Goal: Check status: Check status

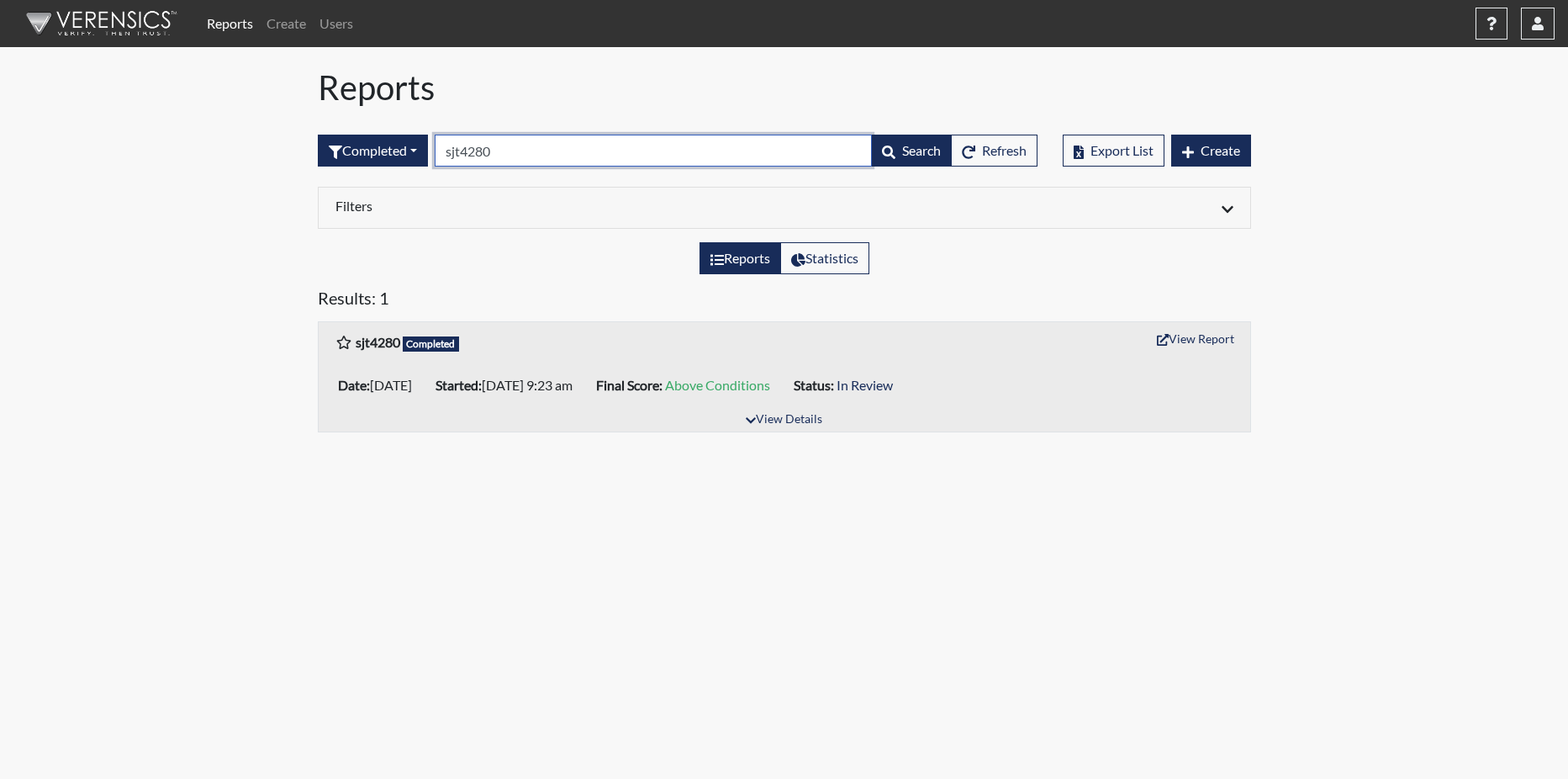
click at [521, 154] on input "sjt4280" at bounding box center [653, 151] width 437 height 32
type input "s"
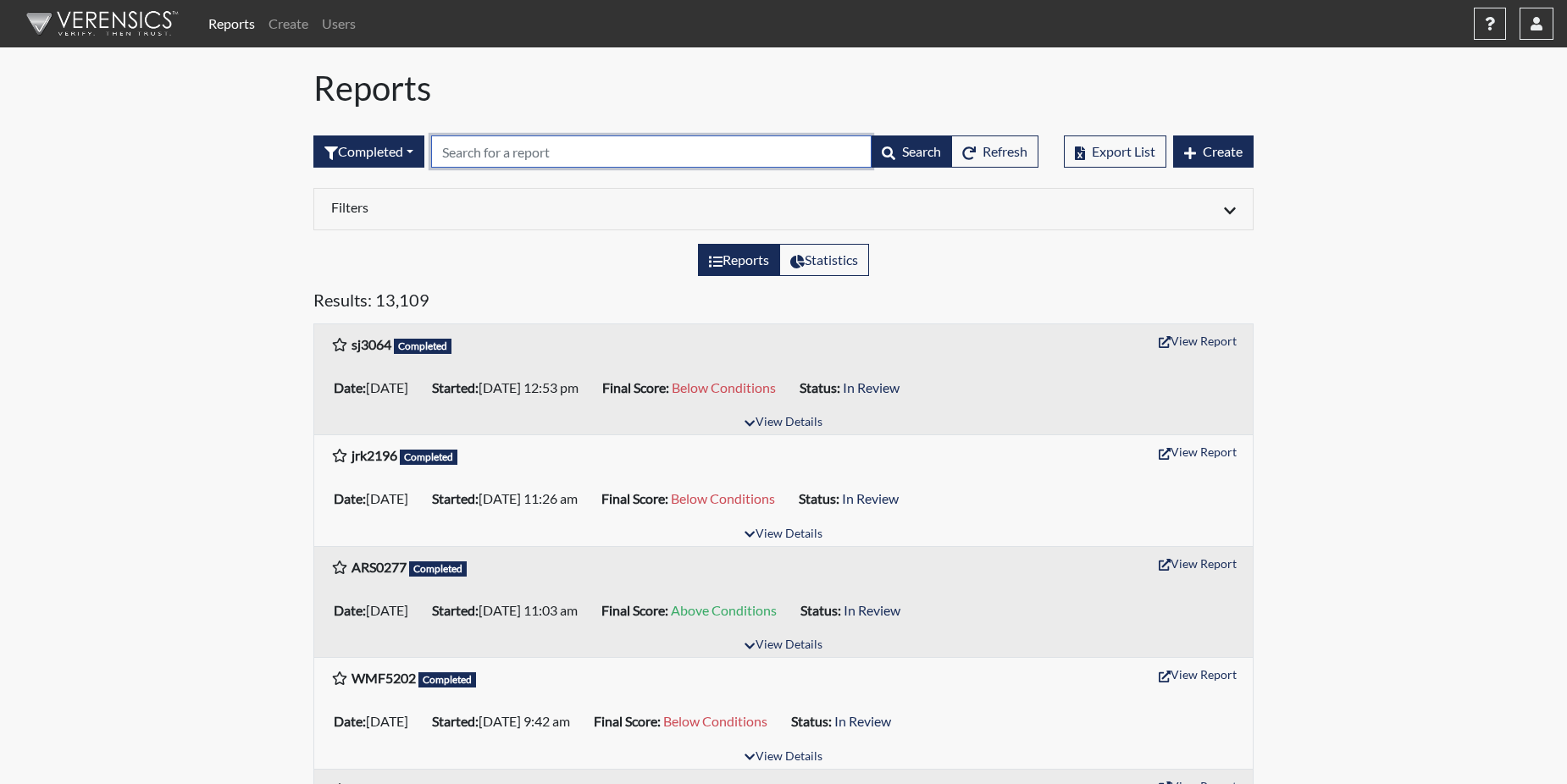
click at [482, 153] on input "text" at bounding box center [651, 152] width 441 height 32
paste input "dc7651"
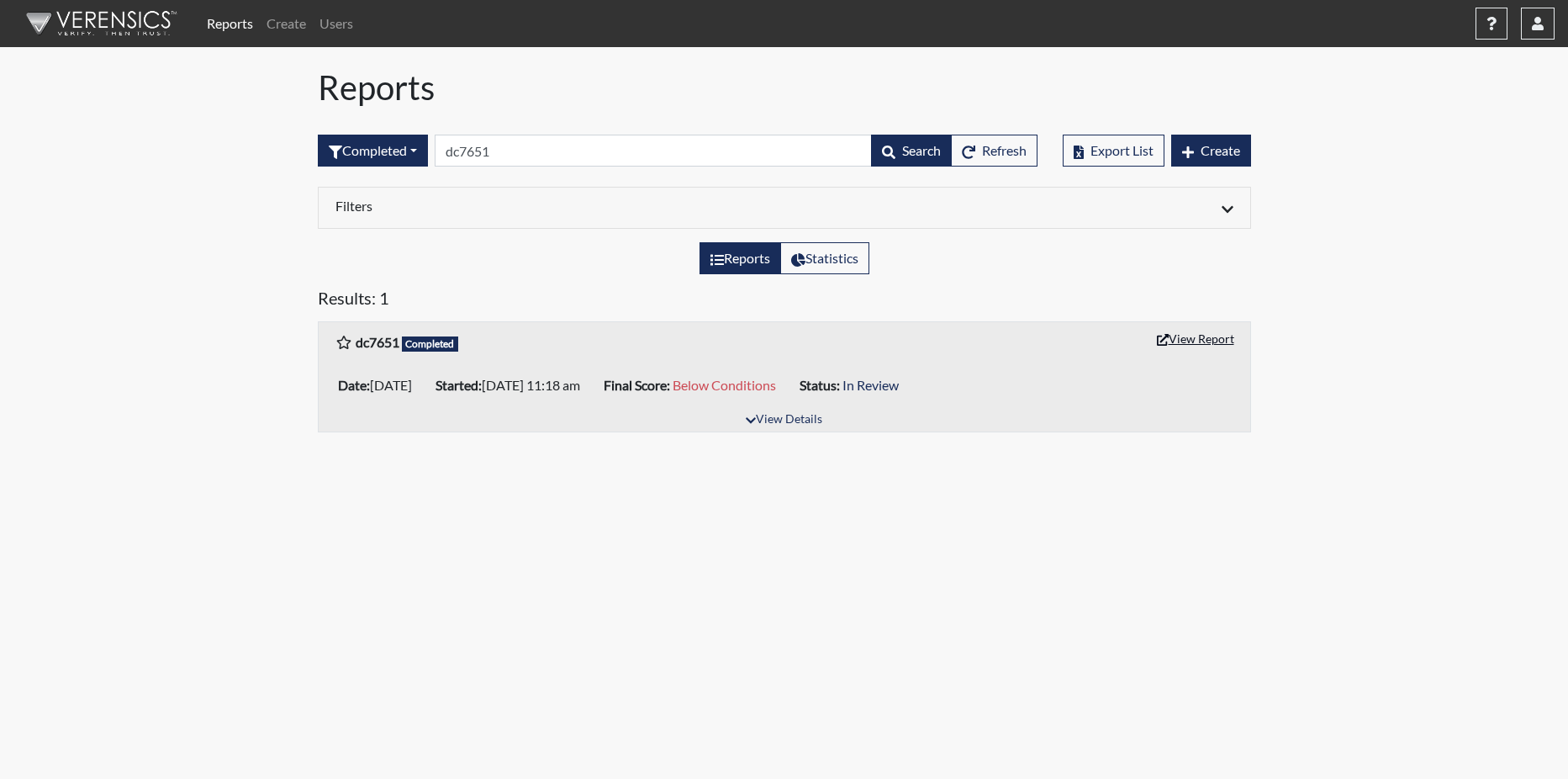
click at [1205, 337] on button "View Report" at bounding box center [1196, 338] width 93 height 26
click at [530, 158] on input "dc7651" at bounding box center [653, 151] width 437 height 32
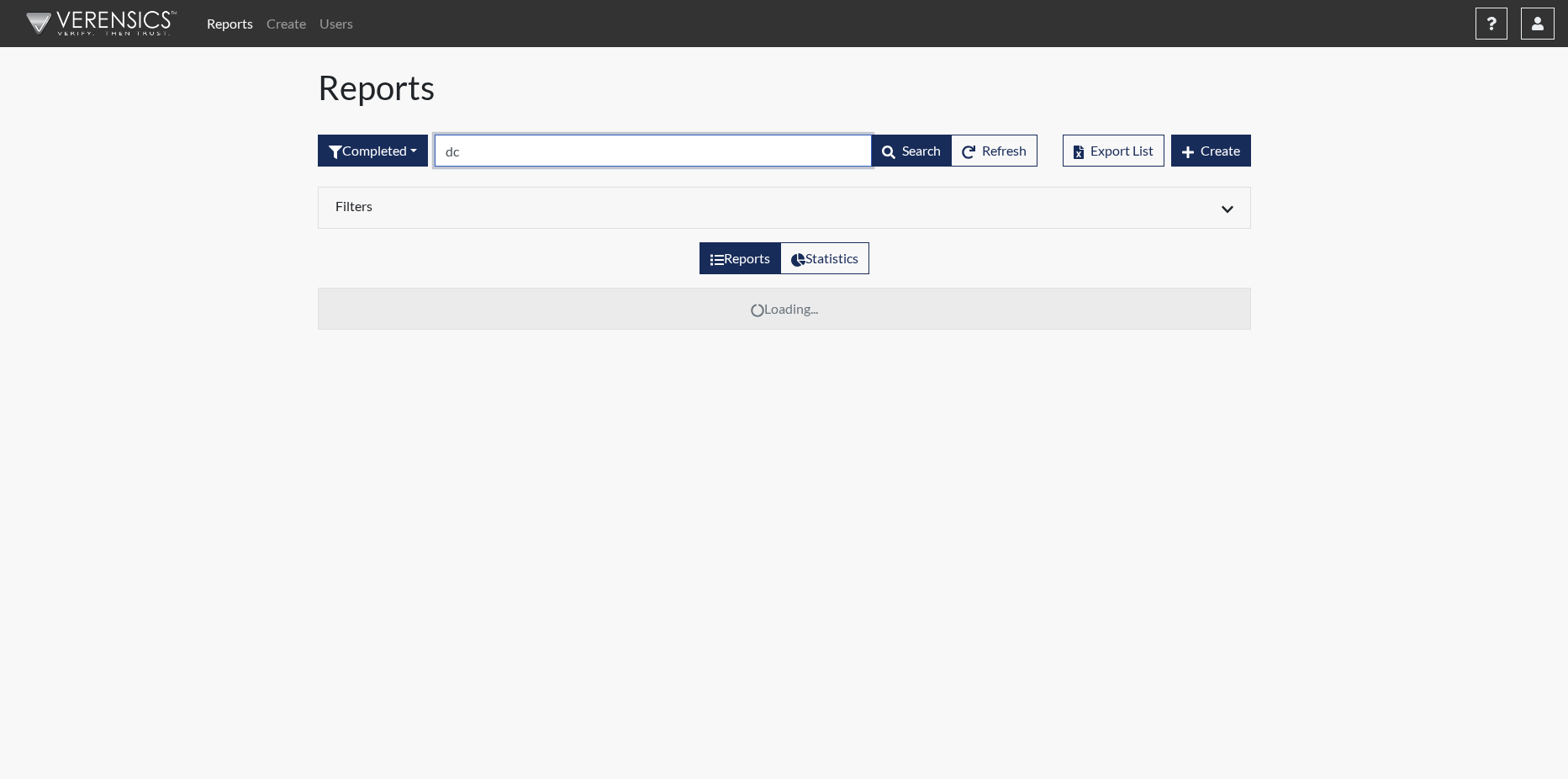
type input "d"
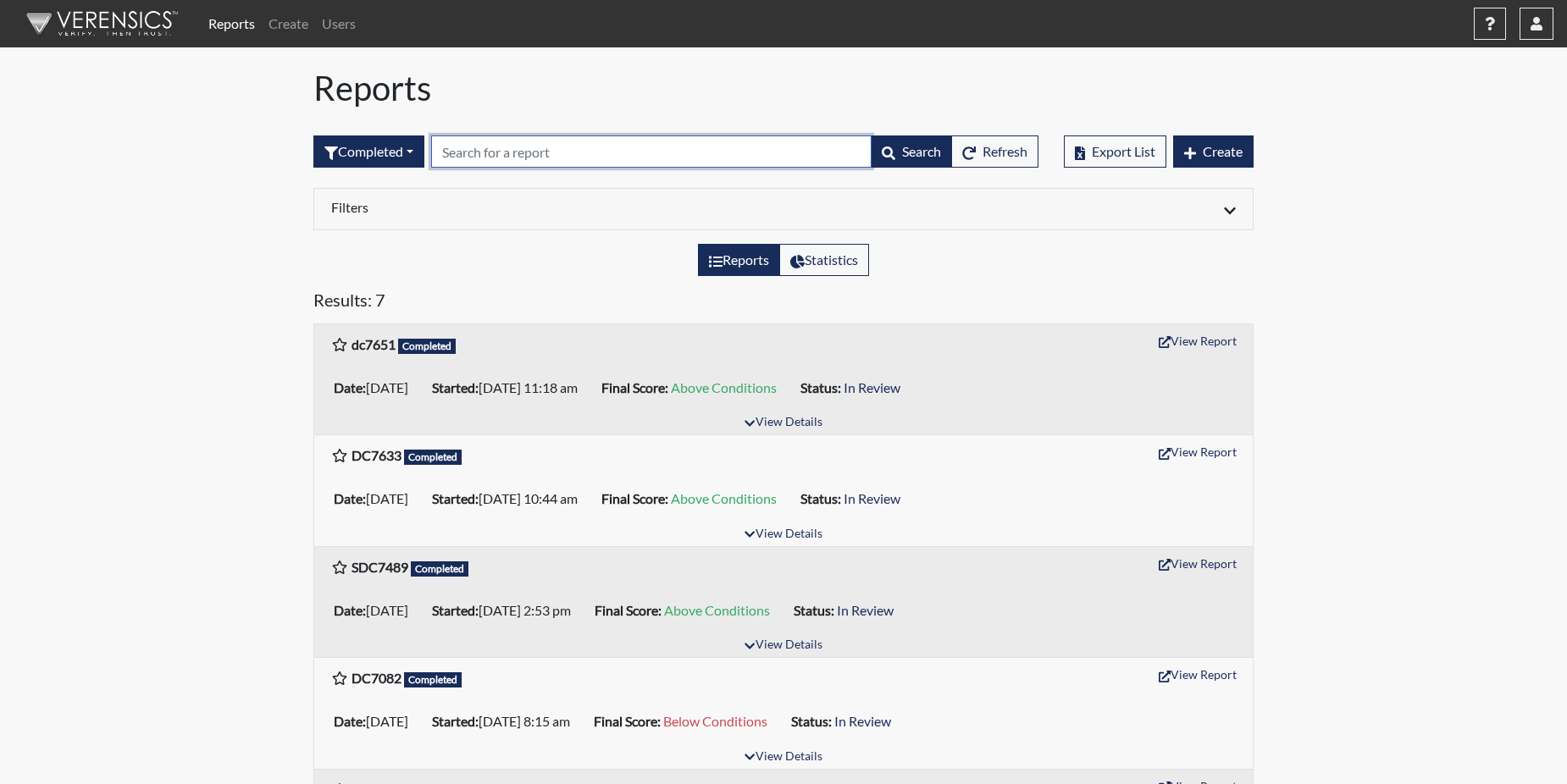
paste input "LNS8634"
type input "LNS8634"
click at [492, 292] on h5 "Results: 7" at bounding box center [784, 303] width 941 height 27
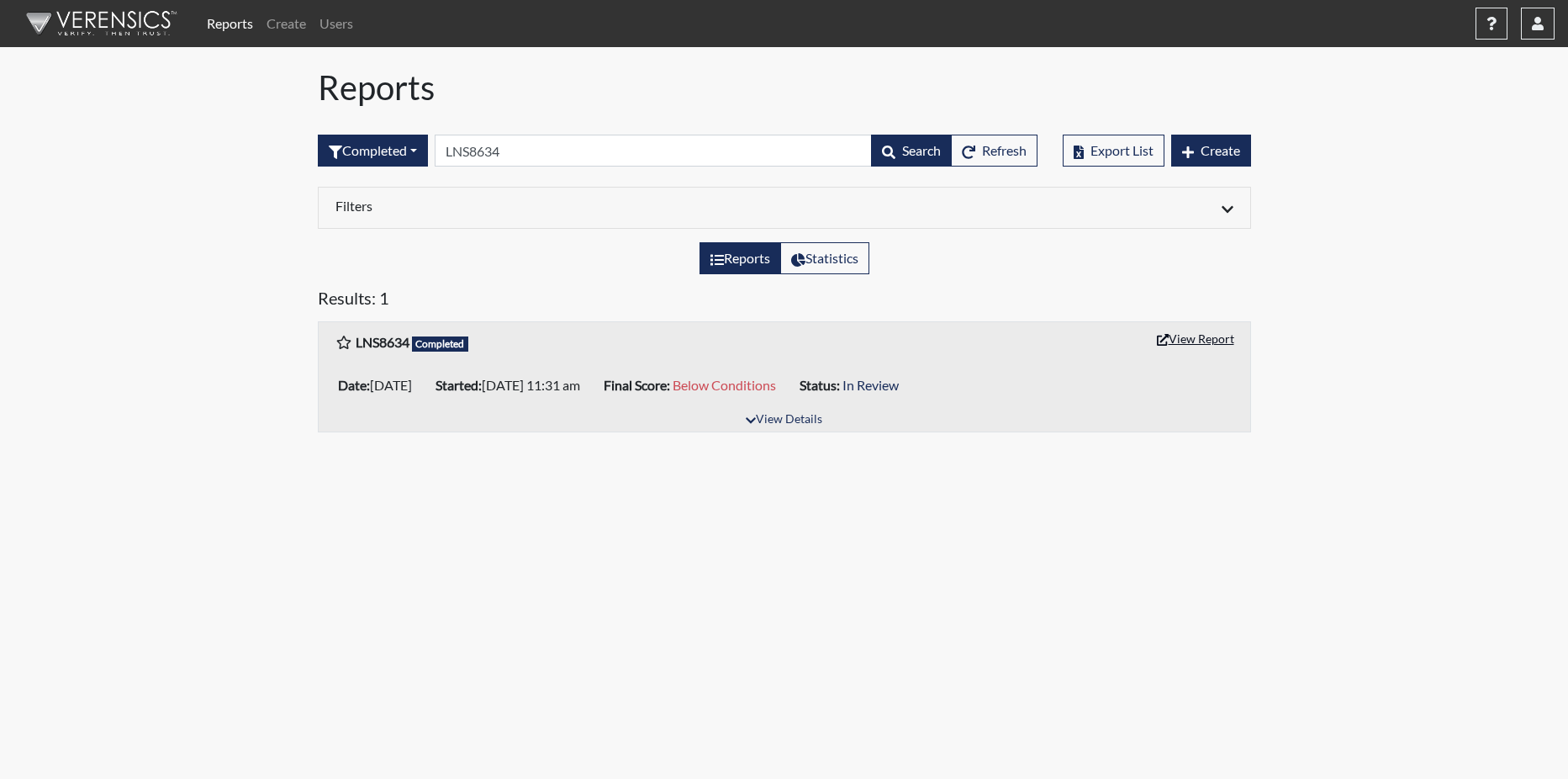
click at [1172, 339] on button "View Report" at bounding box center [1196, 338] width 93 height 26
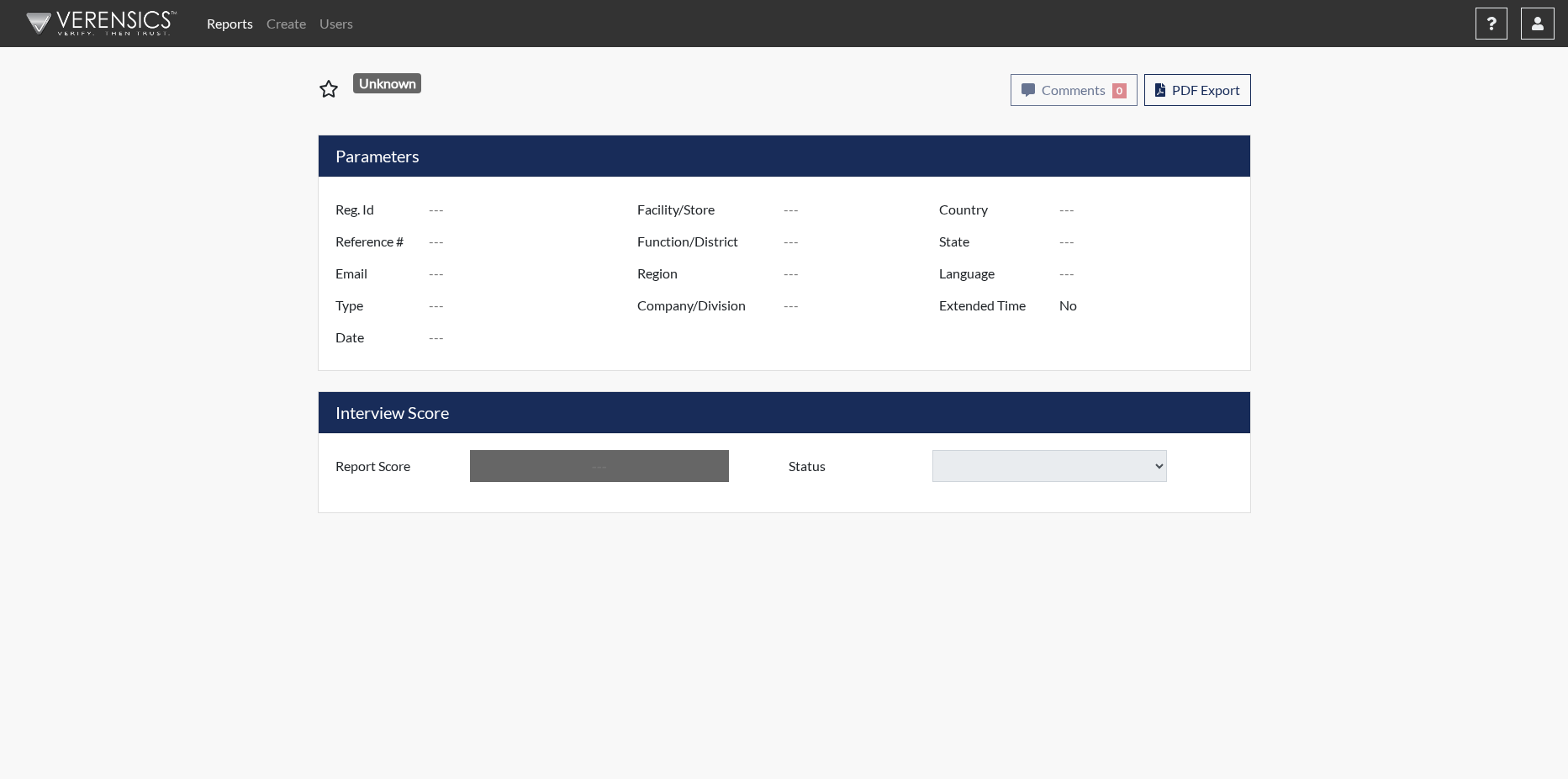
type input "dc7651"
type input "50985"
type input "---"
type input "Corrections Pre-Employment"
type input "[DATE]"
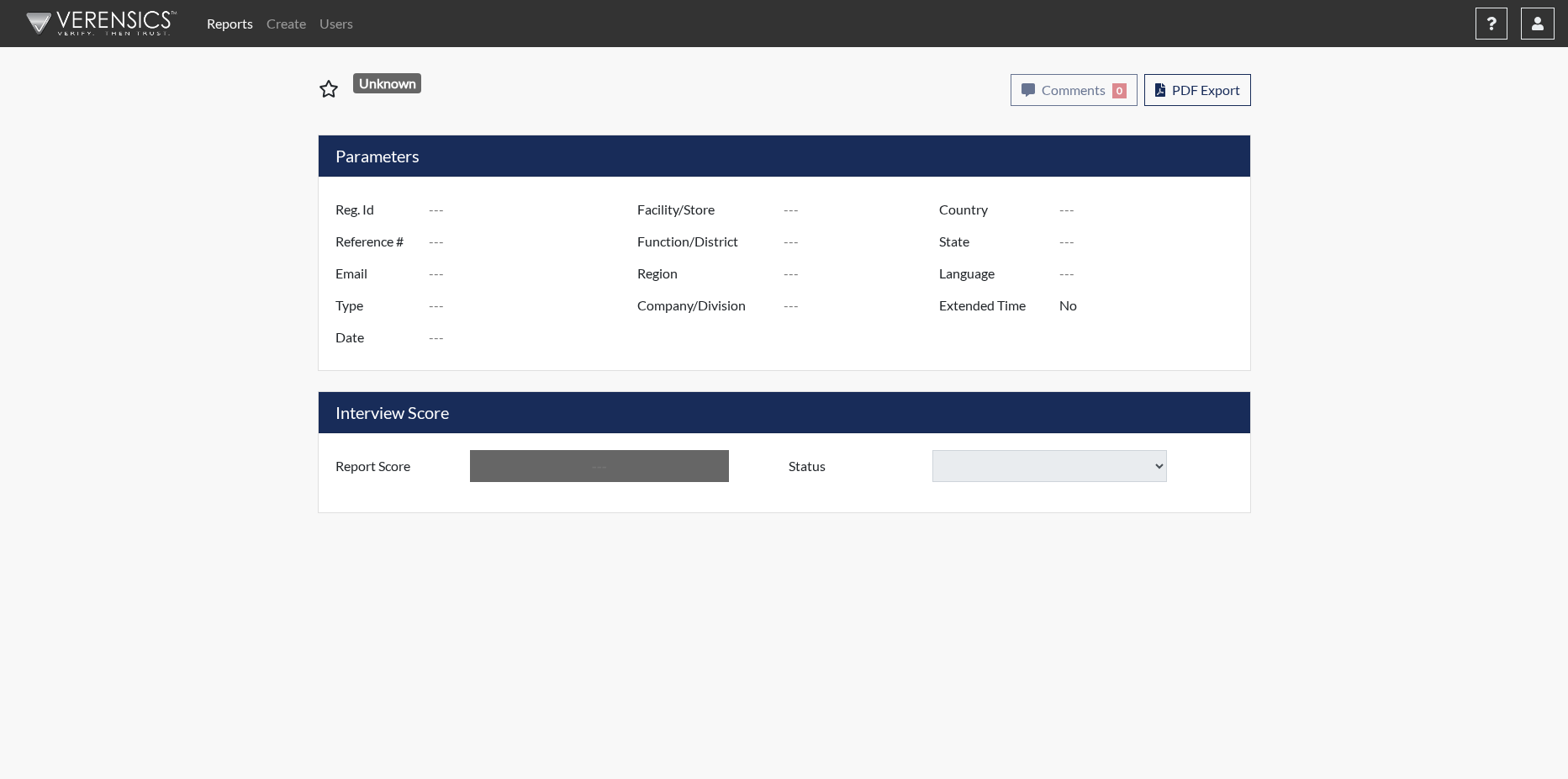
type input "Metro Re-Entry Facility"
type input "[GEOGRAPHIC_DATA]"
type input "[US_STATE]"
type input "English"
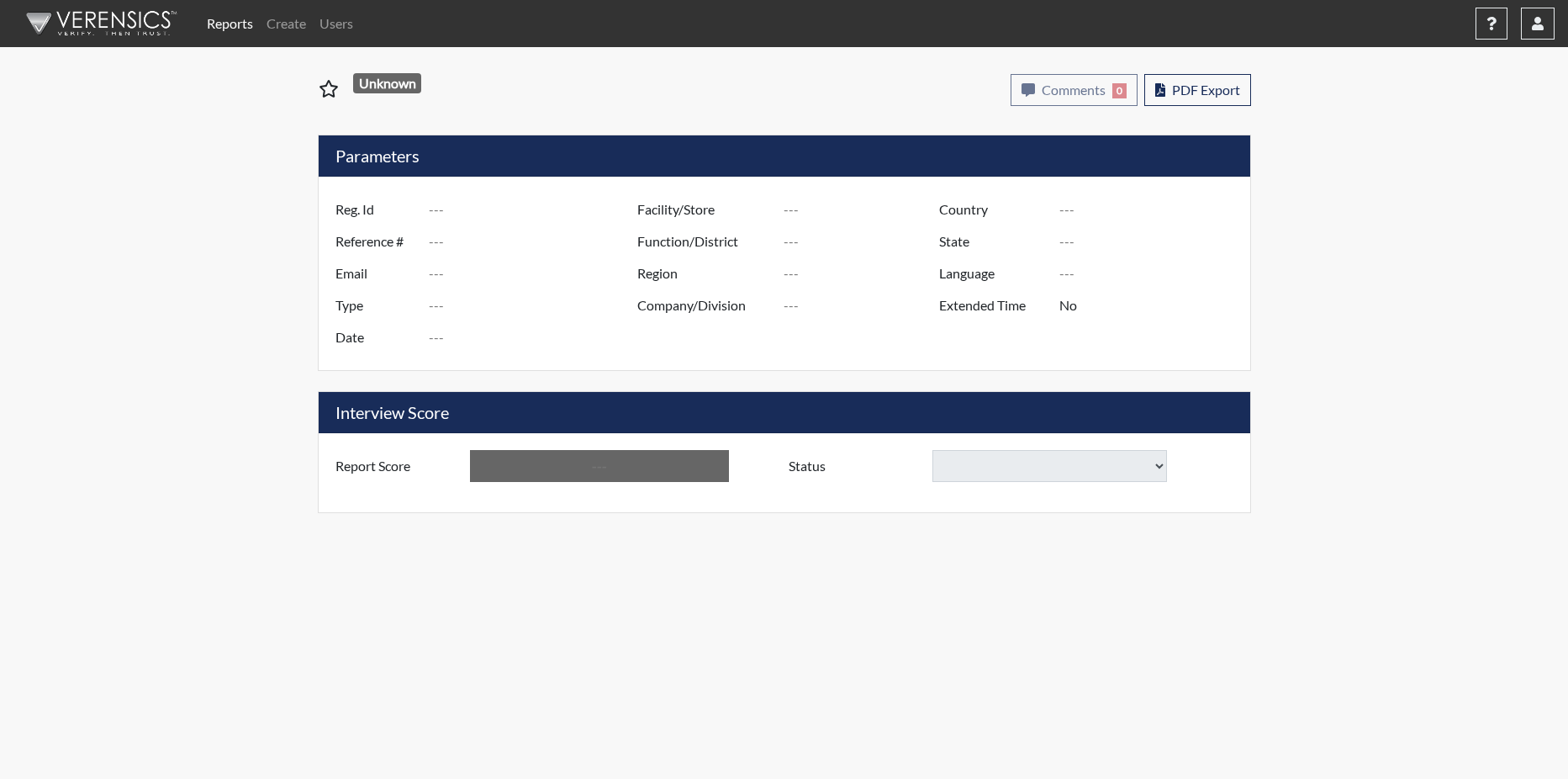
type input "Below Conditions"
select select
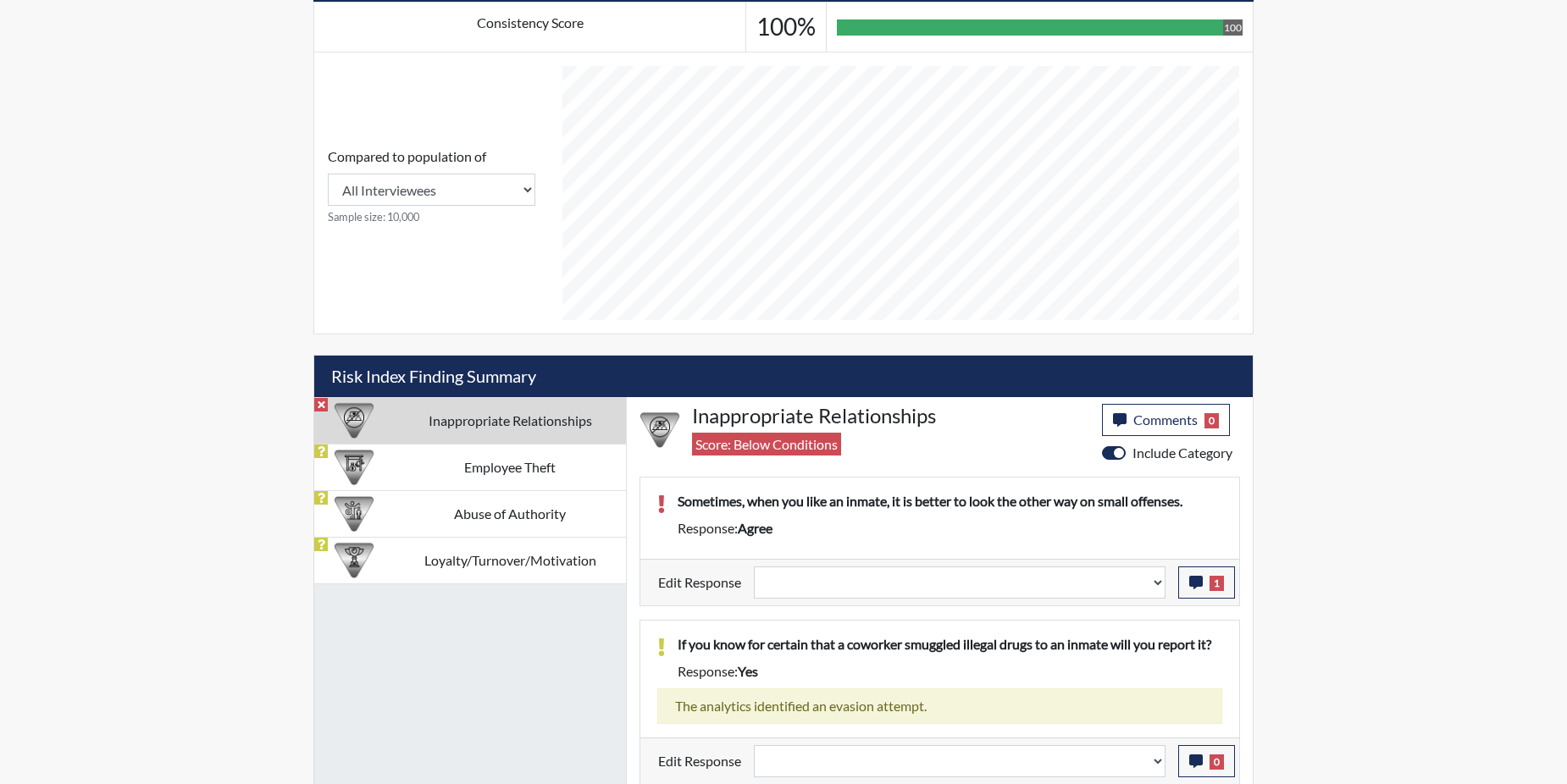
scroll to position [671, 0]
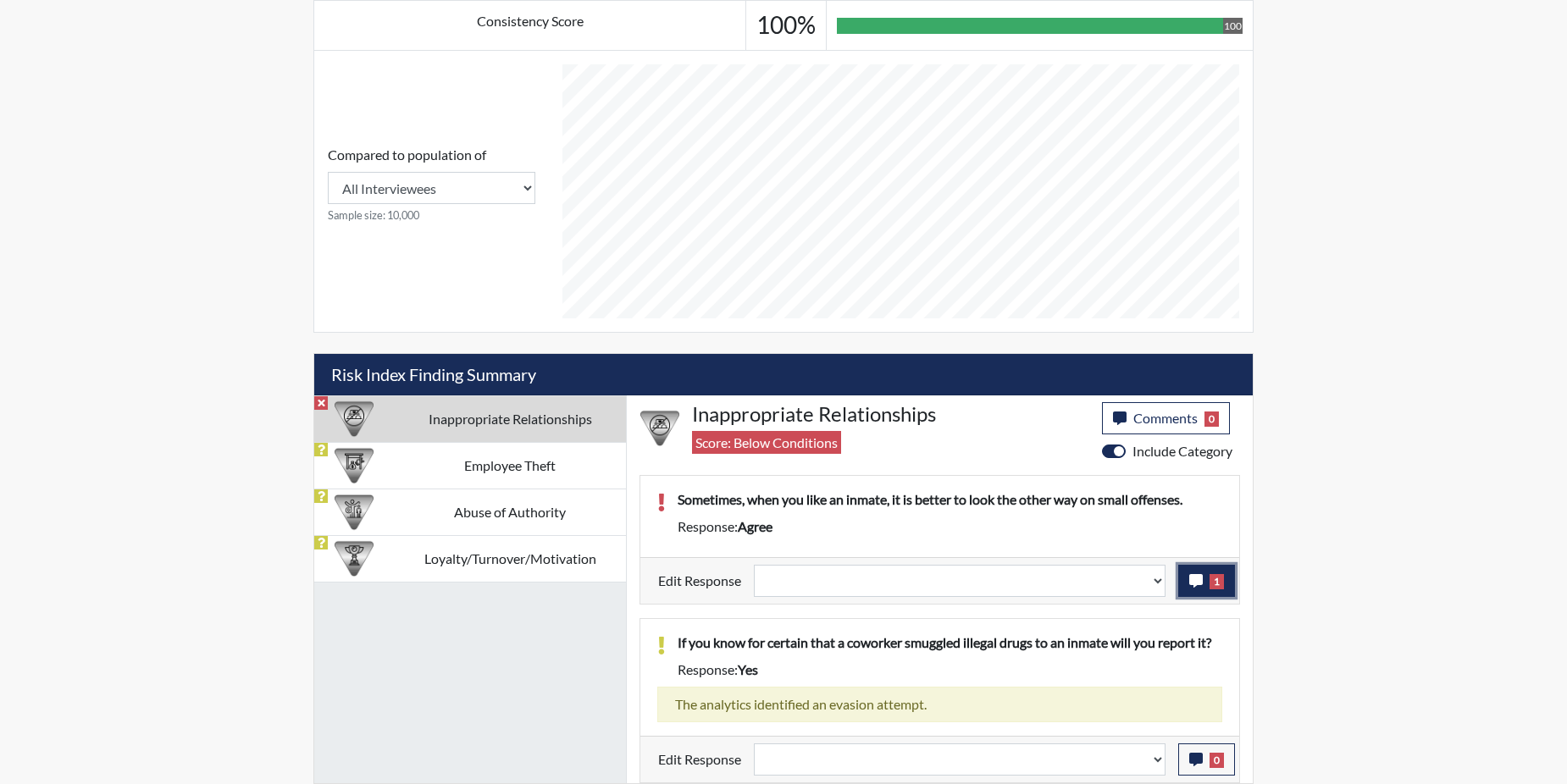
click at [1224, 575] on button "1" at bounding box center [1206, 581] width 57 height 32
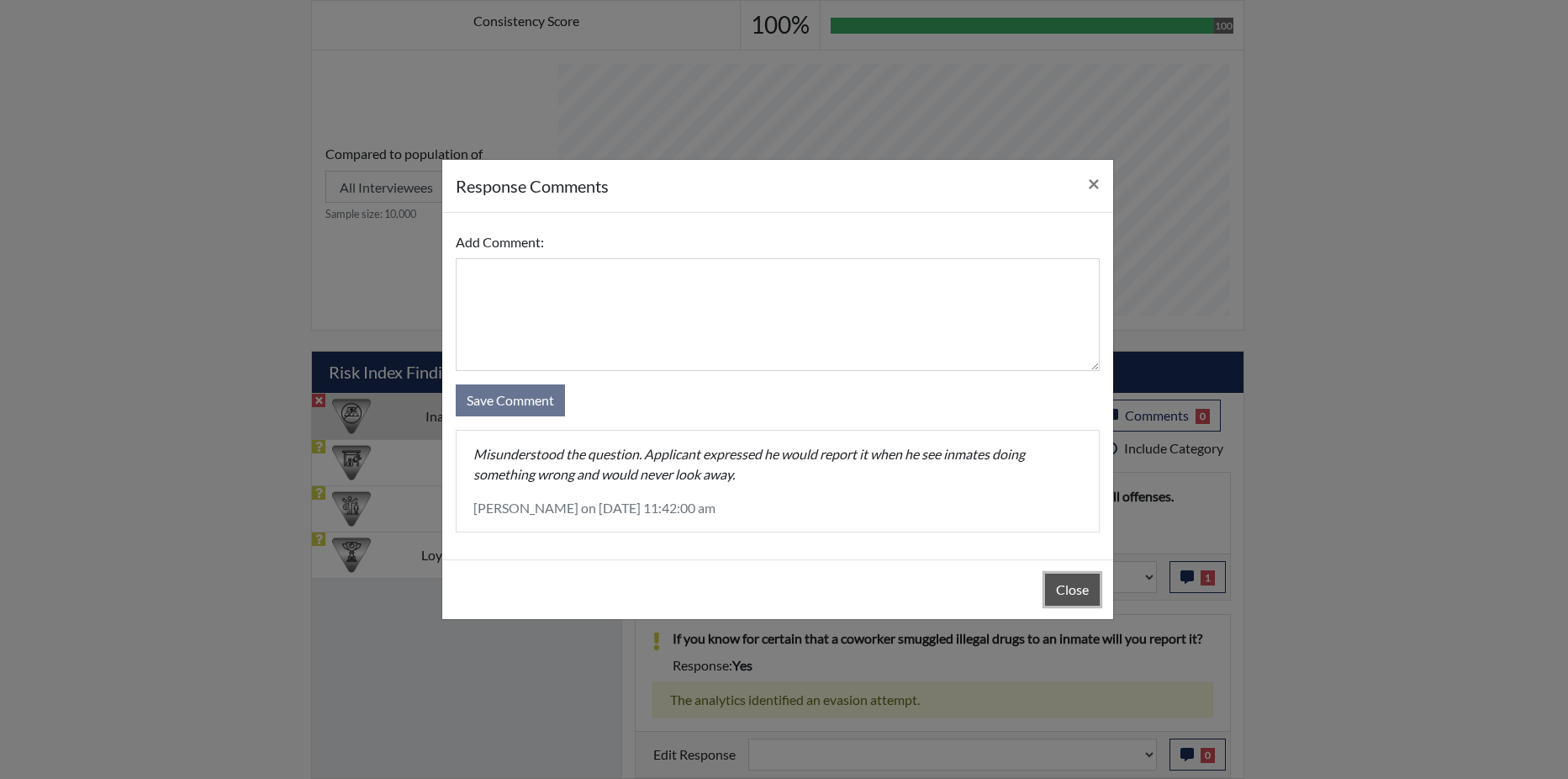
click at [1063, 591] on button "Close" at bounding box center [1072, 590] width 54 height 32
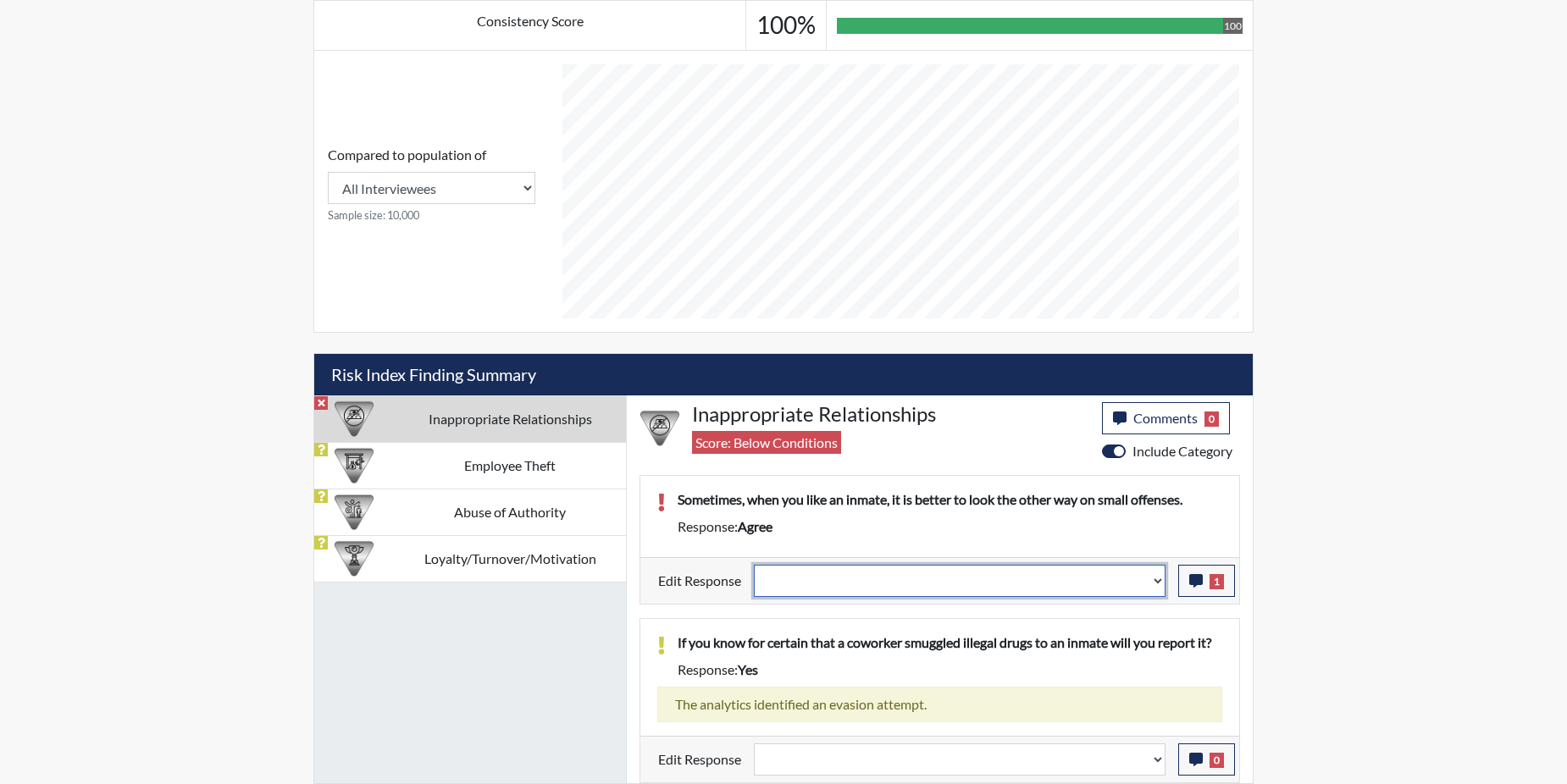
click at [1155, 588] on select "Question is not relevant. Results will be updated. Reasonable explanation provi…" at bounding box center [959, 581] width 412 height 32
select select "reasonable-explanation-provided"
click at [755, 565] on select "Question is not relevant. Results will be updated. Reasonable explanation provi…" at bounding box center [959, 581] width 412 height 32
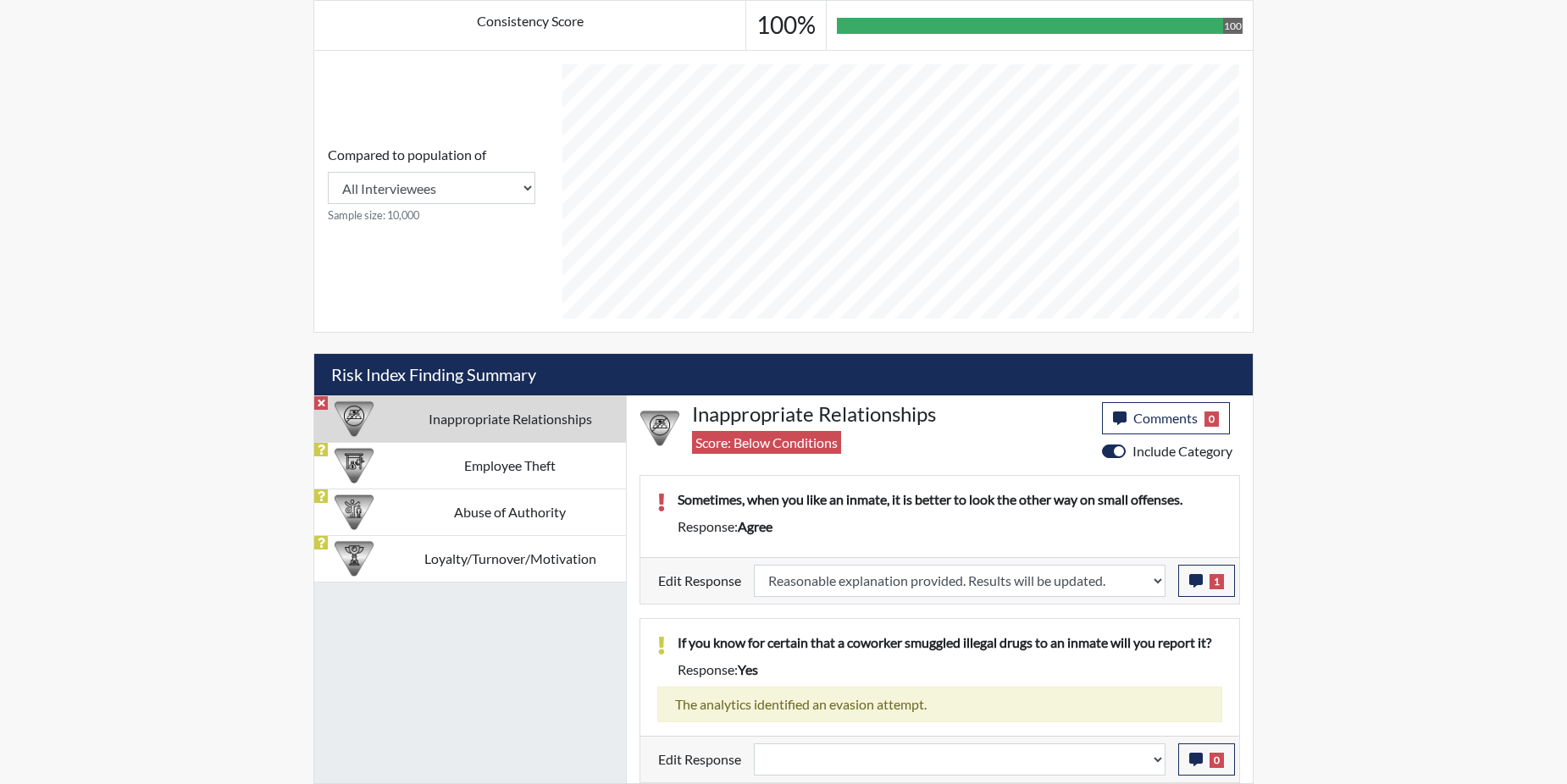
click at [1111, 631] on div "If you know for certain that a coworker smuggled illegal drugs to an inmate wil…" at bounding box center [940, 677] width 599 height 117
select select
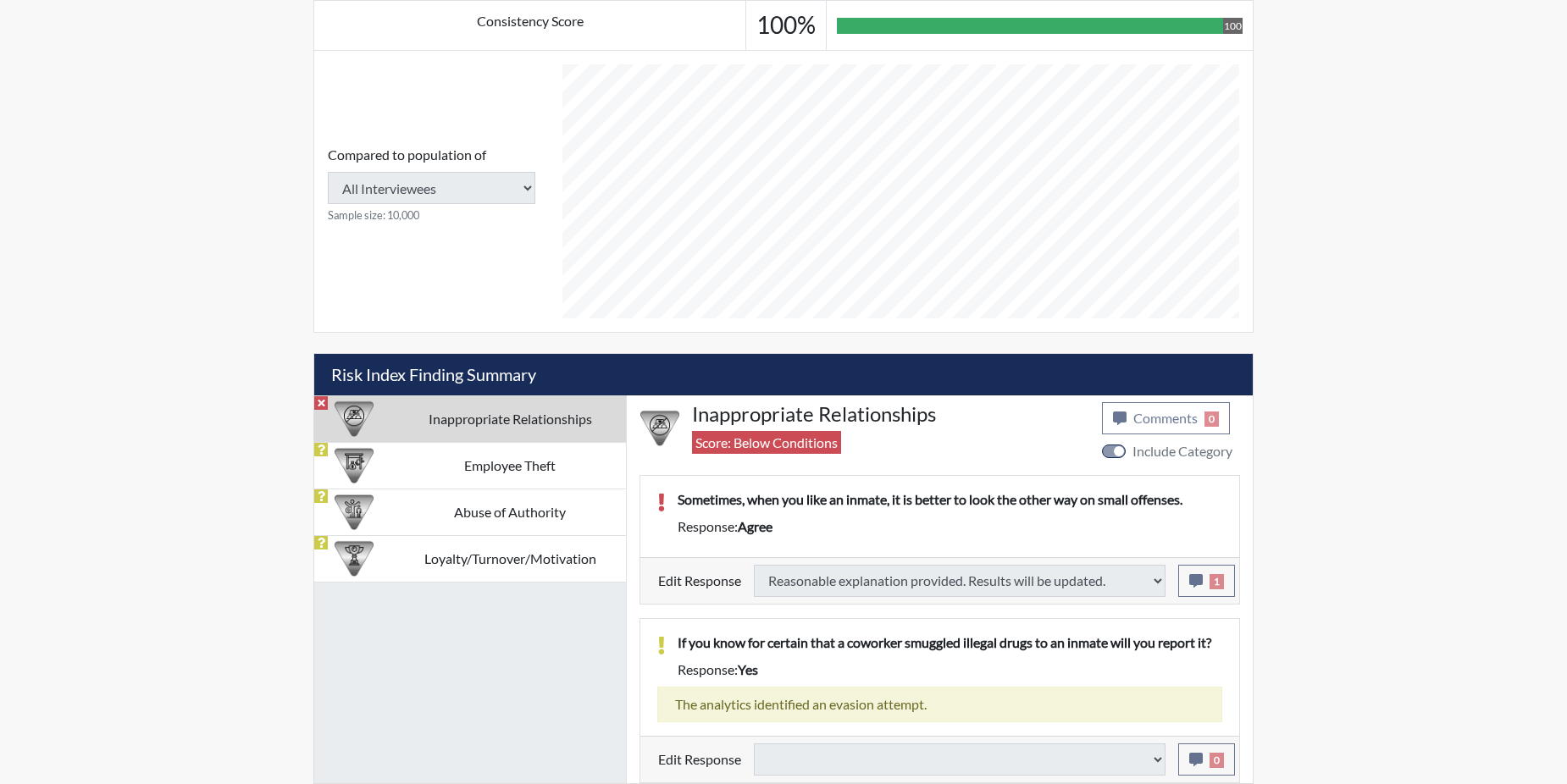
type input "Above Conditions"
select select
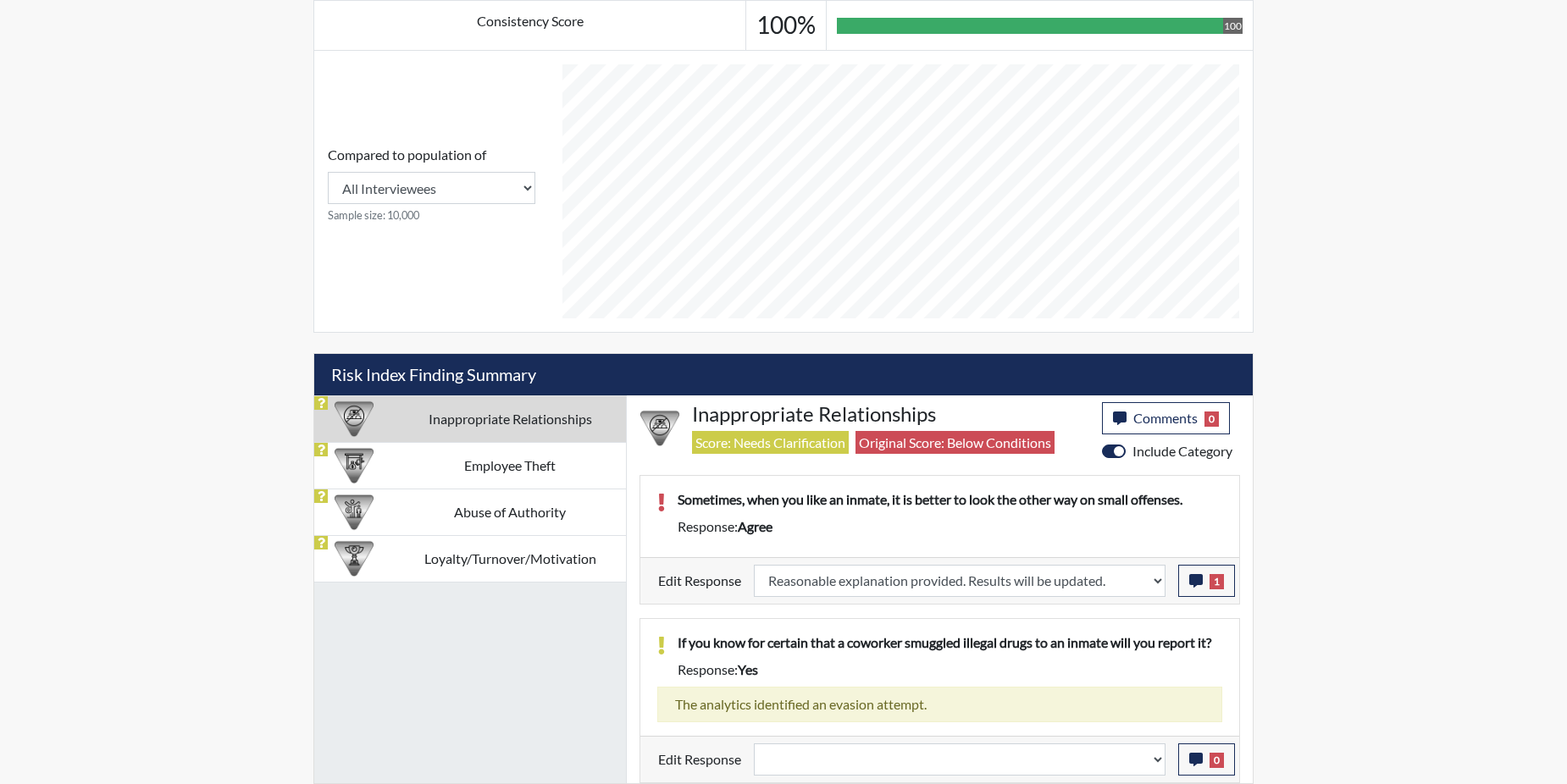
scroll to position [281, 704]
click at [566, 477] on td "Employee Theft" at bounding box center [510, 466] width 232 height 47
select select
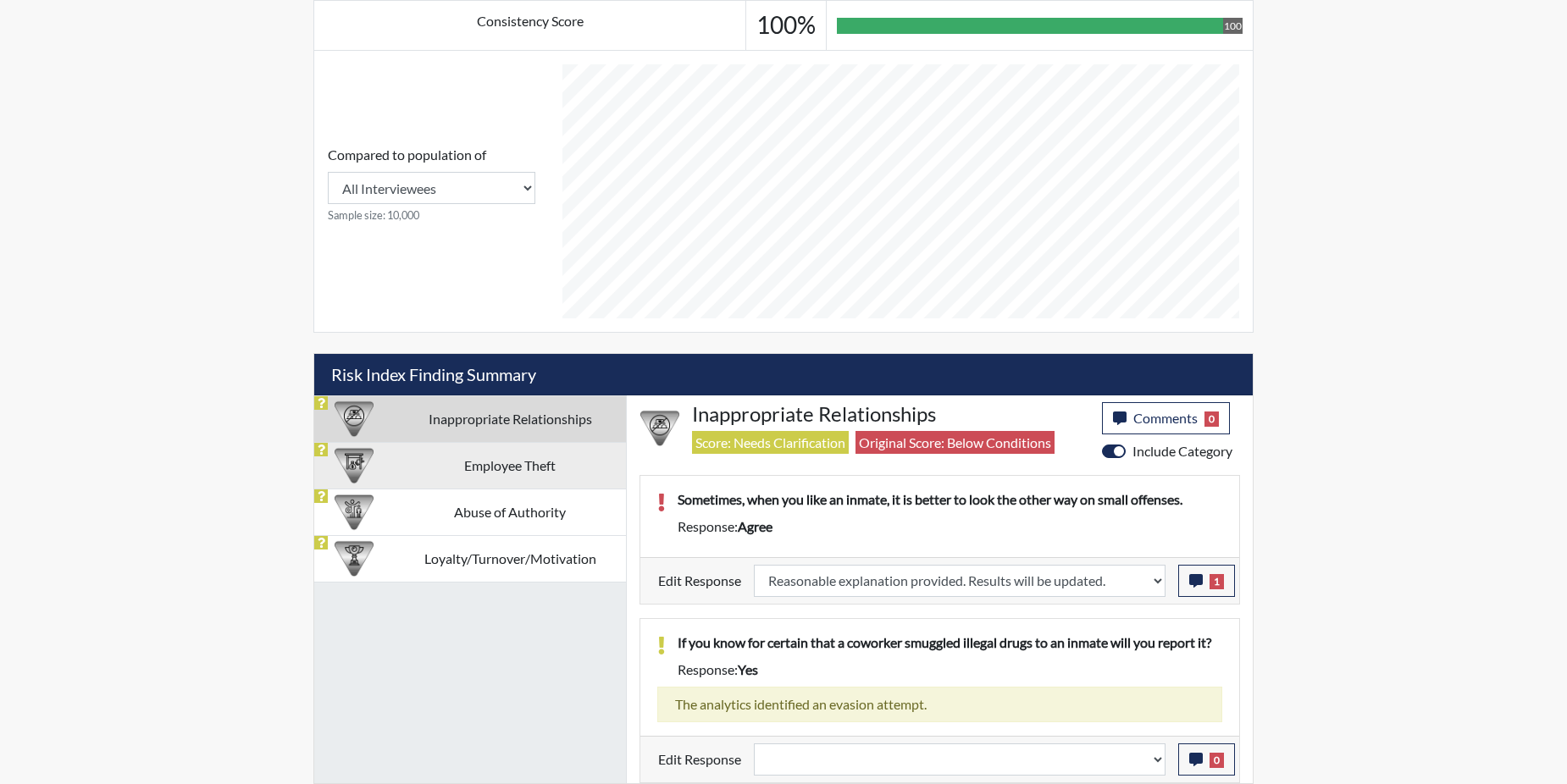
select select
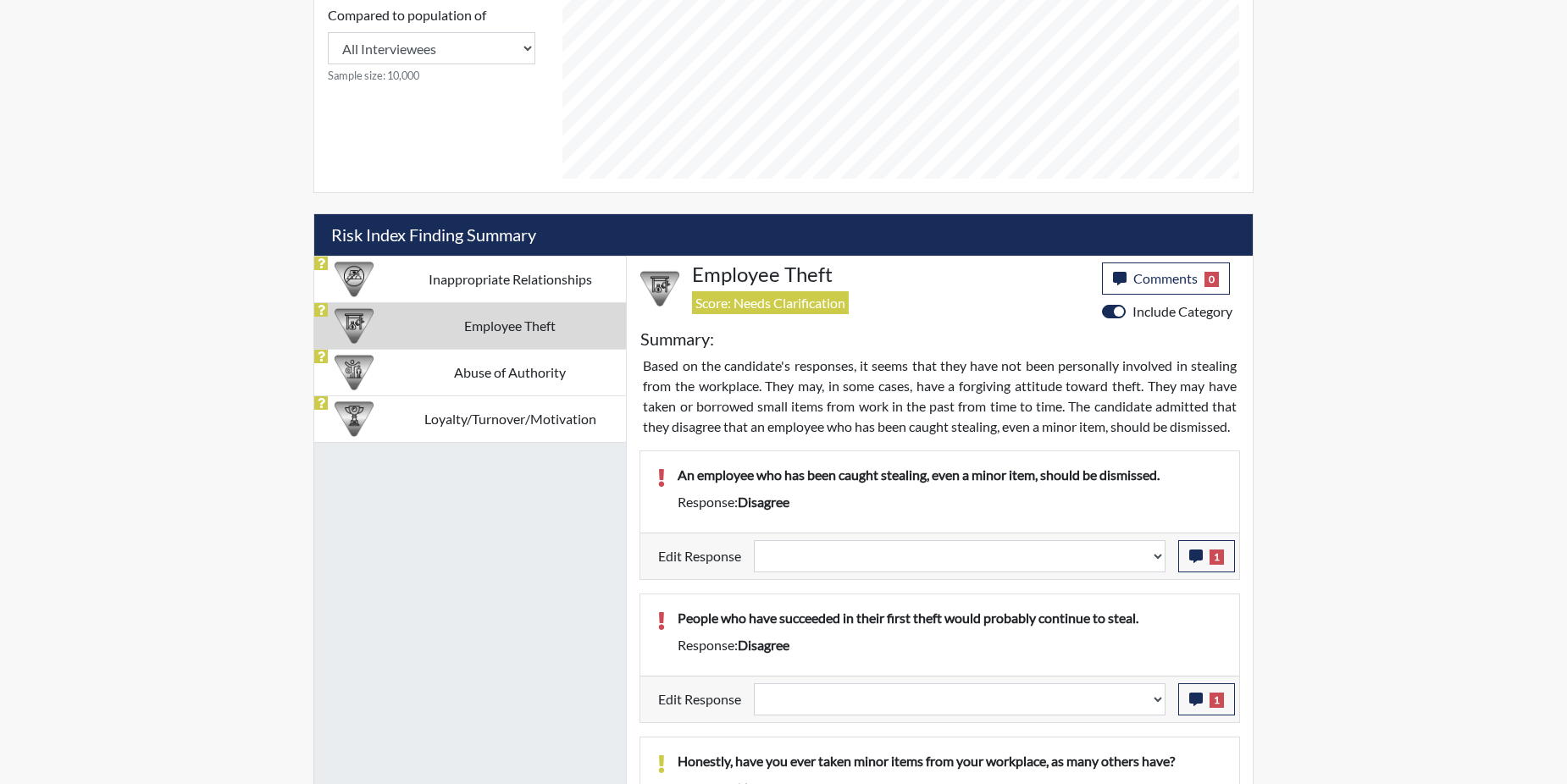
scroll to position [841, 0]
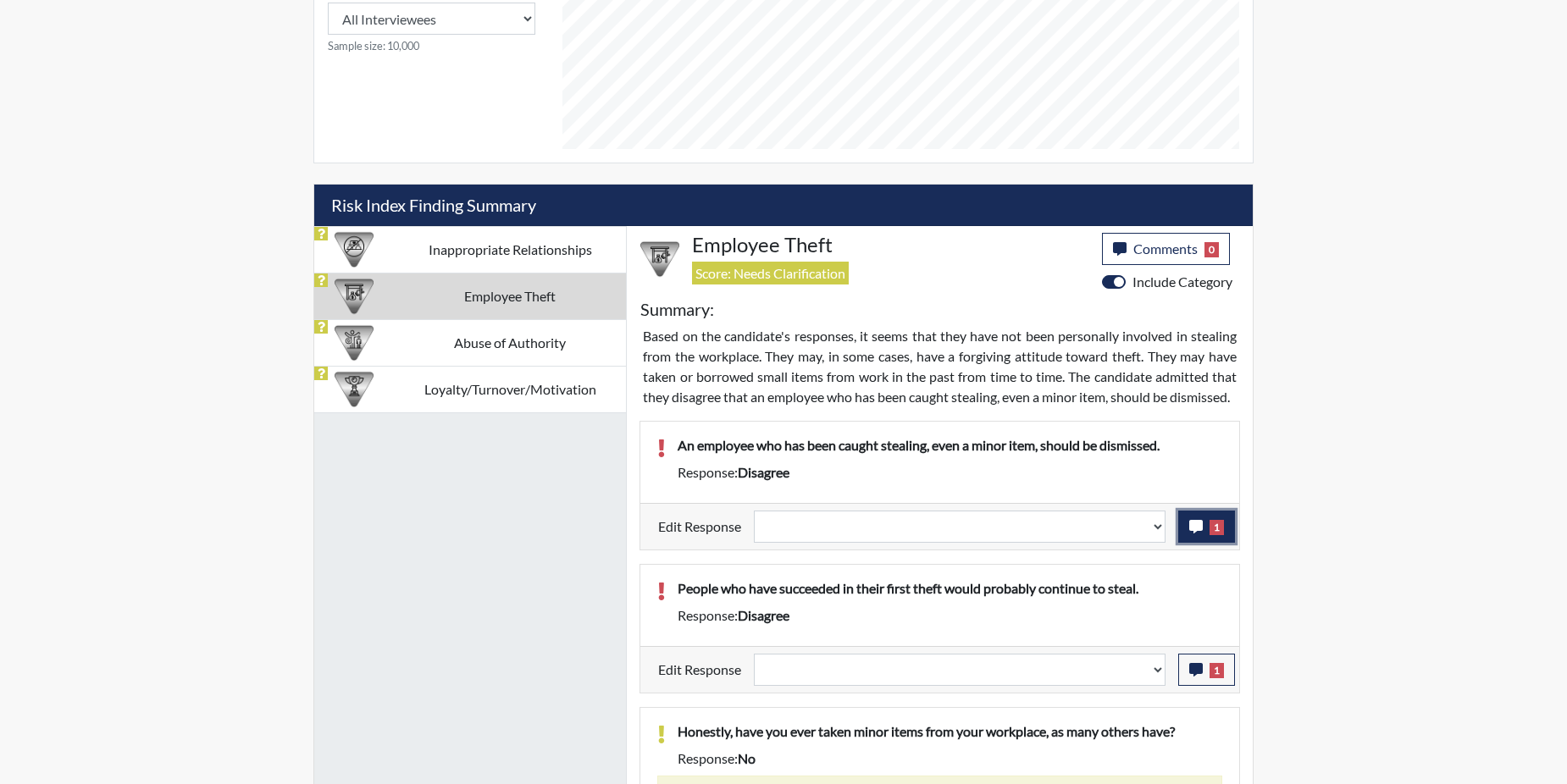
click at [1227, 541] on button "1" at bounding box center [1206, 527] width 57 height 32
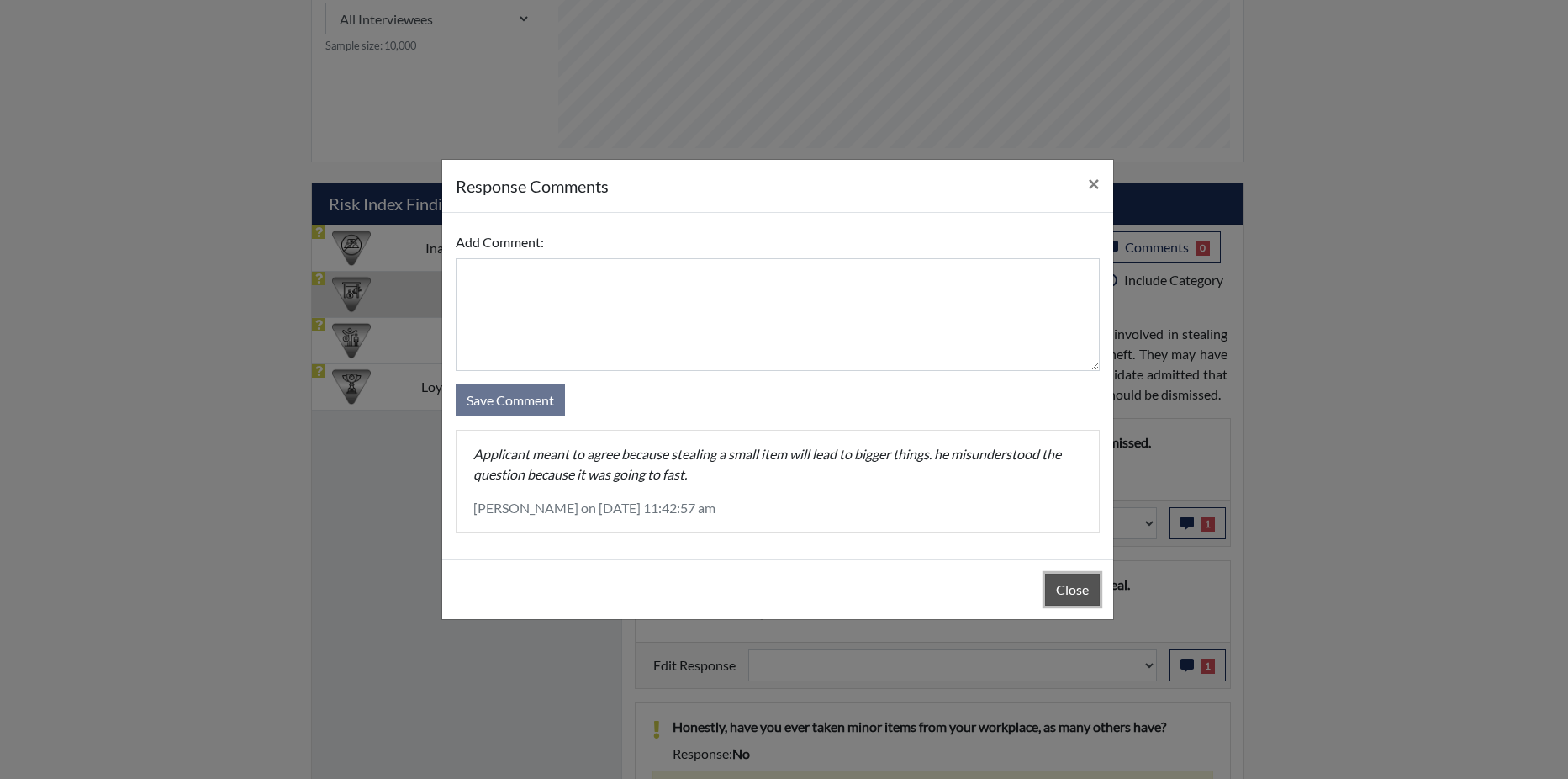
click at [1080, 576] on button "Close" at bounding box center [1072, 590] width 54 height 32
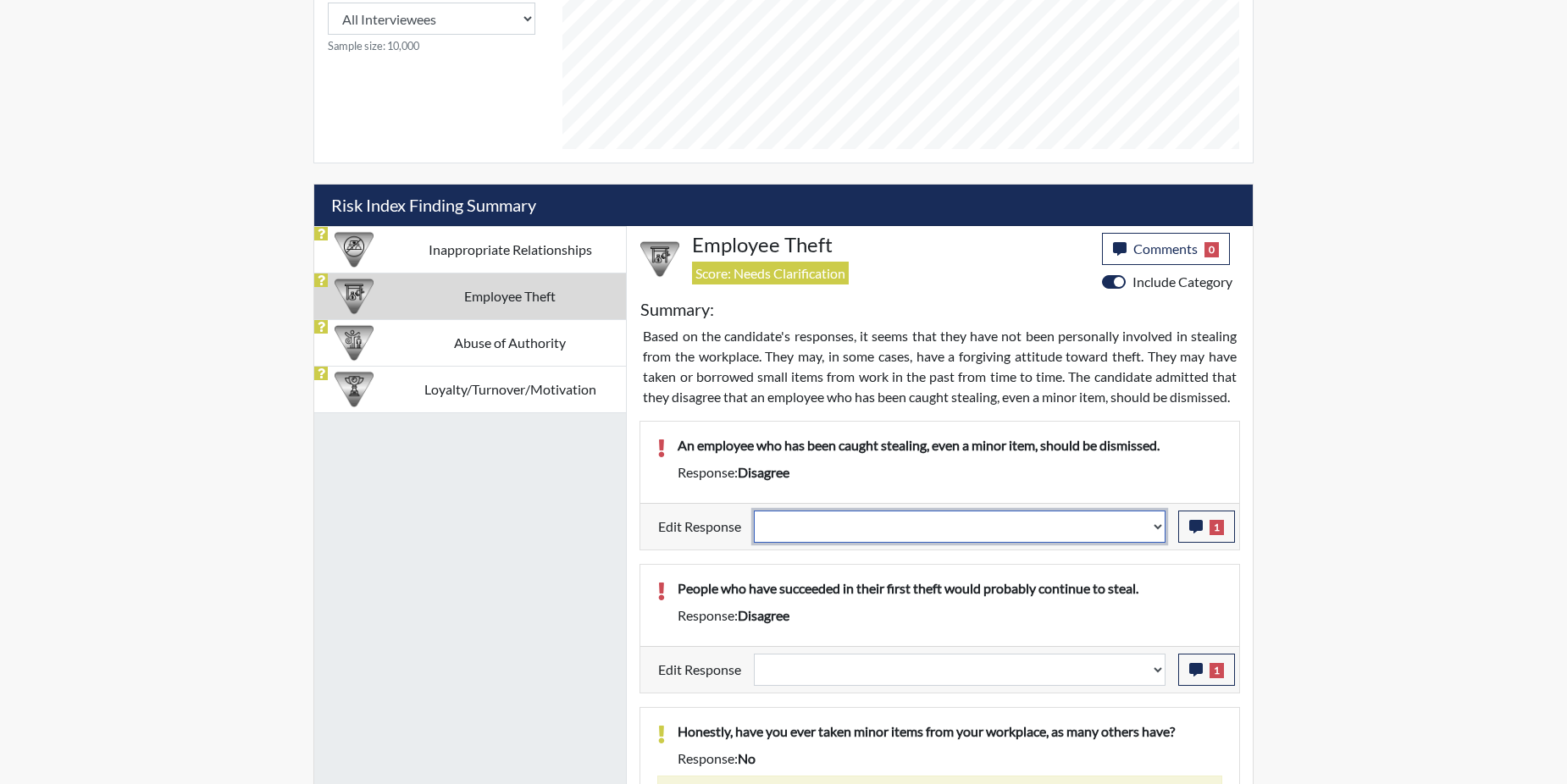
click at [1157, 539] on select "Question is not relevant. Results will be updated. Reasonable explanation provi…" at bounding box center [959, 527] width 412 height 32
click at [1151, 543] on select "Question is not relevant. Results will be updated. Reasonable explanation provi…" at bounding box center [959, 527] width 412 height 32
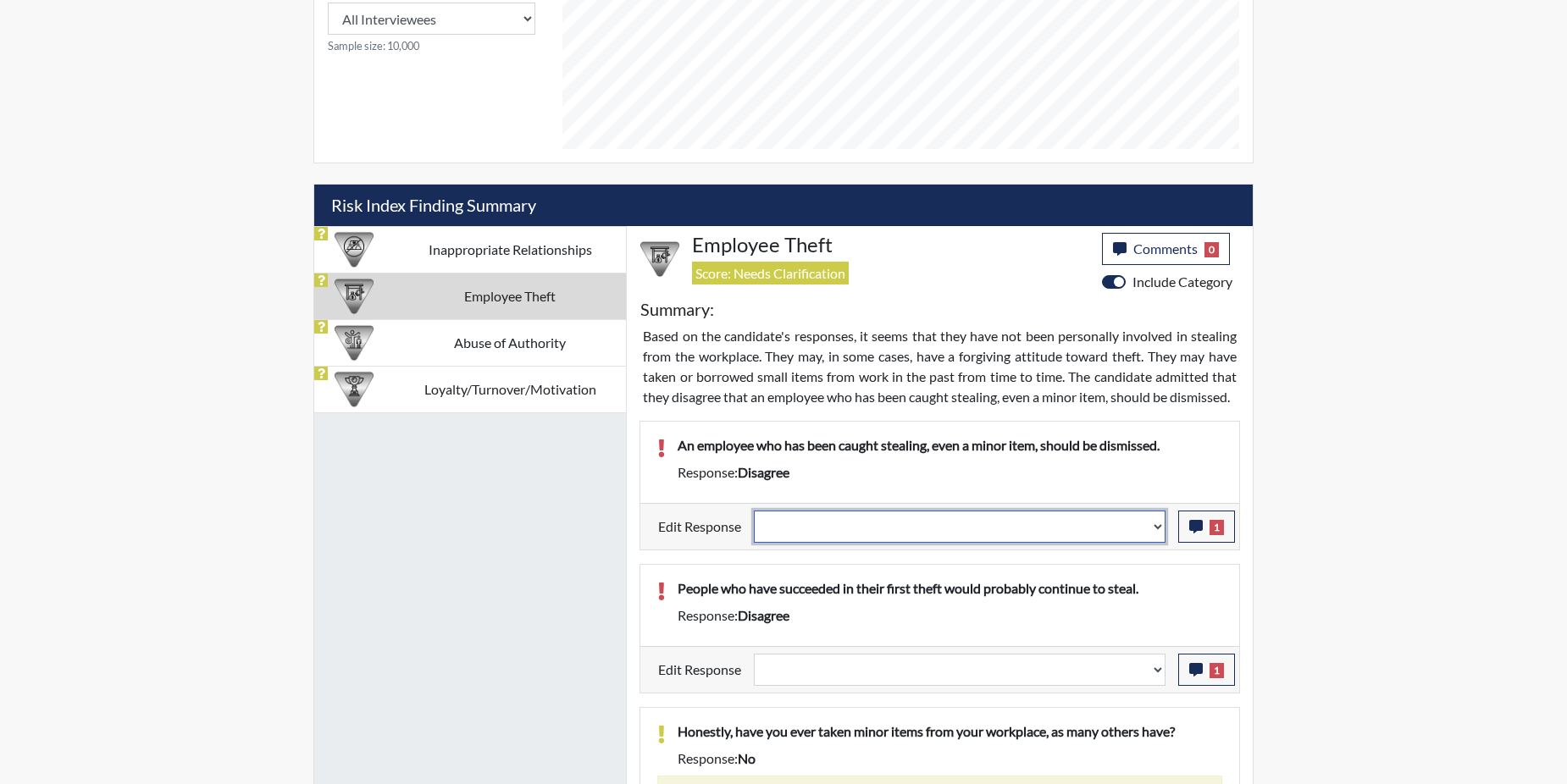
select select "reasonable-explanation-provided"
click at [755, 530] on select "Question is not relevant. Results will be updated. Reasonable explanation provi…" at bounding box center [959, 527] width 412 height 32
select select
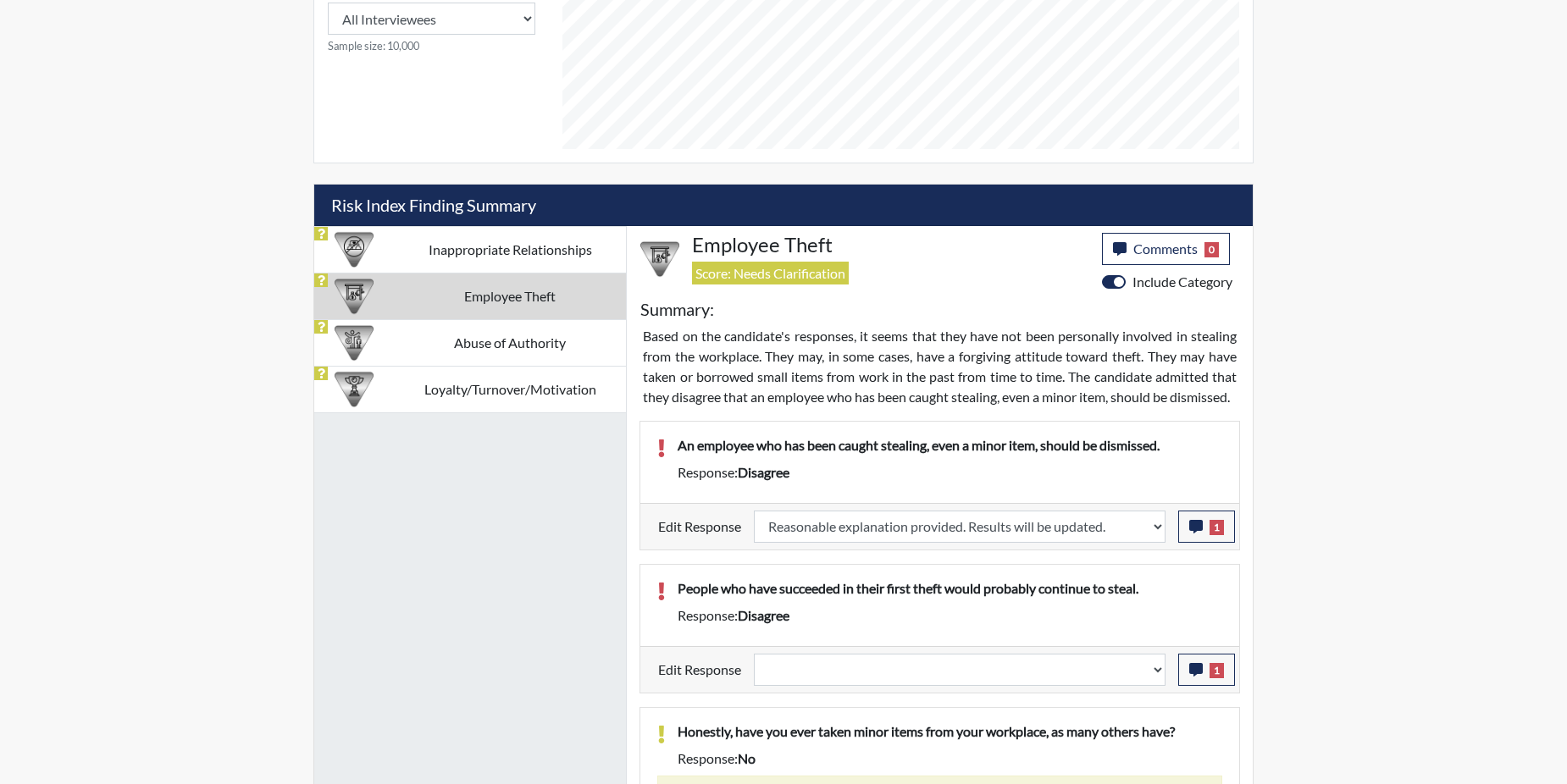
click at [1136, 596] on div "People who have succeeded in their first theft would probably continue to steal…" at bounding box center [940, 605] width 599 height 82
select select
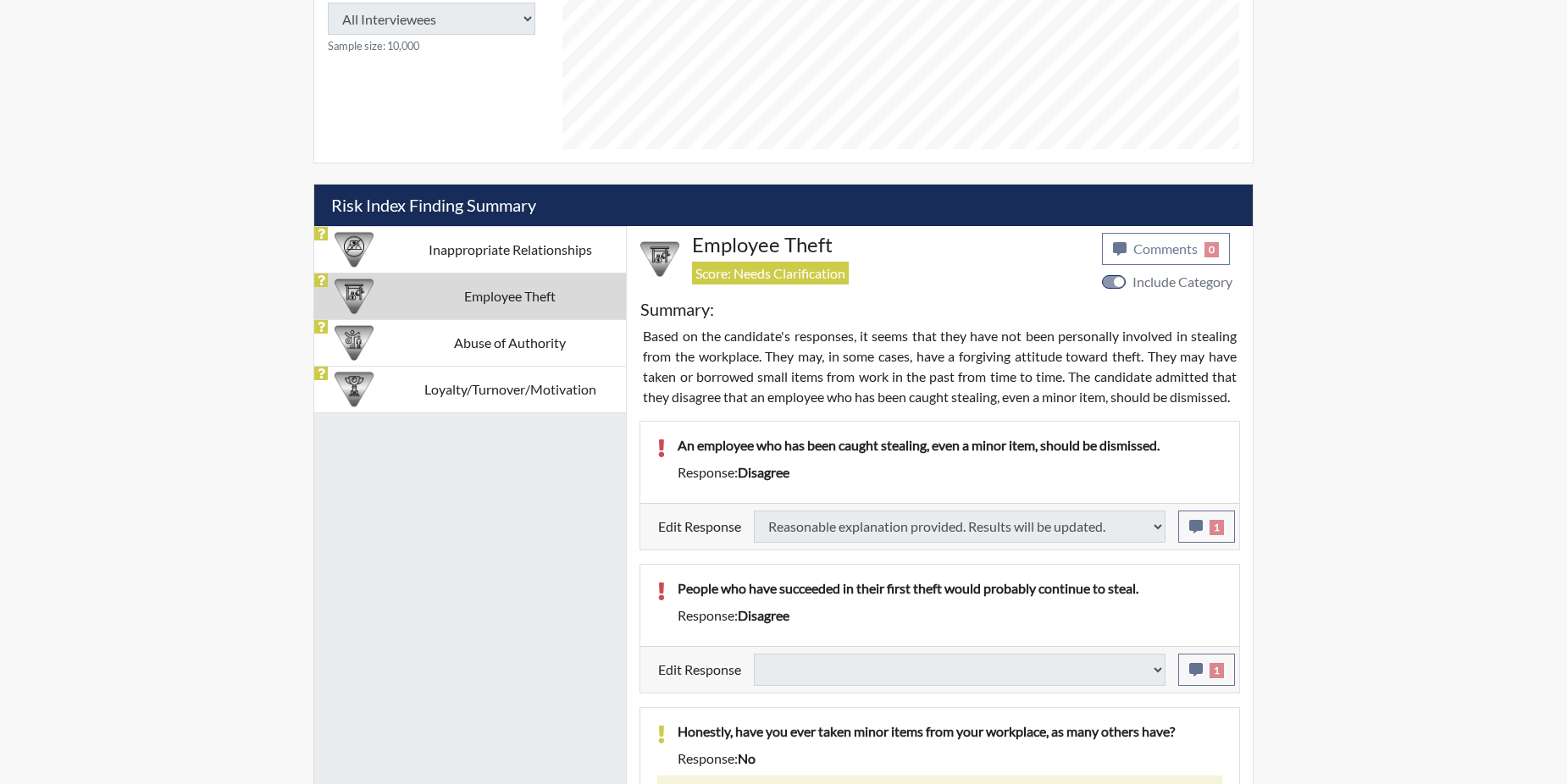
select select
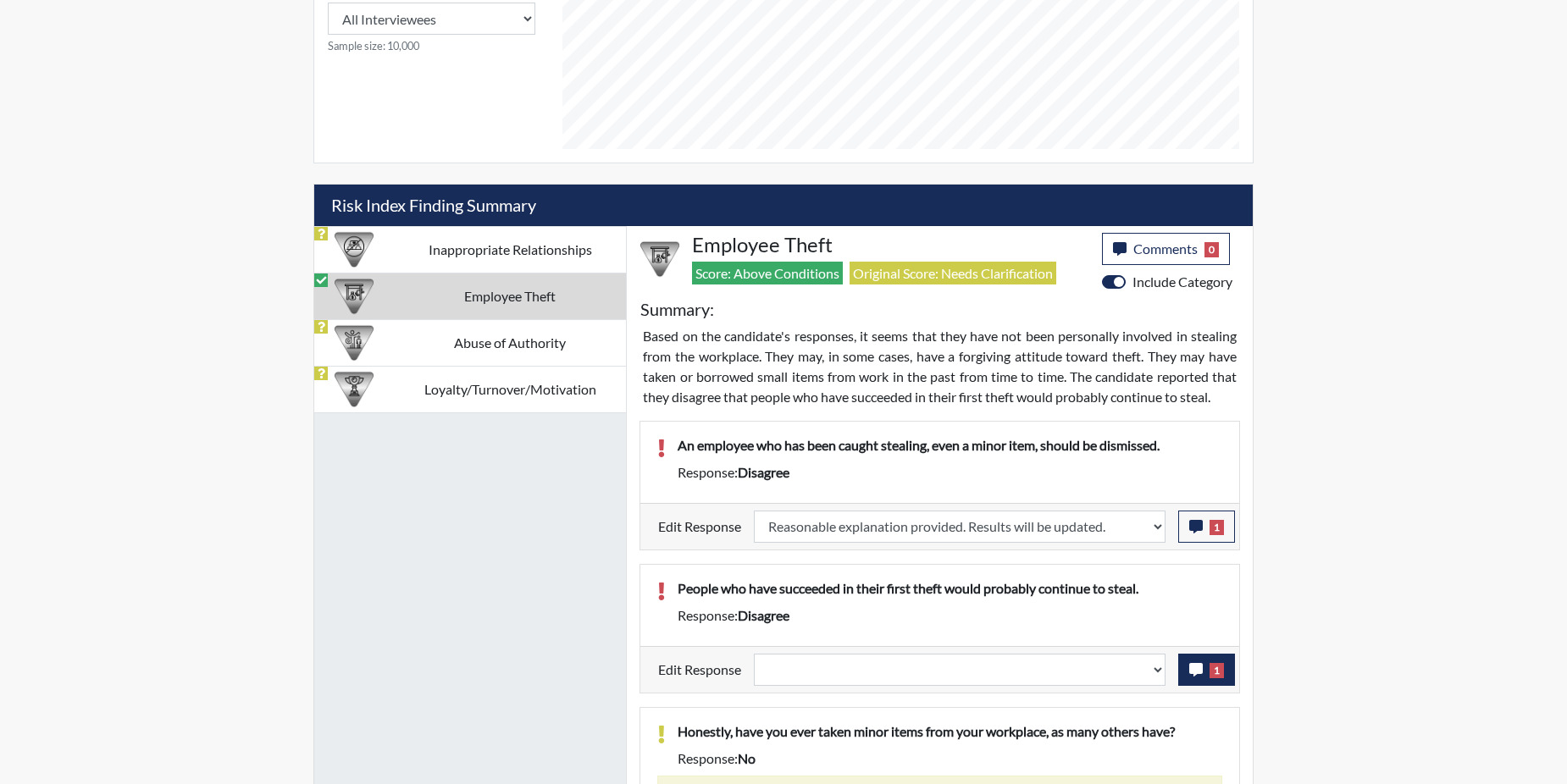
scroll to position [281, 704]
click at [1185, 670] on button "1" at bounding box center [1206, 670] width 57 height 32
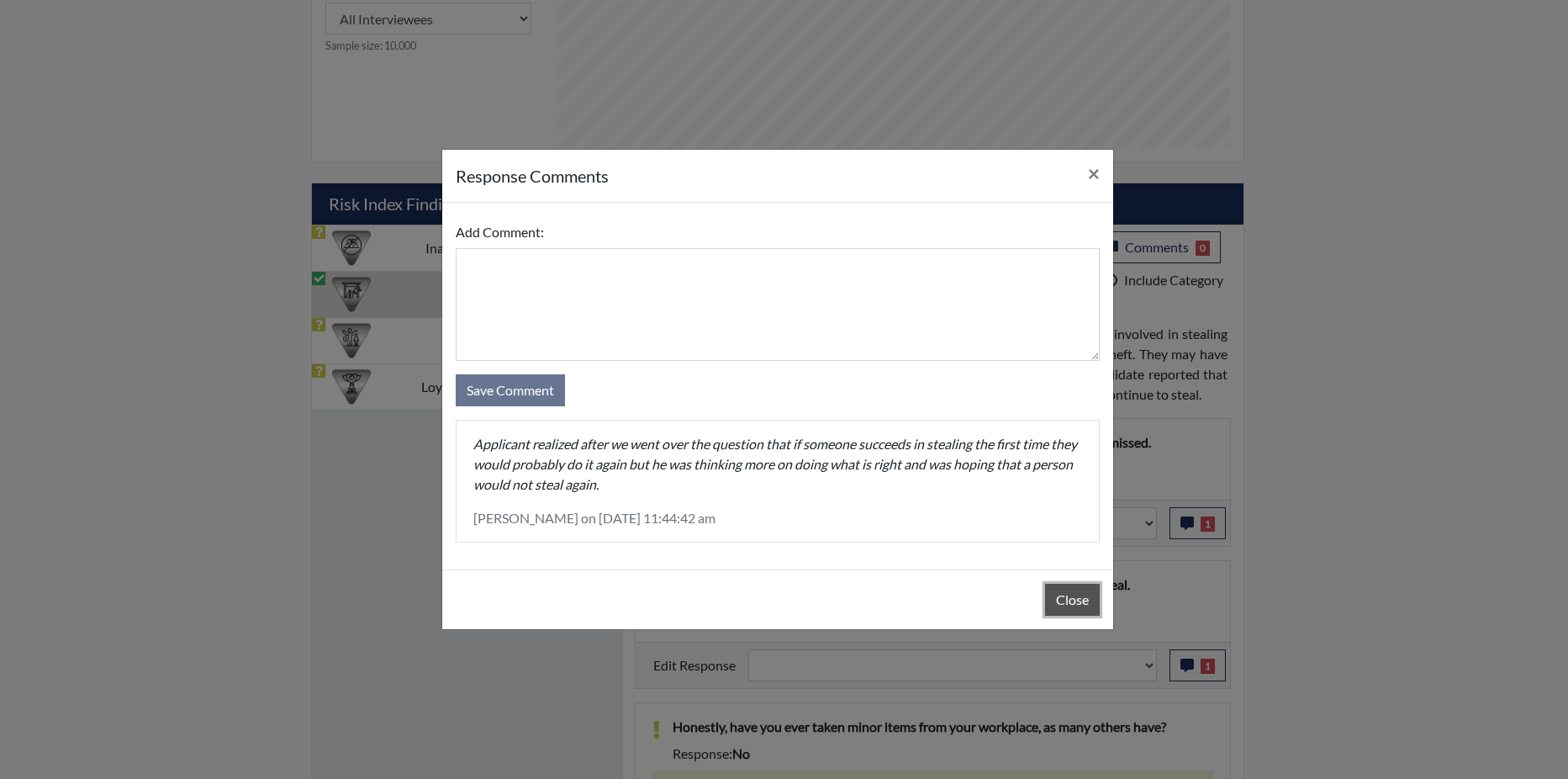
click at [1085, 615] on button "Close" at bounding box center [1072, 600] width 54 height 32
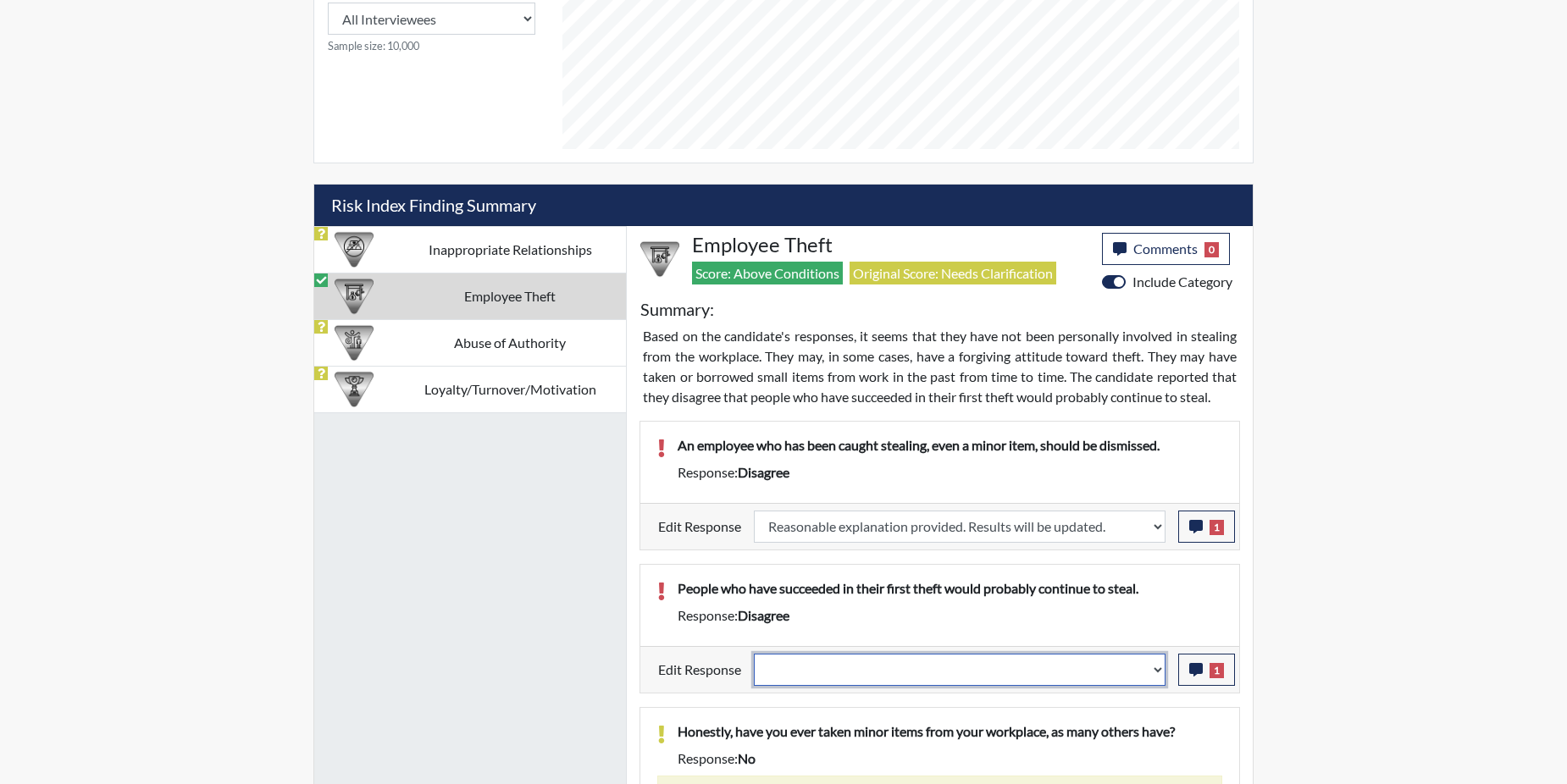
click at [1156, 667] on select "Question is not relevant. Results will be updated. Reasonable explanation provi…" at bounding box center [959, 670] width 412 height 32
select select "reasonable-explanation-provided"
click at [755, 654] on select "Question is not relevant. Results will be updated. Reasonable explanation provi…" at bounding box center [959, 670] width 412 height 32
select select
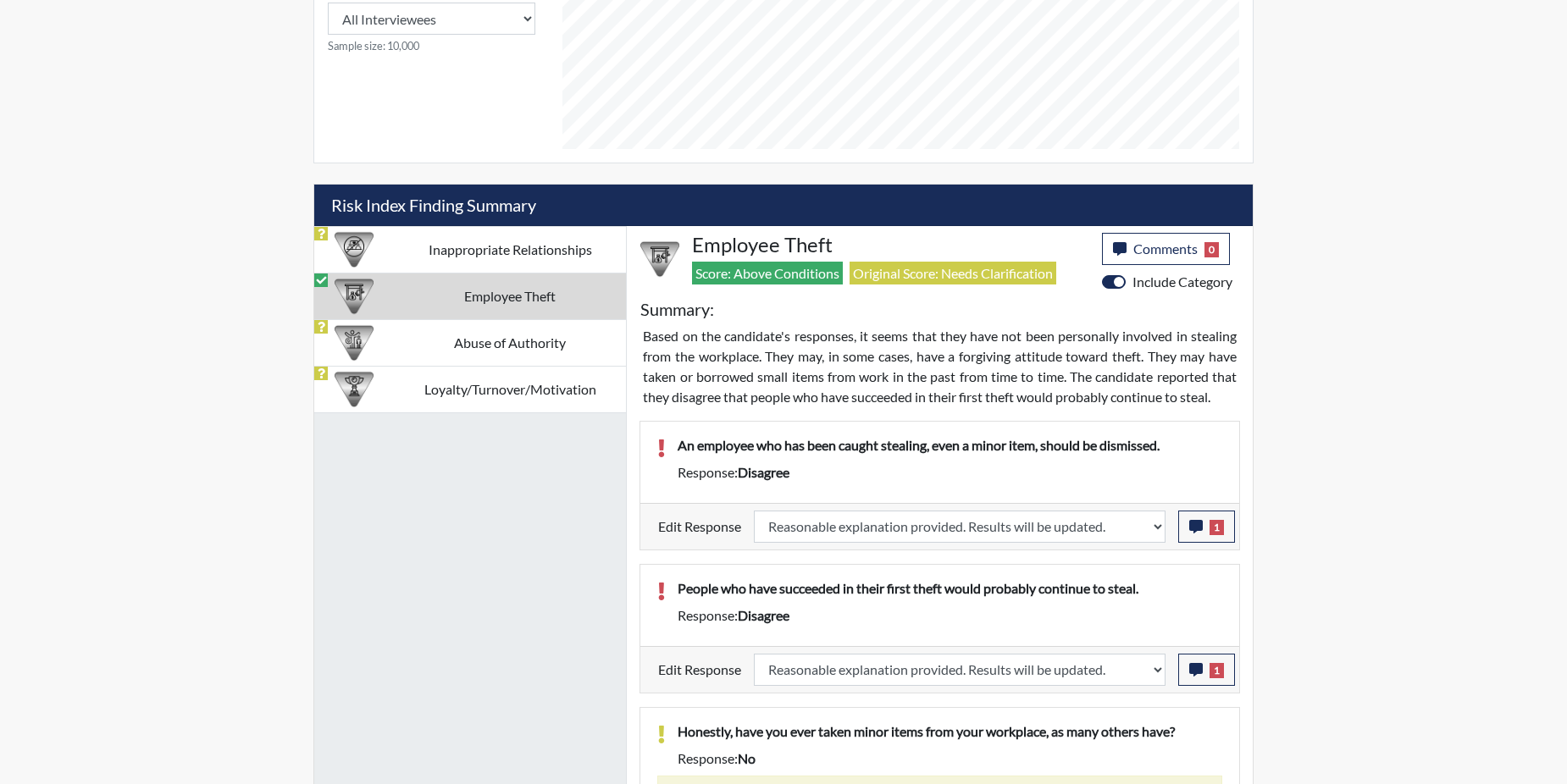
click at [1151, 717] on div "Honestly, have you ever taken minor items from your workplace, as many others h…" at bounding box center [940, 766] width 599 height 117
select select
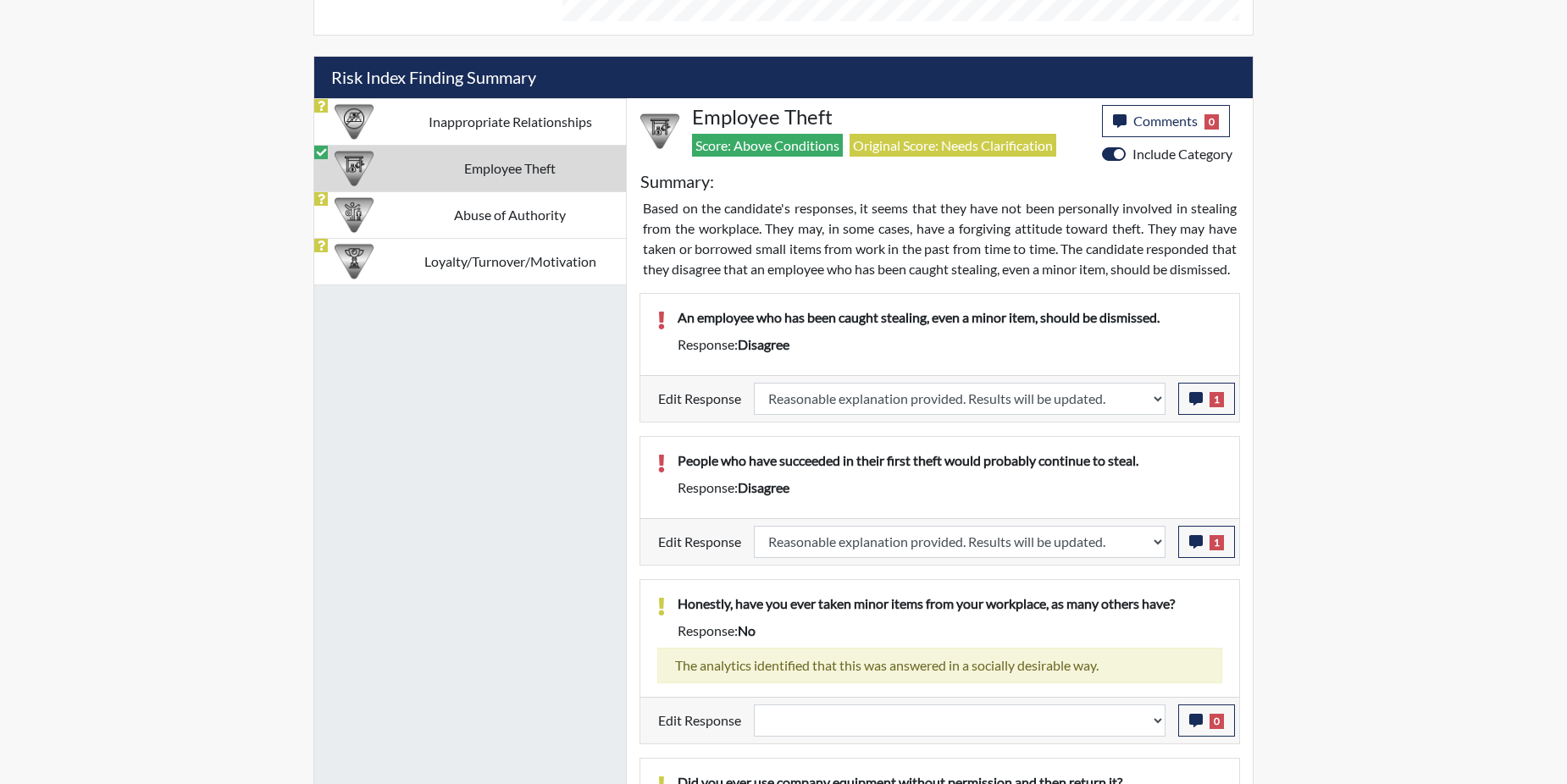
scroll to position [959, 0]
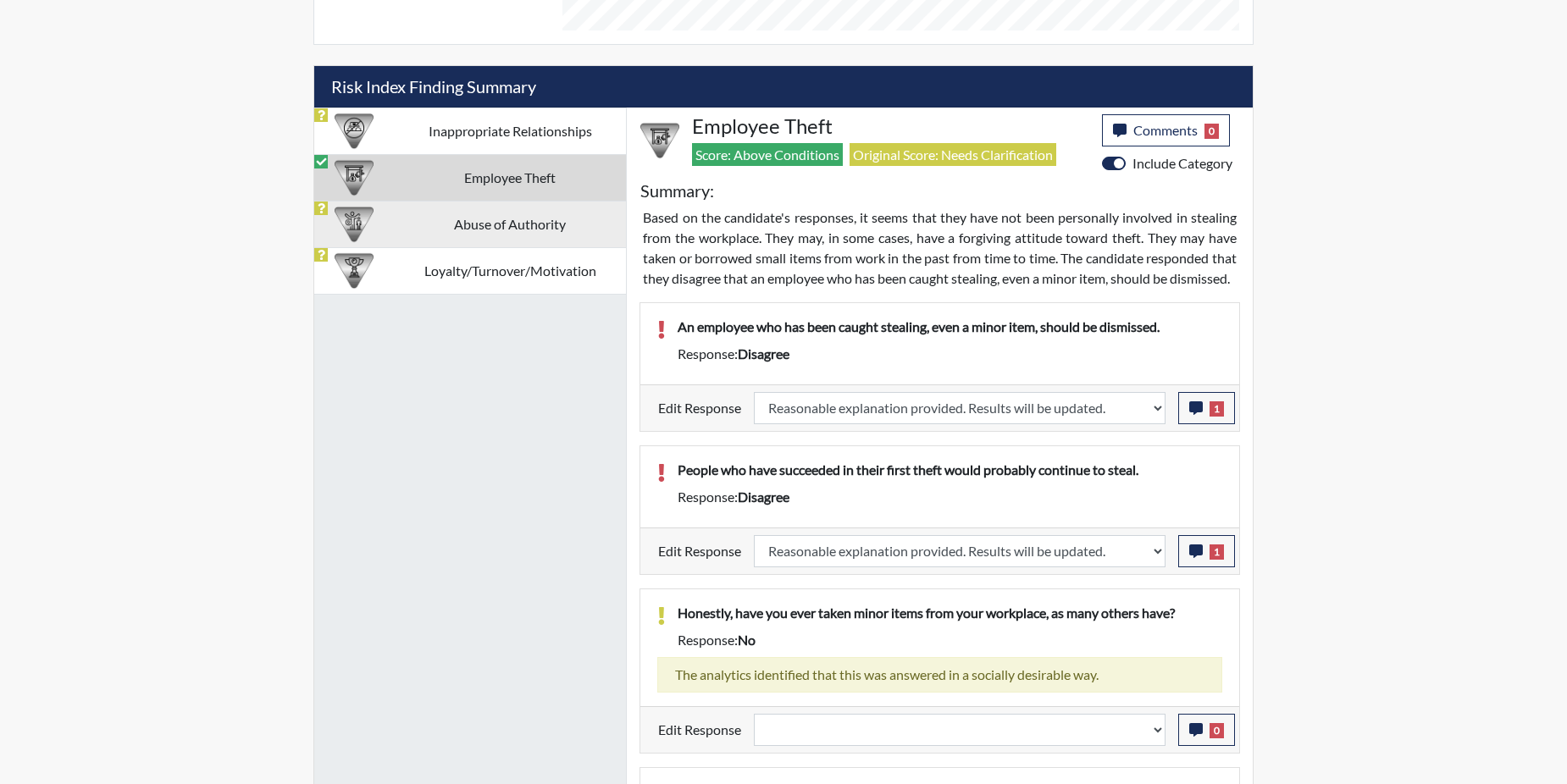
click at [470, 227] on td "Abuse of Authority" at bounding box center [510, 224] width 232 height 47
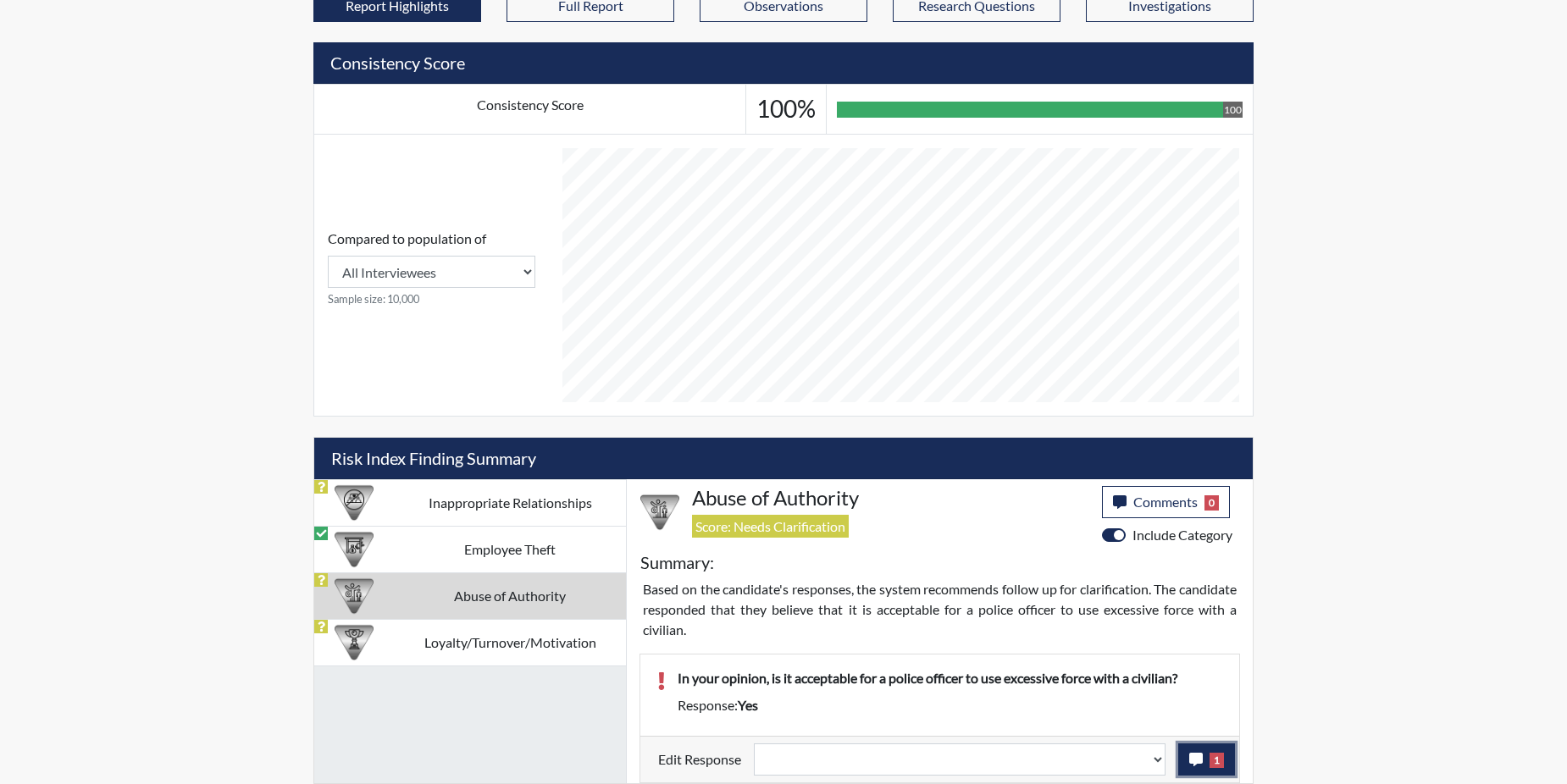
click at [1212, 751] on button "1" at bounding box center [1206, 760] width 57 height 32
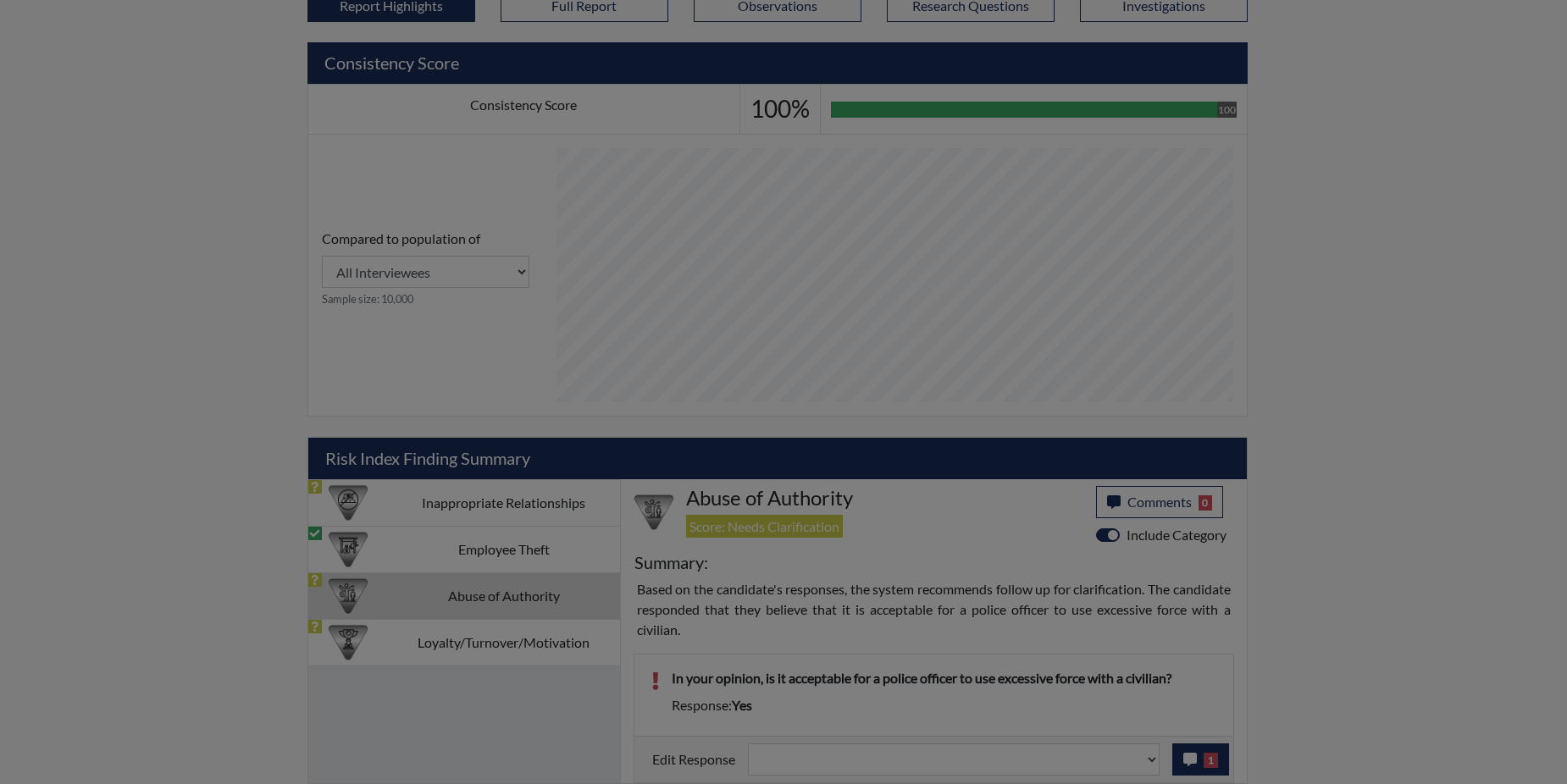
click at [1212, 751] on div at bounding box center [784, 392] width 1567 height 784
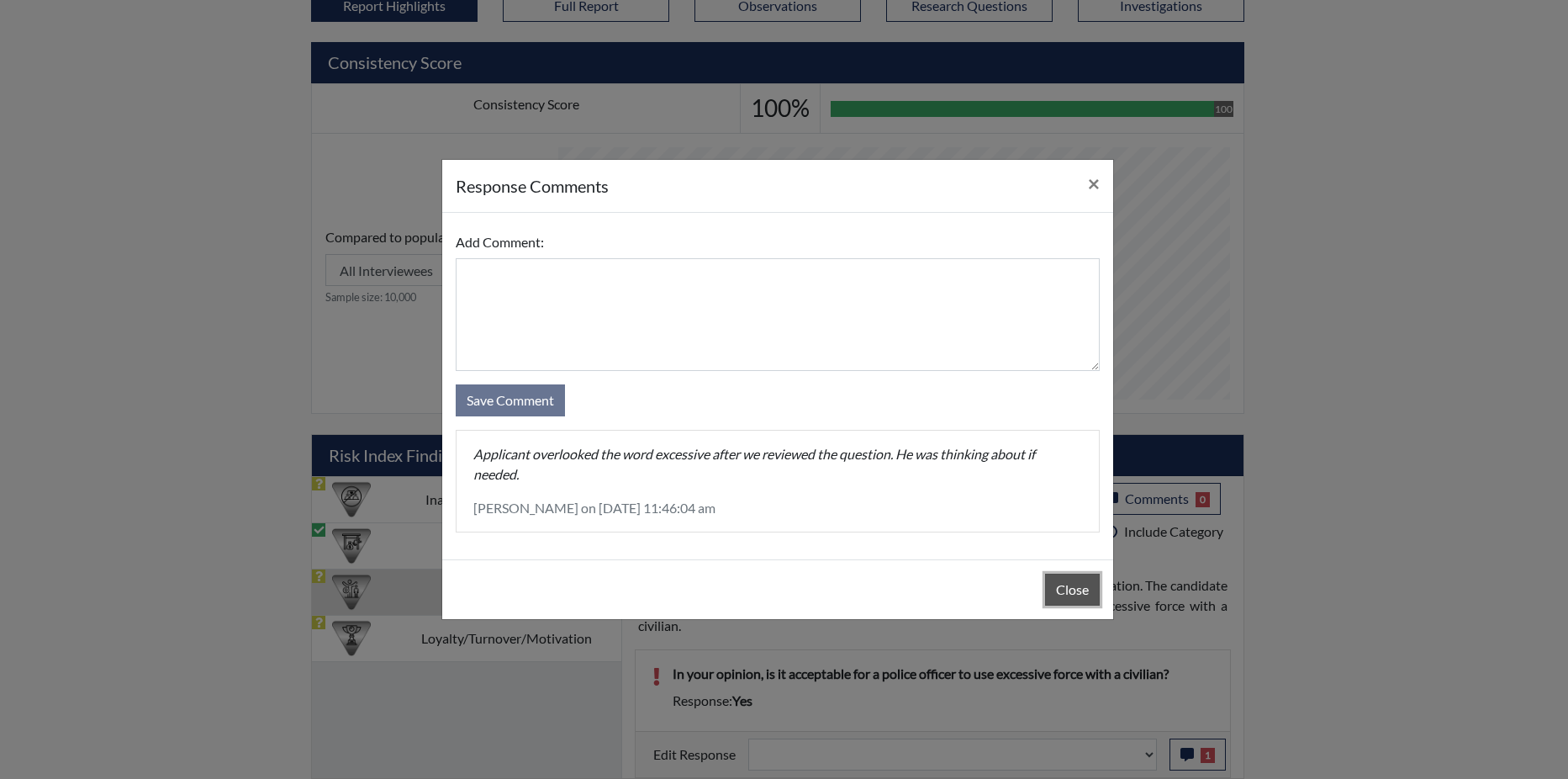
click at [1090, 581] on button "Close" at bounding box center [1072, 590] width 54 height 32
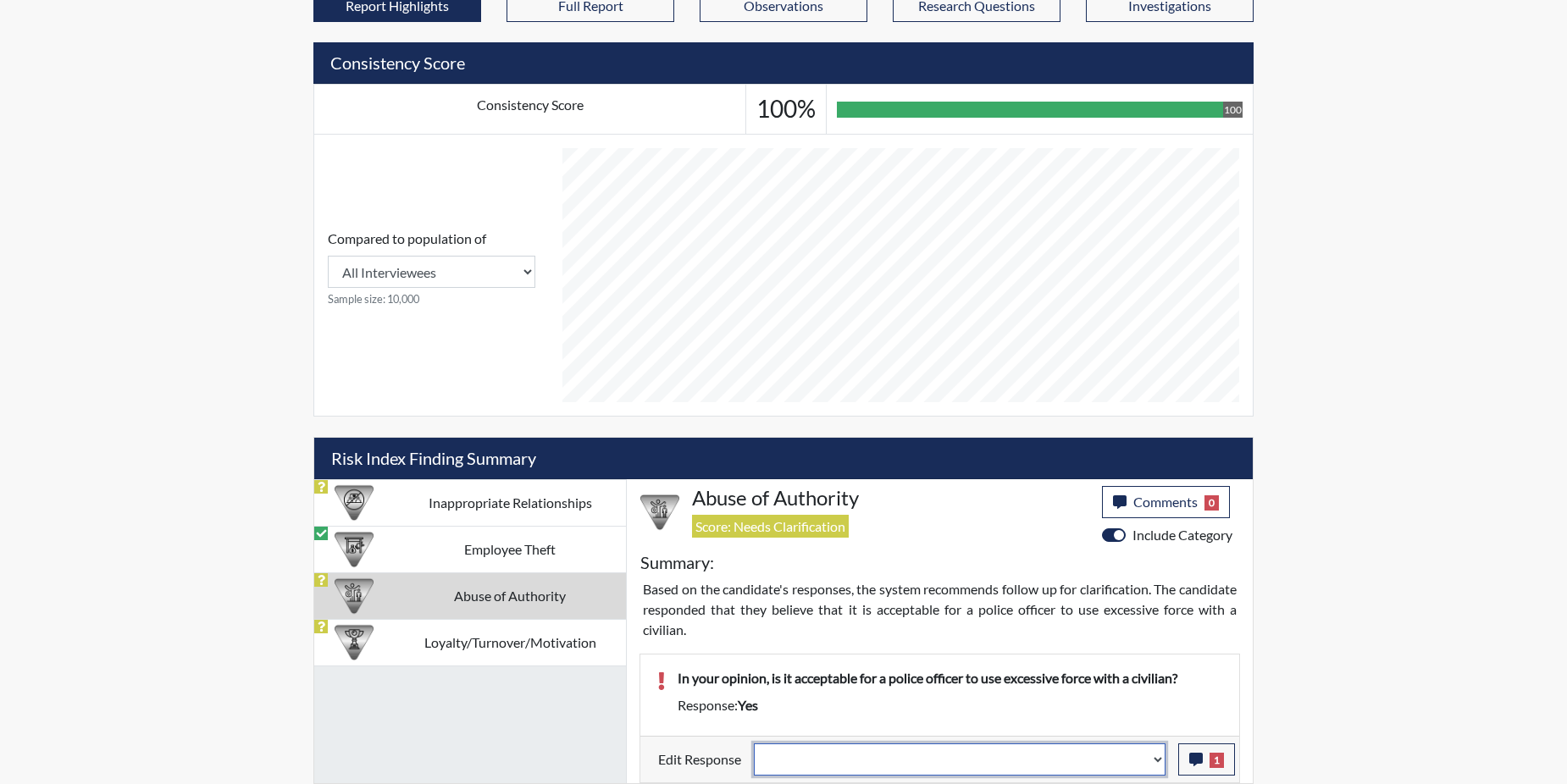
click at [1154, 758] on select "Question is not relevant. Results will be updated. Reasonable explanation provi…" at bounding box center [959, 760] width 412 height 32
select select "reasonable-explanation-provided"
click at [755, 744] on select "Question is not relevant. Results will be updated. Reasonable explanation provi…" at bounding box center [959, 760] width 412 height 32
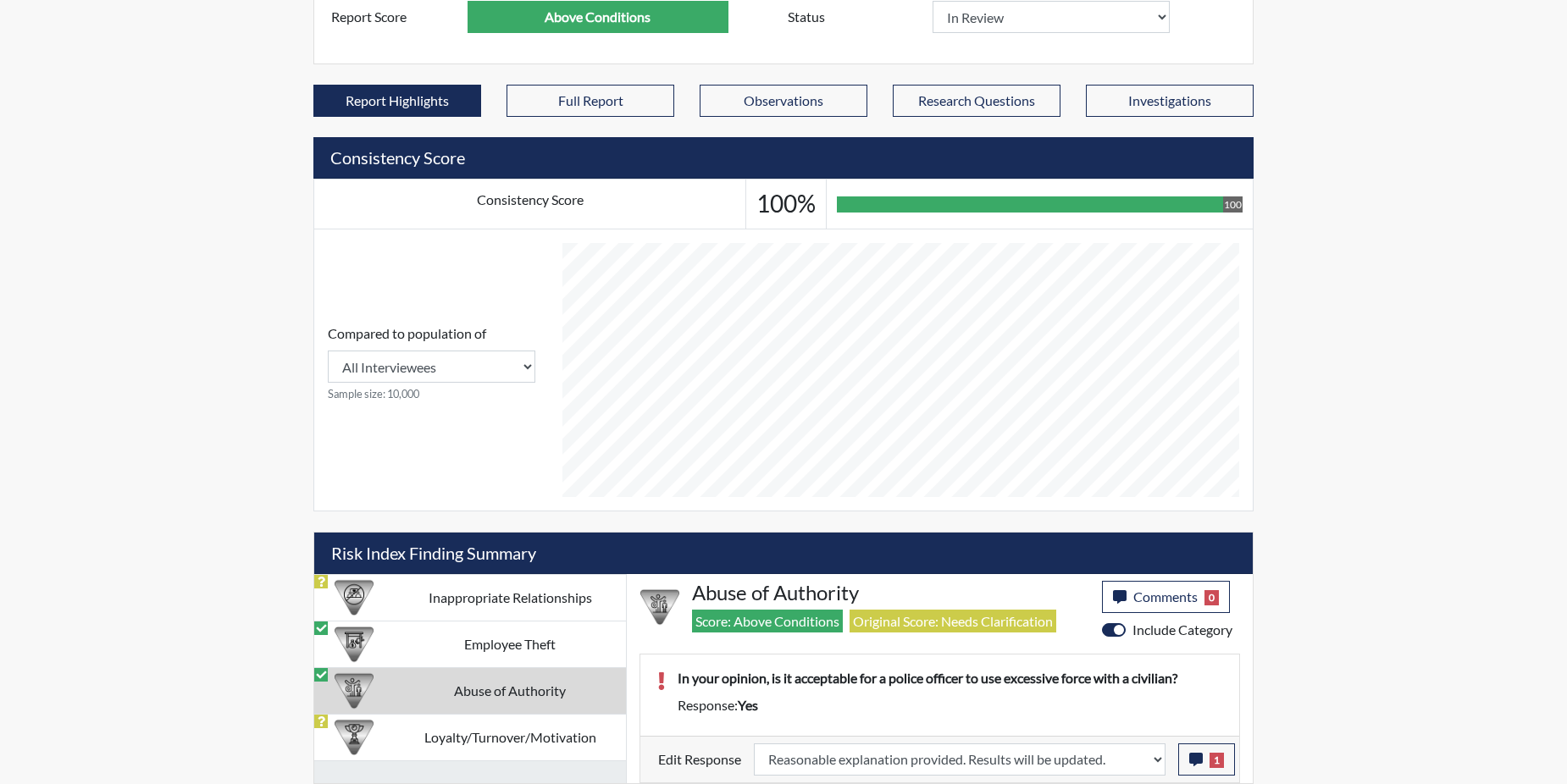
scroll to position [281, 704]
click at [550, 739] on td "Loyalty/Turnover/Motivation" at bounding box center [510, 737] width 232 height 47
select select
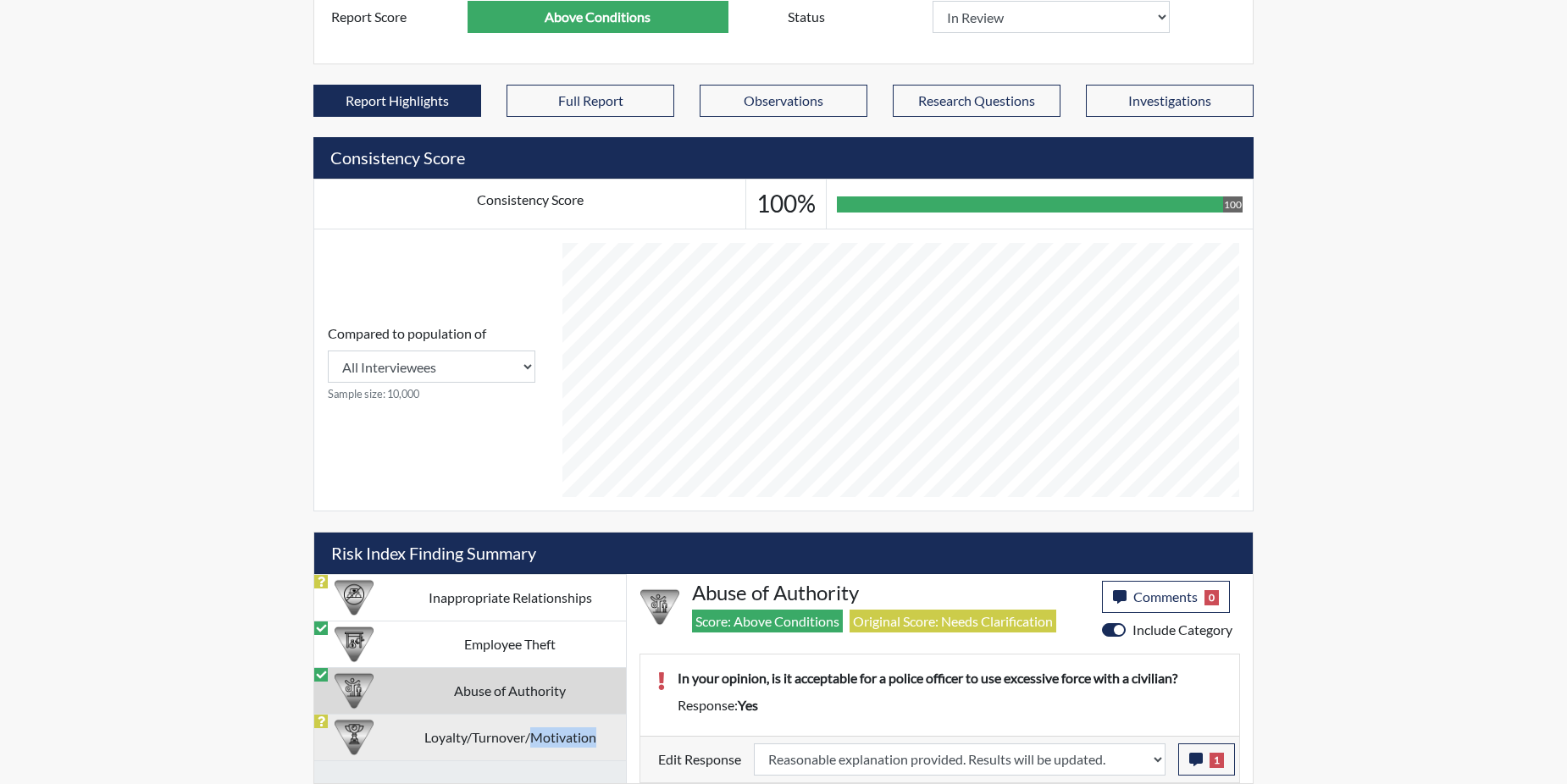
select select
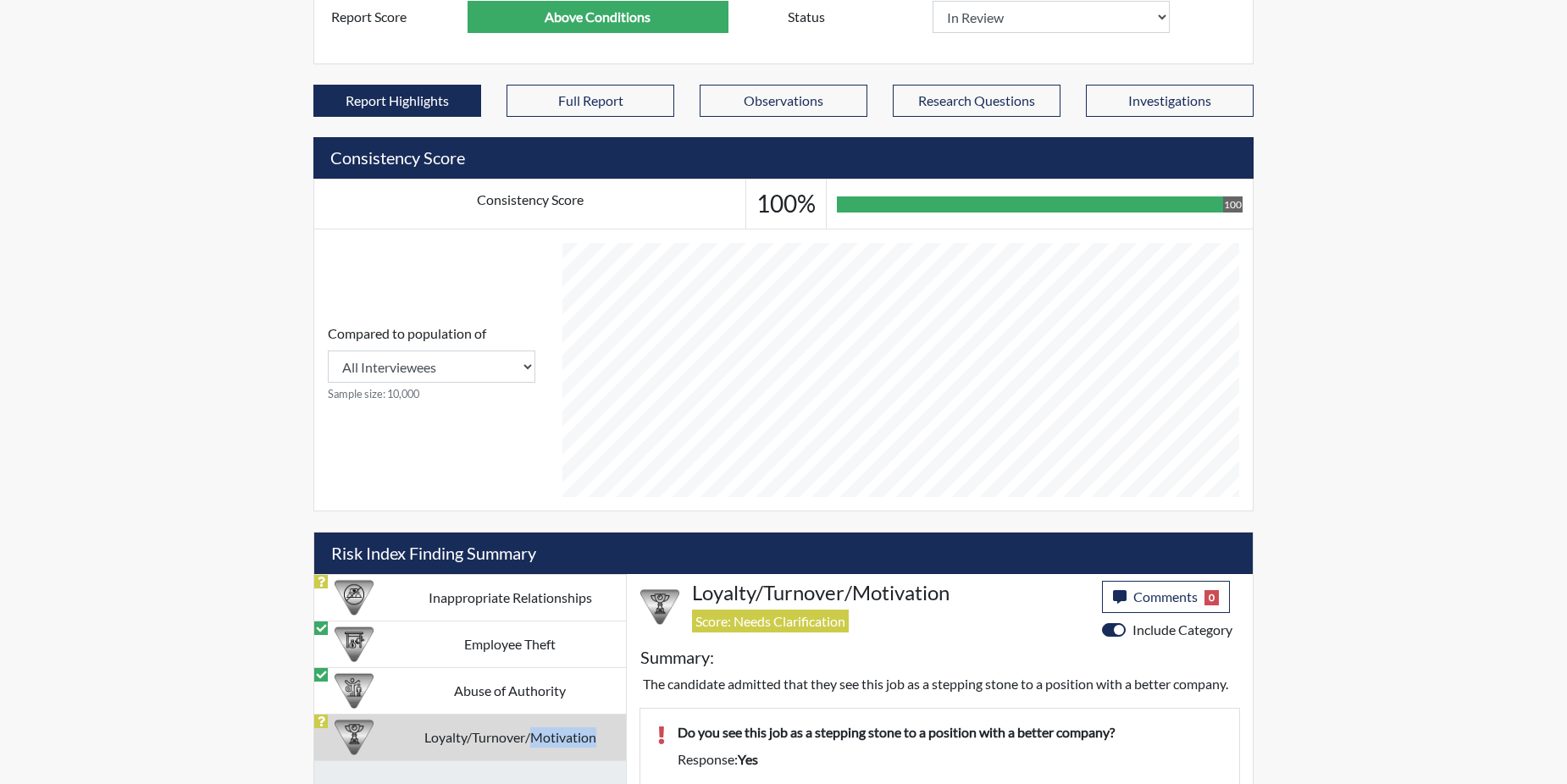
click at [550, 739] on td "Loyalty/Turnover/Motivation" at bounding box center [510, 737] width 232 height 47
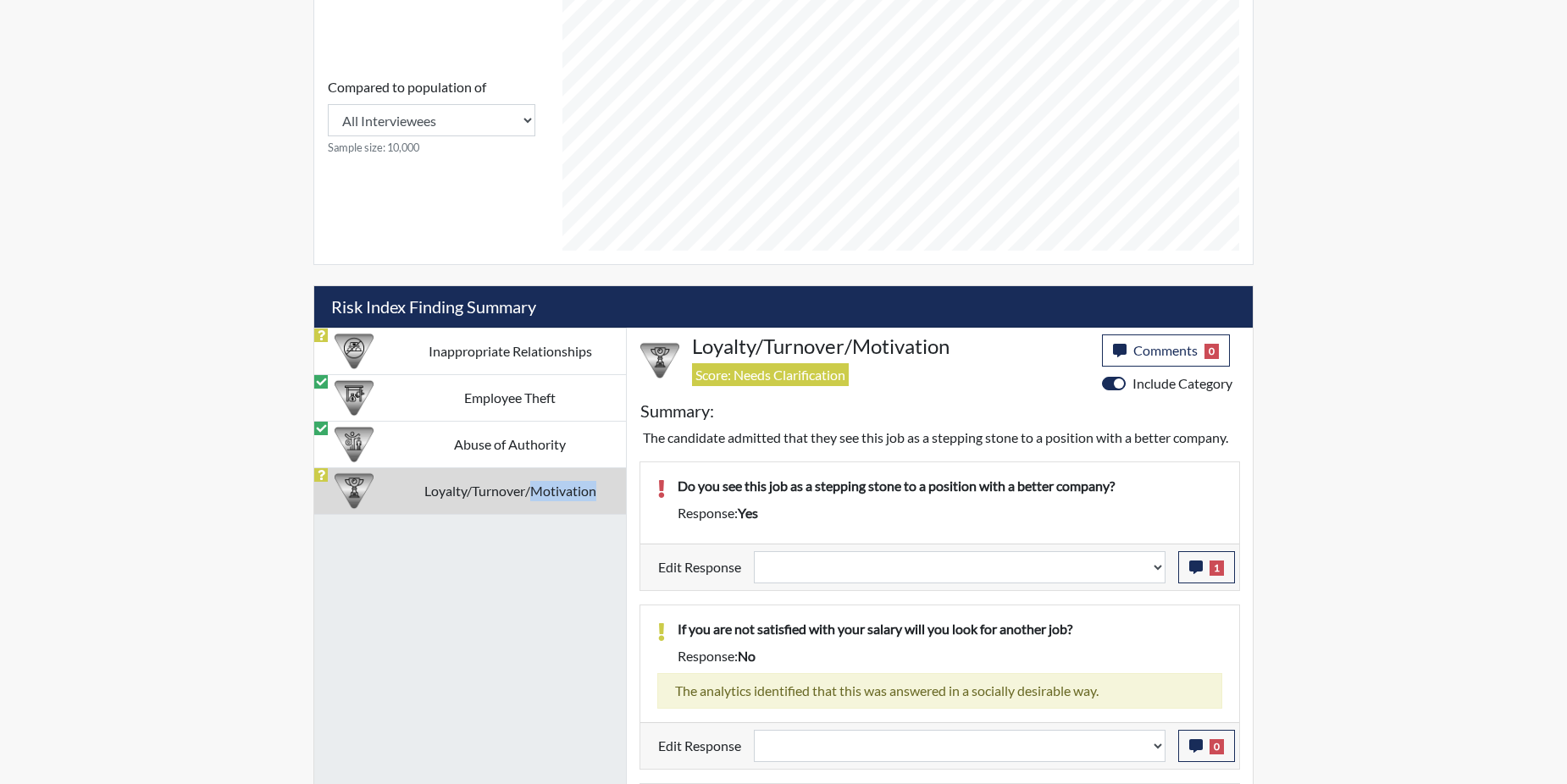
scroll to position [746, 0]
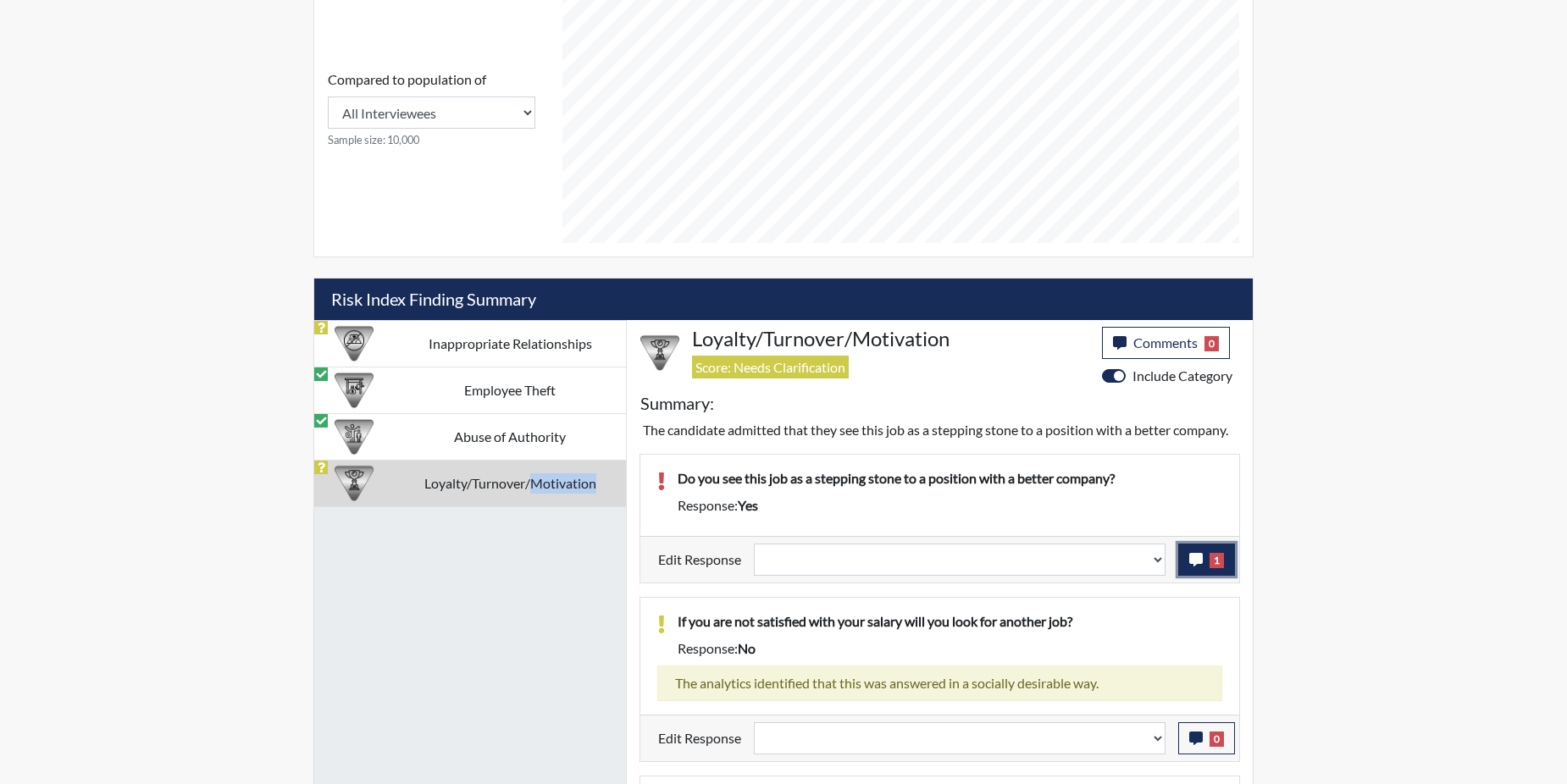
click at [1218, 571] on button "1" at bounding box center [1206, 560] width 57 height 32
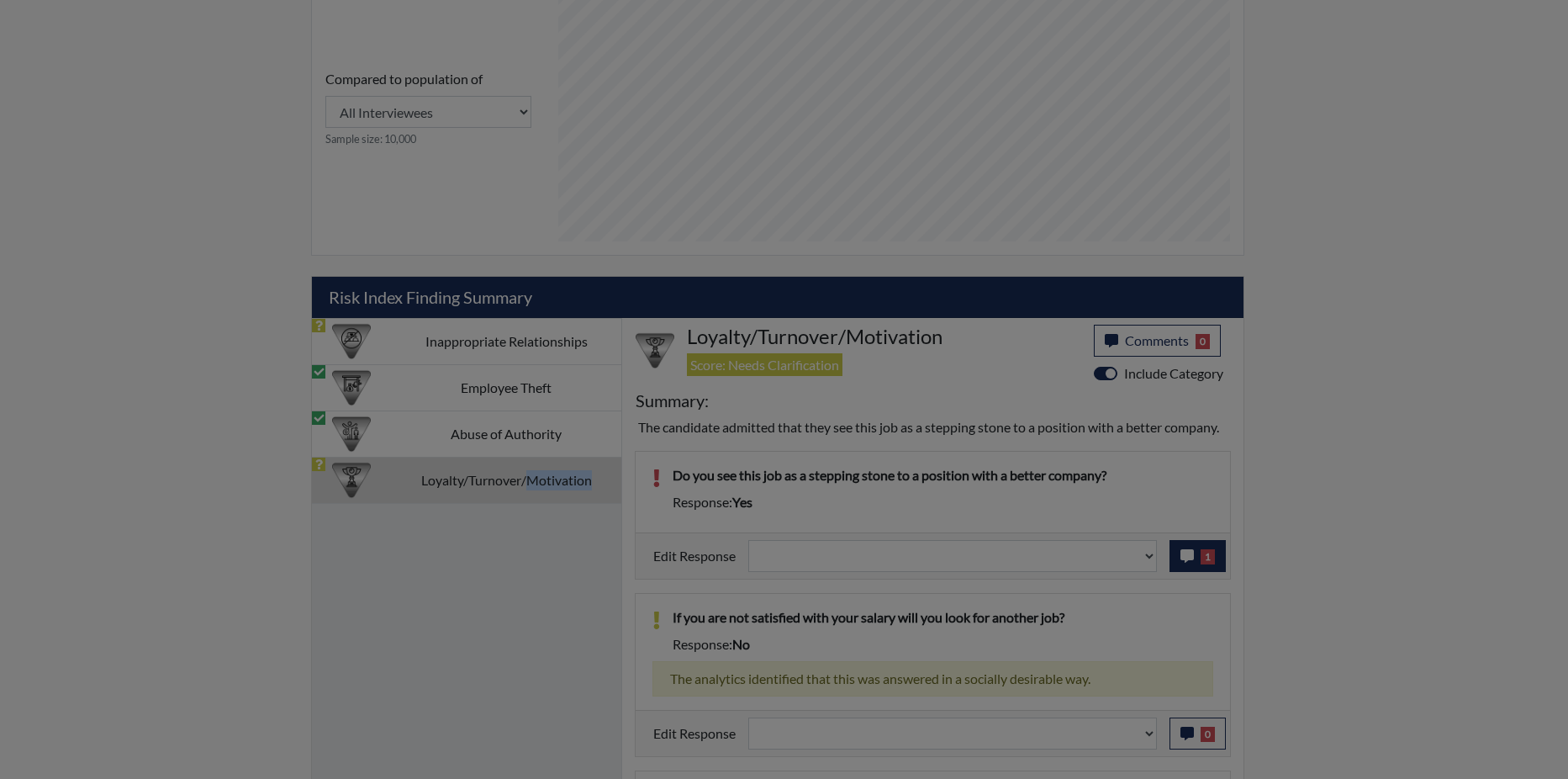
click at [1209, 568] on div at bounding box center [784, 390] width 1568 height 779
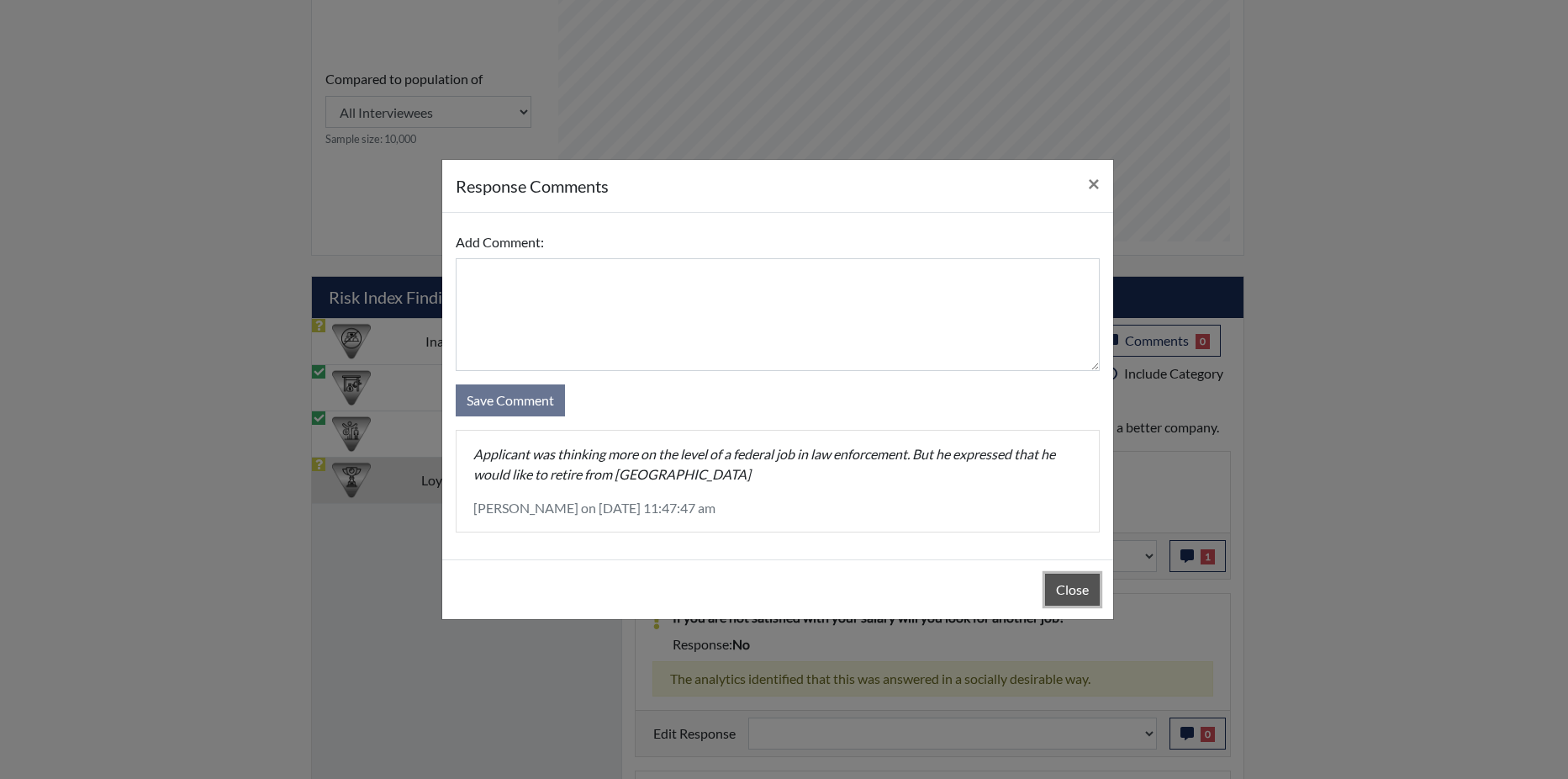
click at [1084, 597] on button "Close" at bounding box center [1072, 590] width 54 height 32
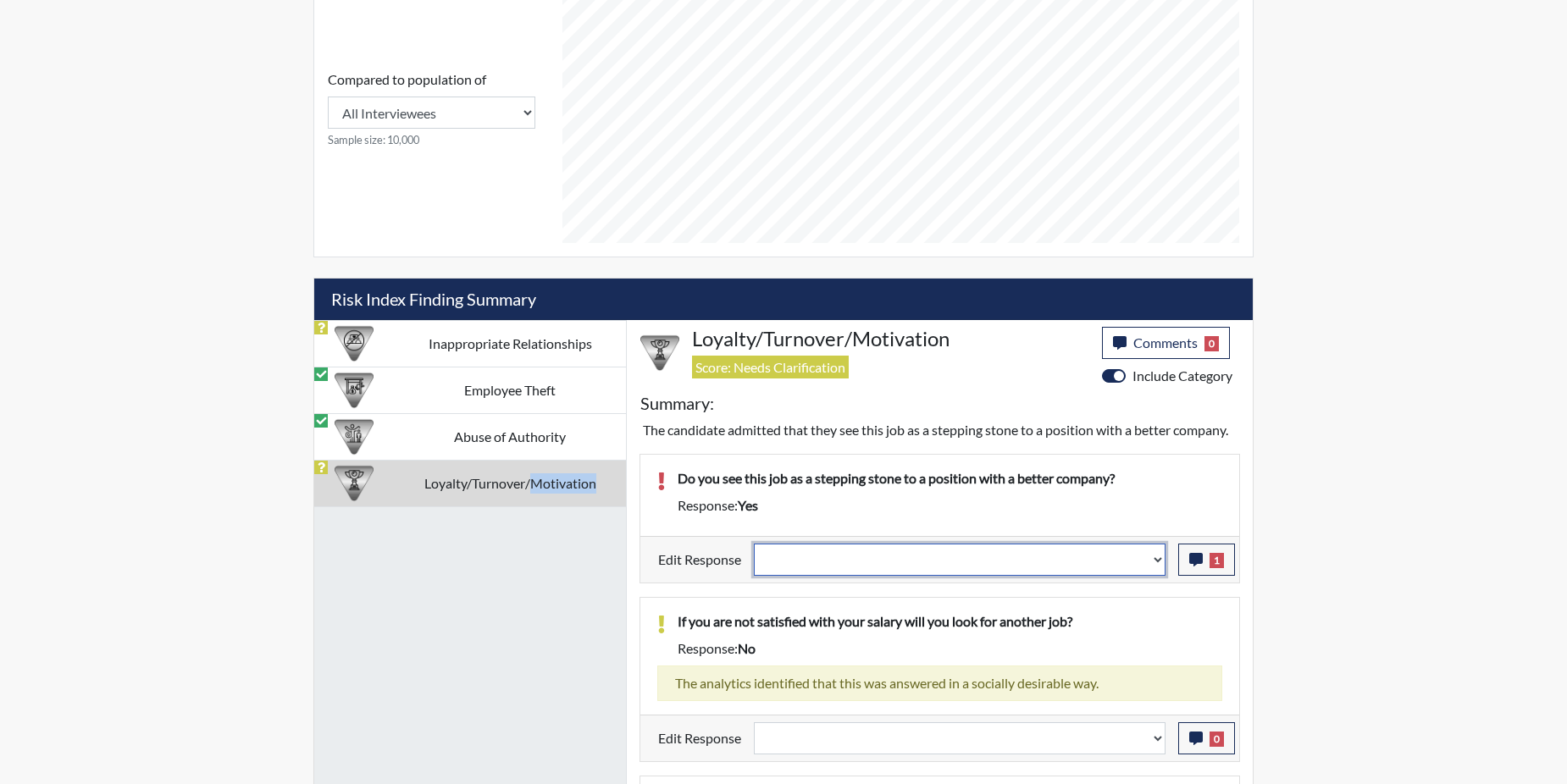
click at [1154, 560] on select "Question is not relevant. Results will be updated. Reasonable explanation provi…" at bounding box center [959, 560] width 412 height 32
select select "reasonable-explanation-provided"
click at [755, 544] on select "Question is not relevant. Results will be updated. Reasonable explanation provi…" at bounding box center [959, 560] width 412 height 32
select select
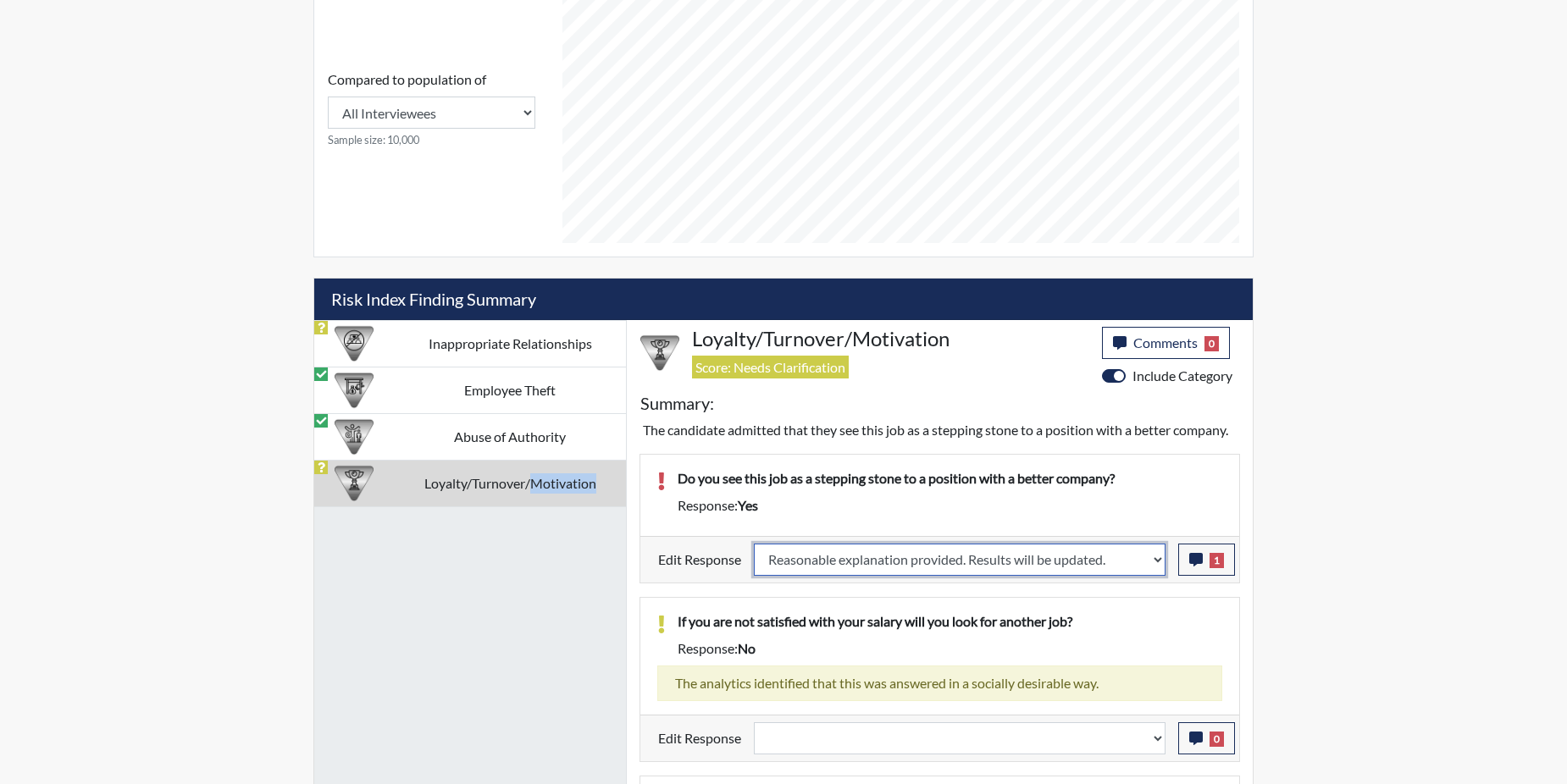
select select
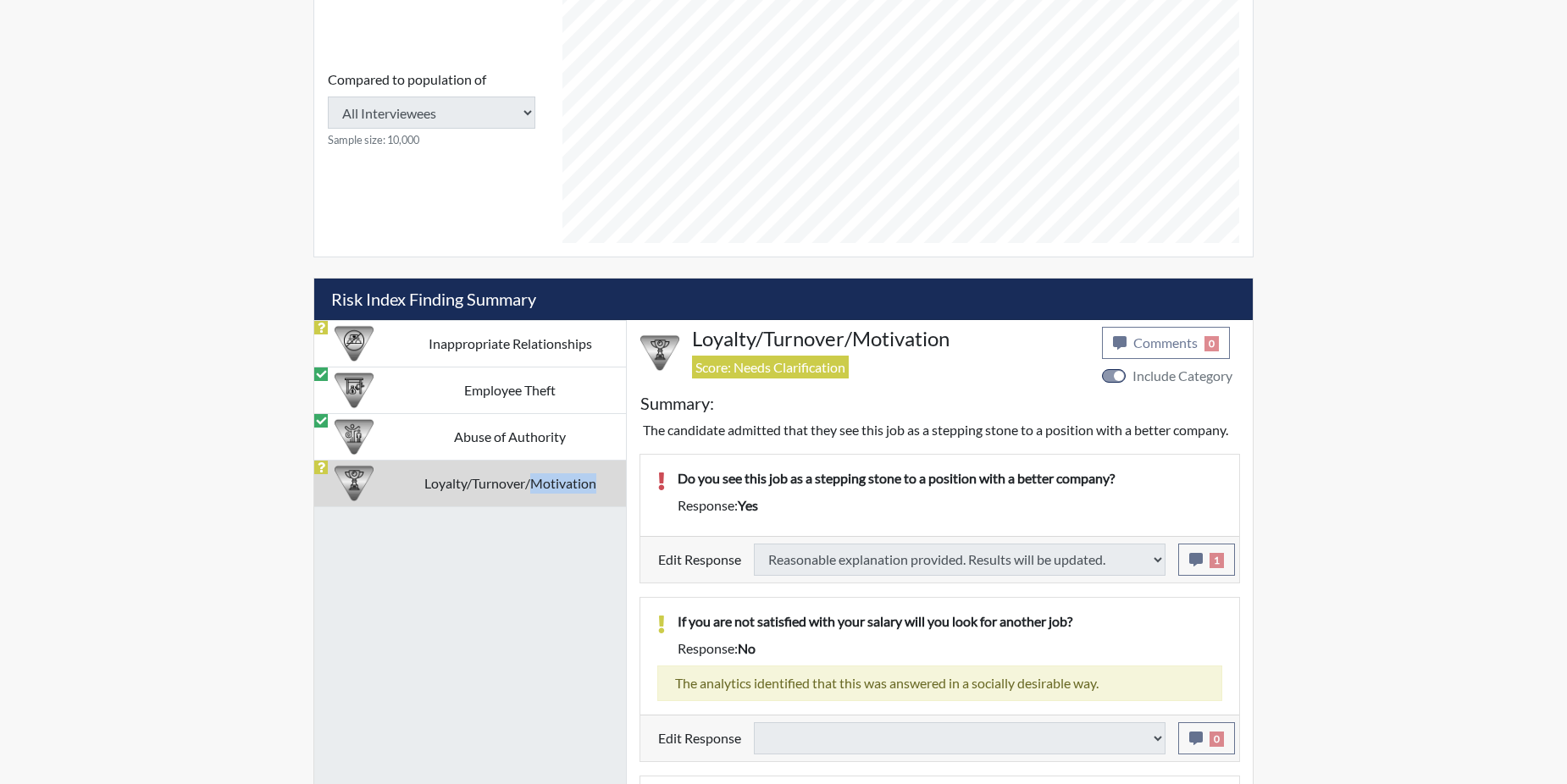
select select
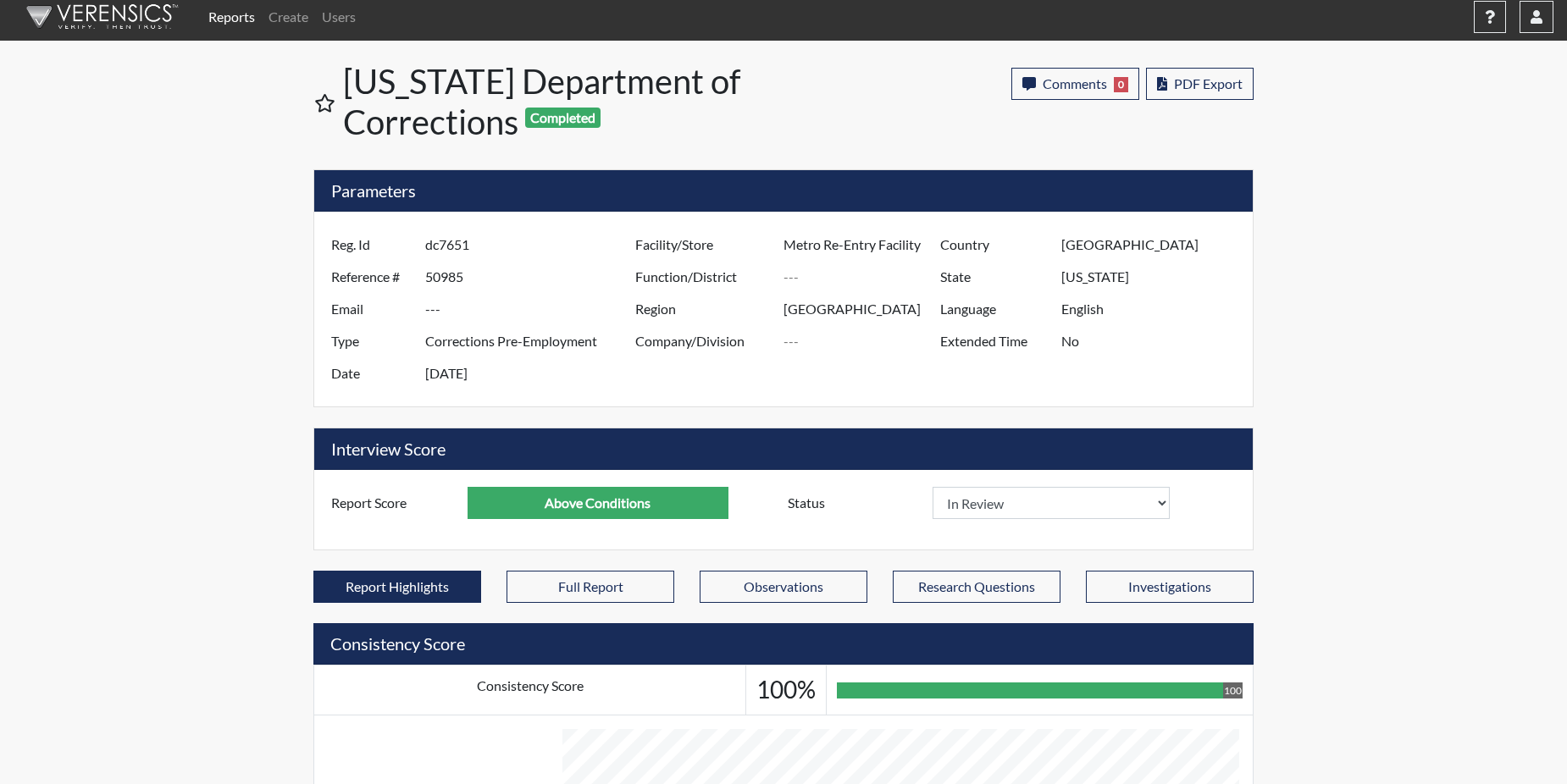
scroll to position [0, 0]
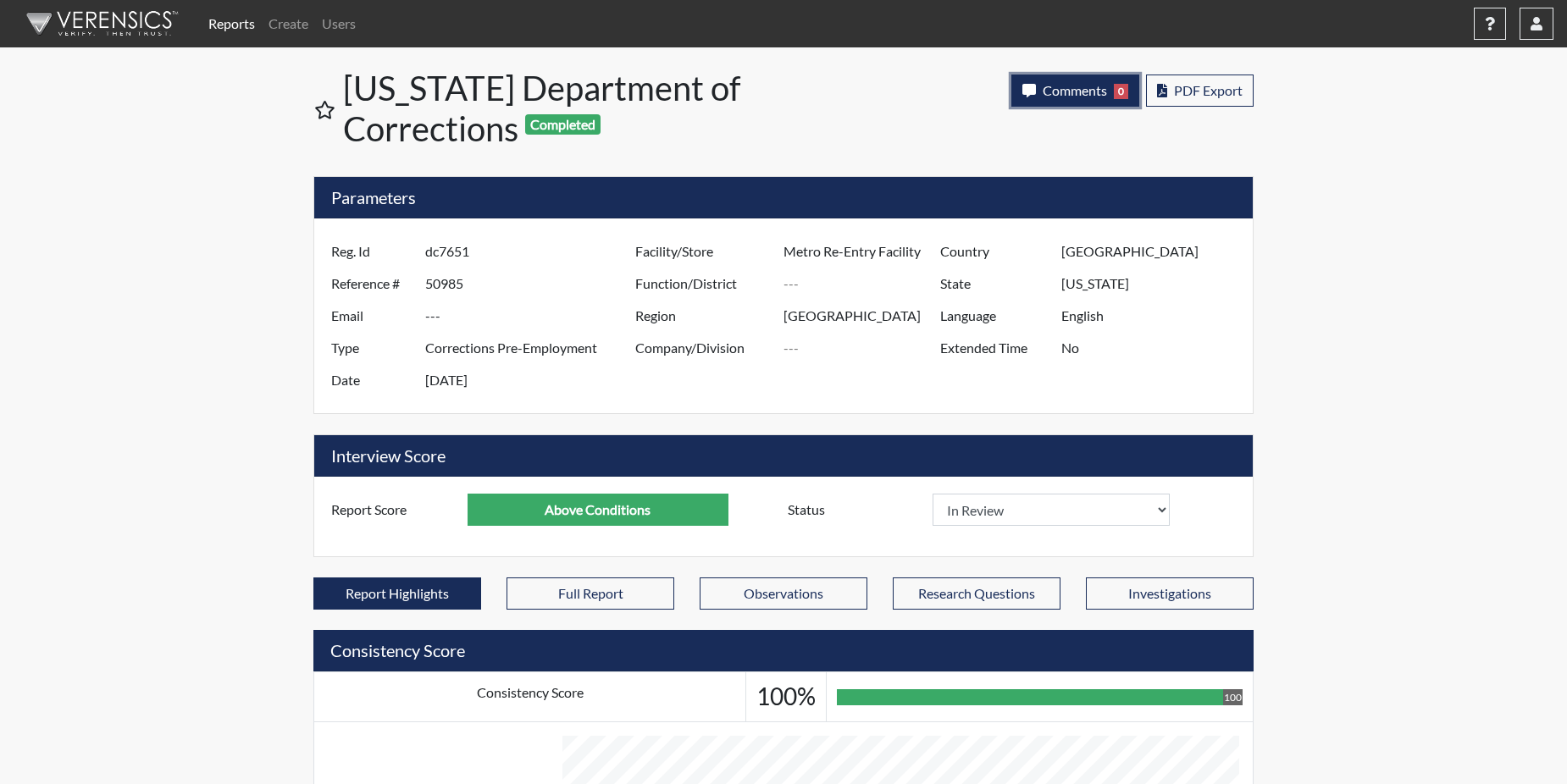
click at [1065, 93] on span "Comments" at bounding box center [1075, 91] width 65 height 16
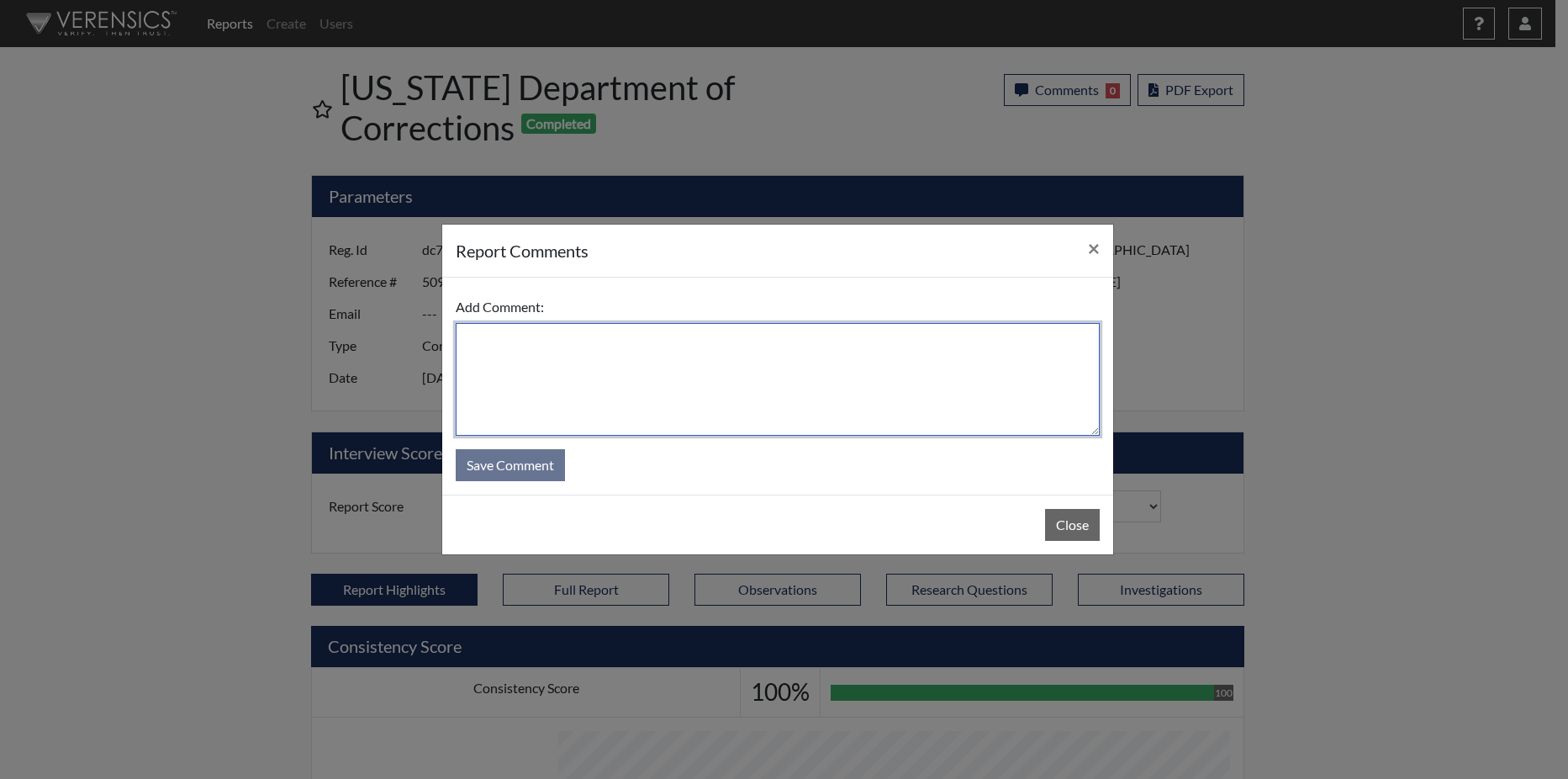
click at [751, 384] on textarea at bounding box center [778, 379] width 644 height 112
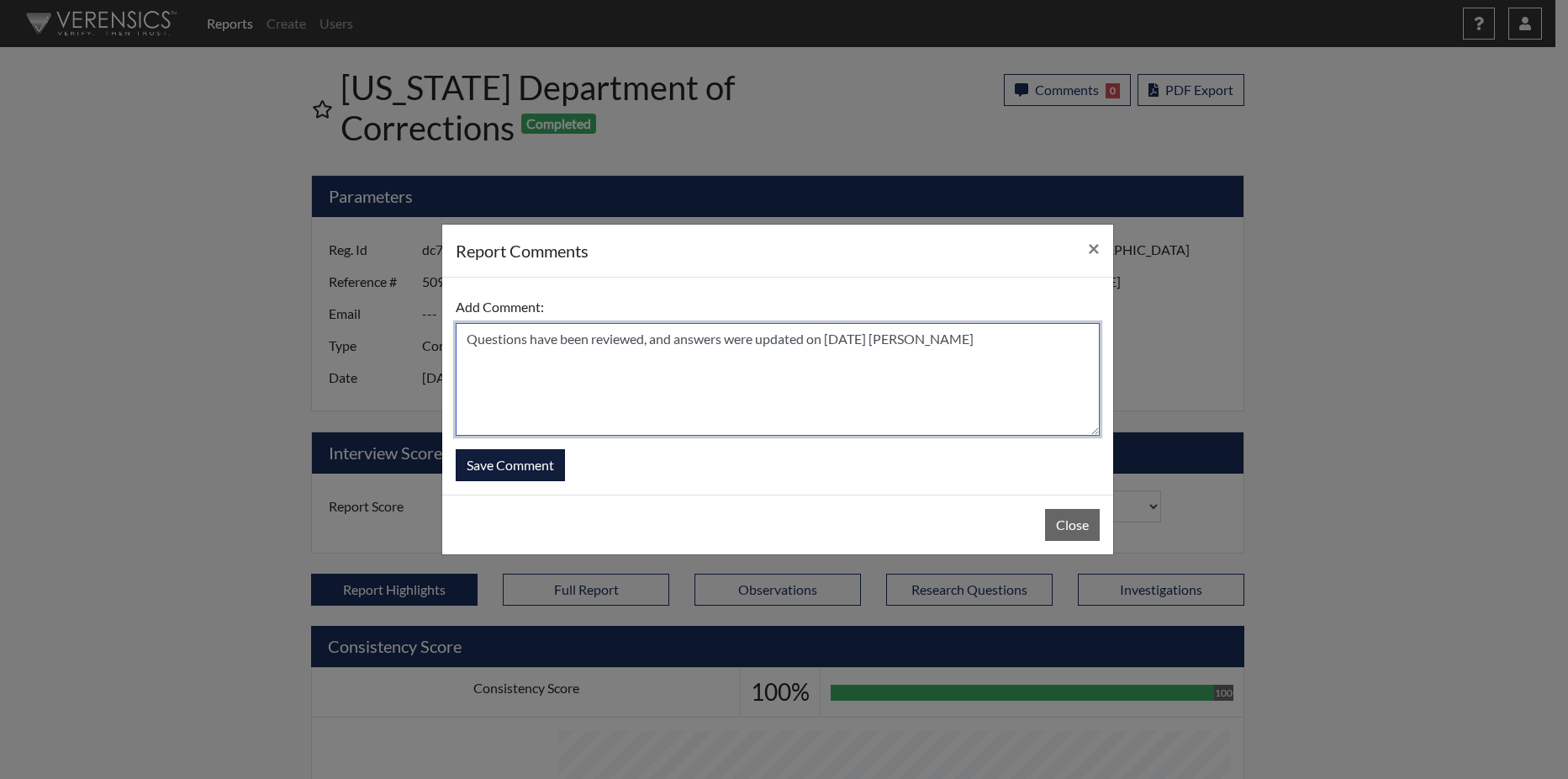
type textarea "Questions have been reviewed, and answers were updated on [DATE] [PERSON_NAME]"
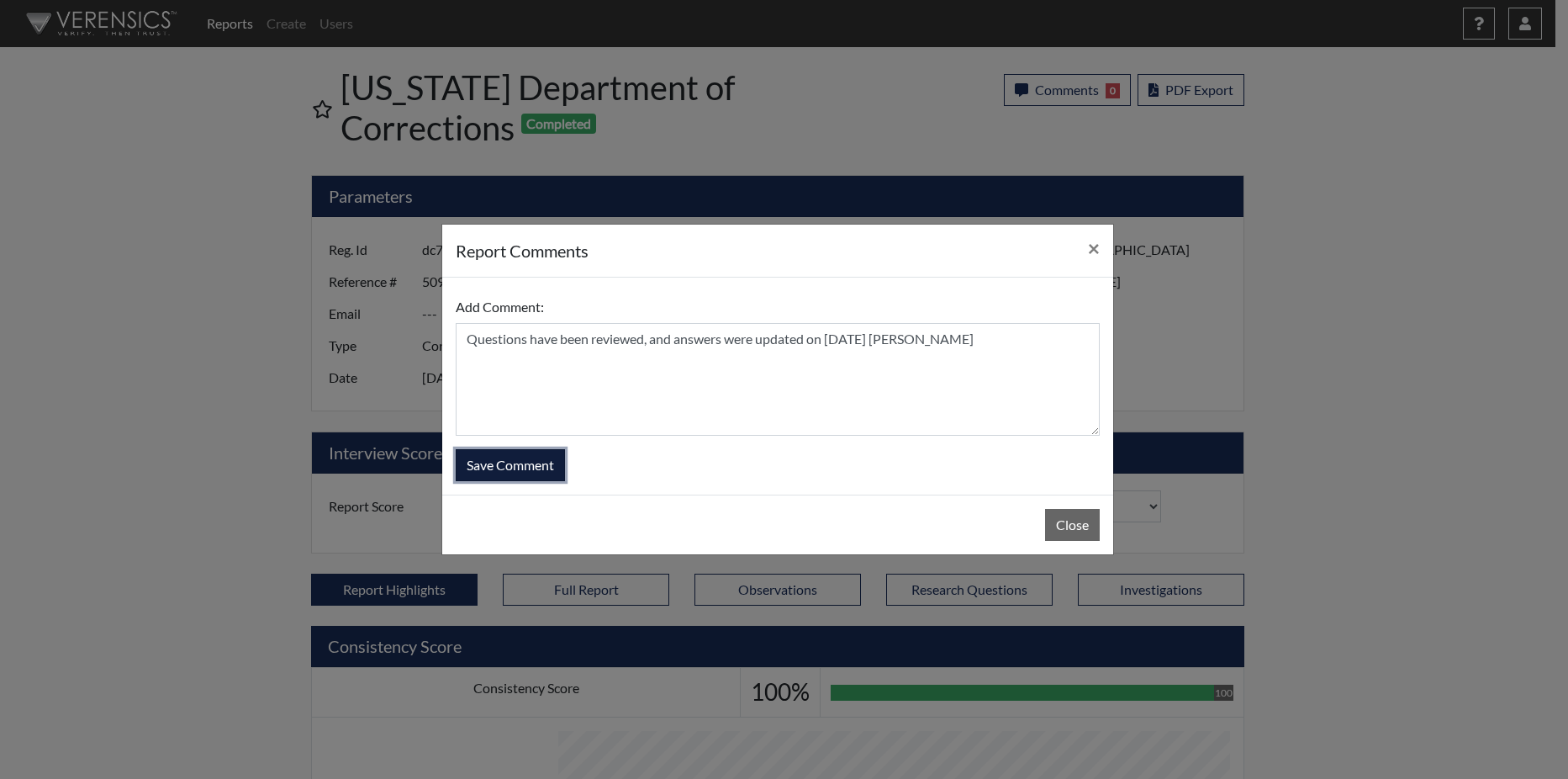
click at [540, 463] on button "Save Comment" at bounding box center [510, 465] width 110 height 32
select select
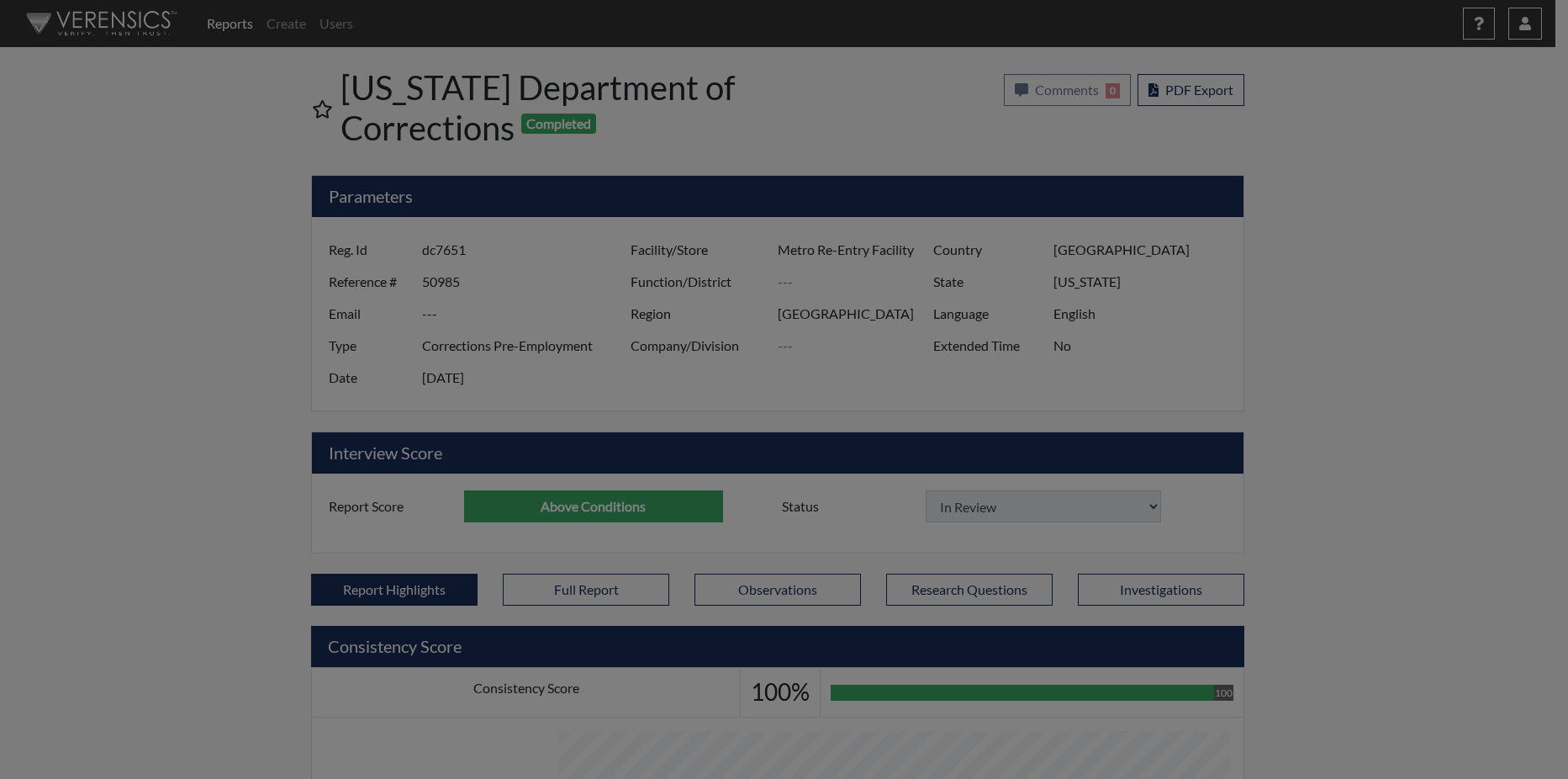
select select
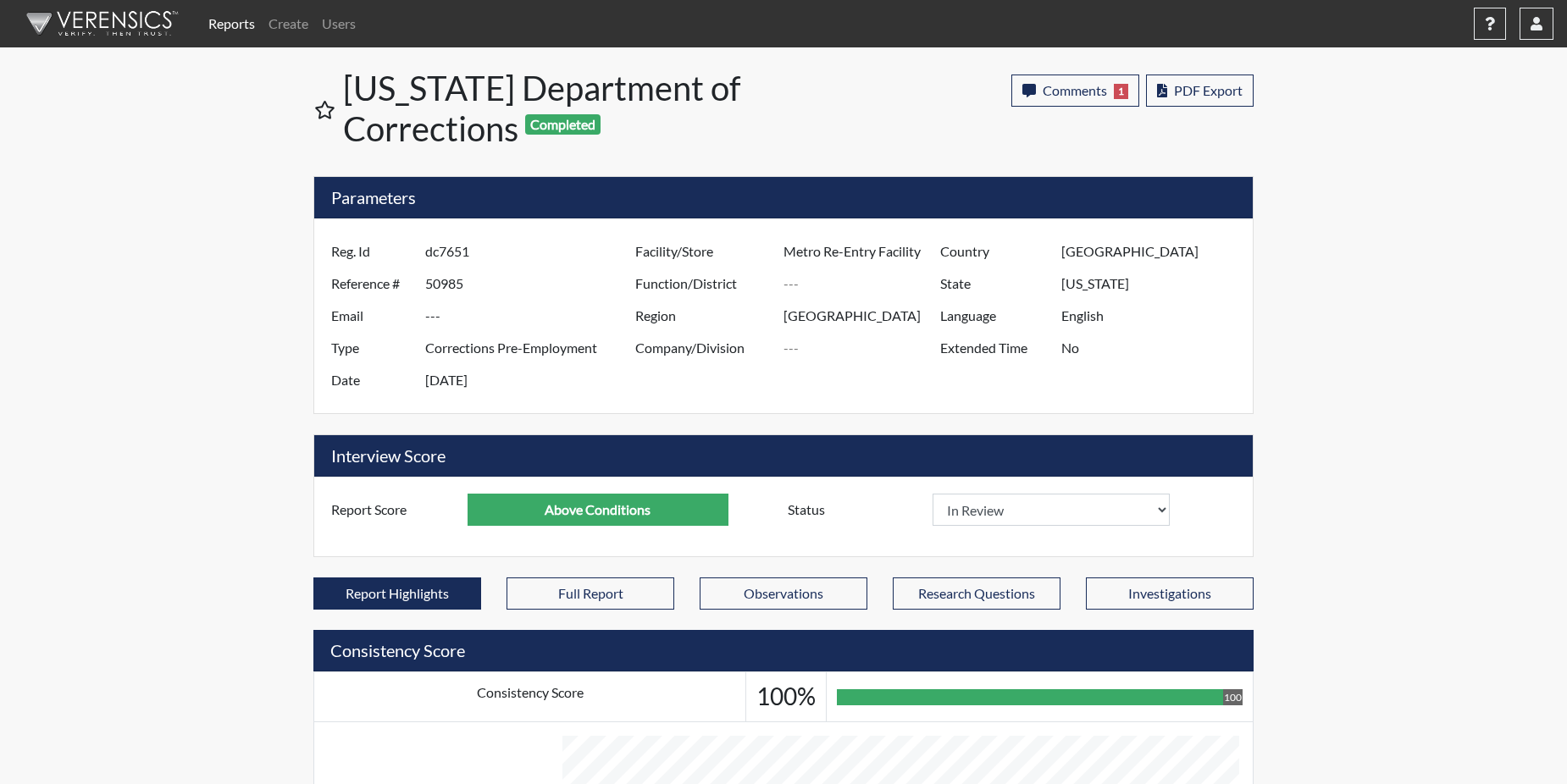
scroll to position [281, 704]
click at [234, 25] on link "Reports" at bounding box center [232, 24] width 60 height 34
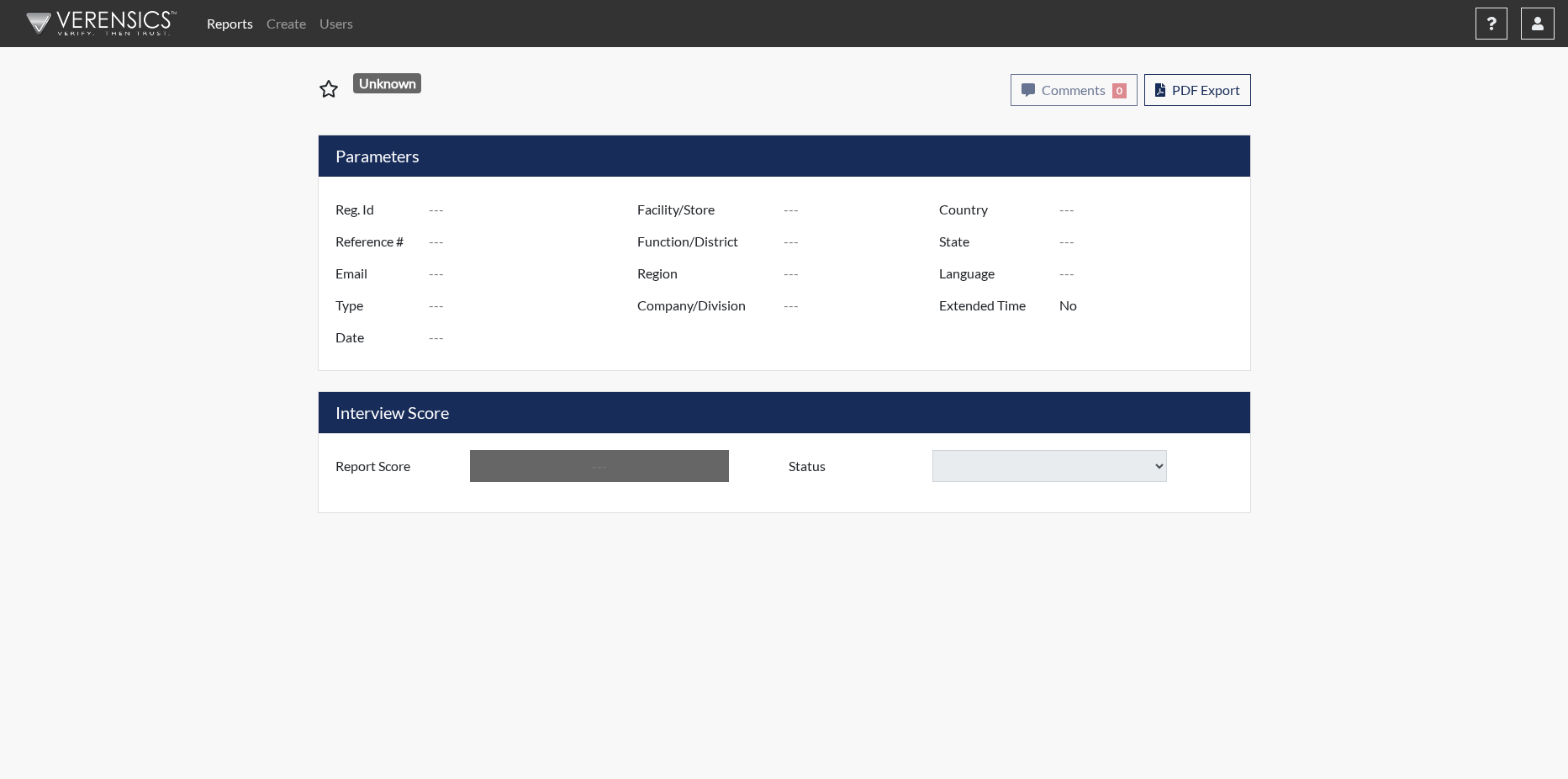
type input "LNS8634"
type input "51413"
type input "---"
type input "Corrections Pre-Employment"
type input "Sep 22, 2025"
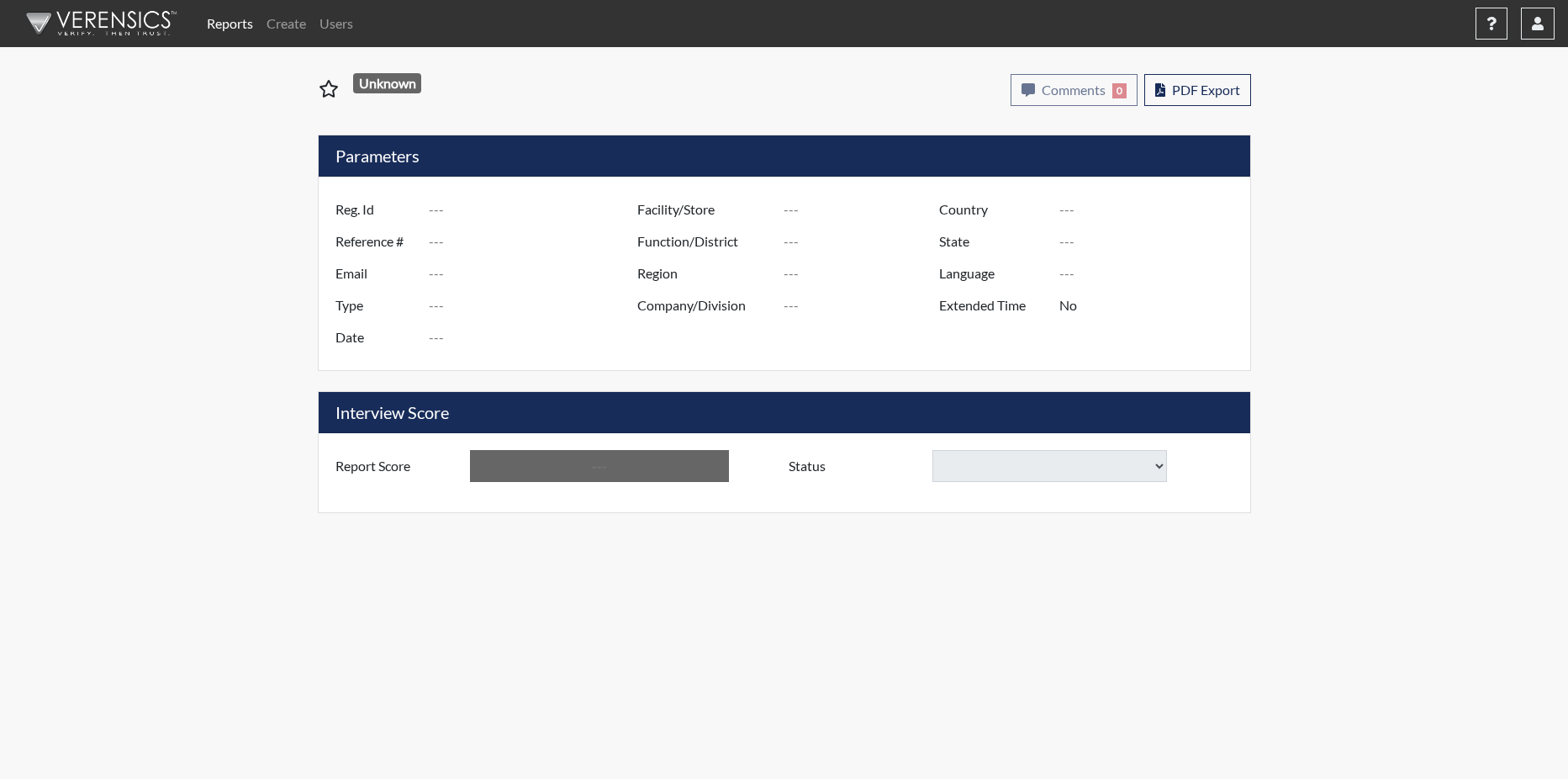
type input "[PERSON_NAME]"
type input "[GEOGRAPHIC_DATA]"
type input "[US_STATE]"
type input "English"
type input "Below Conditions"
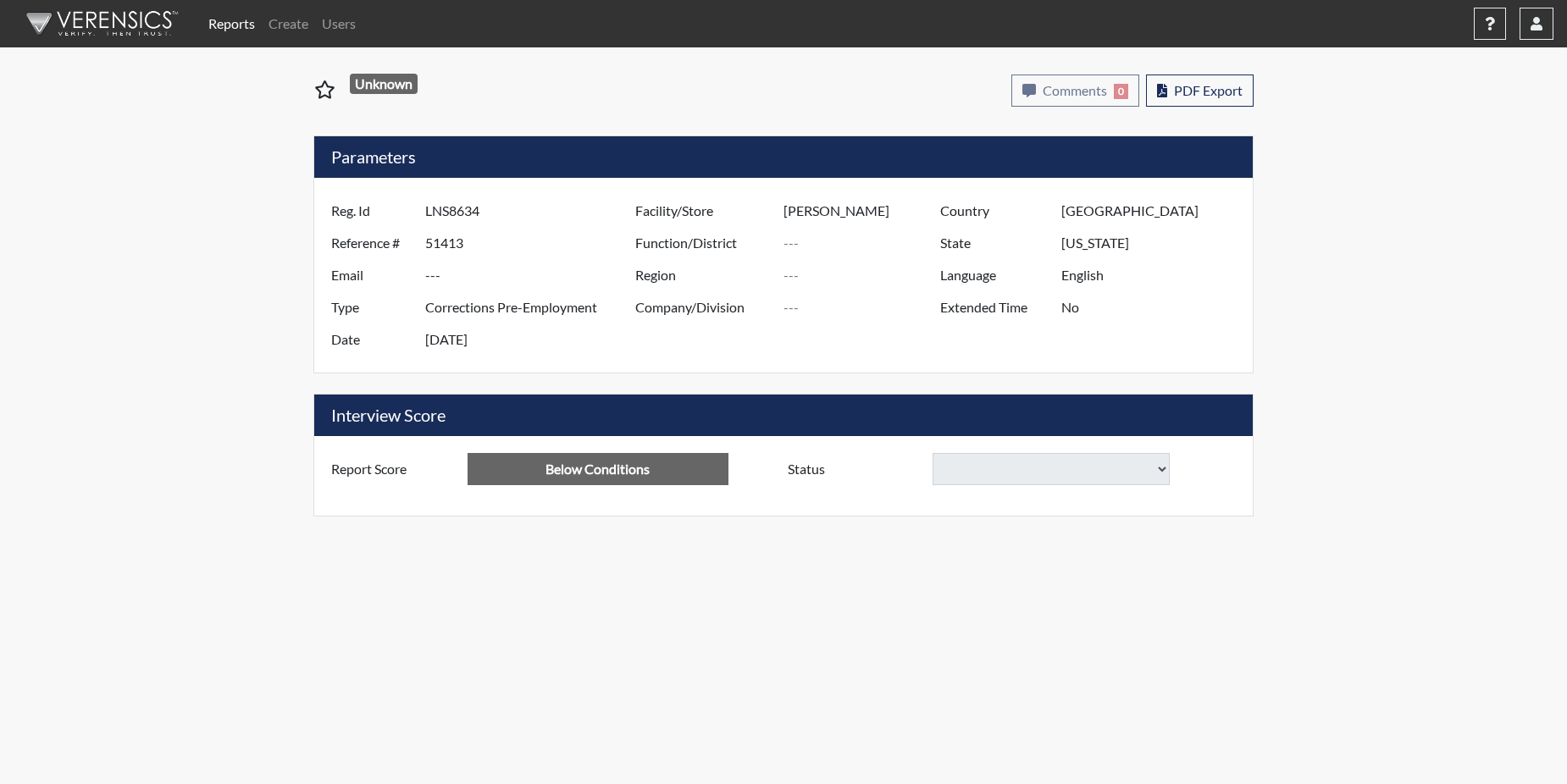
select select
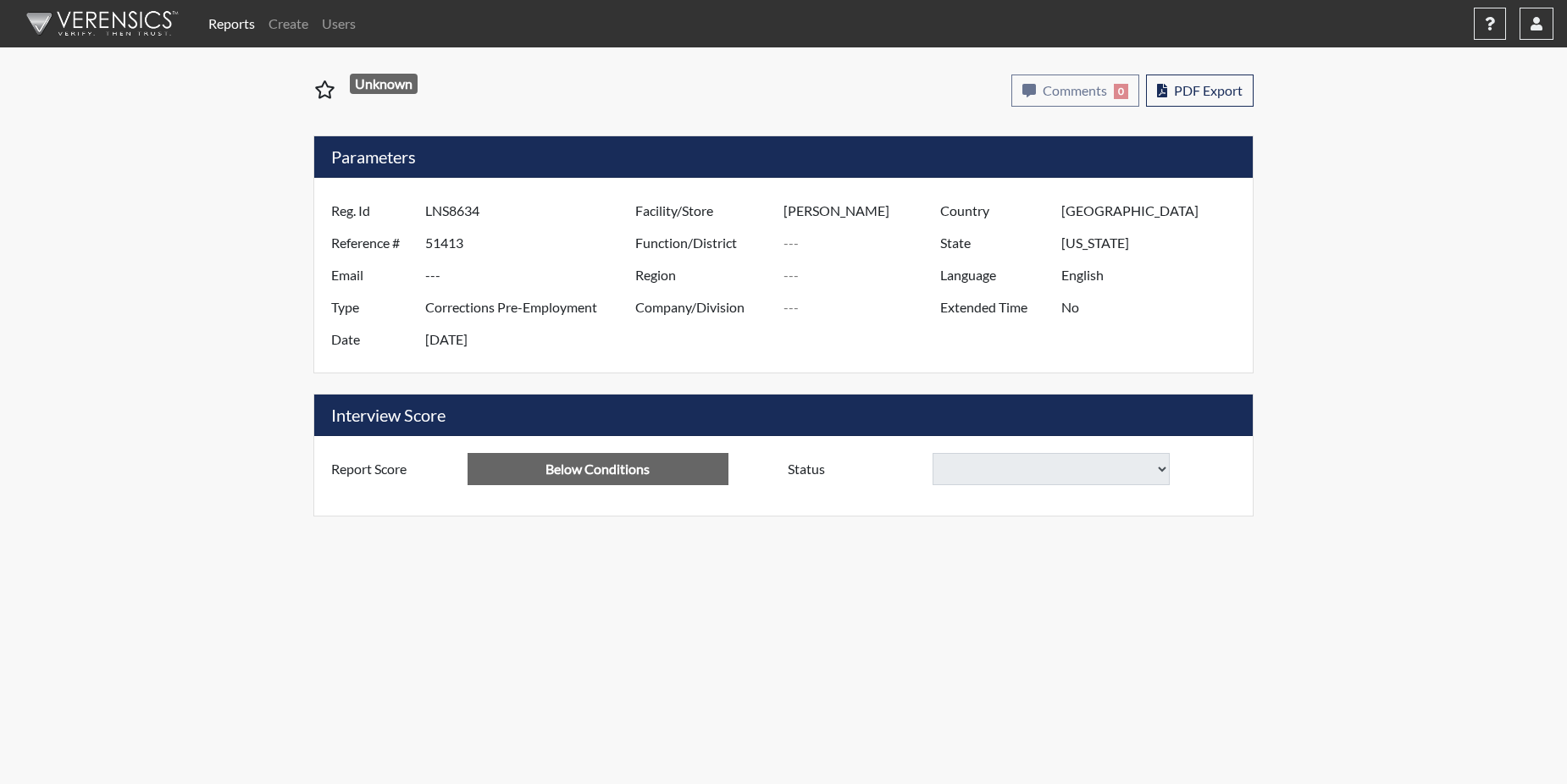
select select
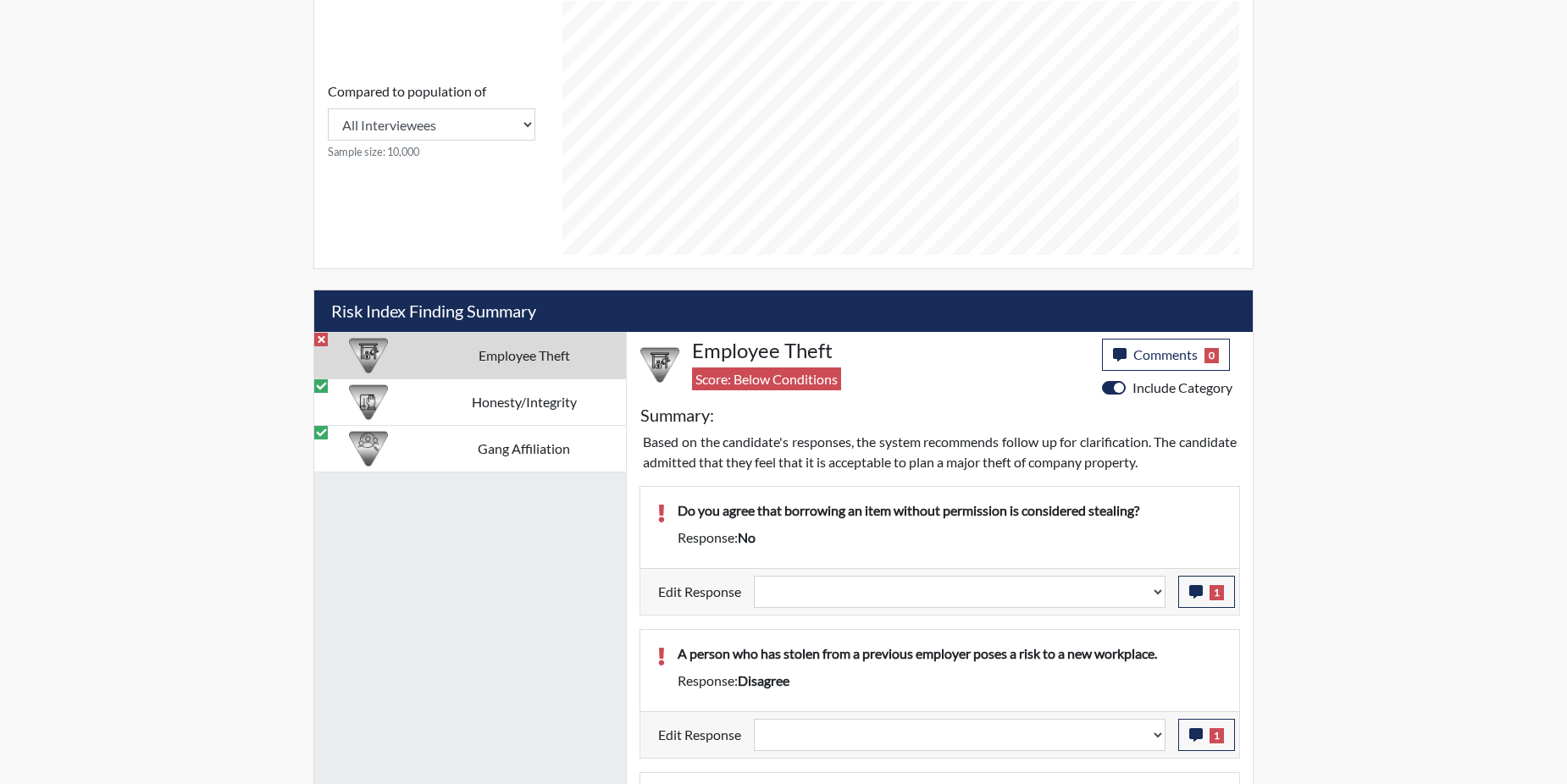
scroll to position [762, 0]
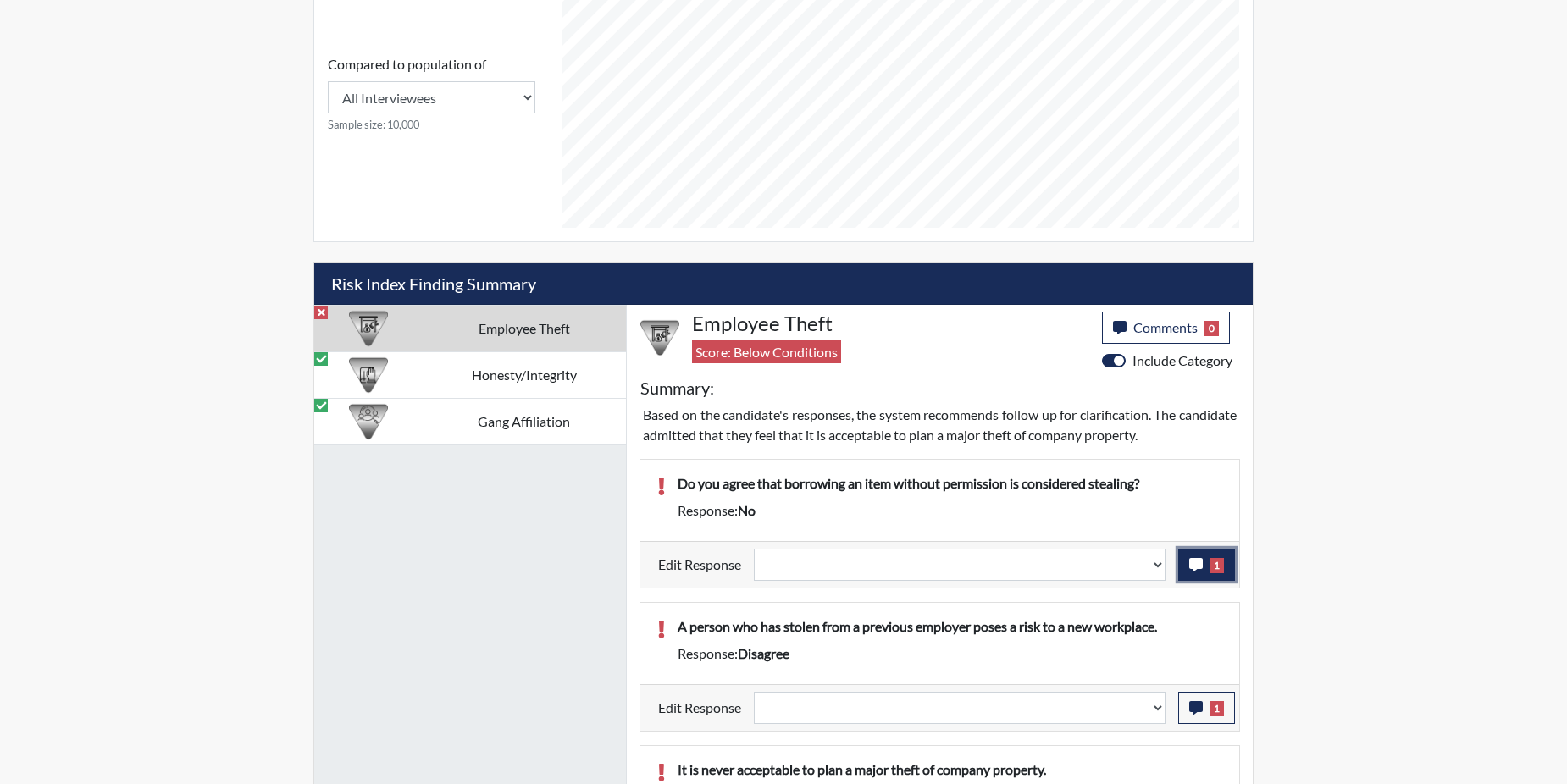
click at [1202, 570] on icon "button" at bounding box center [1195, 564] width 13 height 13
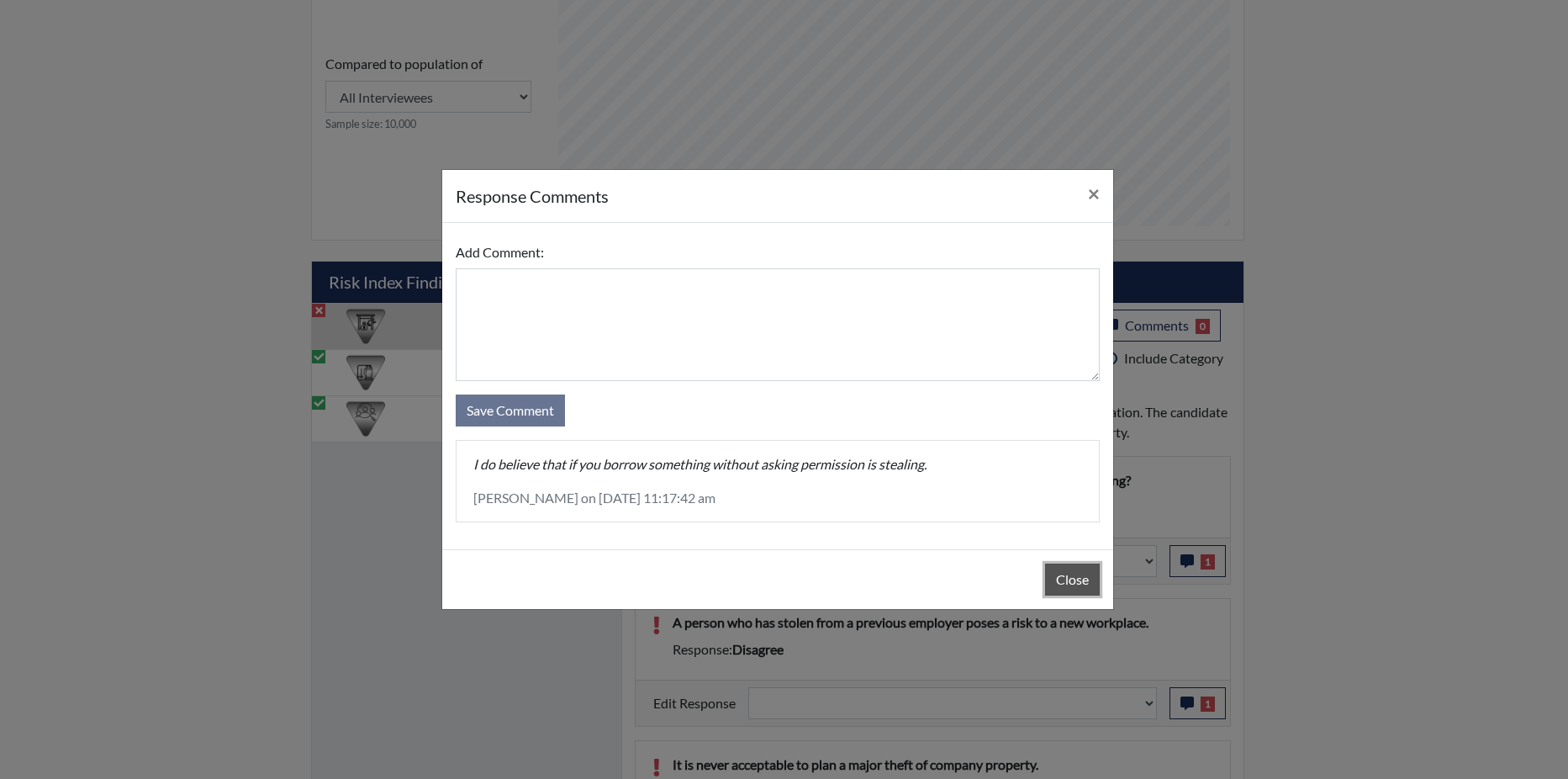
click at [1060, 573] on button "Close" at bounding box center [1072, 579] width 54 height 32
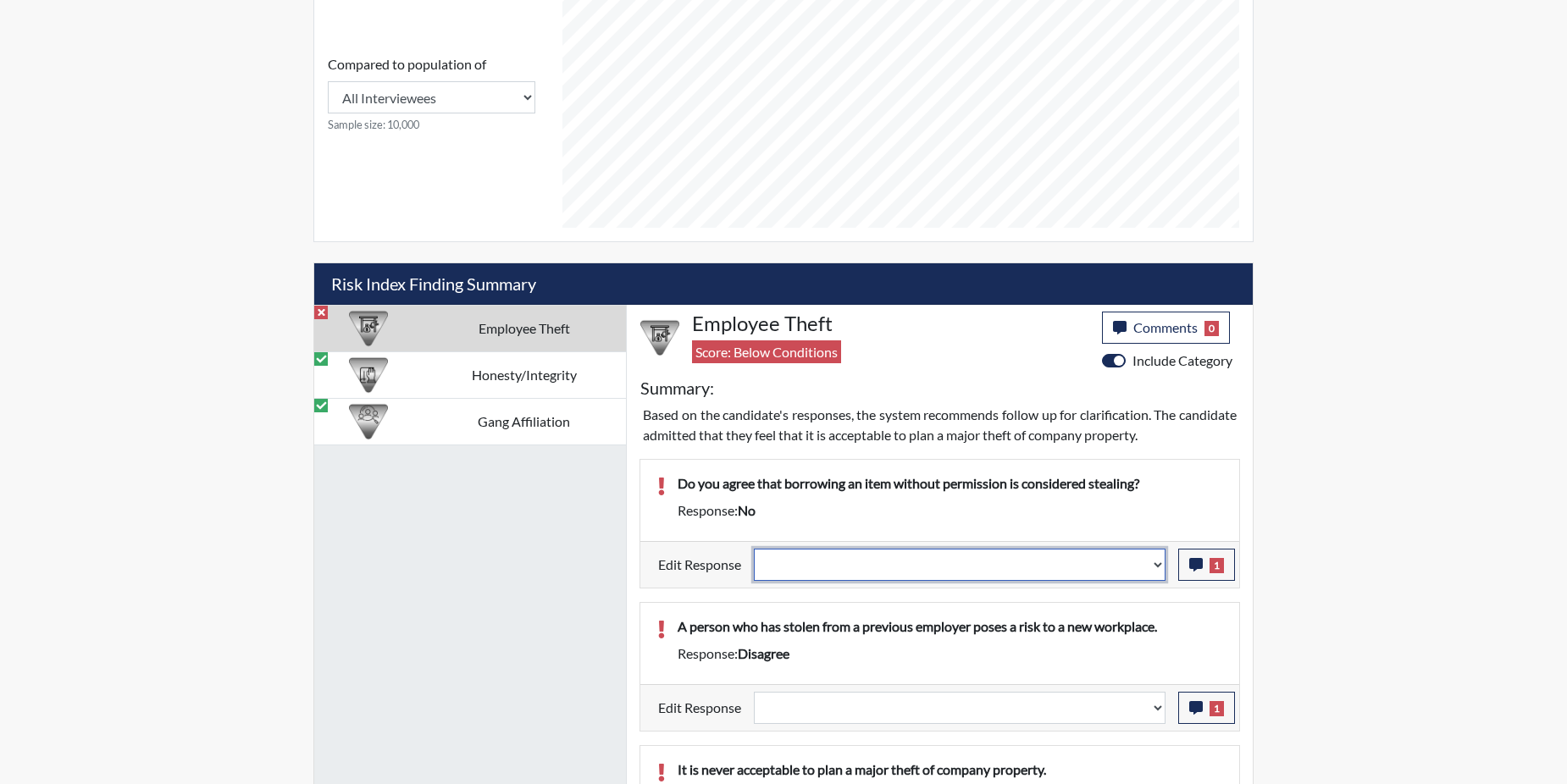
click at [1158, 562] on select "Question is not relevant. Results will be updated. Reasonable explanation provi…" at bounding box center [959, 565] width 412 height 32
select select "irrelevant"
click at [755, 549] on select "Question is not relevant. Results will be updated. Reasonable explanation provi…" at bounding box center [959, 565] width 412 height 32
select select
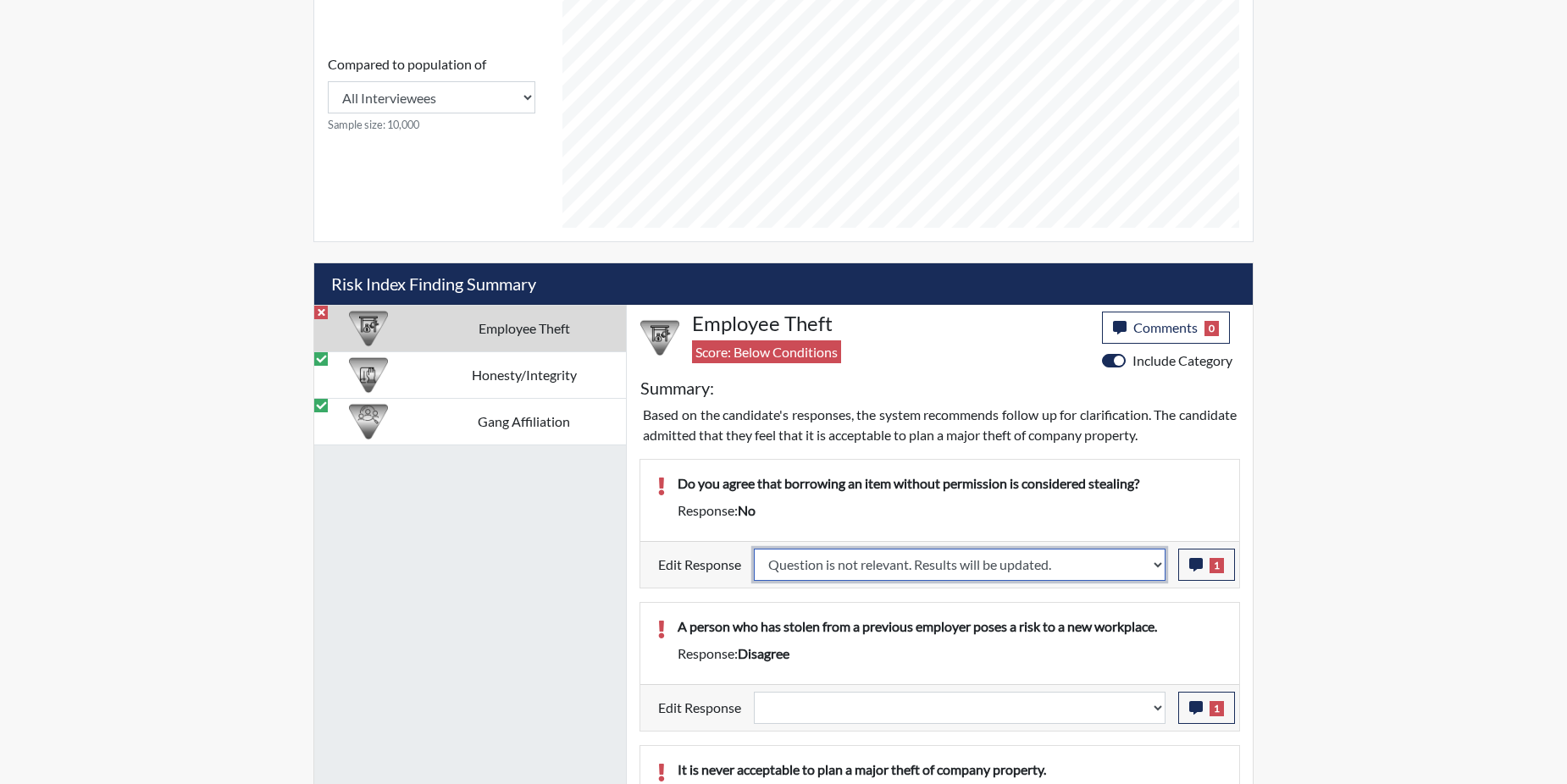
select select
click at [1133, 606] on div "A person who has stolen from a previous employer poses a risk to a new workplac…" at bounding box center [940, 643] width 599 height 82
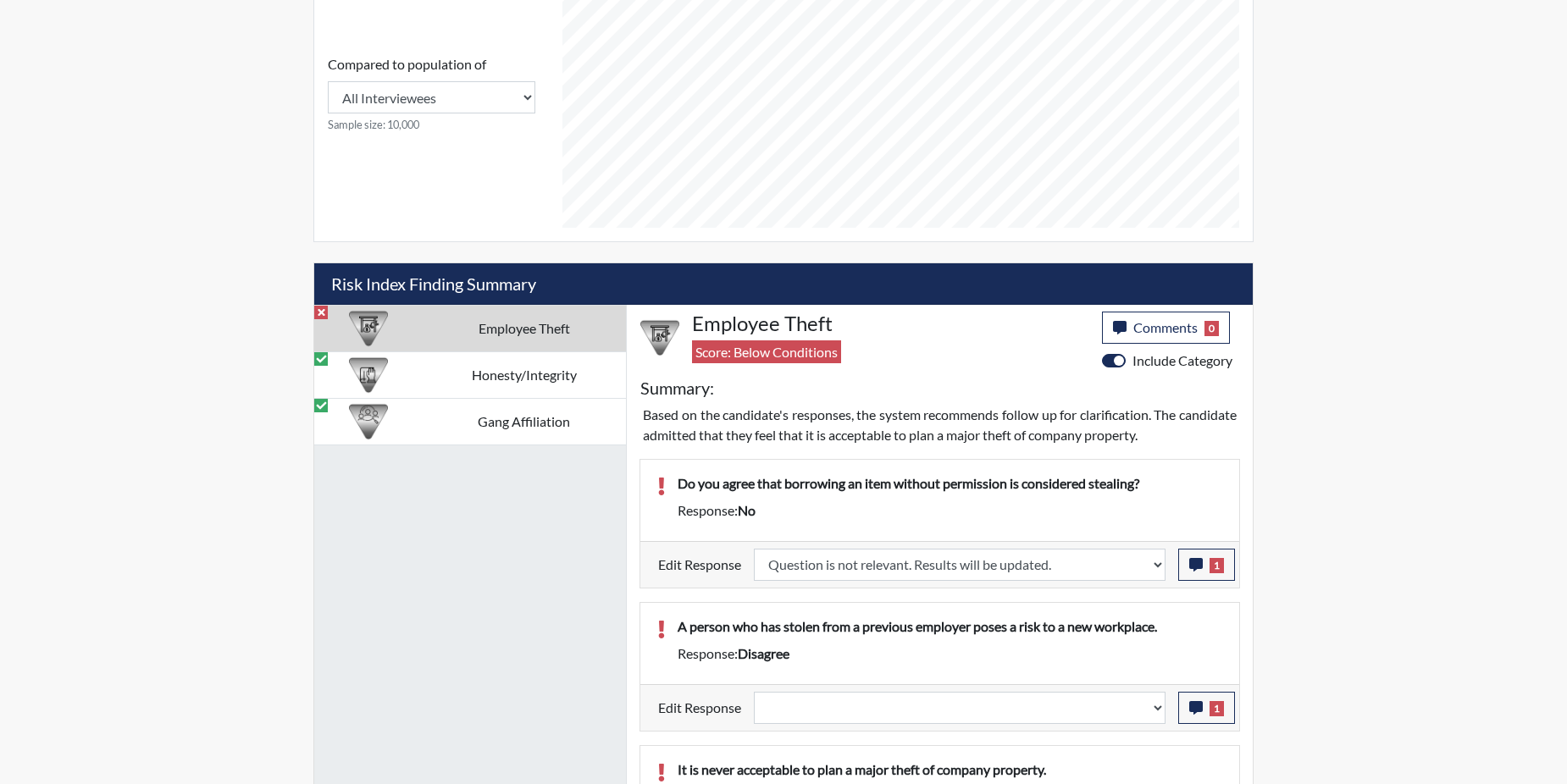
select select
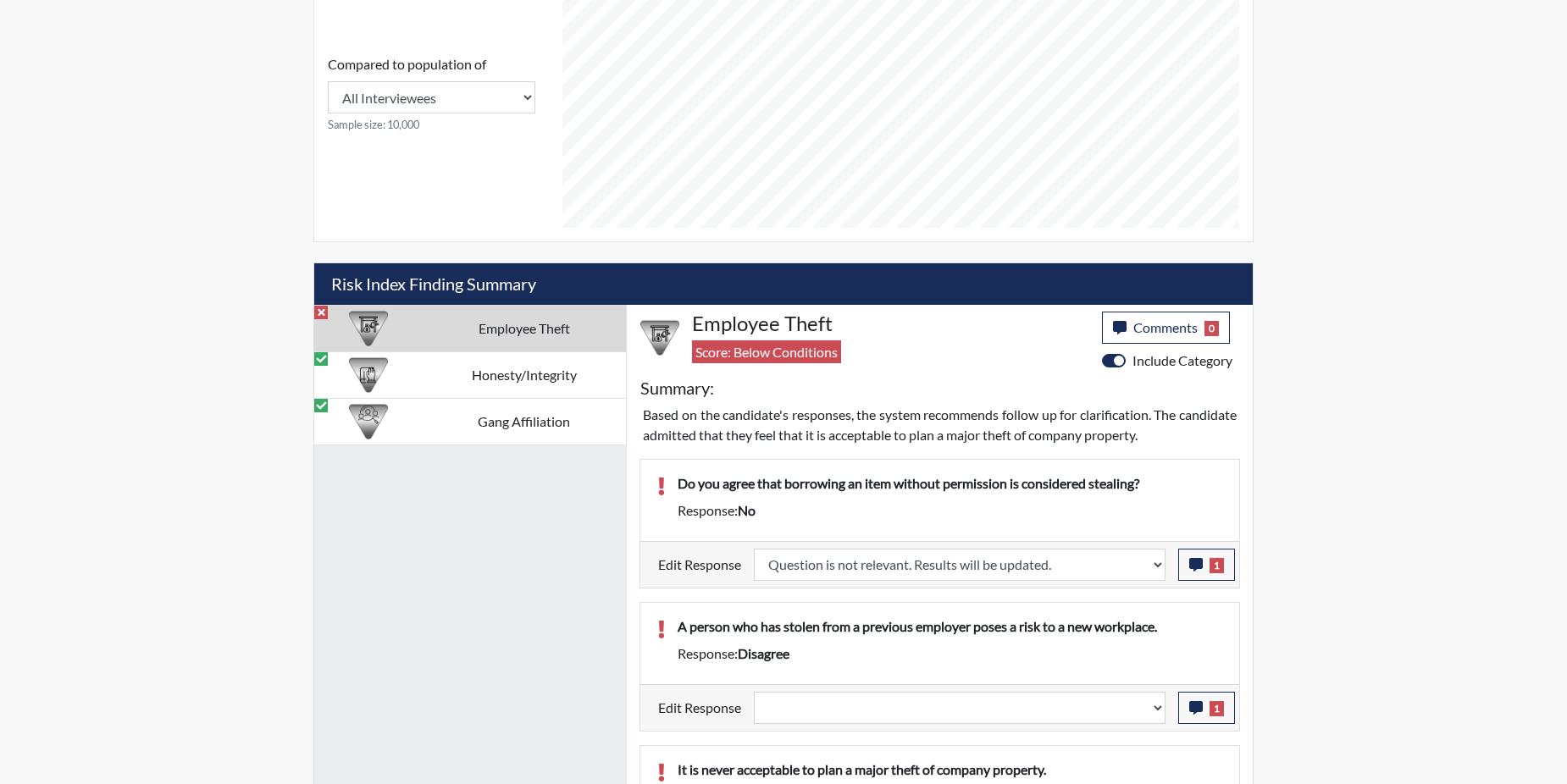
select select
type input "Above Conditions"
select select
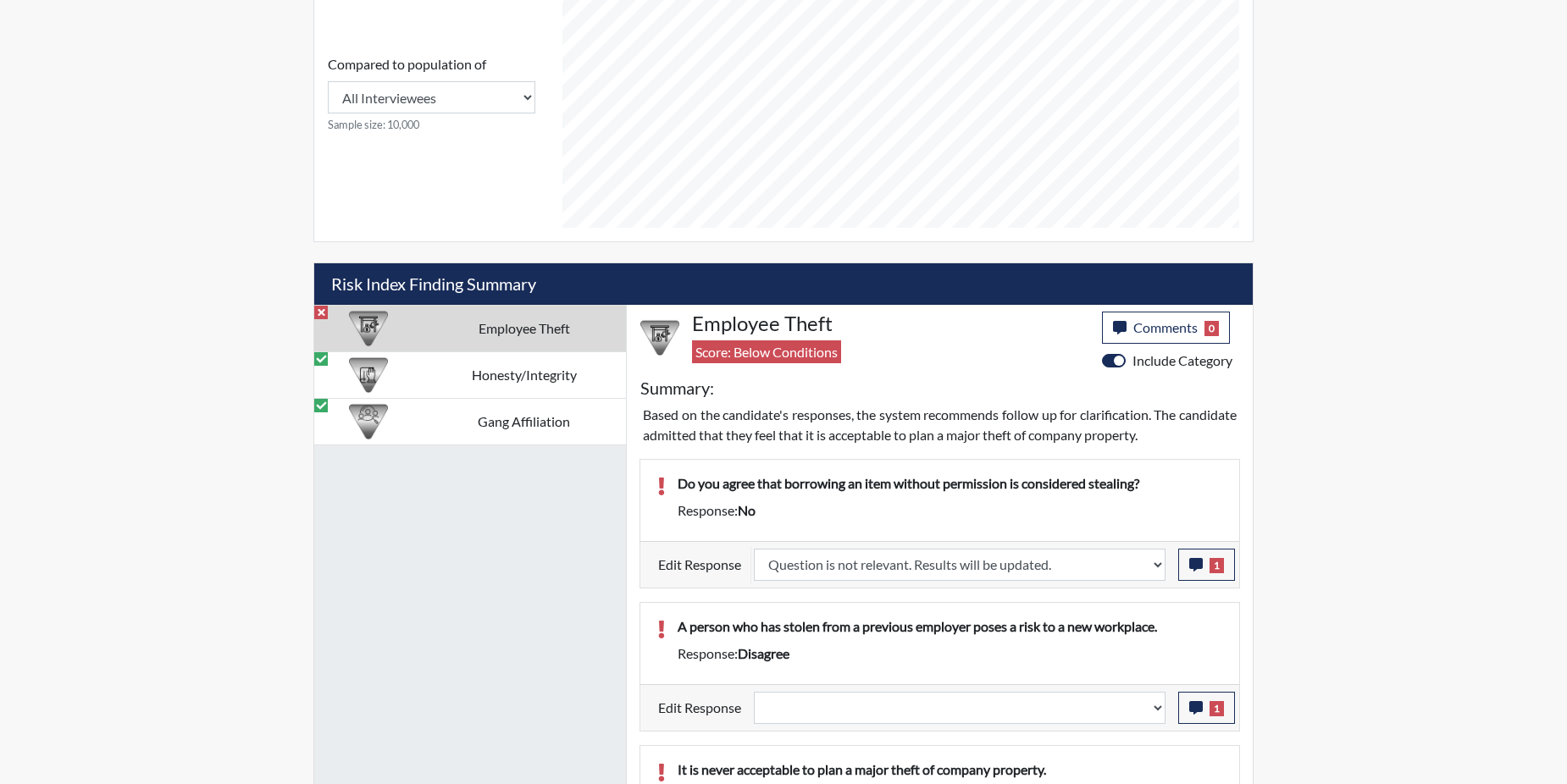
select select
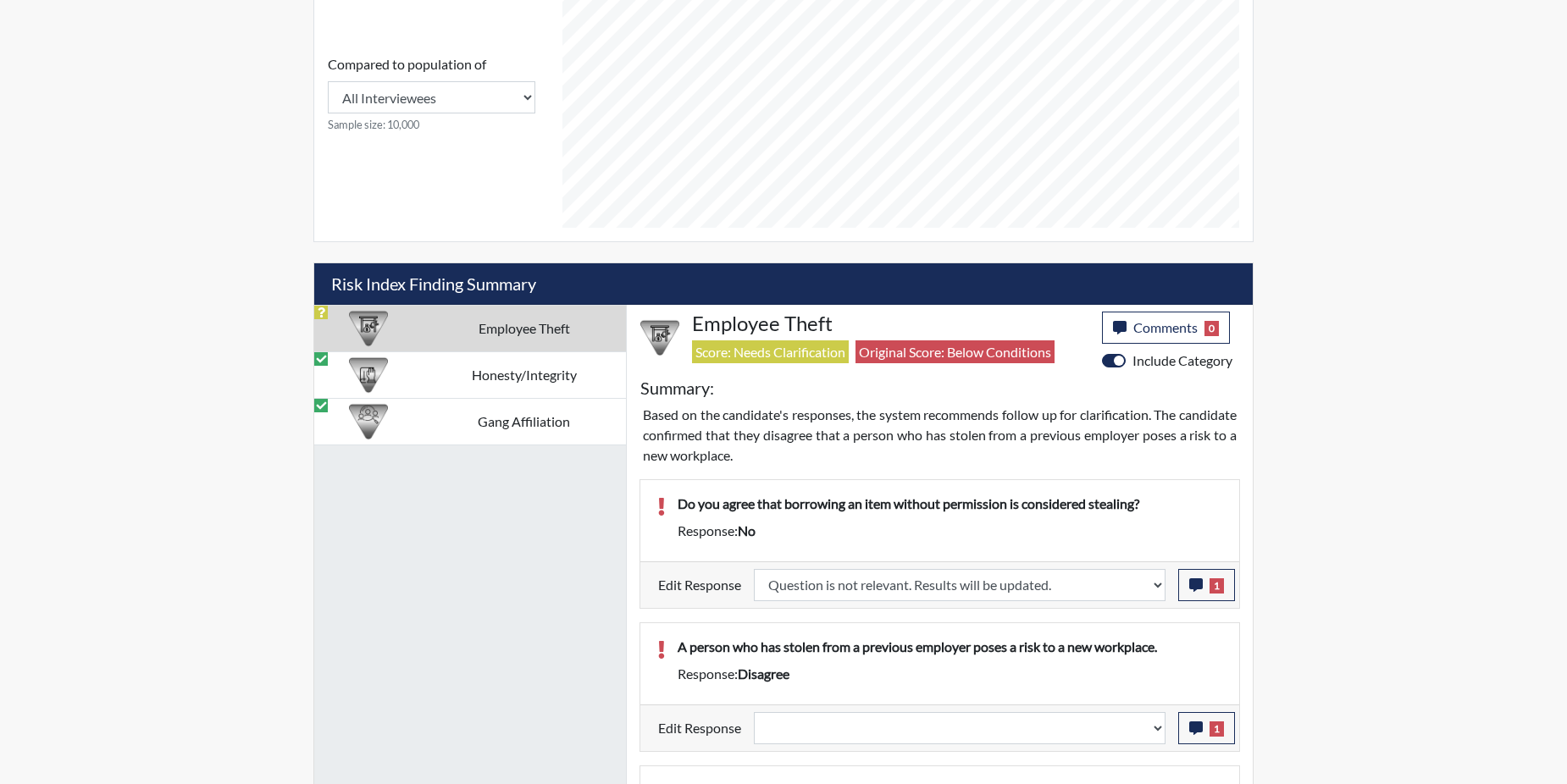
scroll to position [281, 704]
click at [1154, 583] on select "Question is not relevant. Results will be updated. Reasonable explanation provi…" at bounding box center [959, 585] width 412 height 32
click at [1157, 582] on select "Question is not relevant. Results will be updated. Reasonable explanation provi…" at bounding box center [959, 585] width 412 height 32
select select "reasonable-explanation-provided"
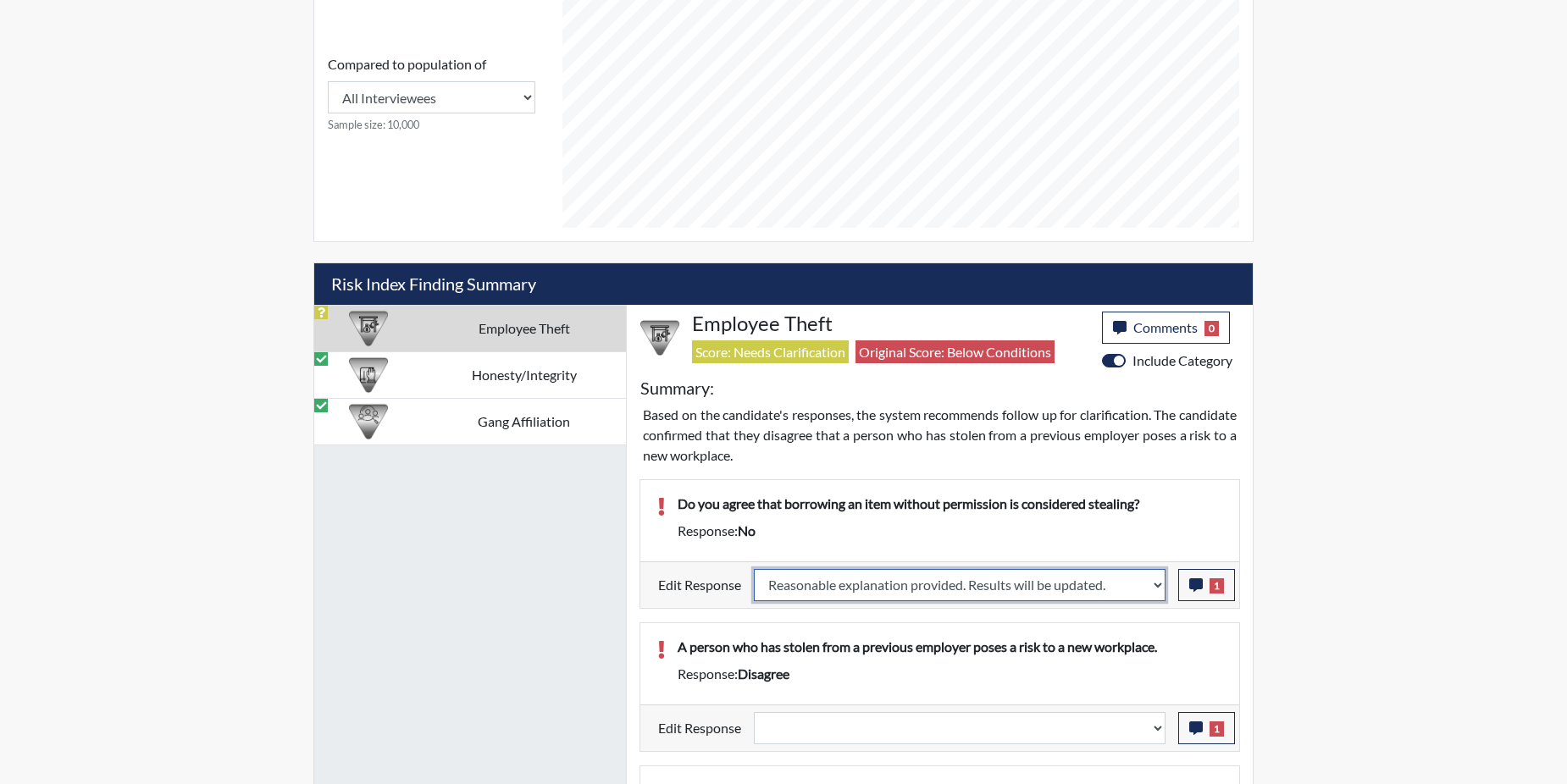
click at [755, 569] on select "Question is not relevant. Results will be updated. Reasonable explanation provi…" at bounding box center [959, 585] width 412 height 32
select select
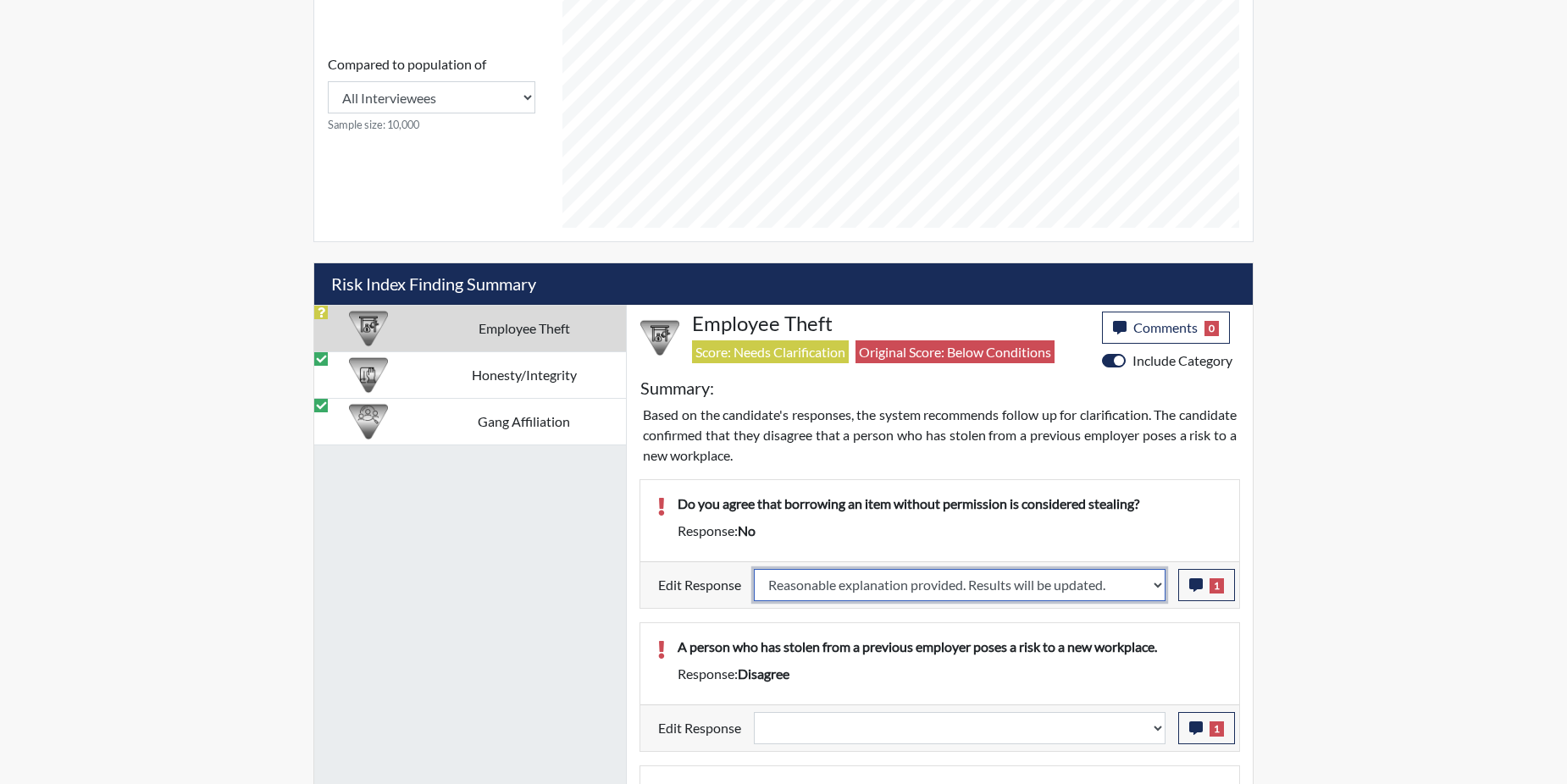
select select
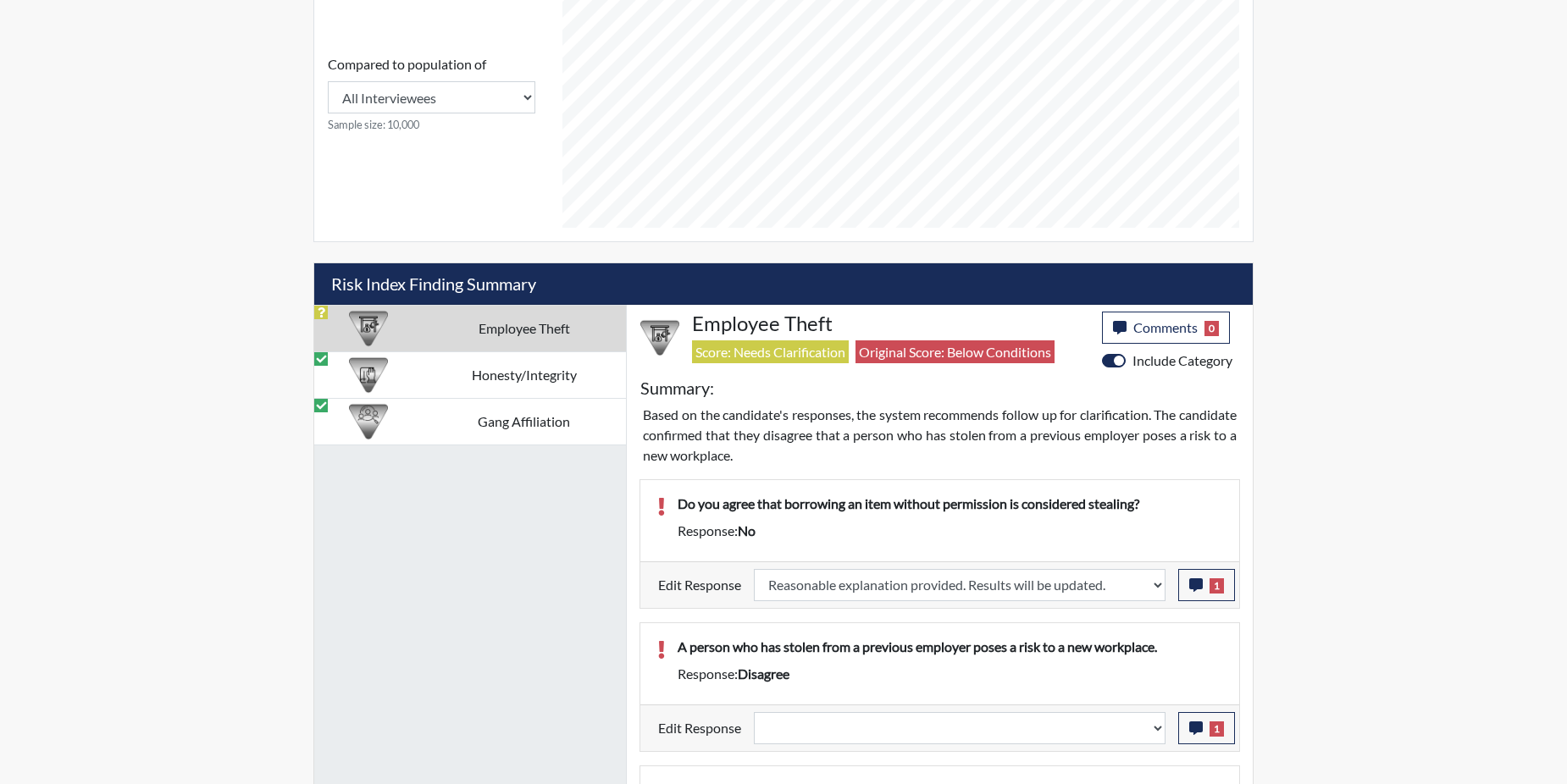
select select
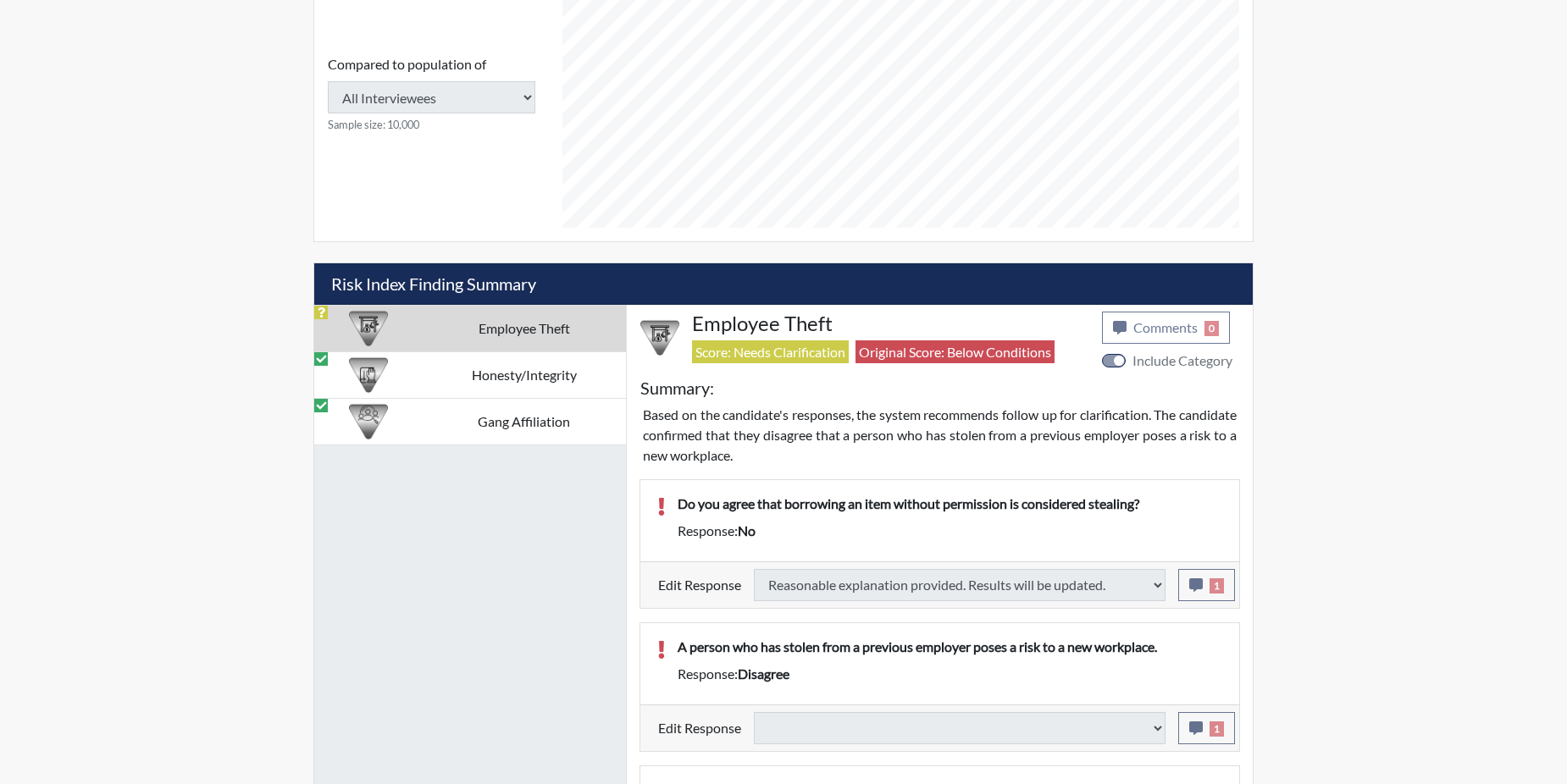
select select
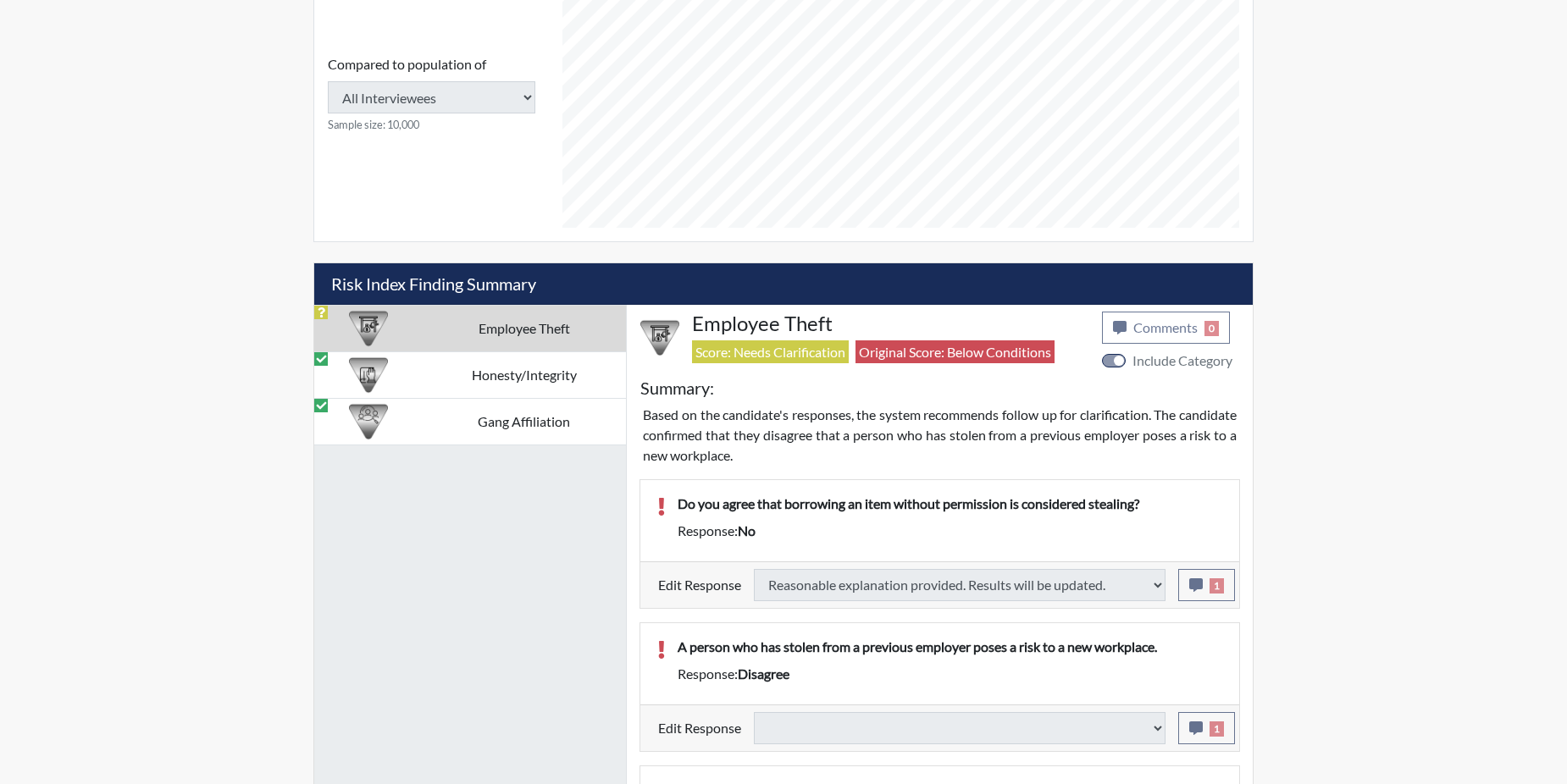
select select
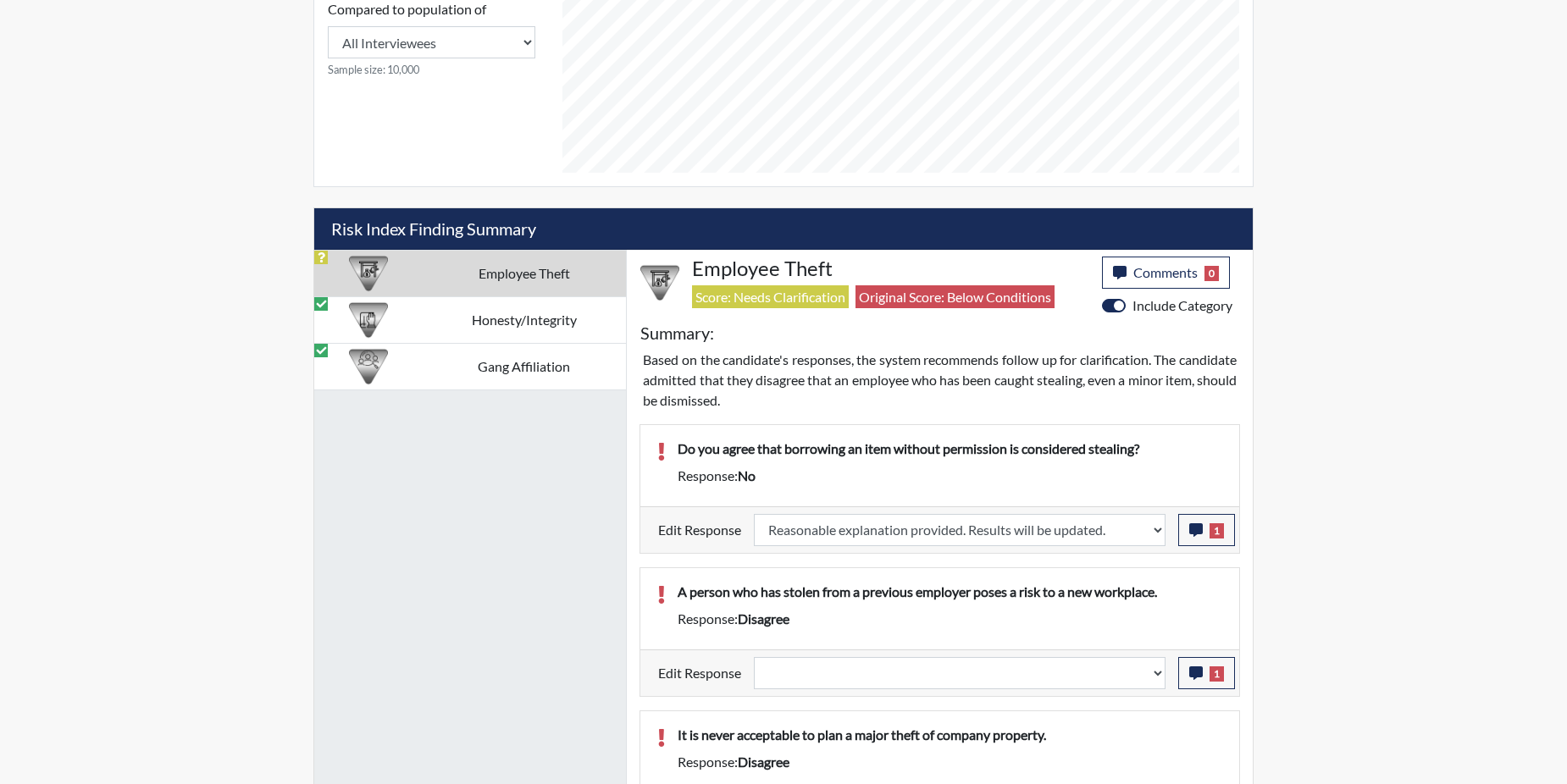
scroll to position [847, 0]
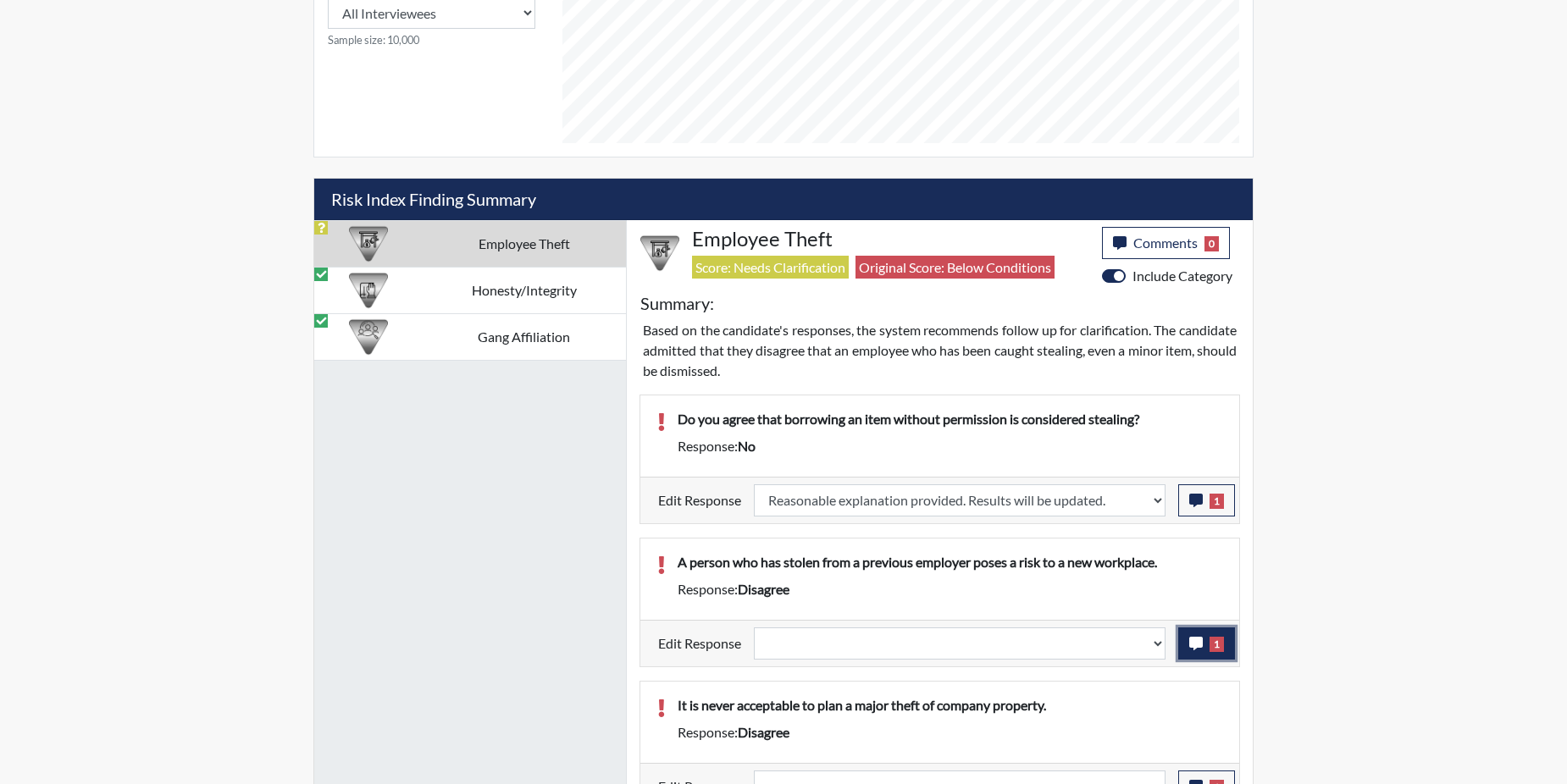
click at [1197, 644] on icon "button" at bounding box center [1195, 643] width 13 height 13
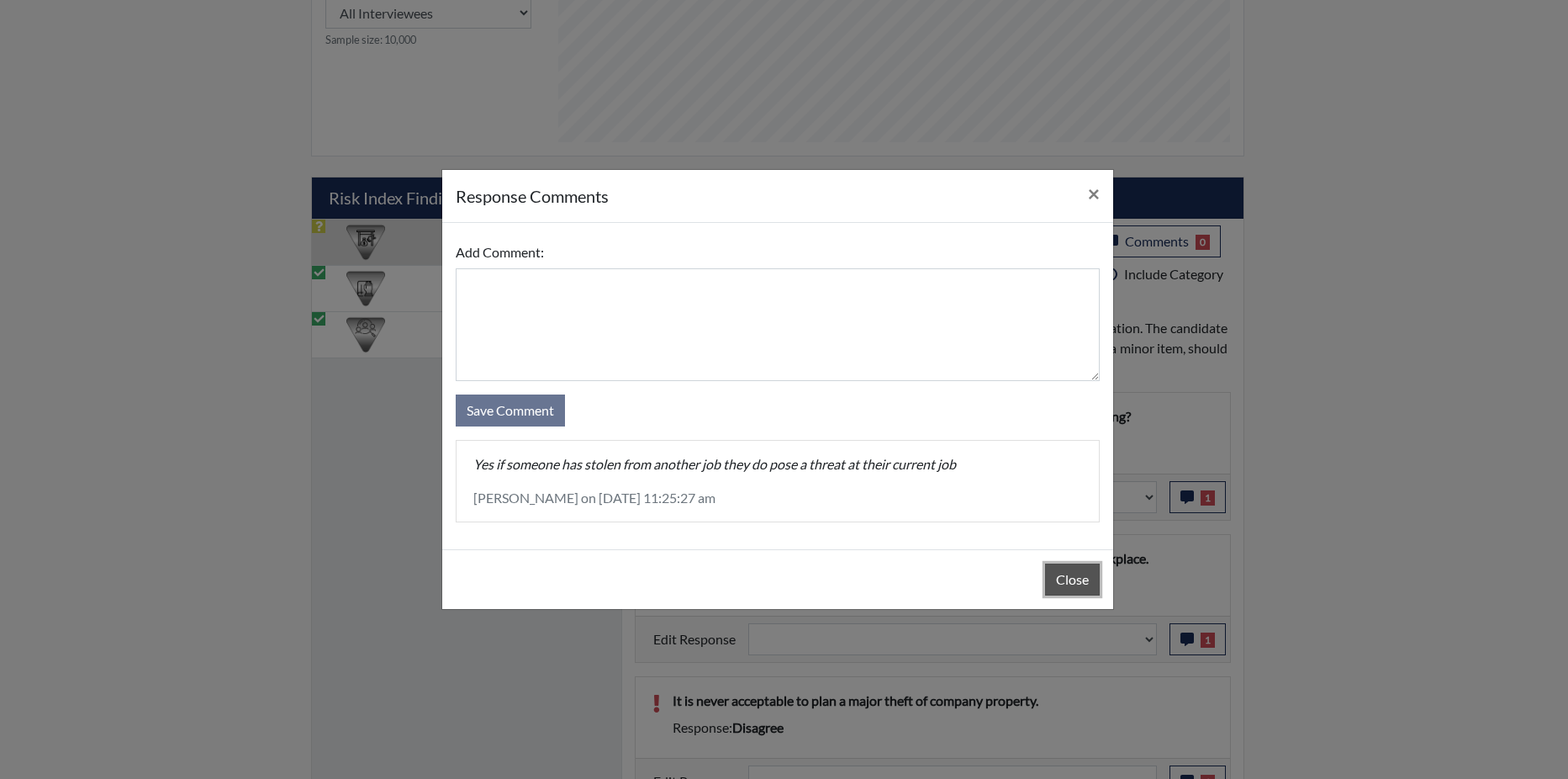
drag, startPoint x: 1066, startPoint y: 581, endPoint x: 1068, endPoint y: 593, distance: 12.2
click at [1066, 582] on button "Close" at bounding box center [1072, 579] width 54 height 32
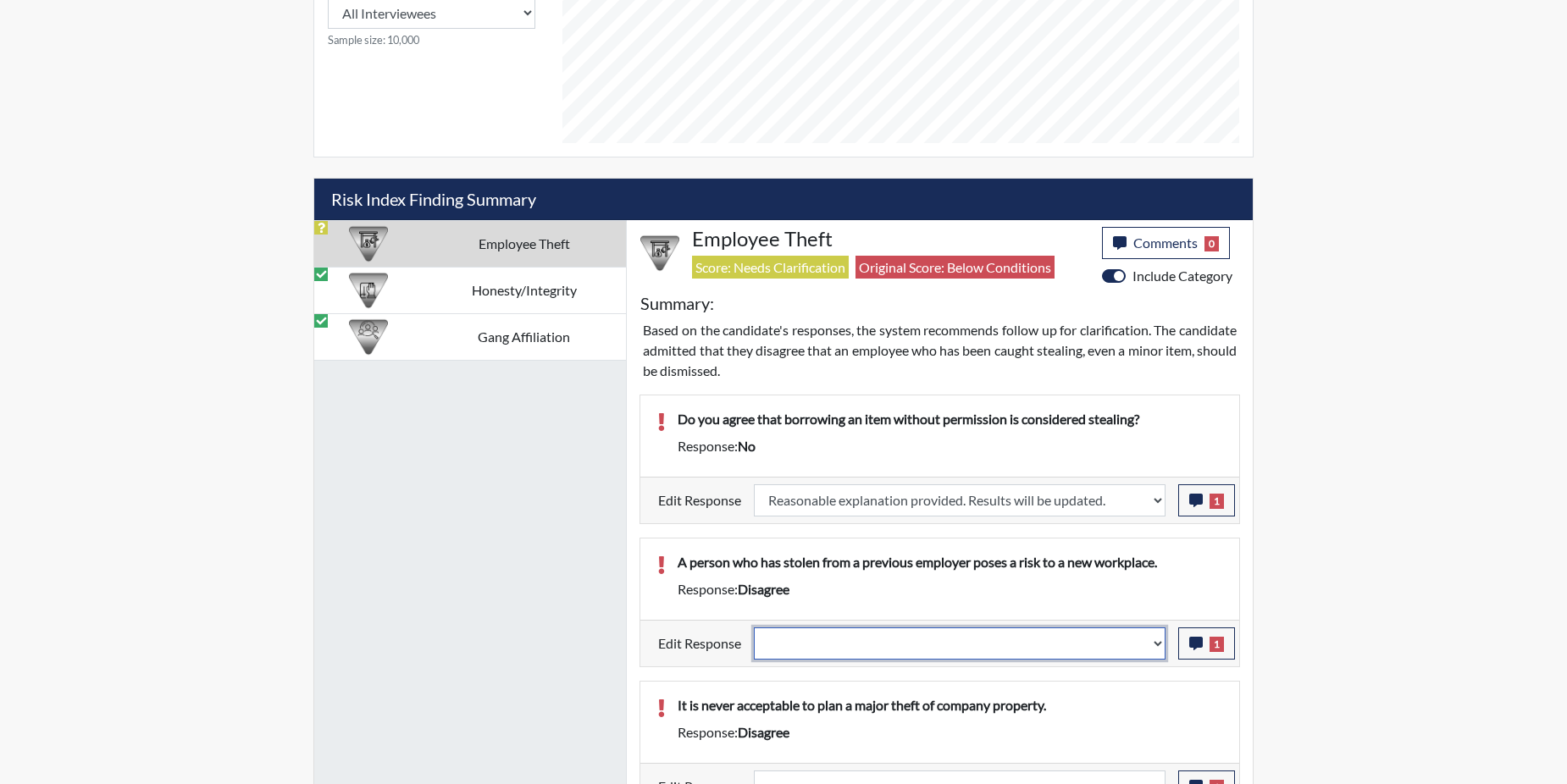
click at [1158, 644] on select "Question is not relevant. Results will be updated. Reasonable explanation provi…" at bounding box center [959, 643] width 412 height 32
select select "reasonable-explanation-provided"
click at [755, 627] on select "Question is not relevant. Results will be updated. Reasonable explanation provi…" at bounding box center [959, 643] width 412 height 32
select select
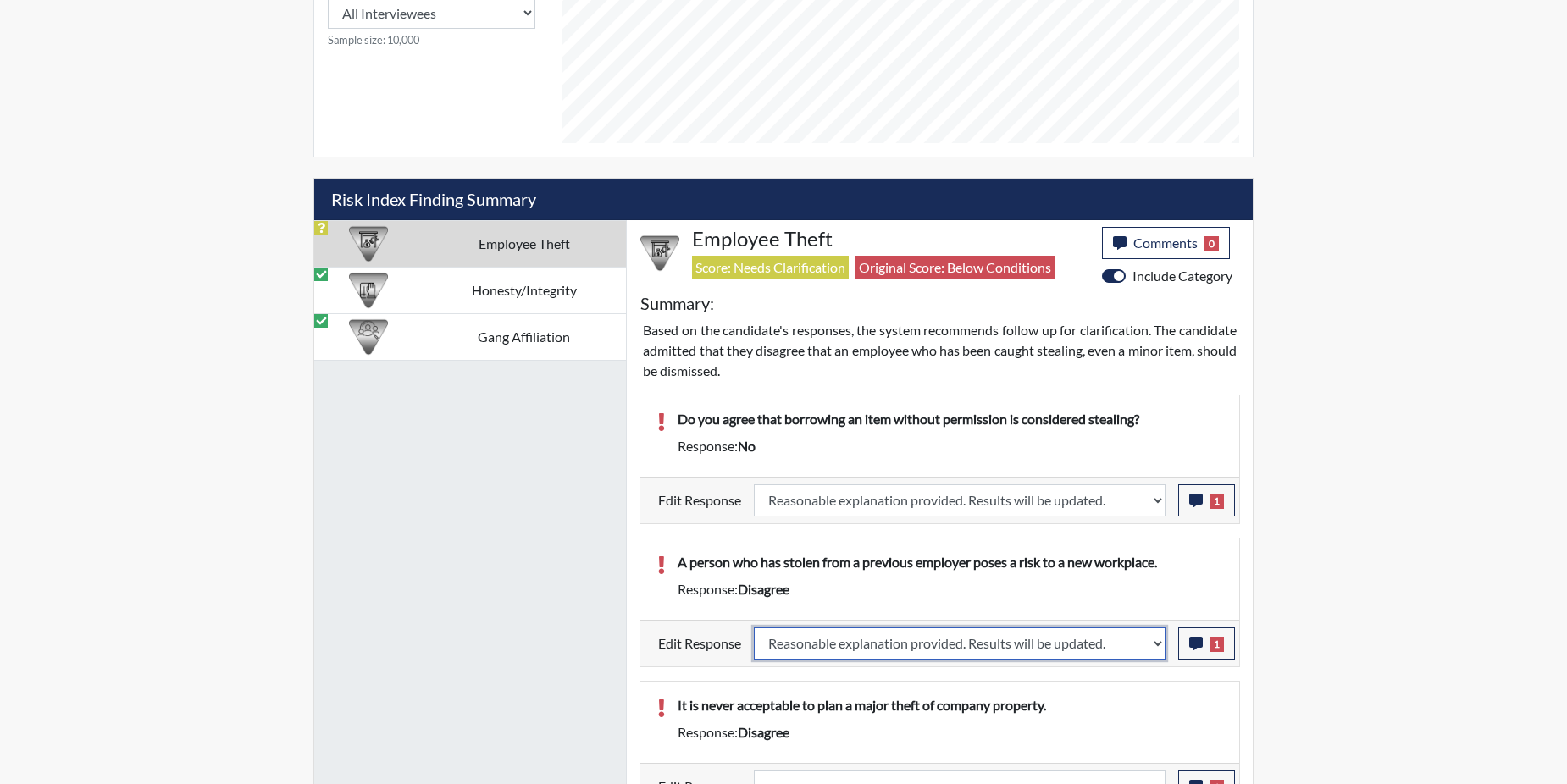
select select
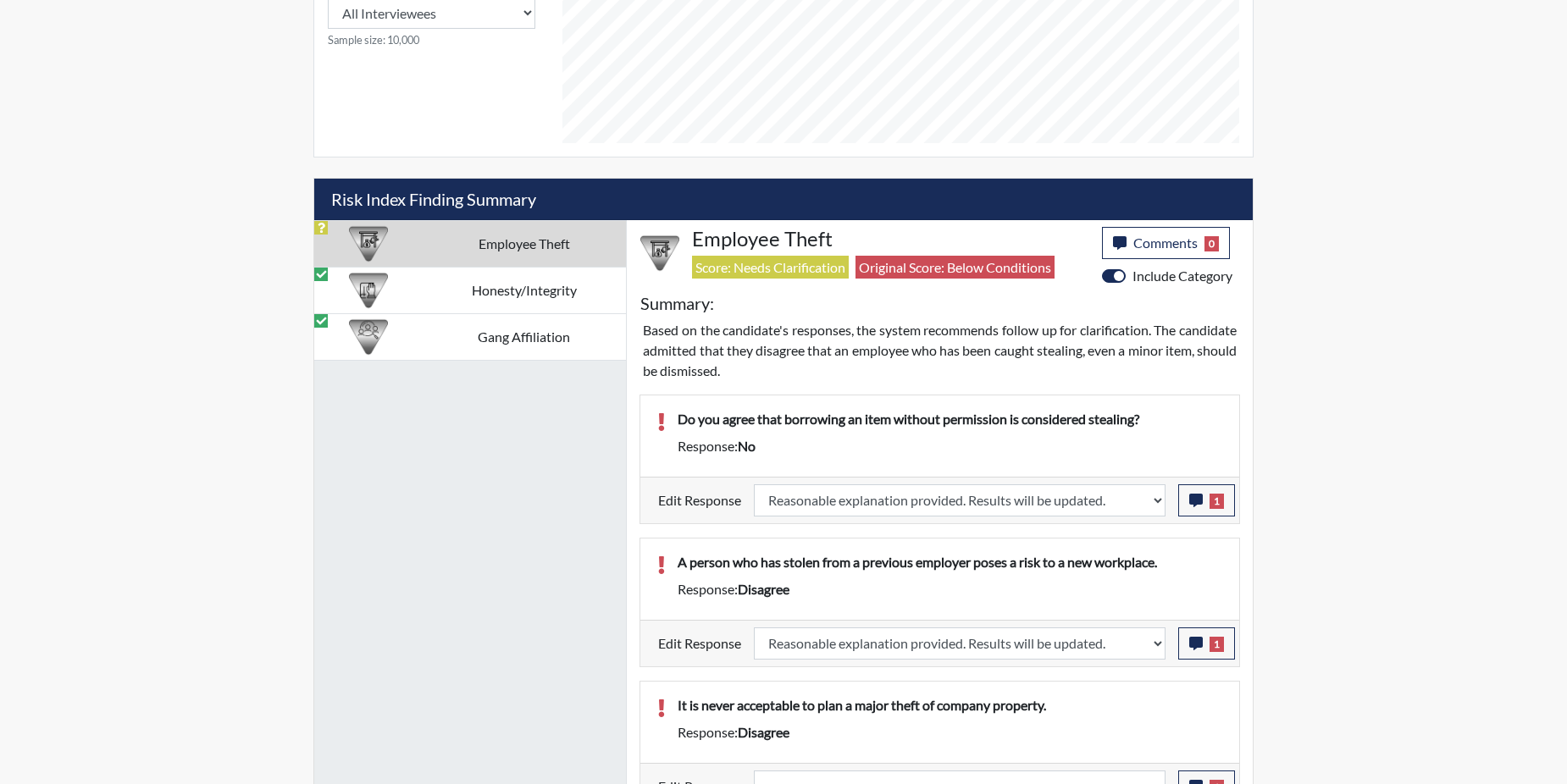
select select
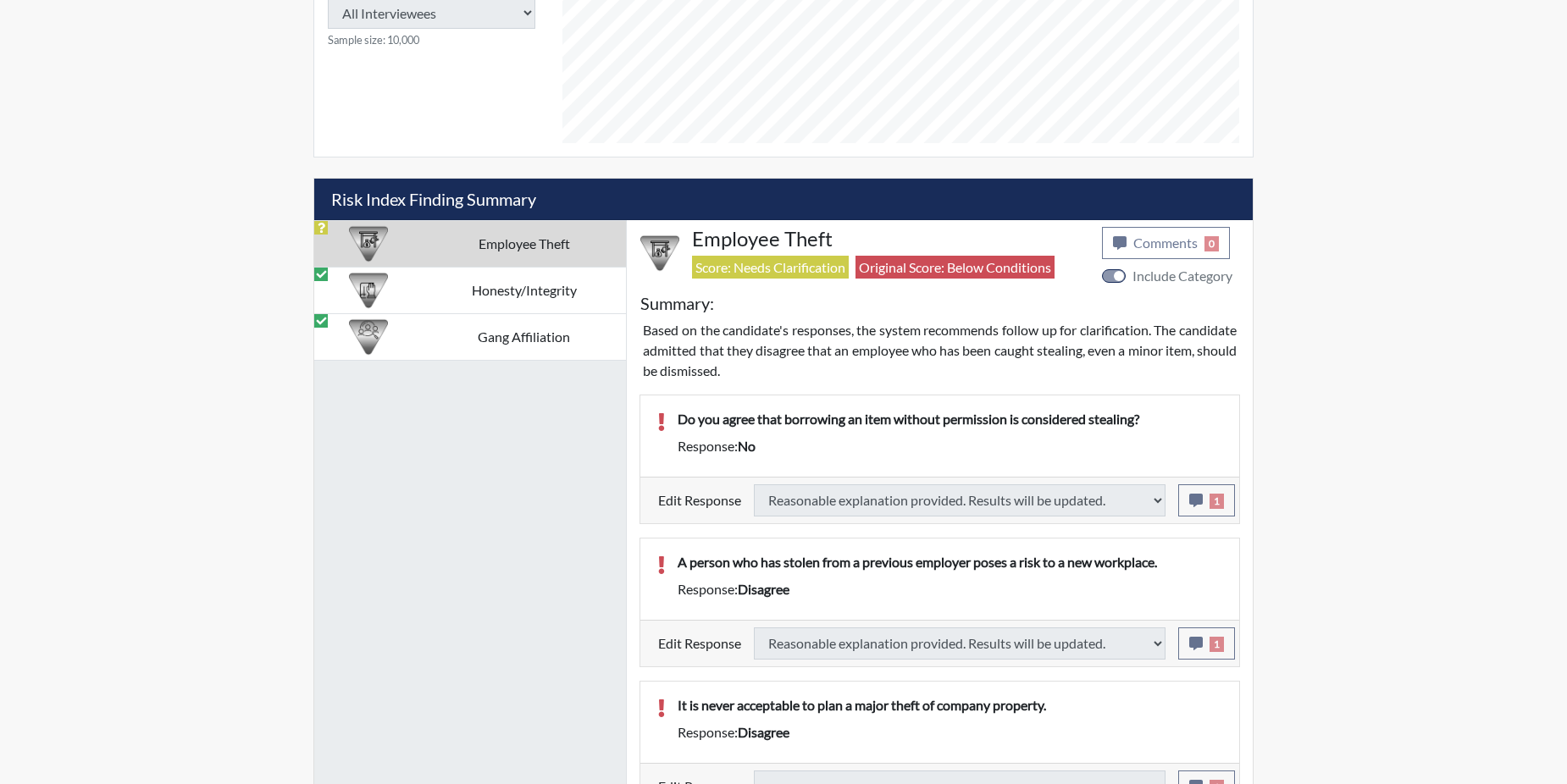
select select
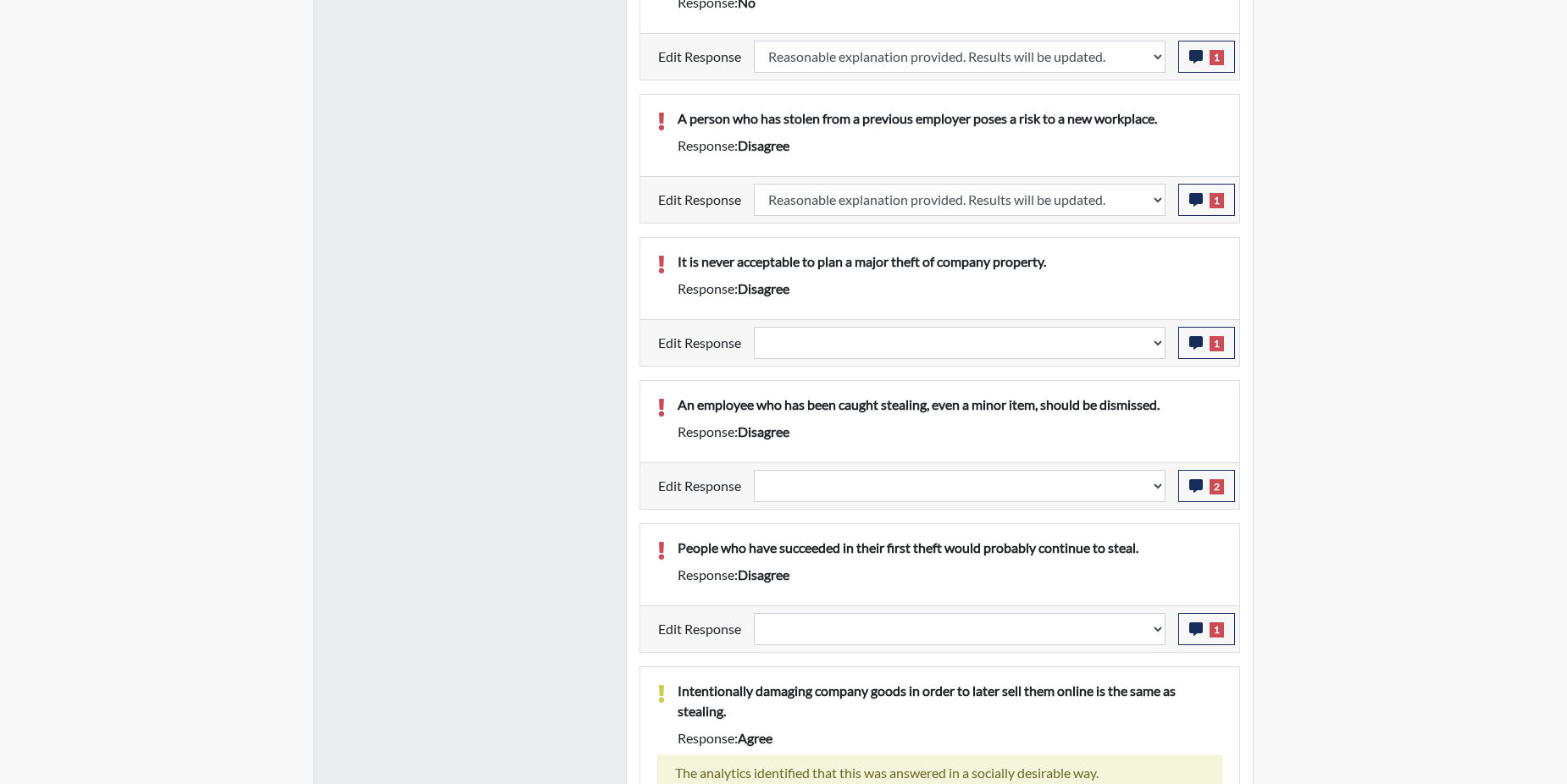
scroll to position [1355, 0]
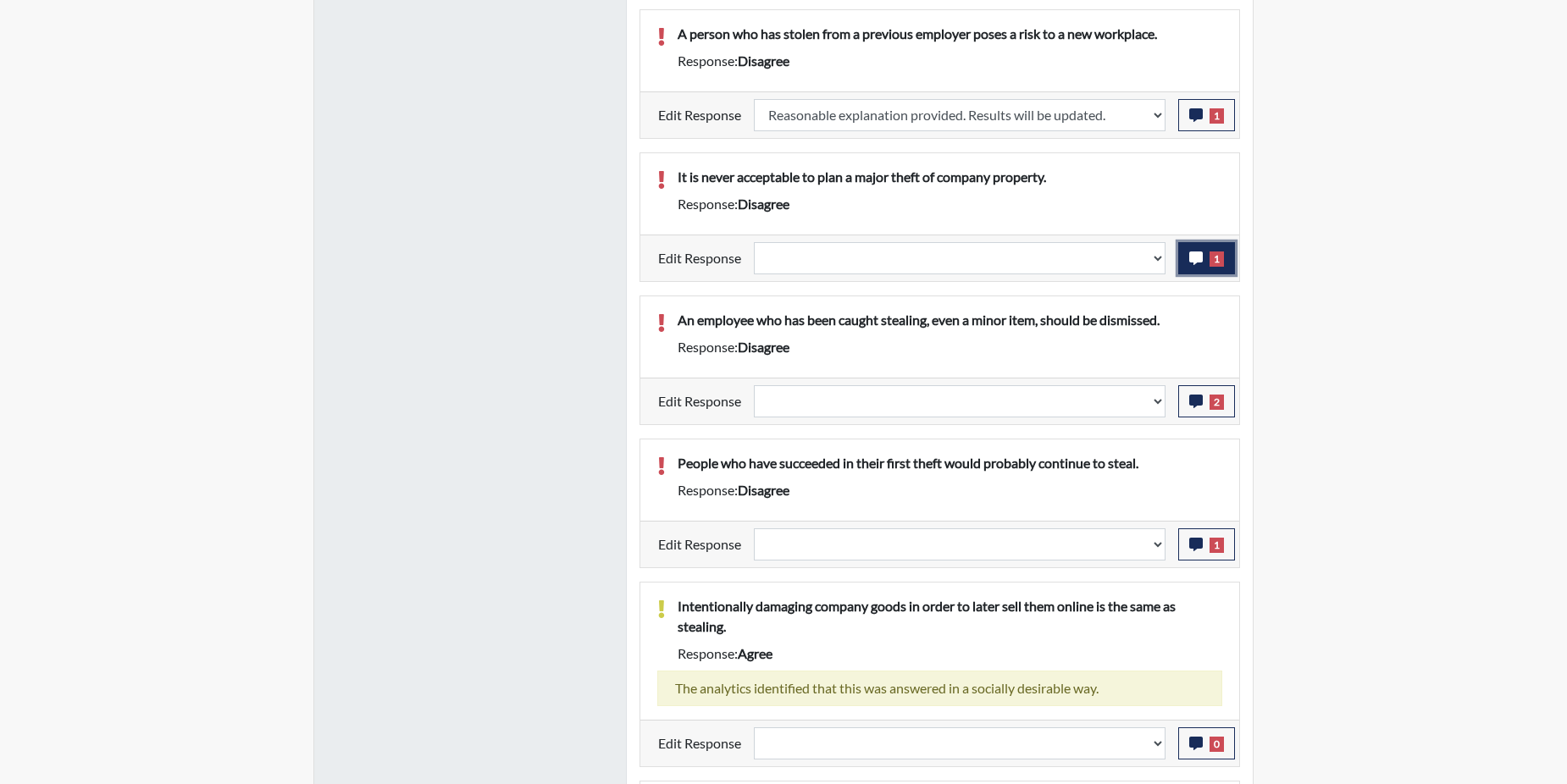
click at [1204, 264] on button "1" at bounding box center [1206, 258] width 57 height 32
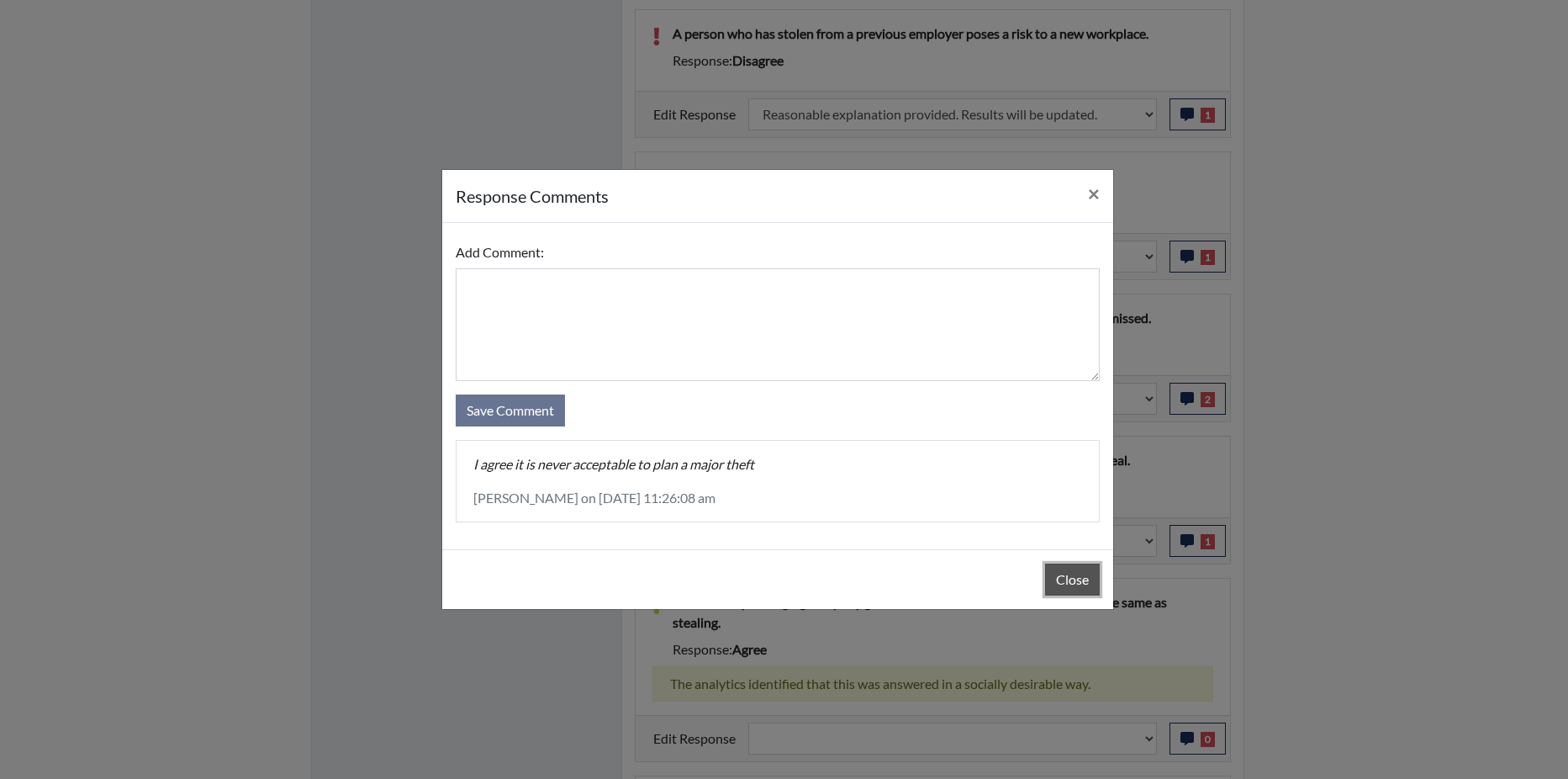
click at [1071, 586] on button "Close" at bounding box center [1072, 579] width 54 height 32
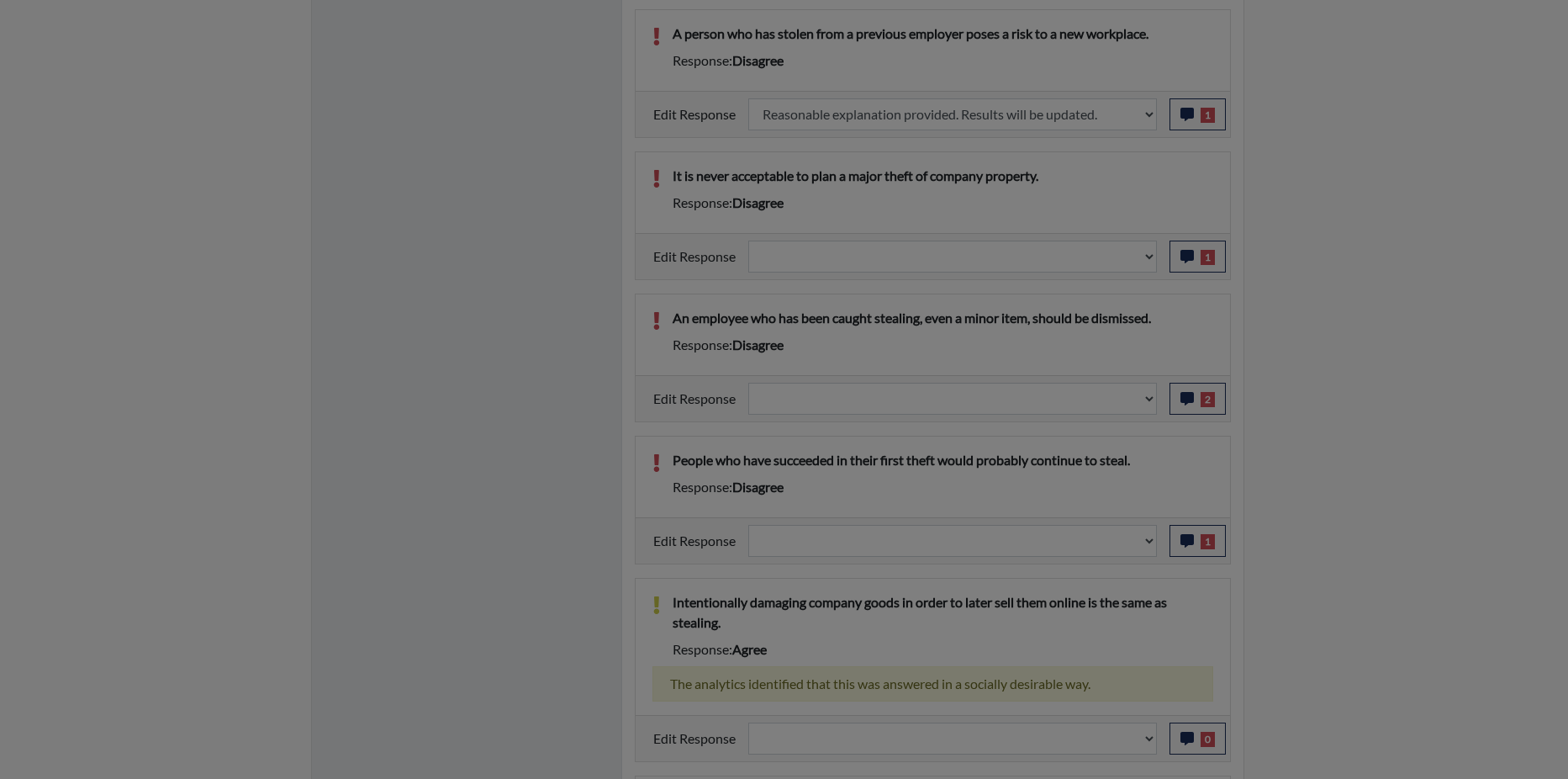
click at [1071, 567] on div "Close" at bounding box center [777, 537] width 671 height 60
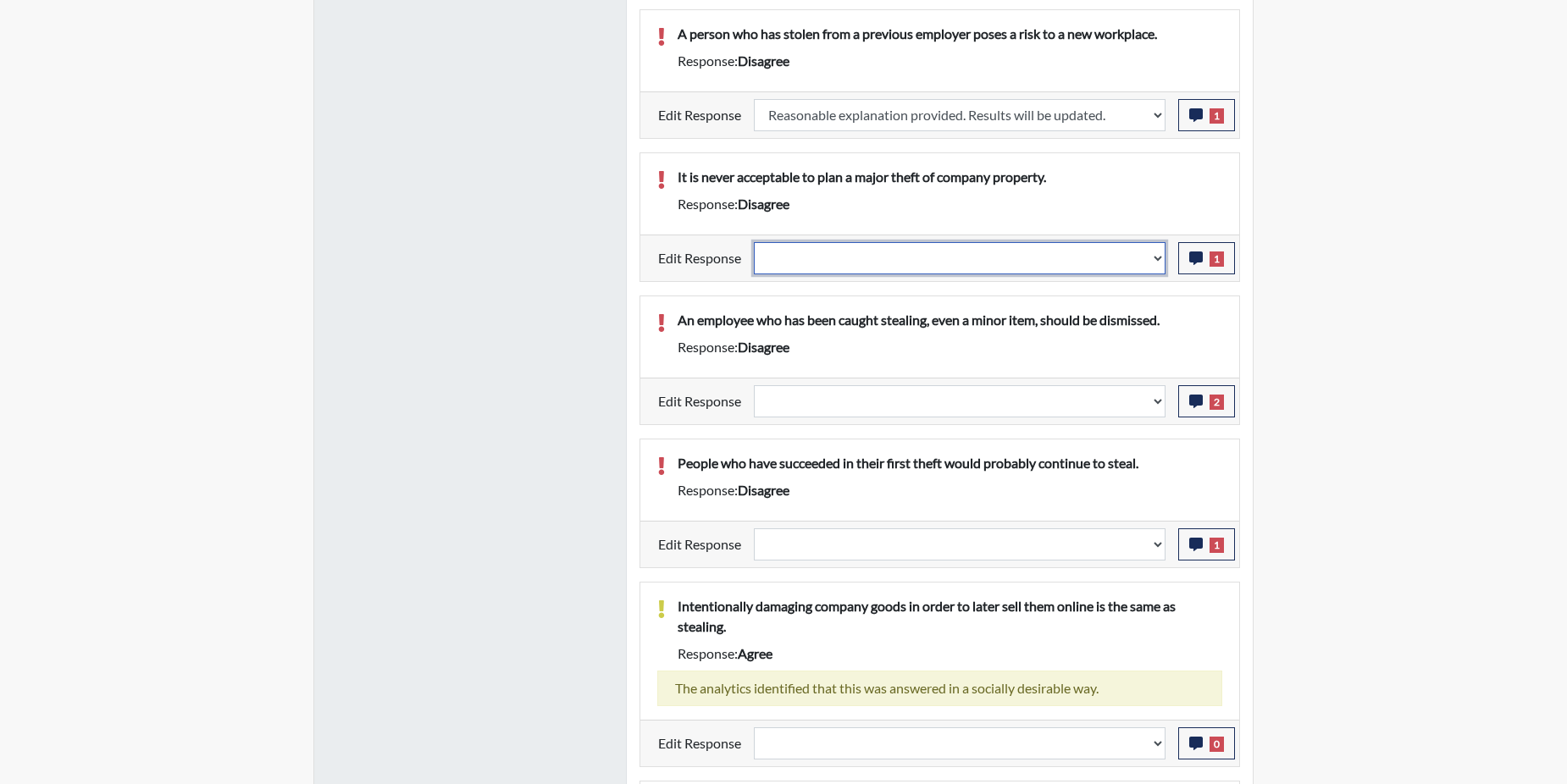
click at [1154, 274] on select "Question is not relevant. Results will be updated. Reasonable explanation provi…" at bounding box center [959, 258] width 412 height 32
select select "reasonable-explanation-provided"
click at [755, 262] on select "Question is not relevant. Results will be updated. Reasonable explanation provi…" at bounding box center [959, 258] width 412 height 32
select select
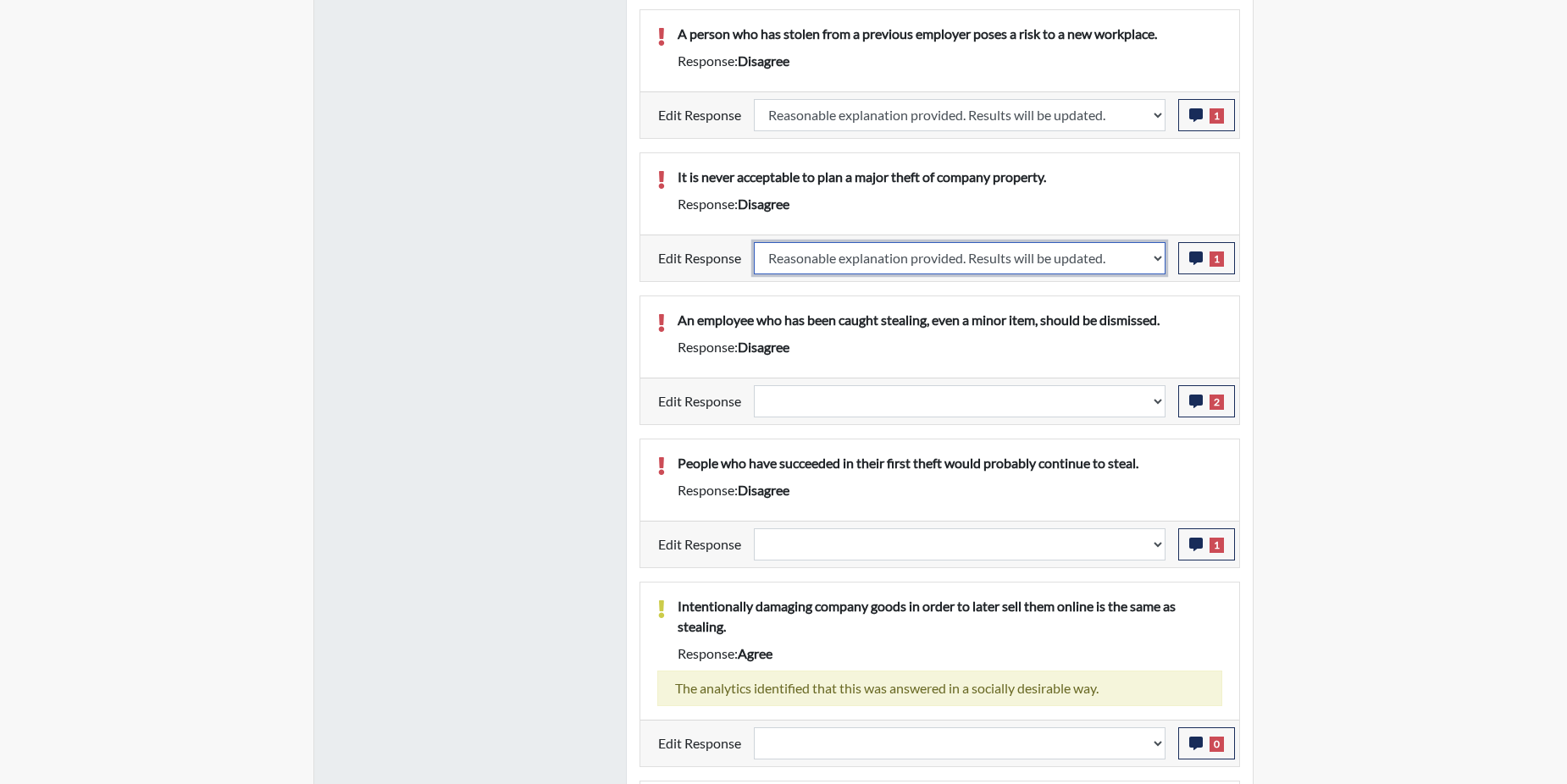
select select
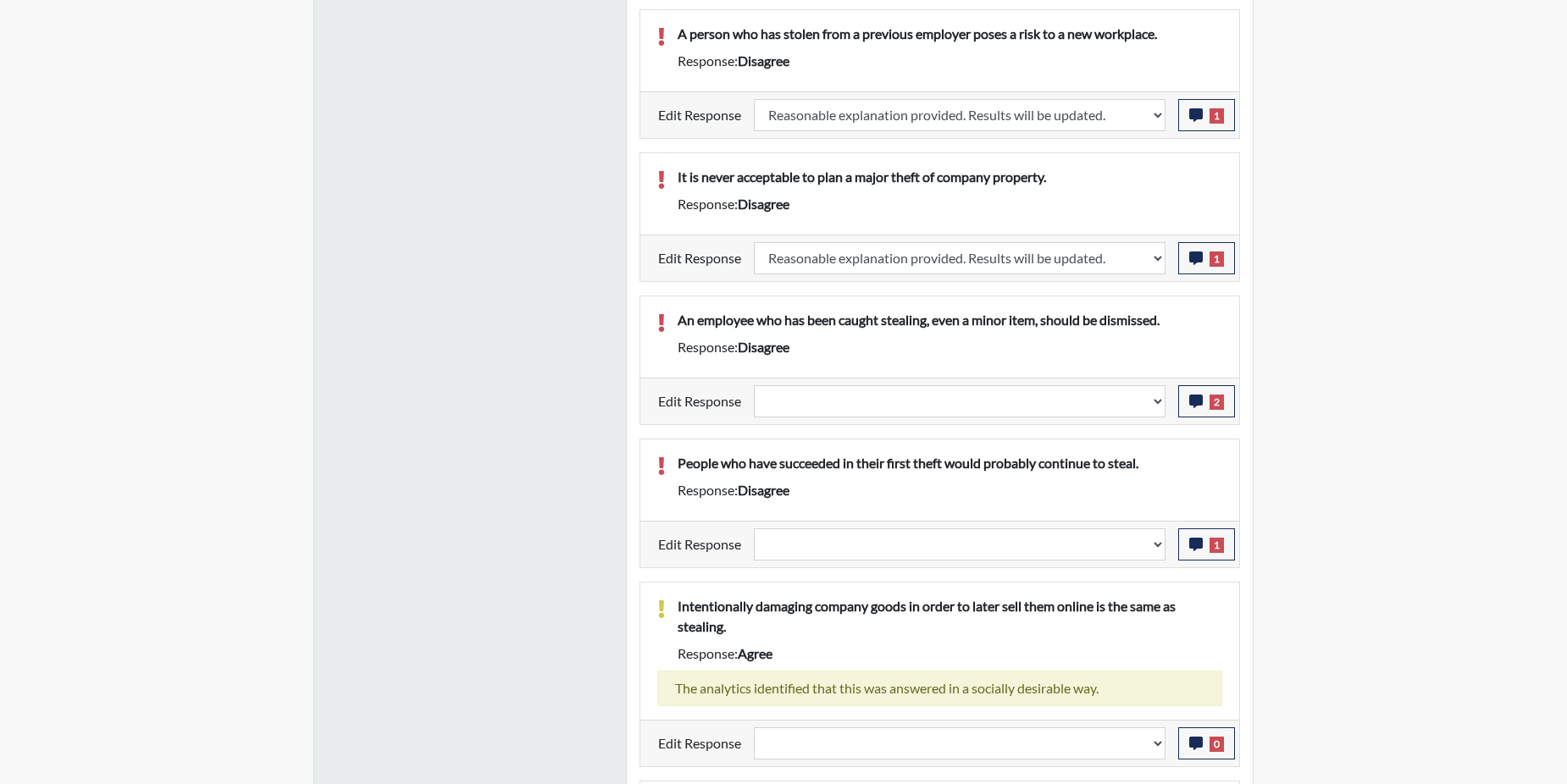
select select
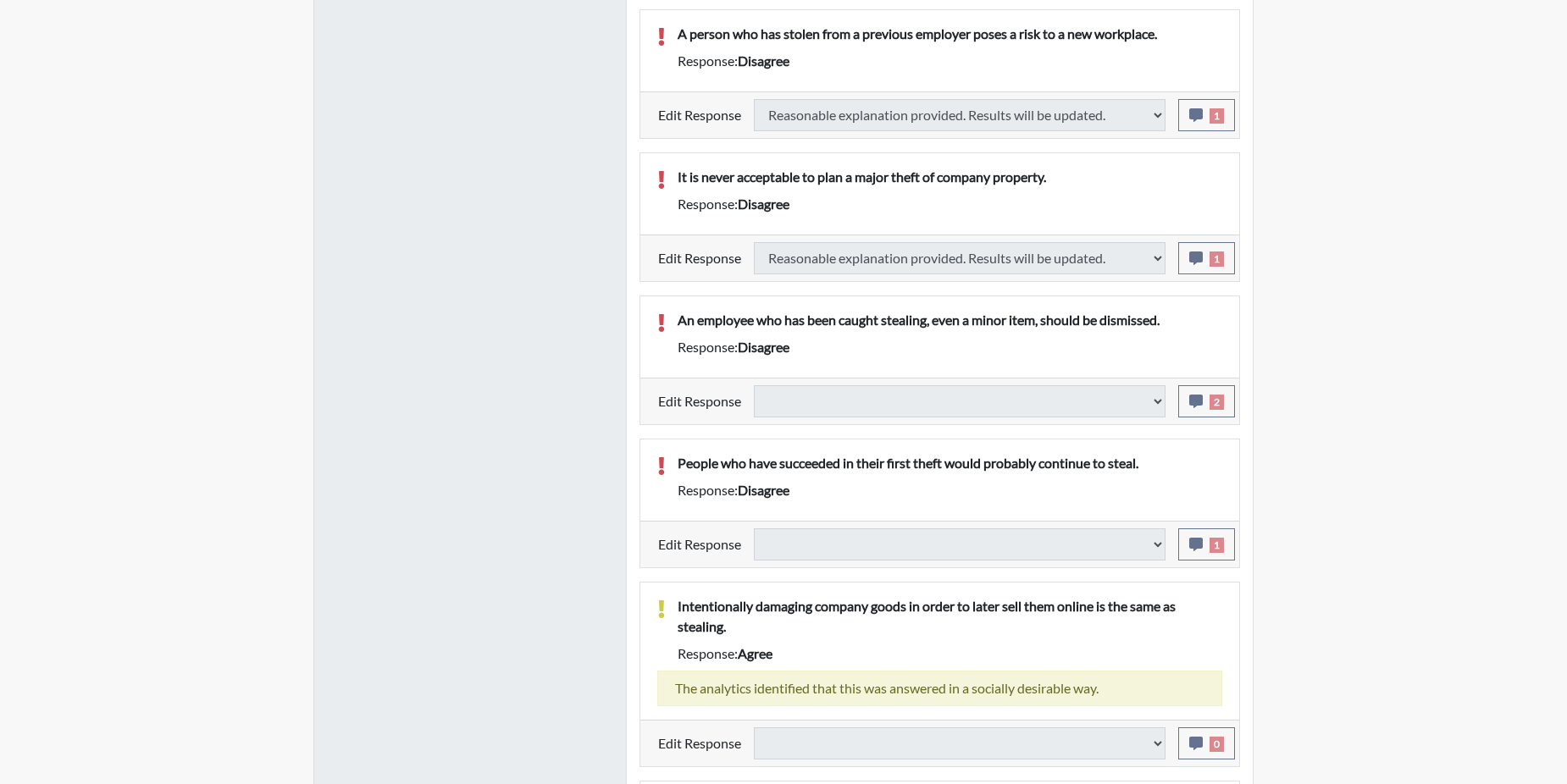
select select
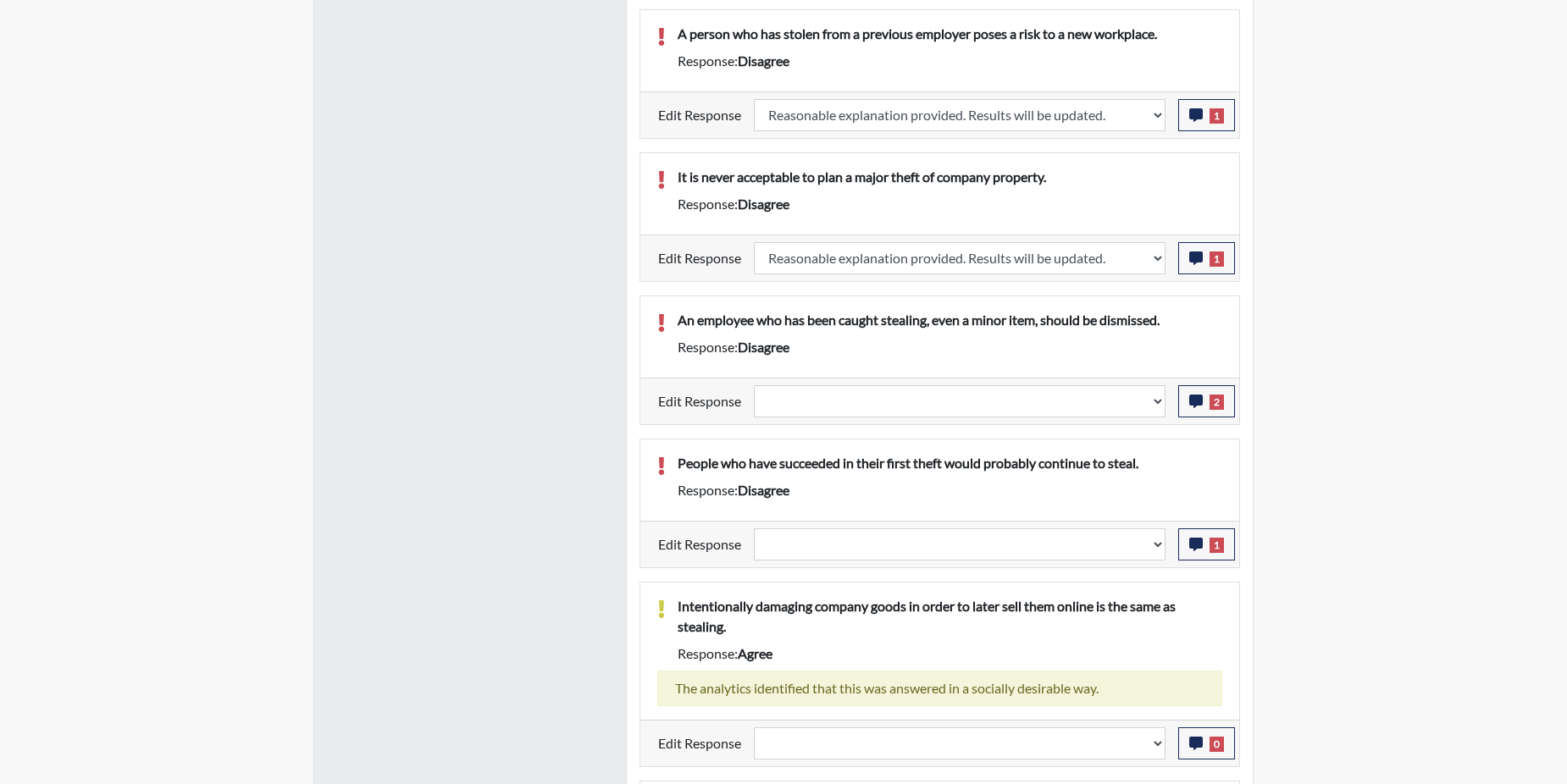
scroll to position [281, 704]
click at [1208, 405] on button "2" at bounding box center [1206, 401] width 57 height 32
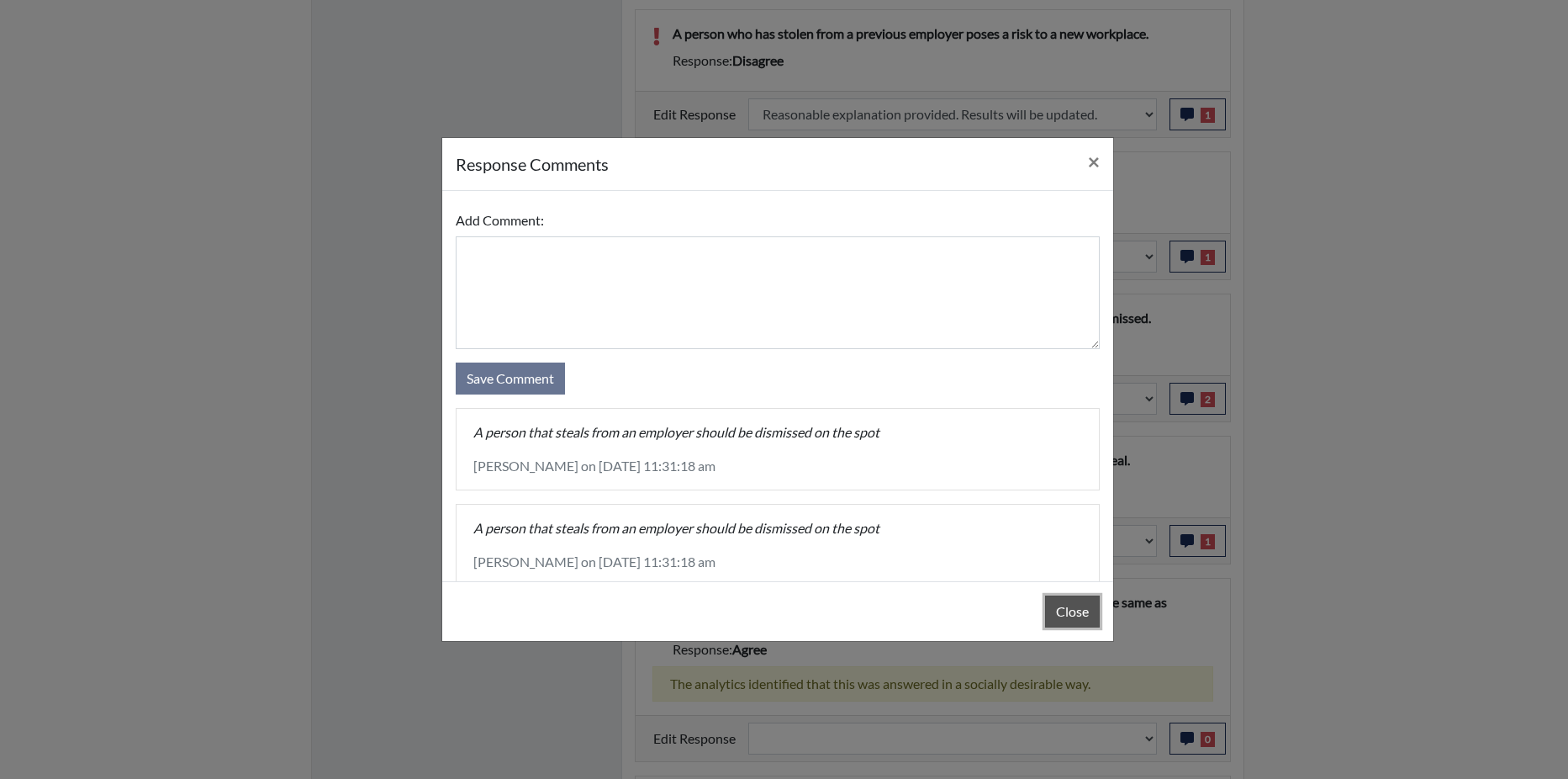
click at [1073, 612] on button "Close" at bounding box center [1072, 611] width 54 height 32
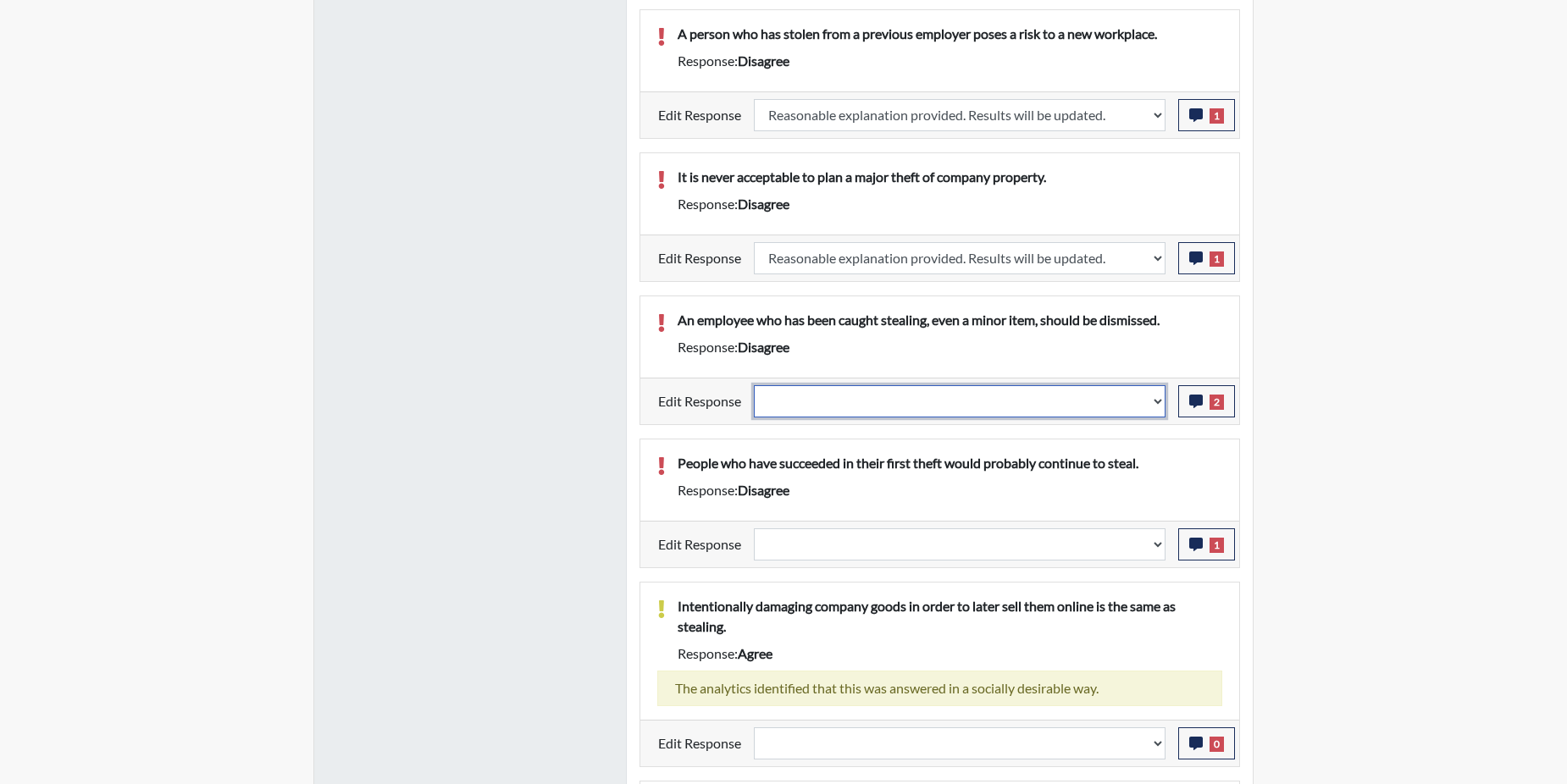
click at [1153, 399] on select "Question is not relevant. Results will be updated. Reasonable explanation provi…" at bounding box center [959, 401] width 412 height 32
select select "reasonable-explanation-provided"
click at [755, 385] on select "Question is not relevant. Results will be updated. Reasonable explanation provi…" at bounding box center [959, 401] width 412 height 32
select select
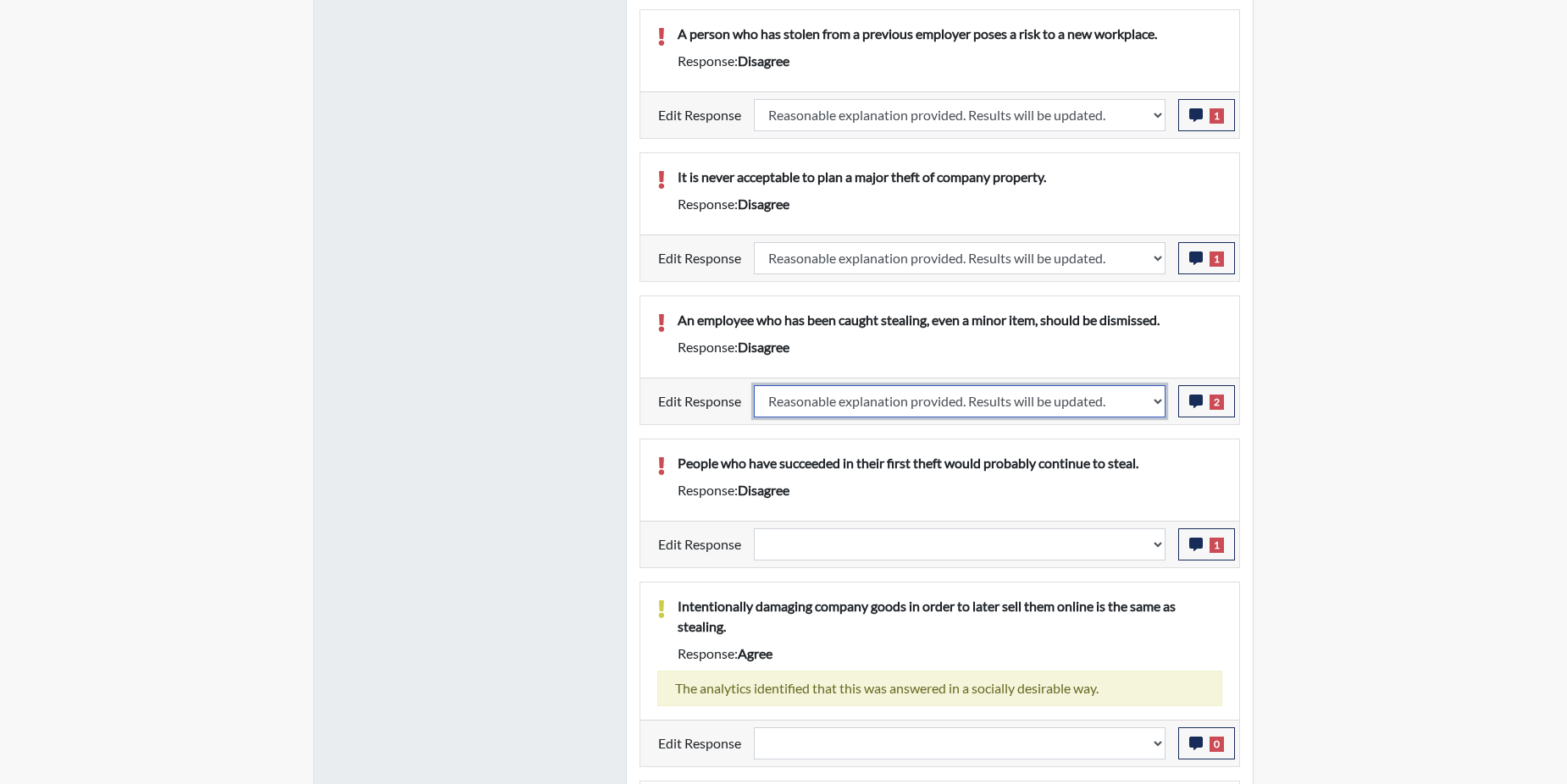
select select
click at [1134, 455] on p "People who have succeeded in their first theft would probably continue to steal." at bounding box center [950, 463] width 545 height 21
select select
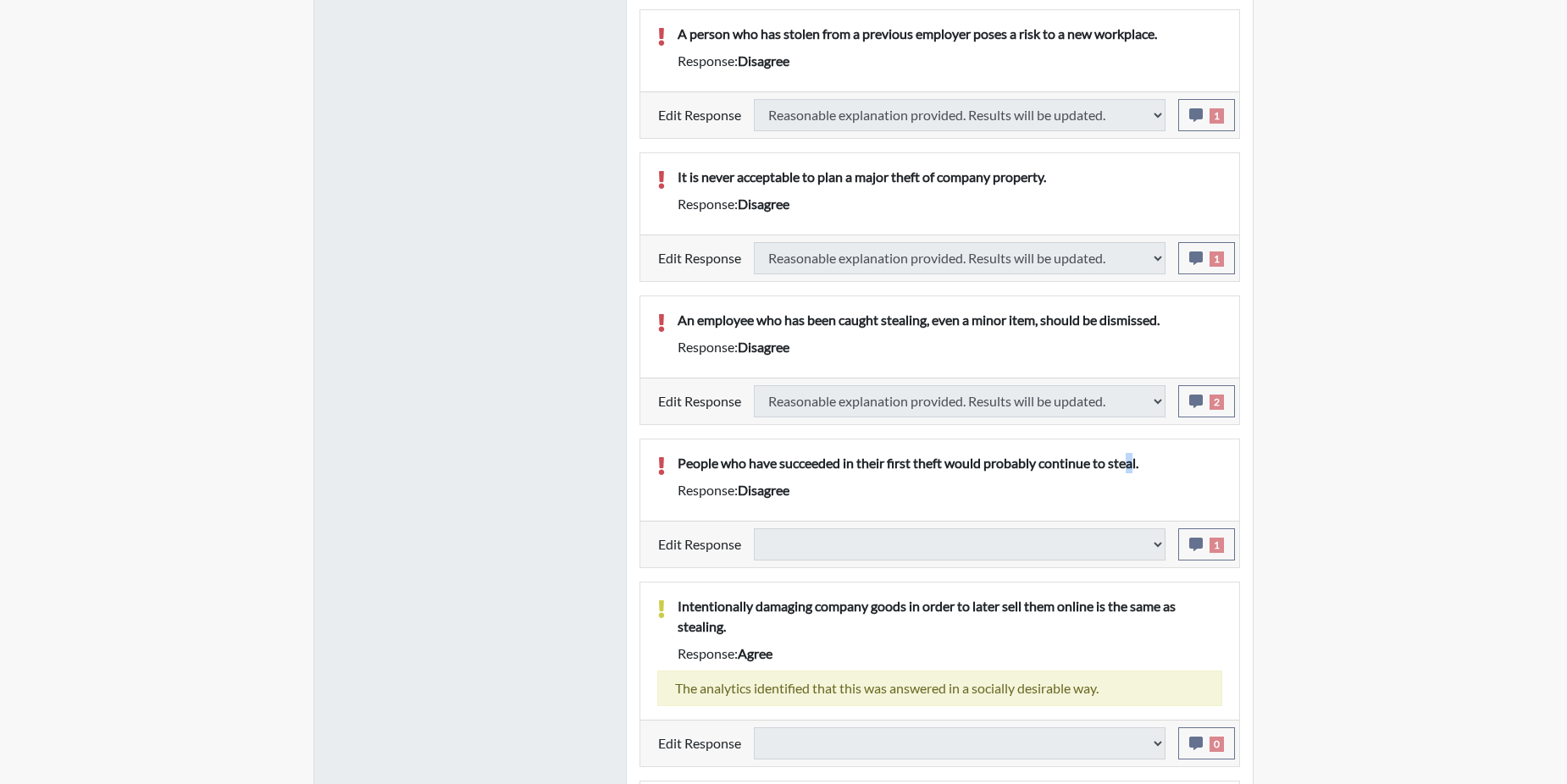
select select
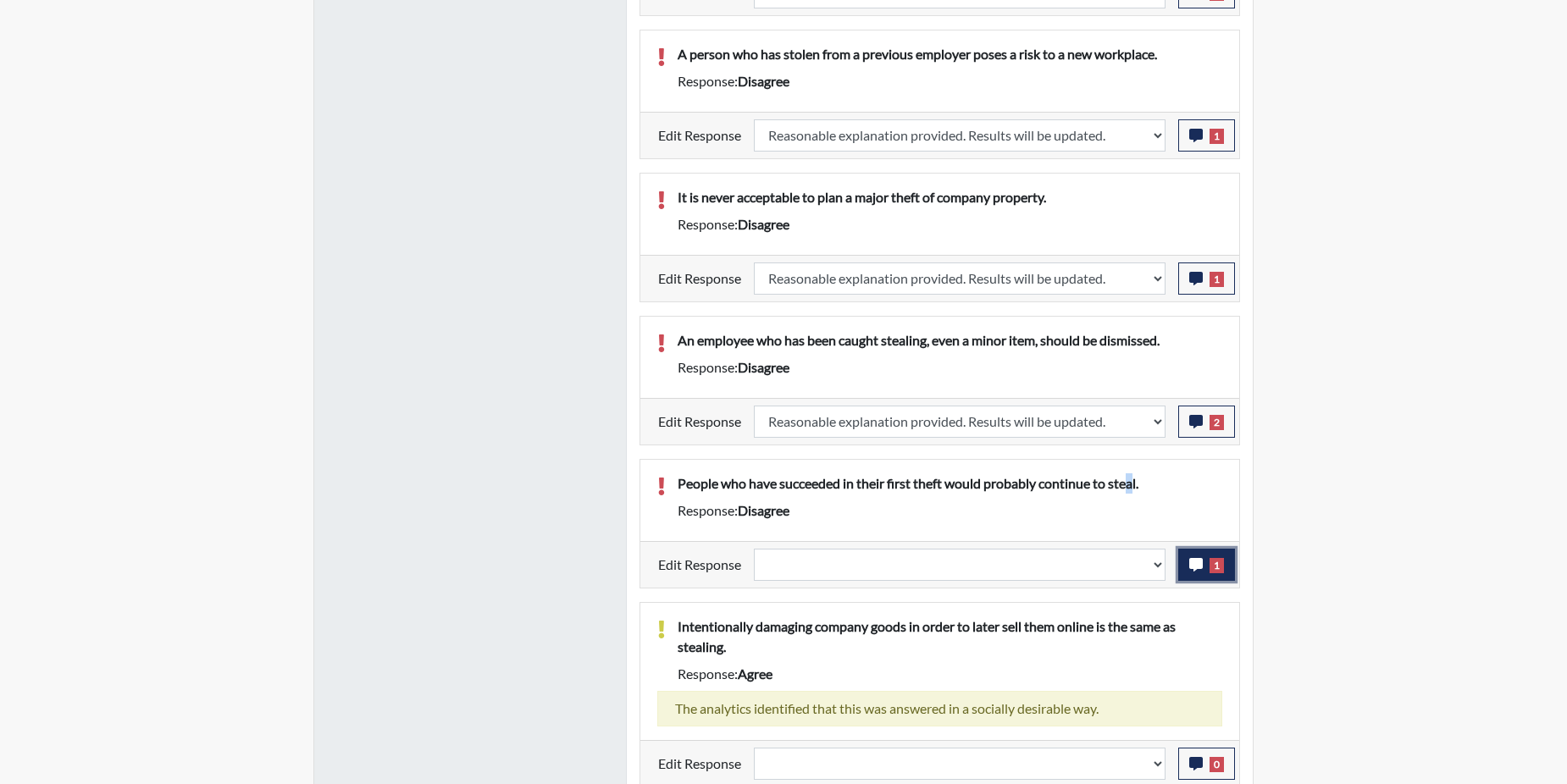
drag, startPoint x: 1134, startPoint y: 455, endPoint x: 1189, endPoint y: 566, distance: 123.9
click at [1189, 566] on icon "button" at bounding box center [1195, 564] width 13 height 13
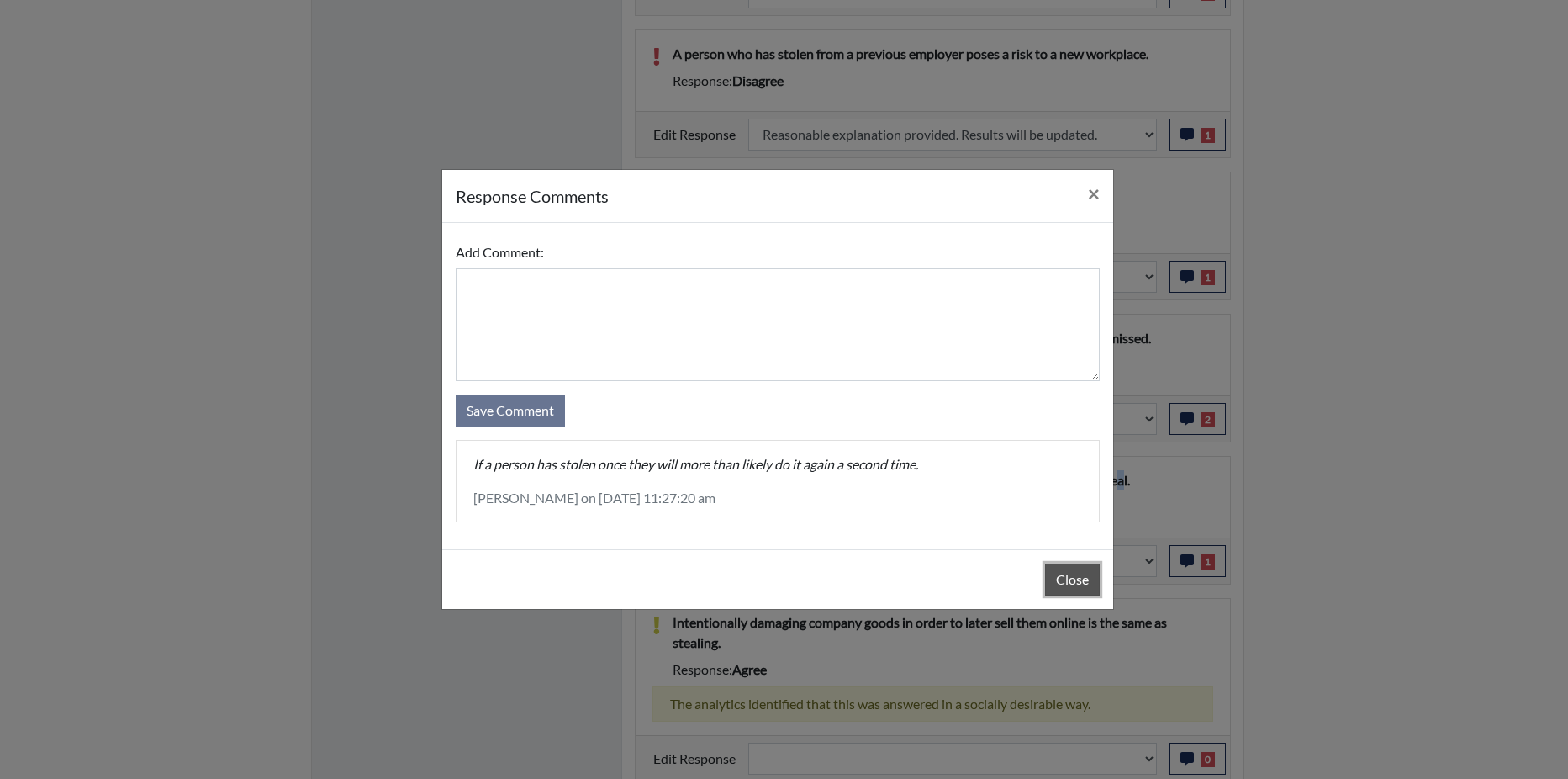
click at [1082, 578] on button "Close" at bounding box center [1072, 579] width 54 height 32
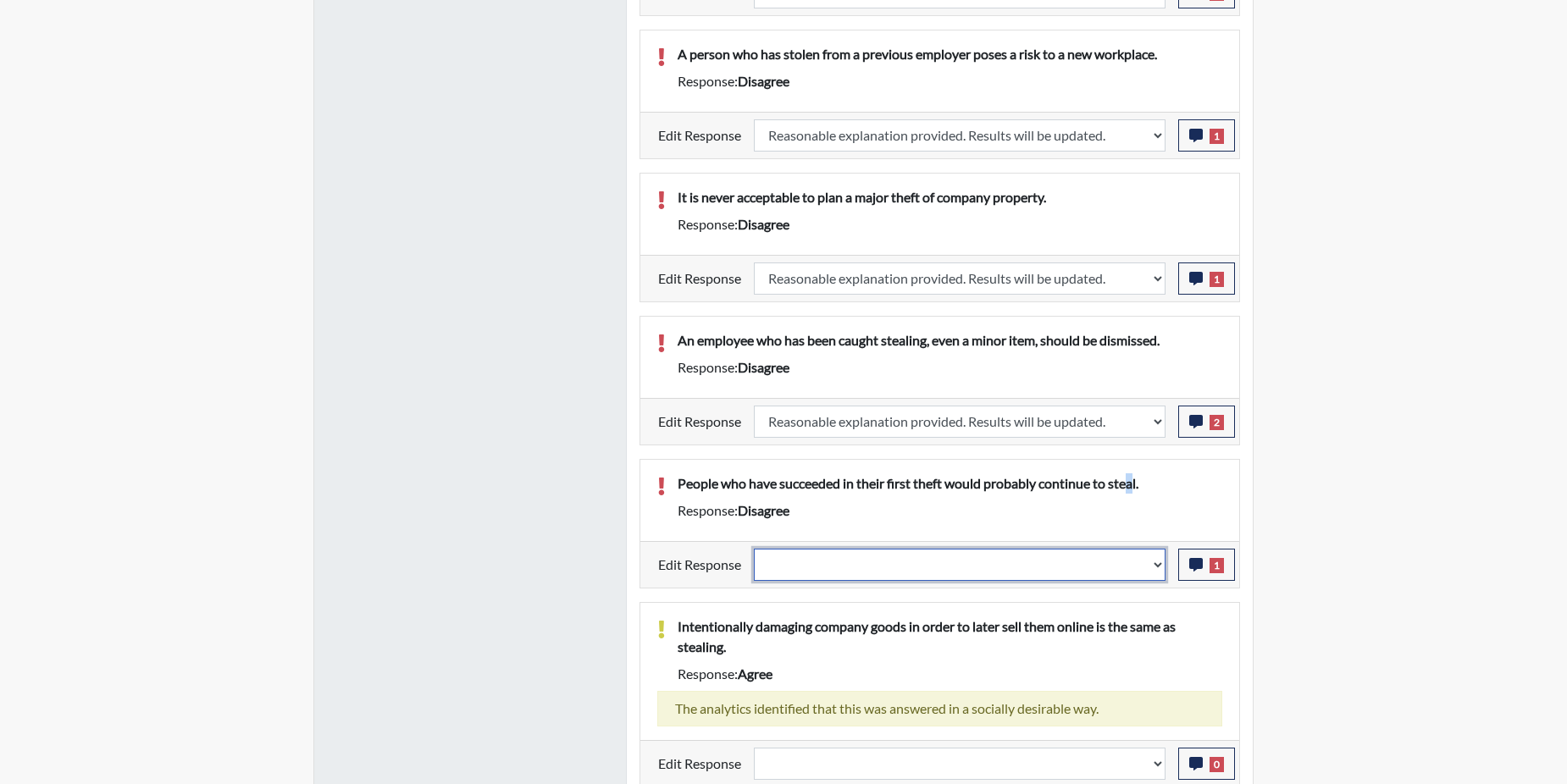
click at [1163, 562] on select "Question is not relevant. Results will be updated. Reasonable explanation provi…" at bounding box center [959, 565] width 412 height 32
select select "reasonable-explanation-provided"
click at [755, 549] on select "Question is not relevant. Results will be updated. Reasonable explanation provi…" at bounding box center [959, 565] width 412 height 32
select select
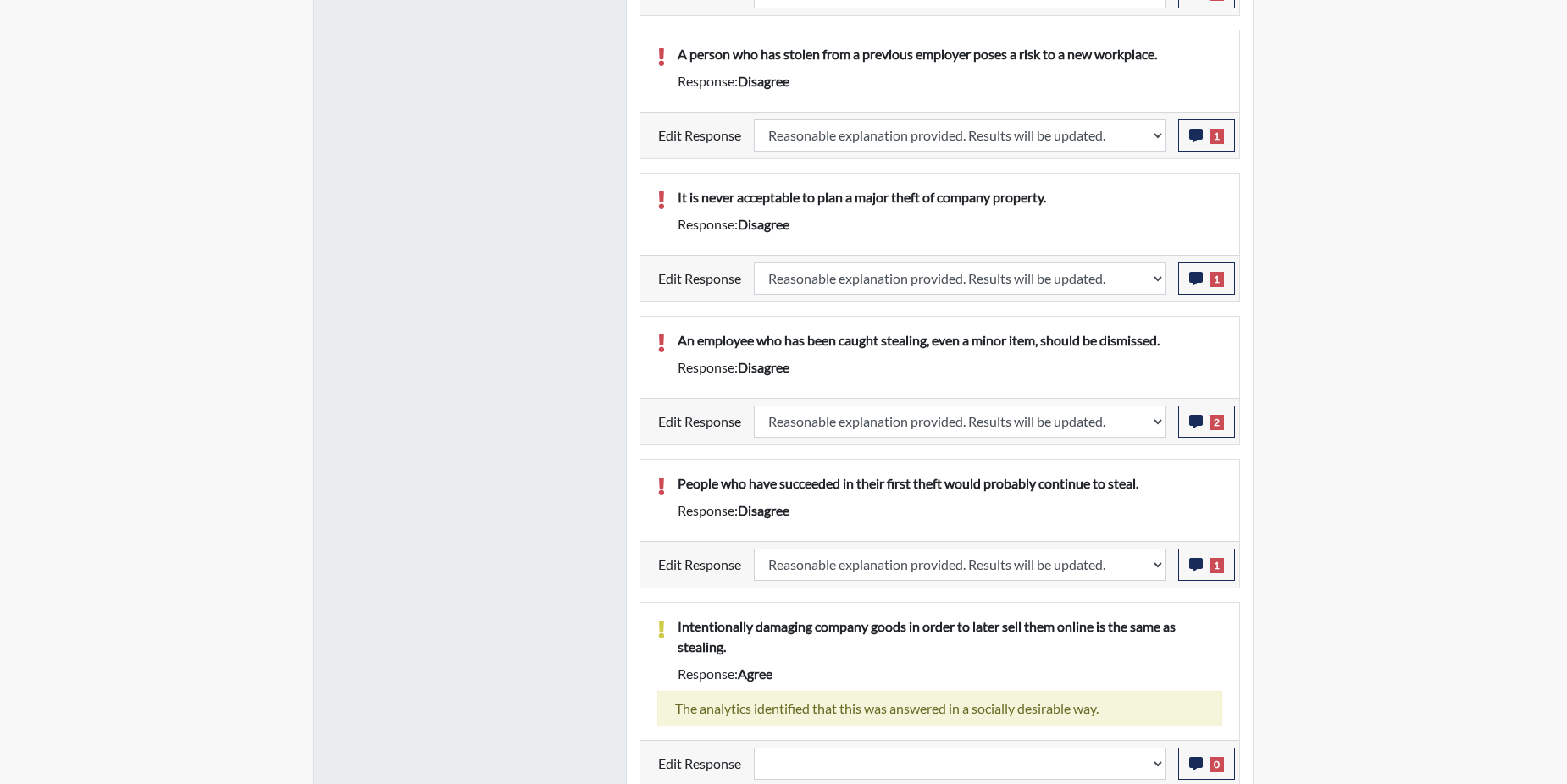
click at [1128, 614] on div "Intentionally damaging company goods in order to later sell them online is the …" at bounding box center [940, 671] width 599 height 137
select select
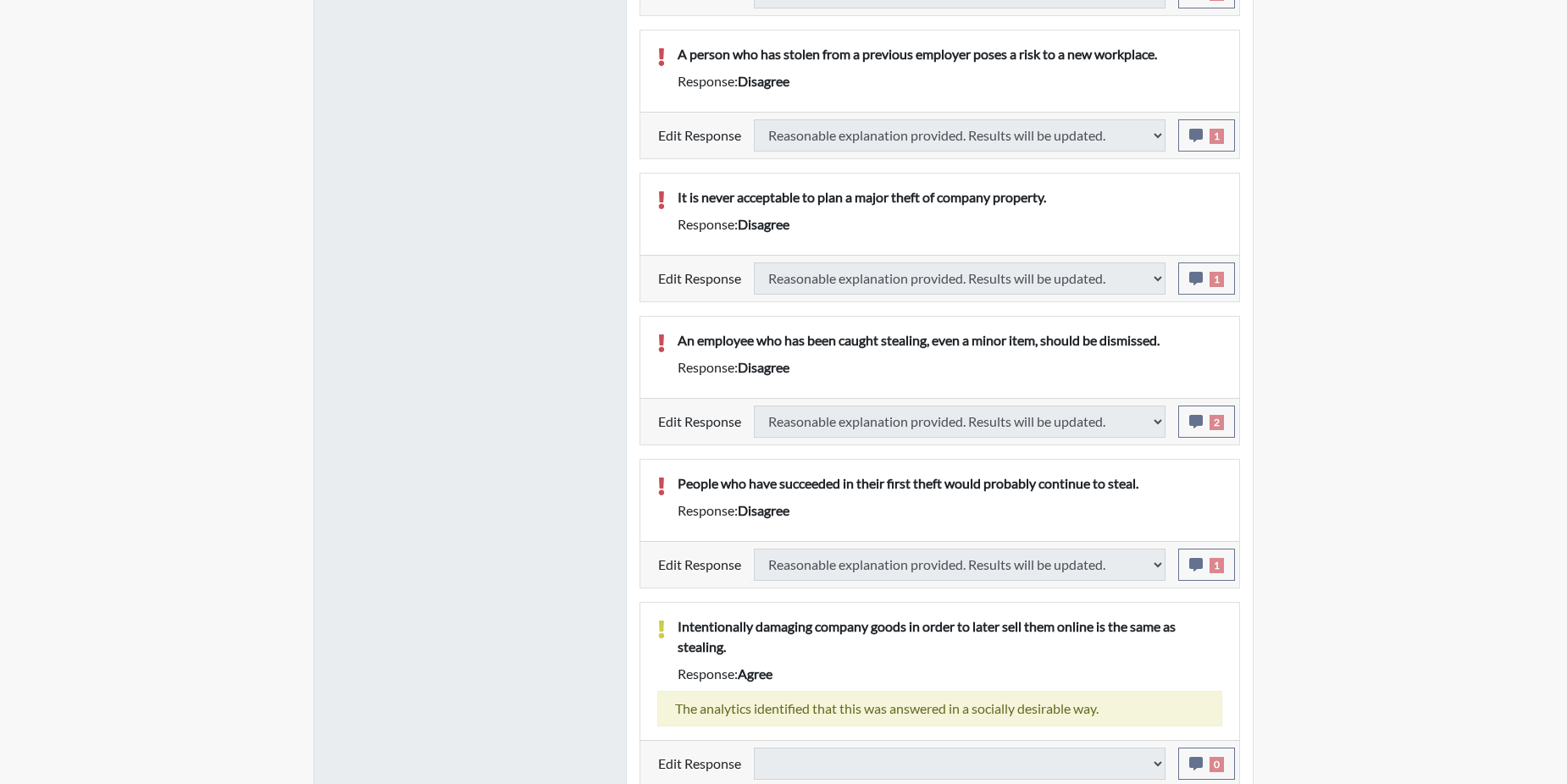
select select
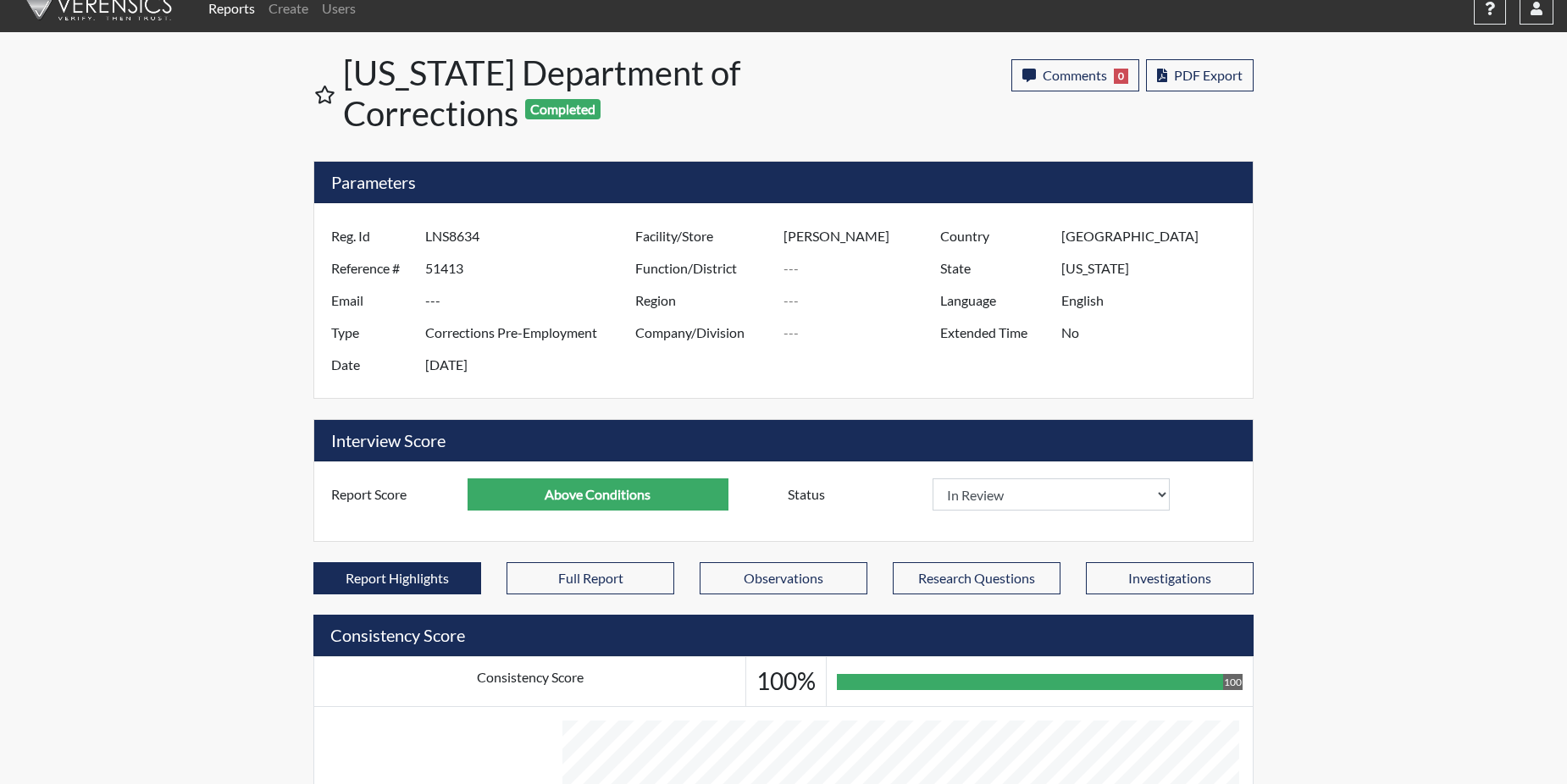
scroll to position [13, 0]
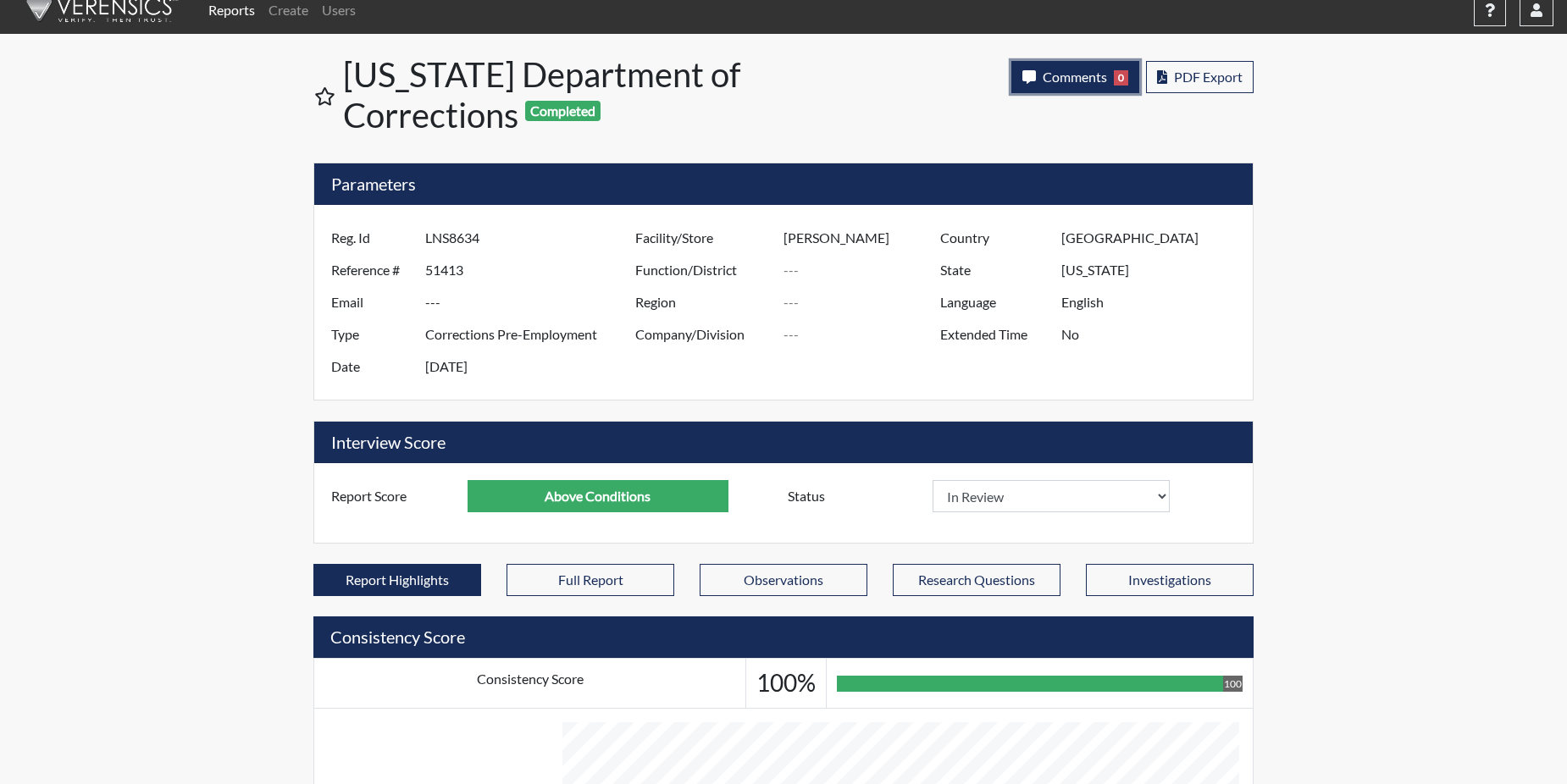
click at [1045, 74] on span "Comments" at bounding box center [1075, 76] width 65 height 16
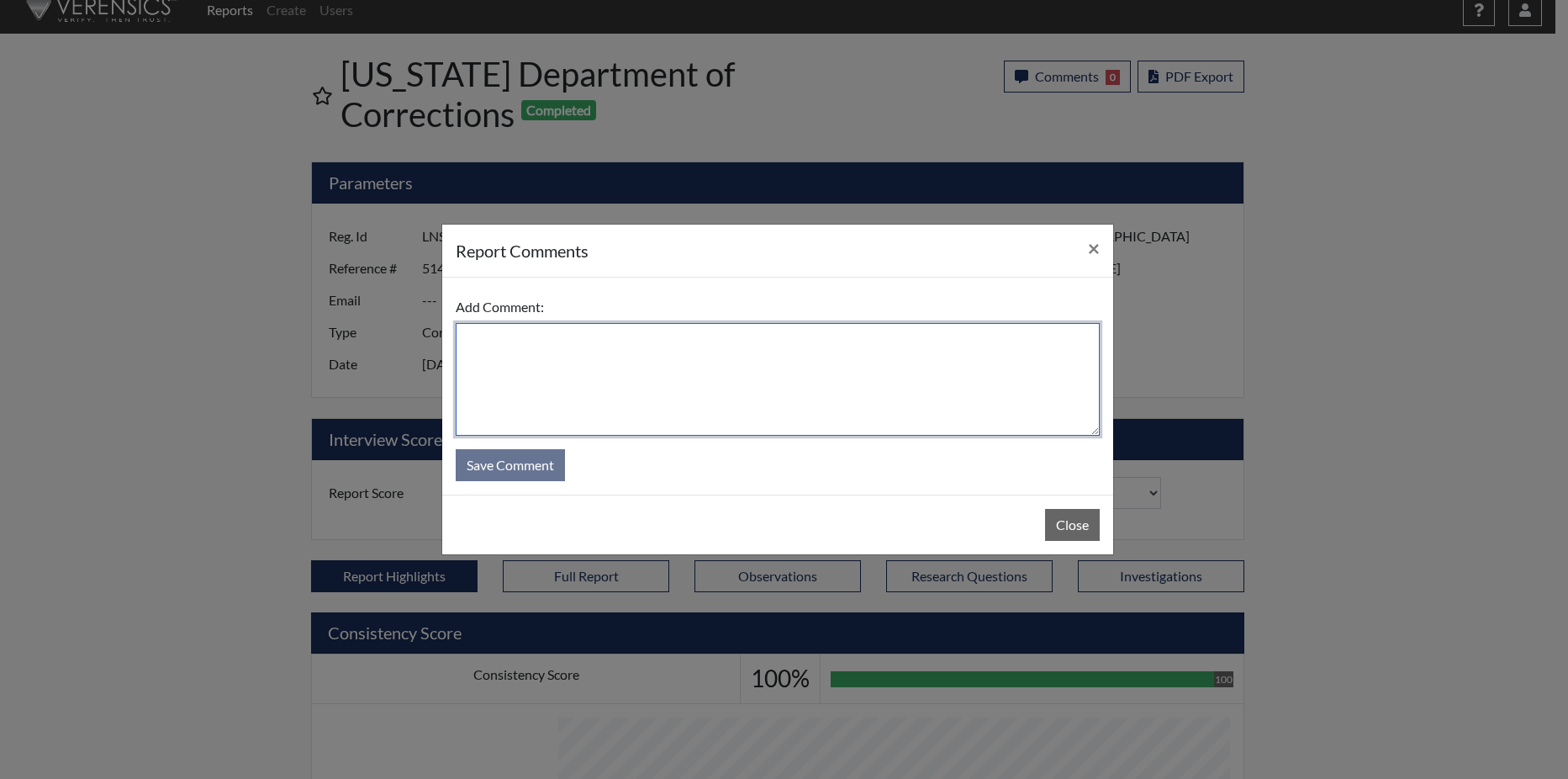
click at [584, 363] on textarea at bounding box center [778, 379] width 644 height 112
click at [584, 365] on textarea at bounding box center [778, 379] width 644 height 112
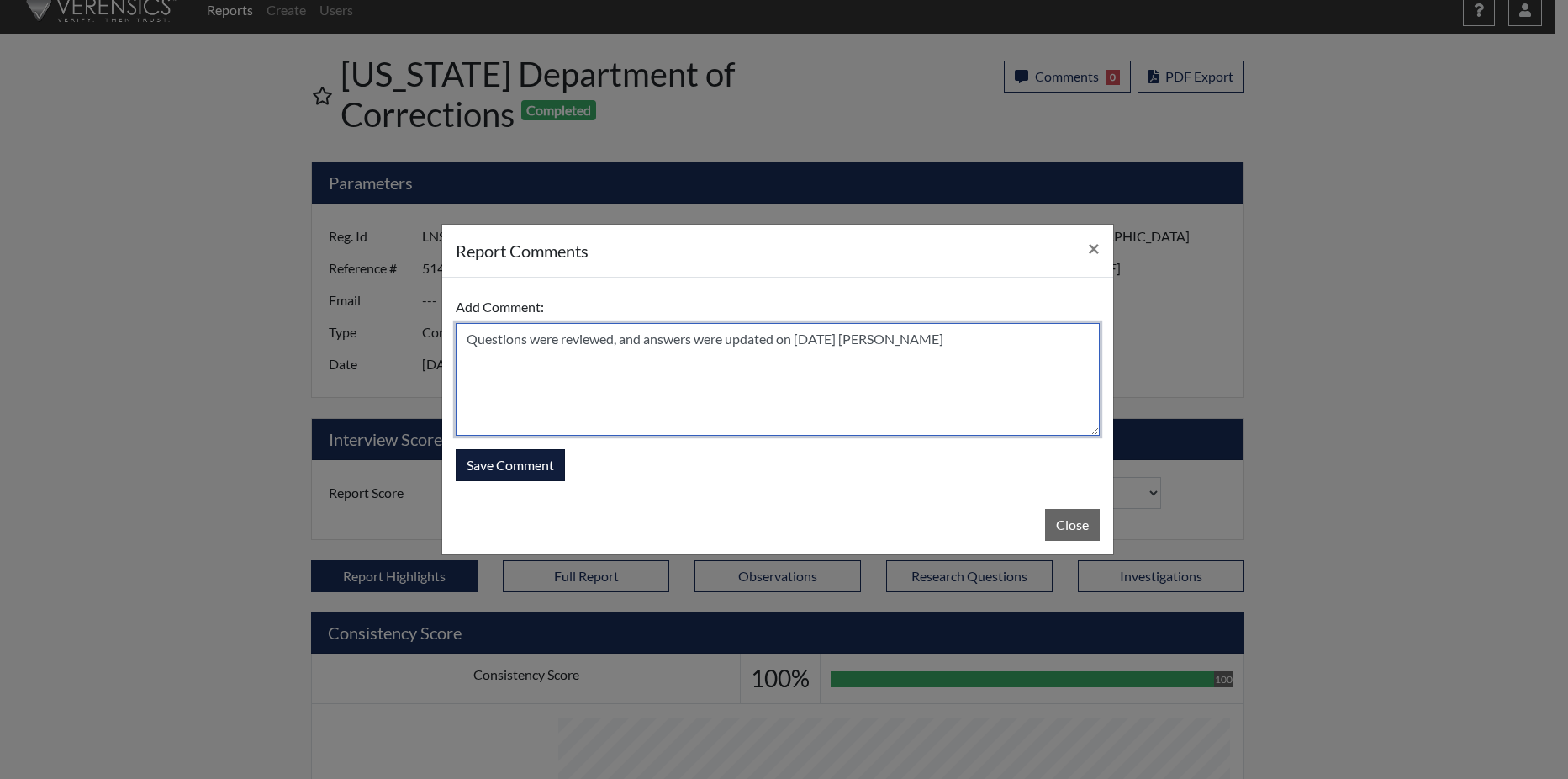
type textarea "Questions were reviewed, and answers were updated on 9/24/25 N. Brown"
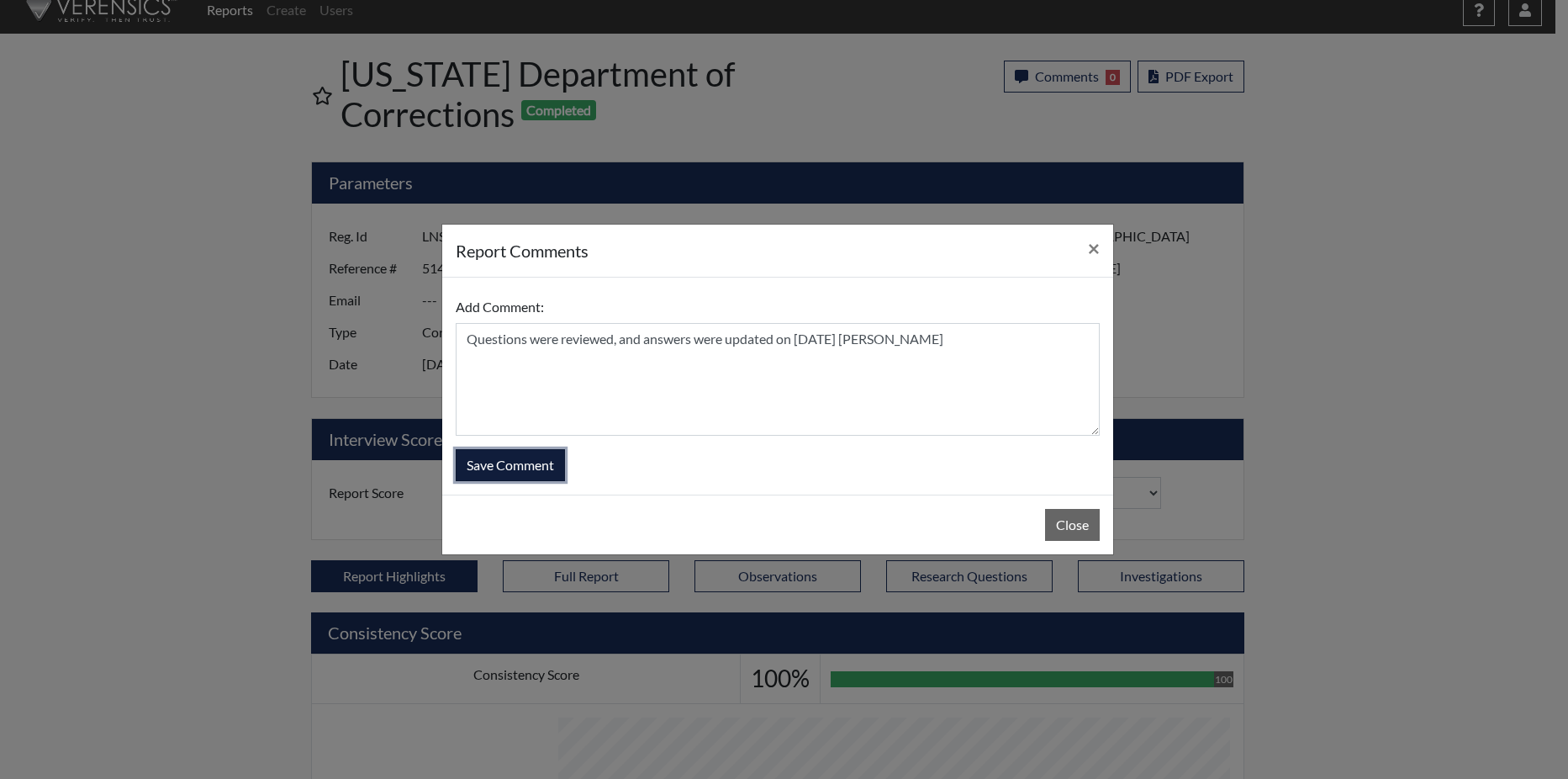
click at [551, 461] on button "Save Comment" at bounding box center [510, 465] width 110 height 32
select select
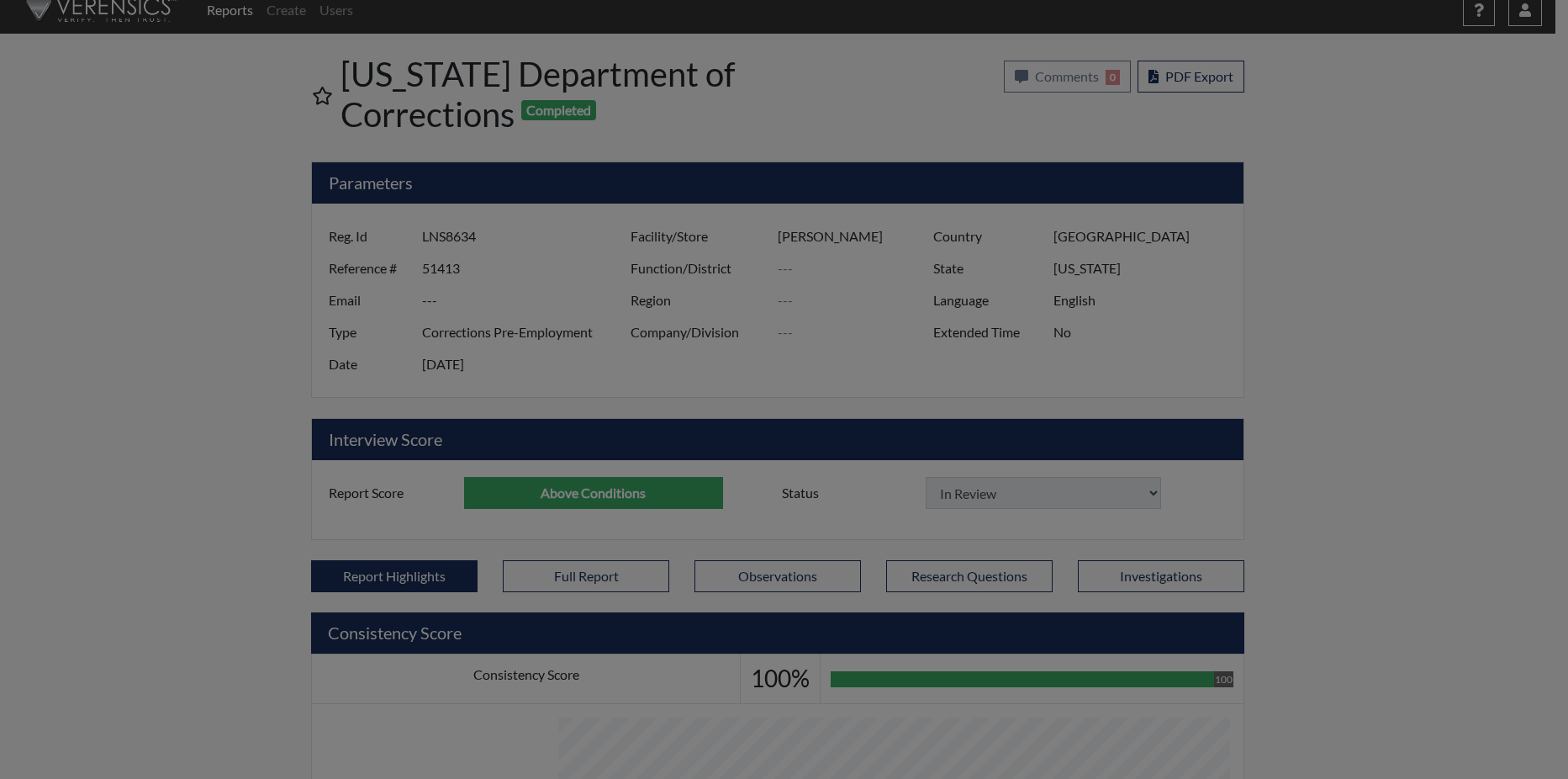
select select
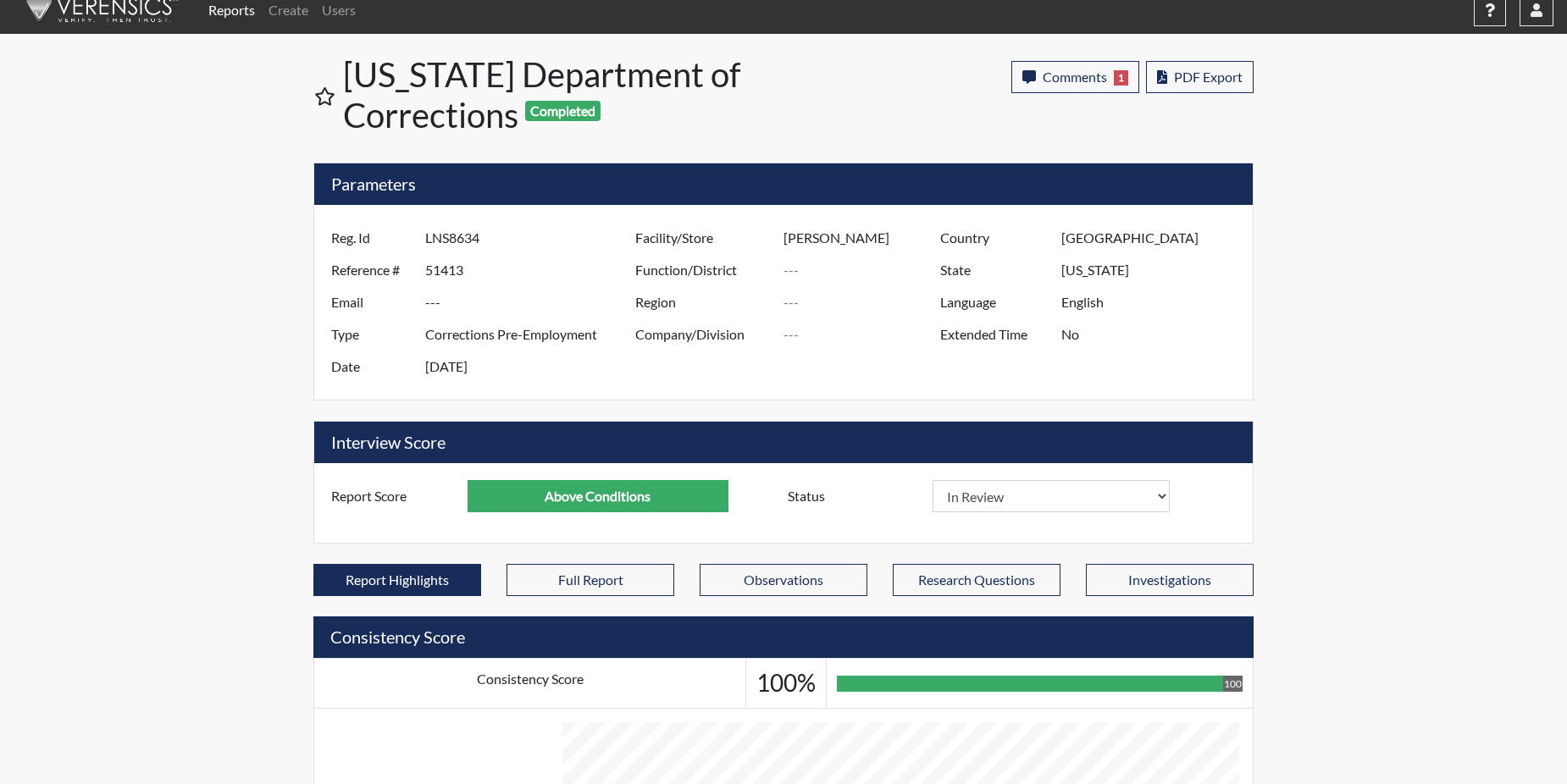
scroll to position [281, 704]
click at [233, 11] on link "Reports" at bounding box center [232, 10] width 60 height 34
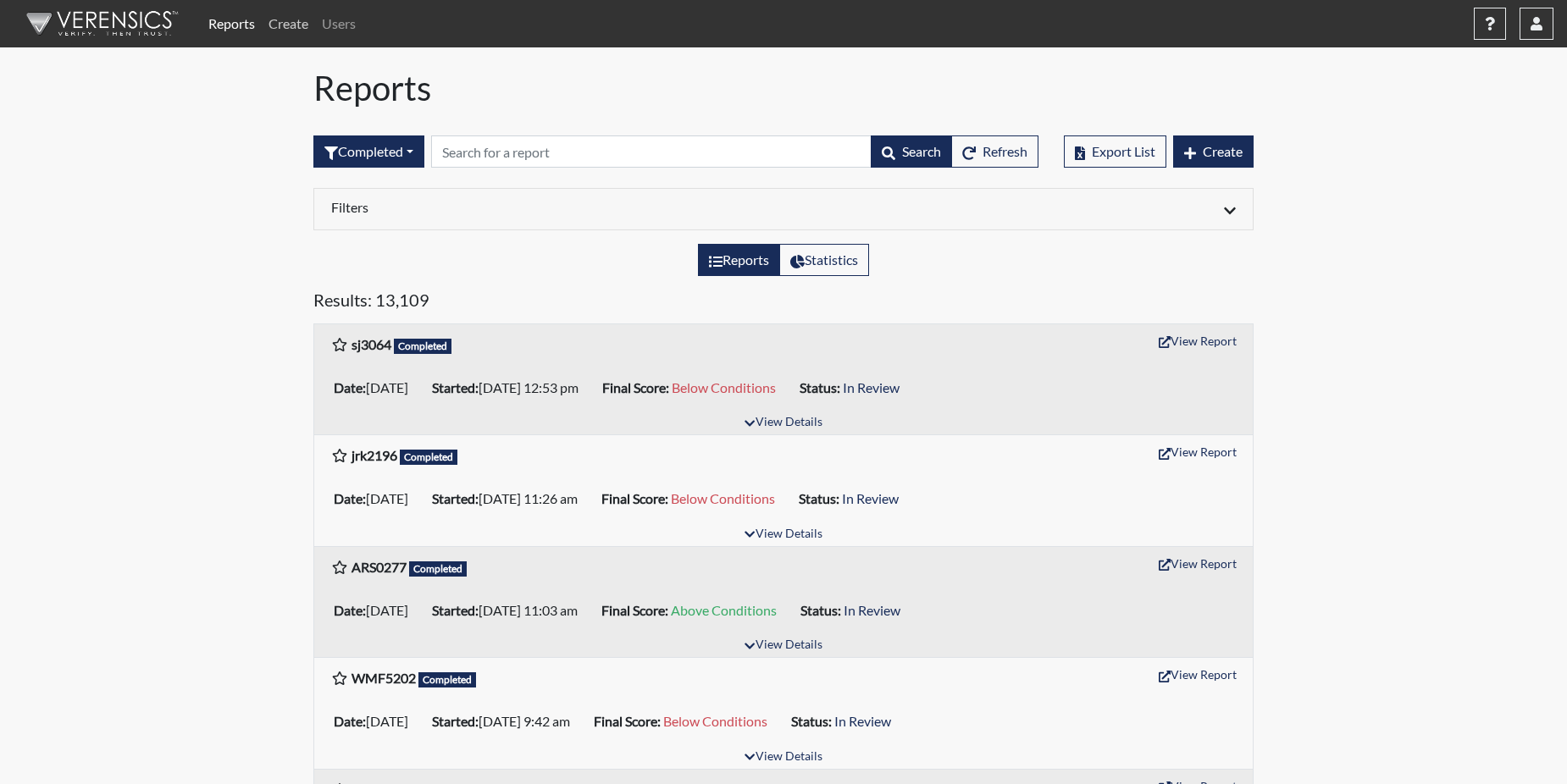
click at [299, 13] on link "Create" at bounding box center [288, 24] width 53 height 34
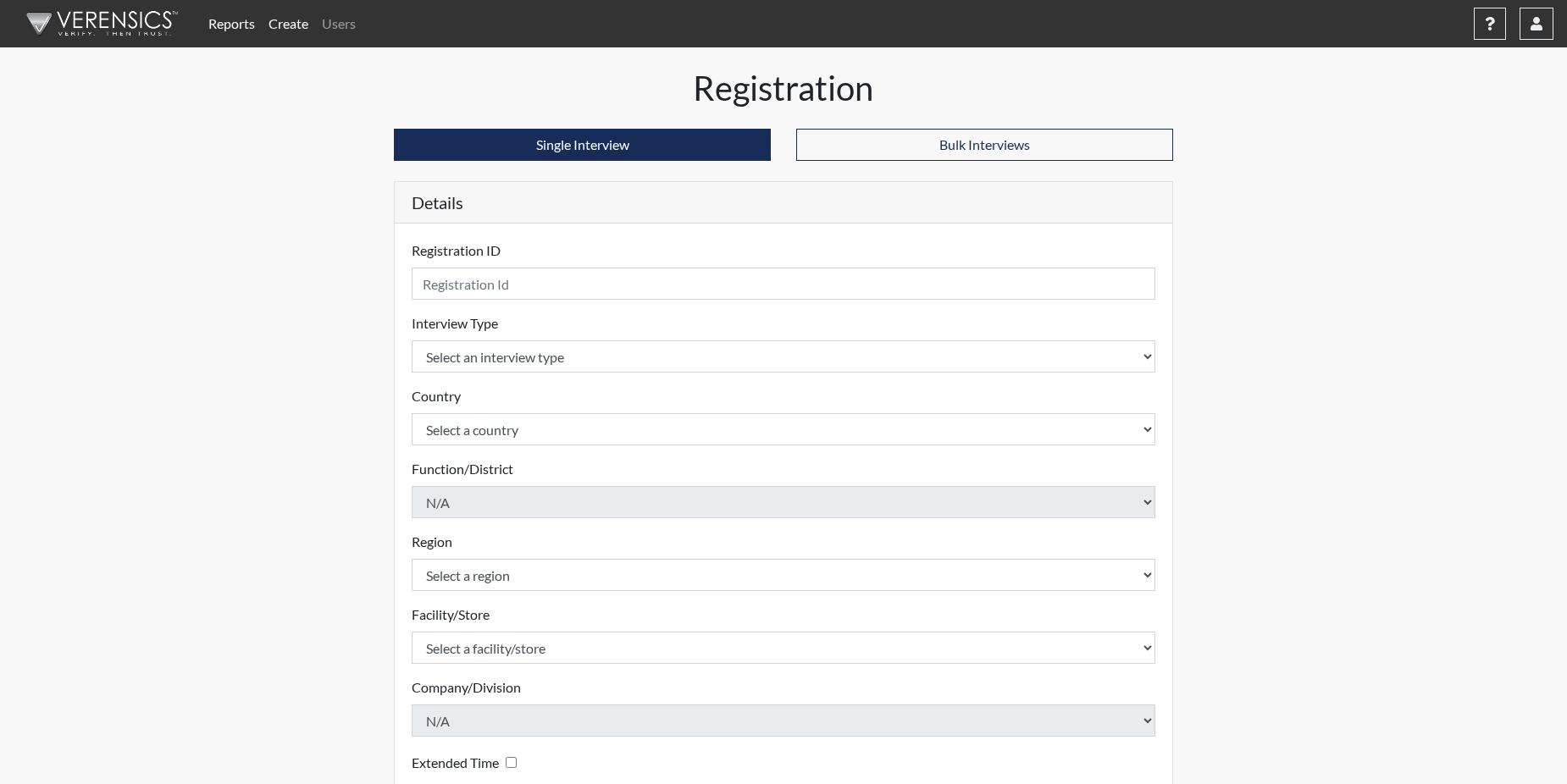
click at [227, 18] on link "Reports" at bounding box center [232, 24] width 60 height 34
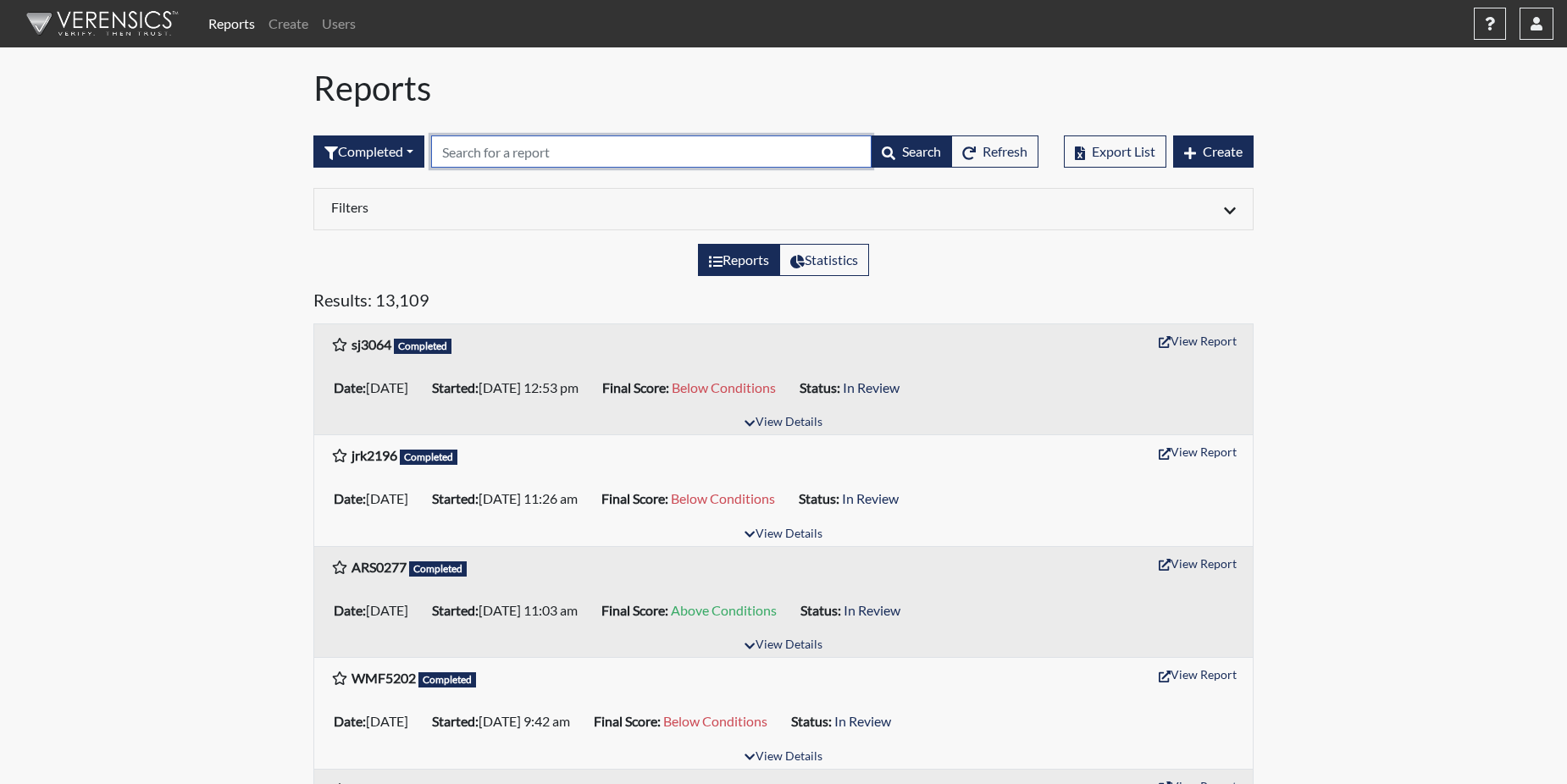
click at [500, 144] on input "text" at bounding box center [651, 152] width 441 height 32
paste input "CTJ8508"
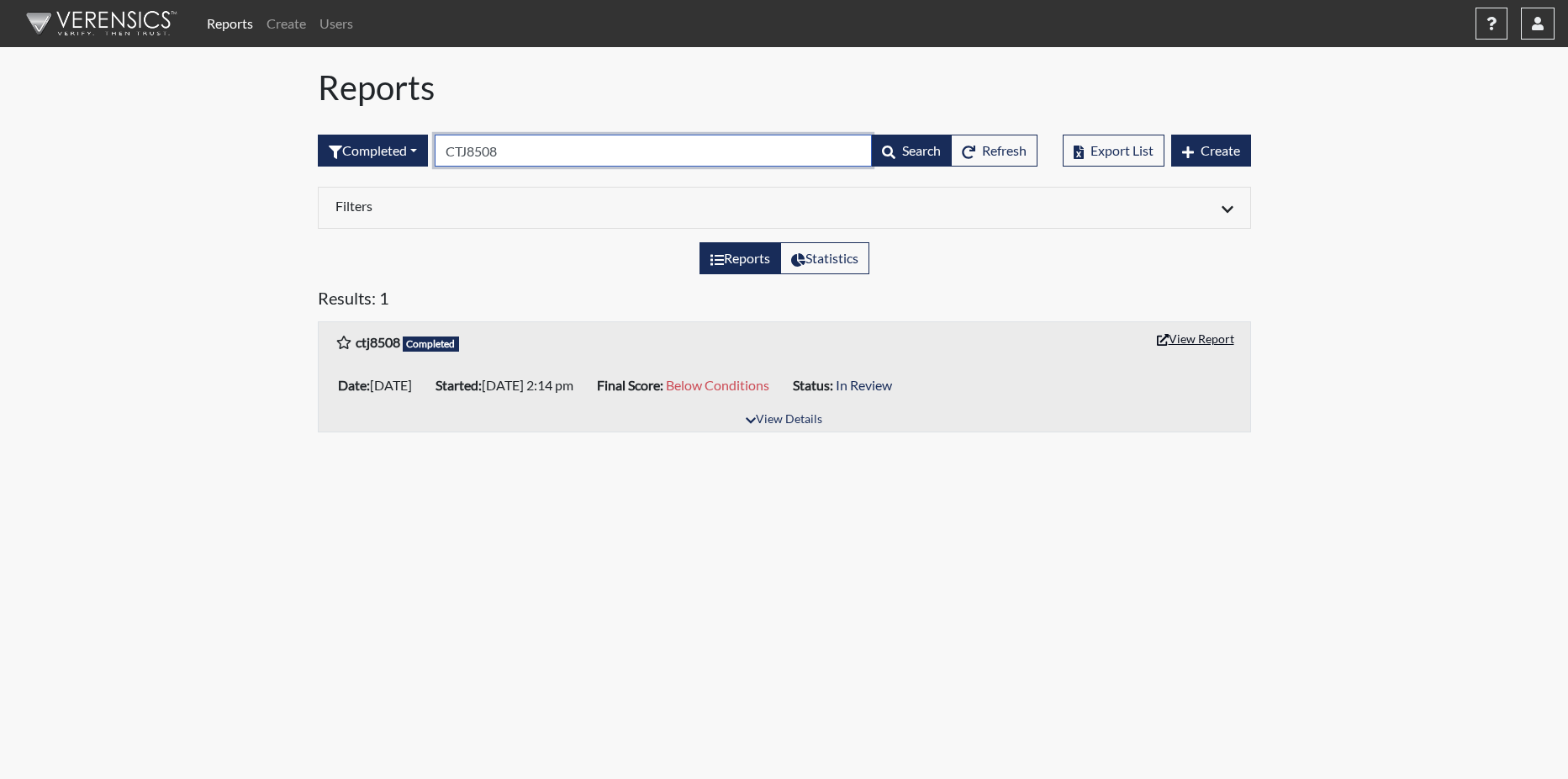
type input "CTJ8508"
click at [1192, 338] on button "View Report" at bounding box center [1196, 338] width 93 height 26
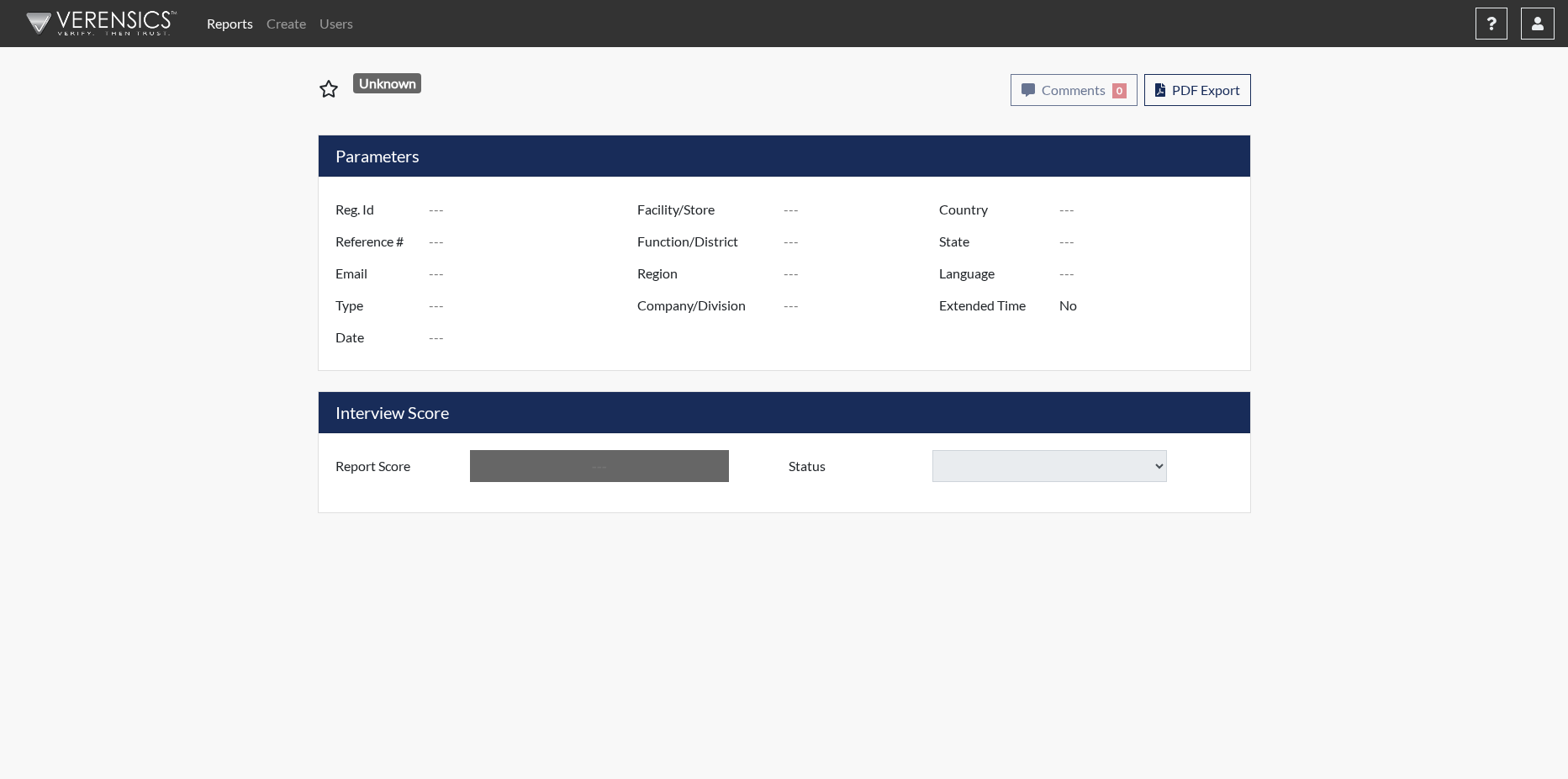
type input "ctj8508"
type input "51418"
type input "---"
type input "Corrections Pre-Employment"
type input "[DATE]"
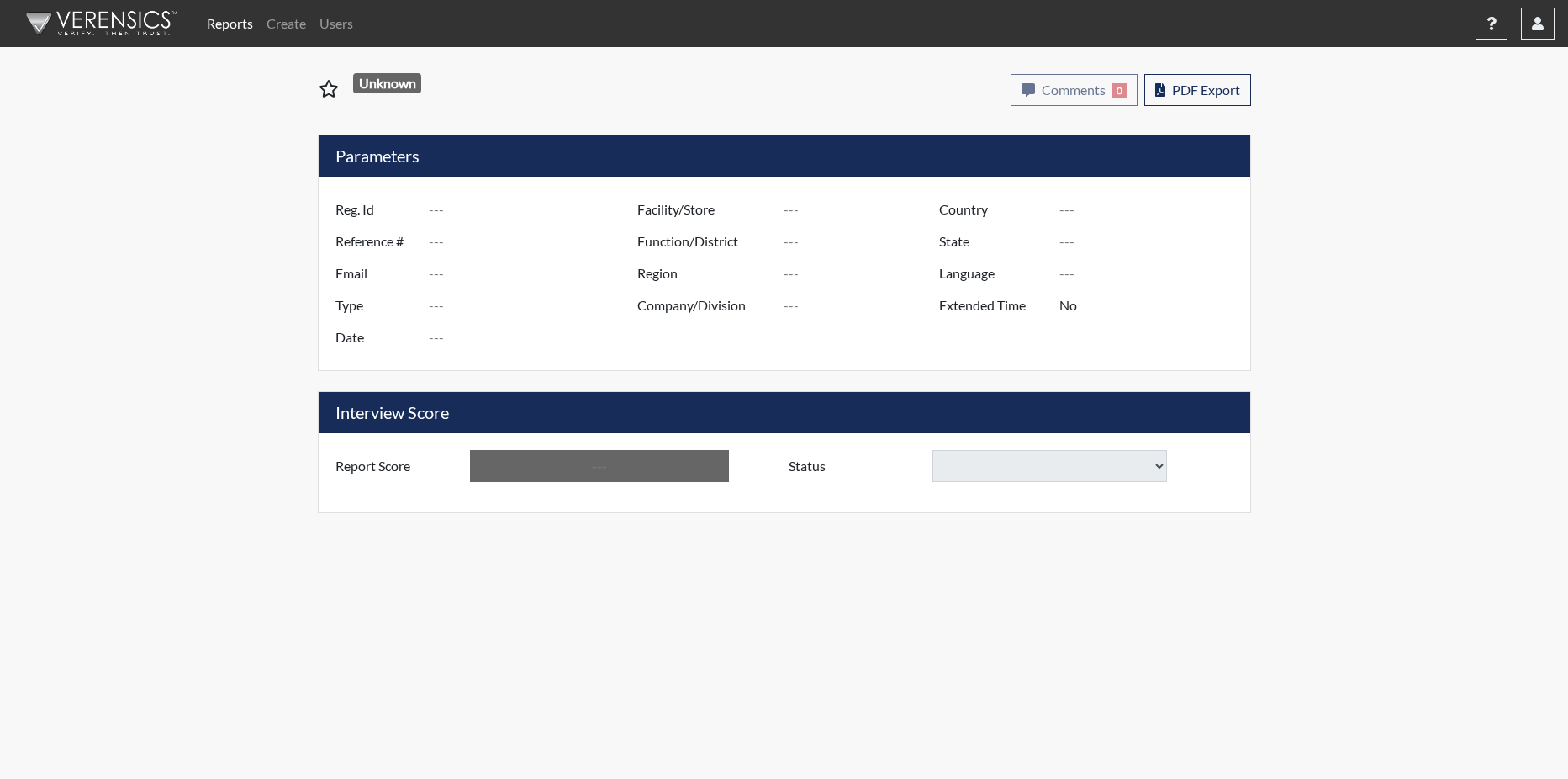
type input "[PERSON_NAME]"
type input "[GEOGRAPHIC_DATA]"
type input "[US_STATE]"
type input "English"
type input "Below Conditions"
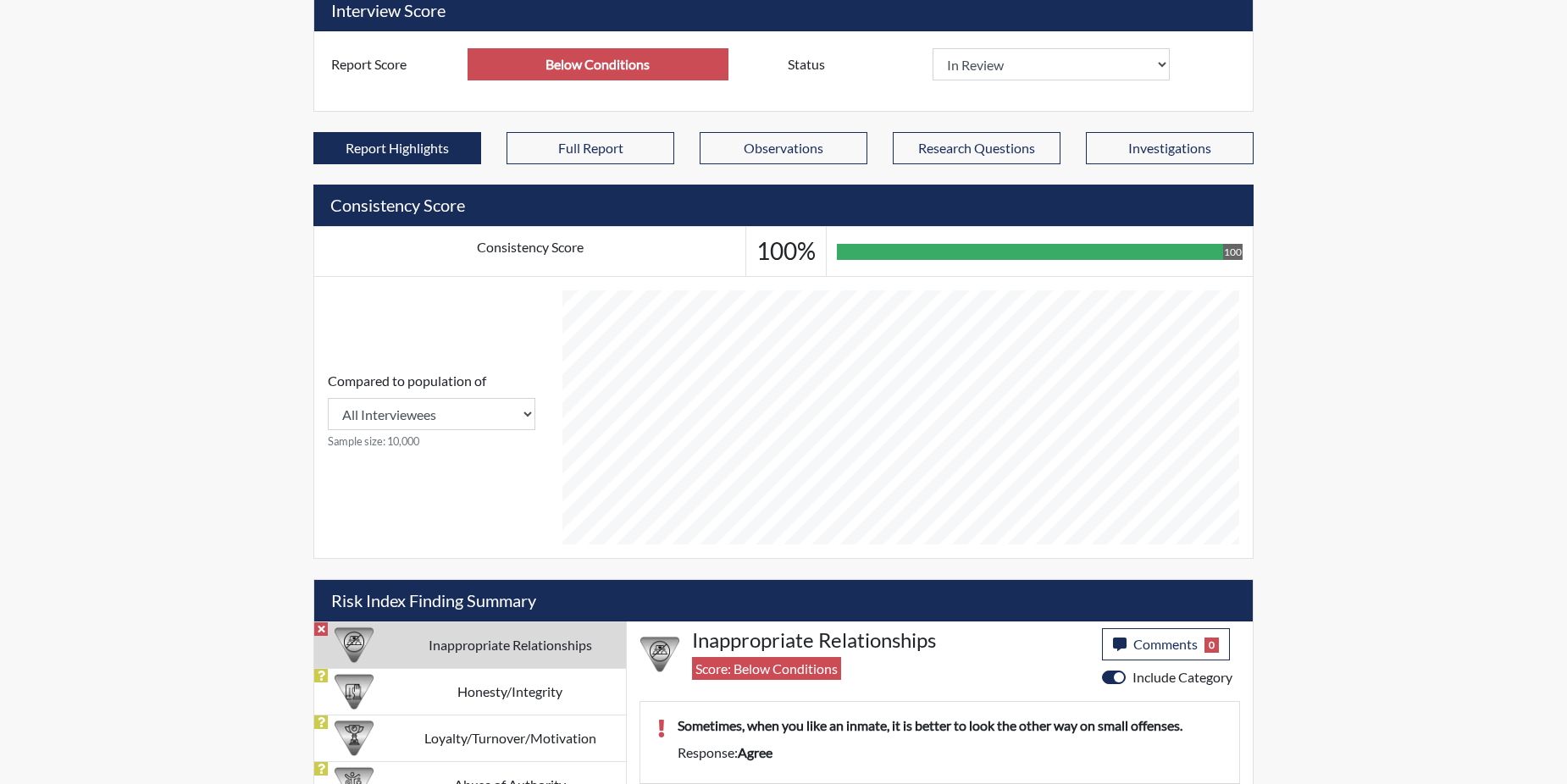
scroll to position [492, 0]
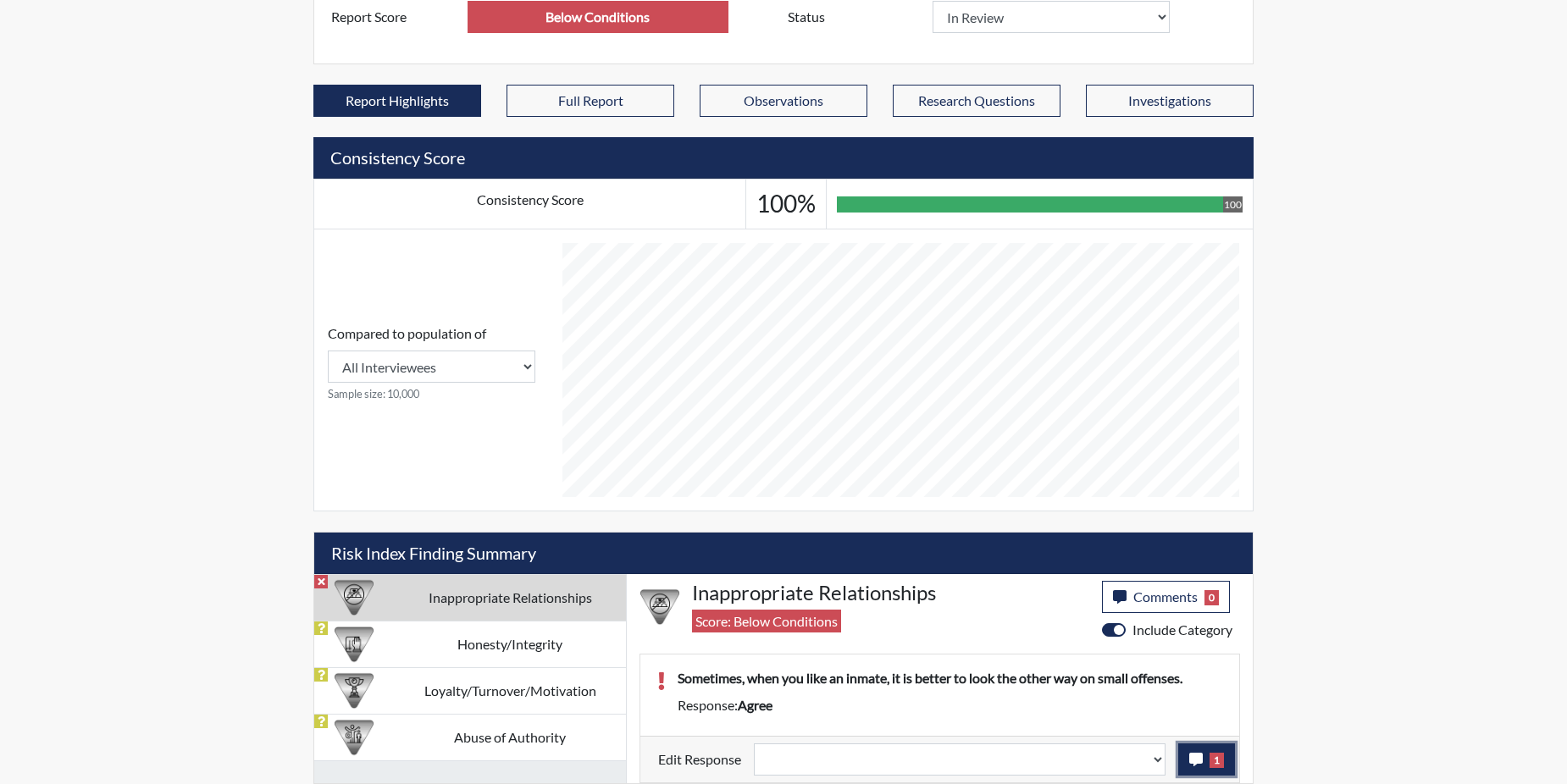
click at [1200, 765] on icon "button" at bounding box center [1195, 759] width 13 height 13
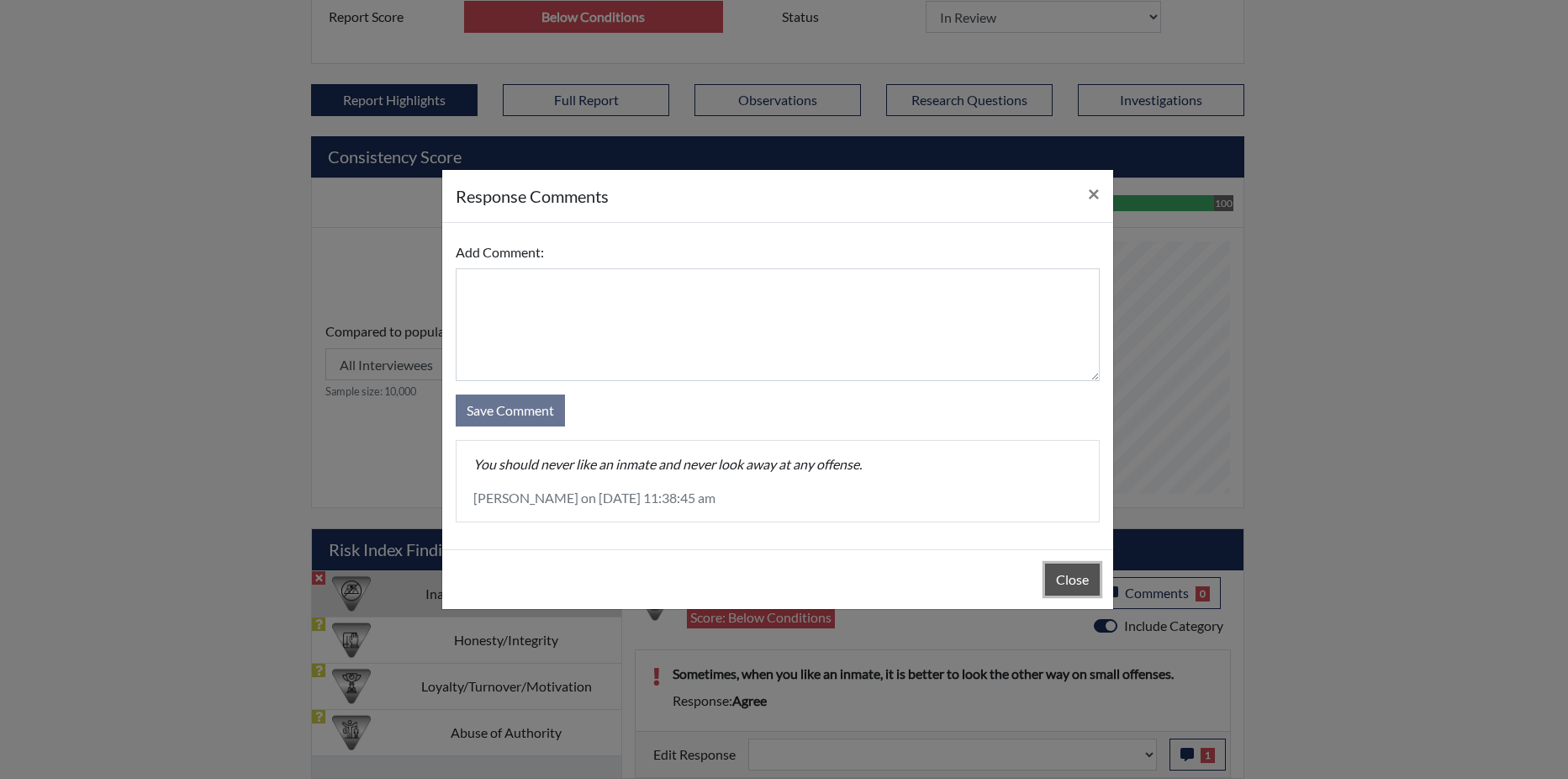
click at [1054, 576] on button "Close" at bounding box center [1072, 579] width 54 height 32
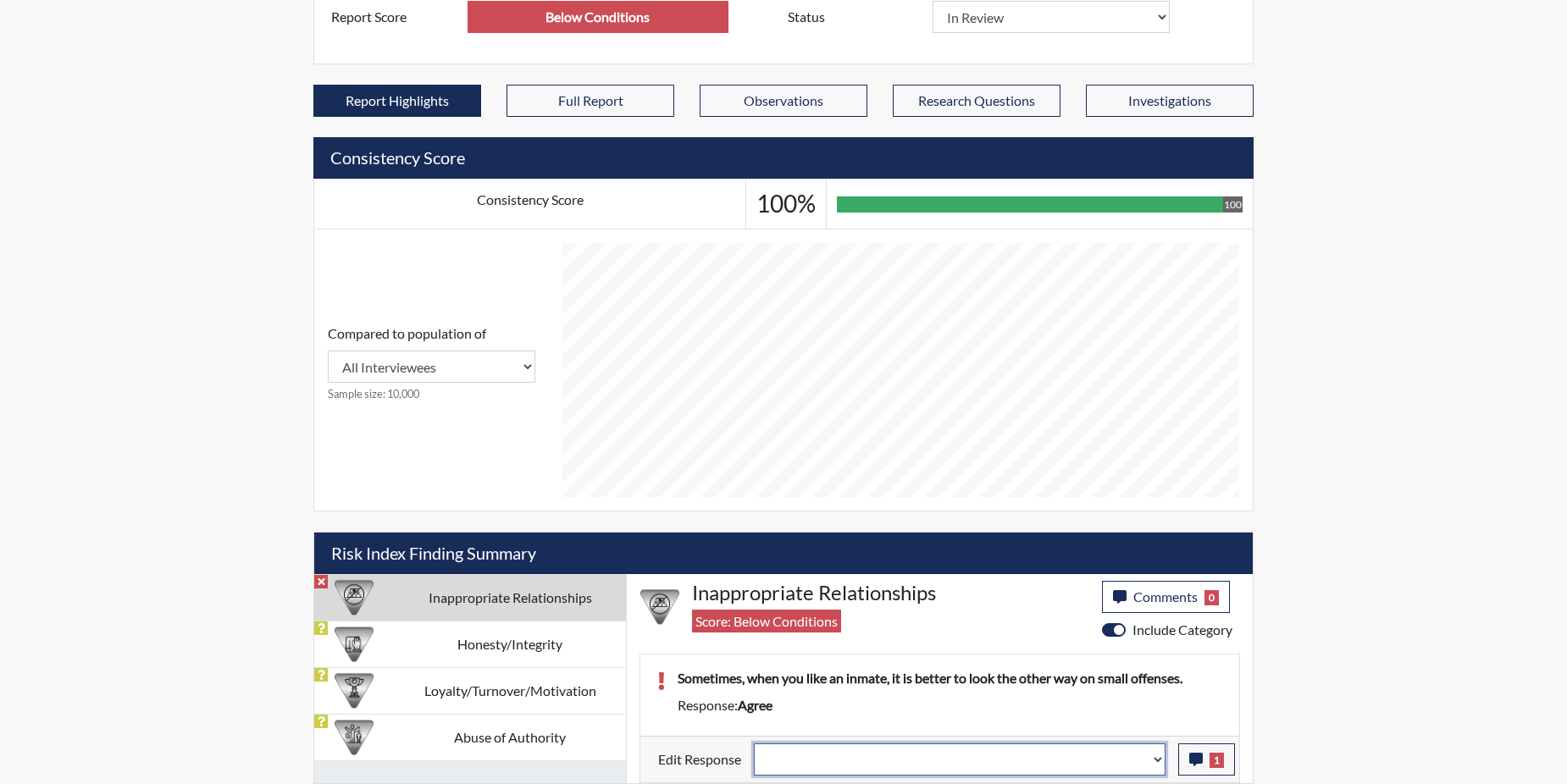
click at [1162, 761] on select "Question is not relevant. Results will be updated. Reasonable explanation provi…" at bounding box center [959, 760] width 412 height 32
select select "reasonable-explanation-provided"
click at [755, 744] on select "Question is not relevant. Results will be updated. Reasonable explanation provi…" at bounding box center [959, 760] width 412 height 32
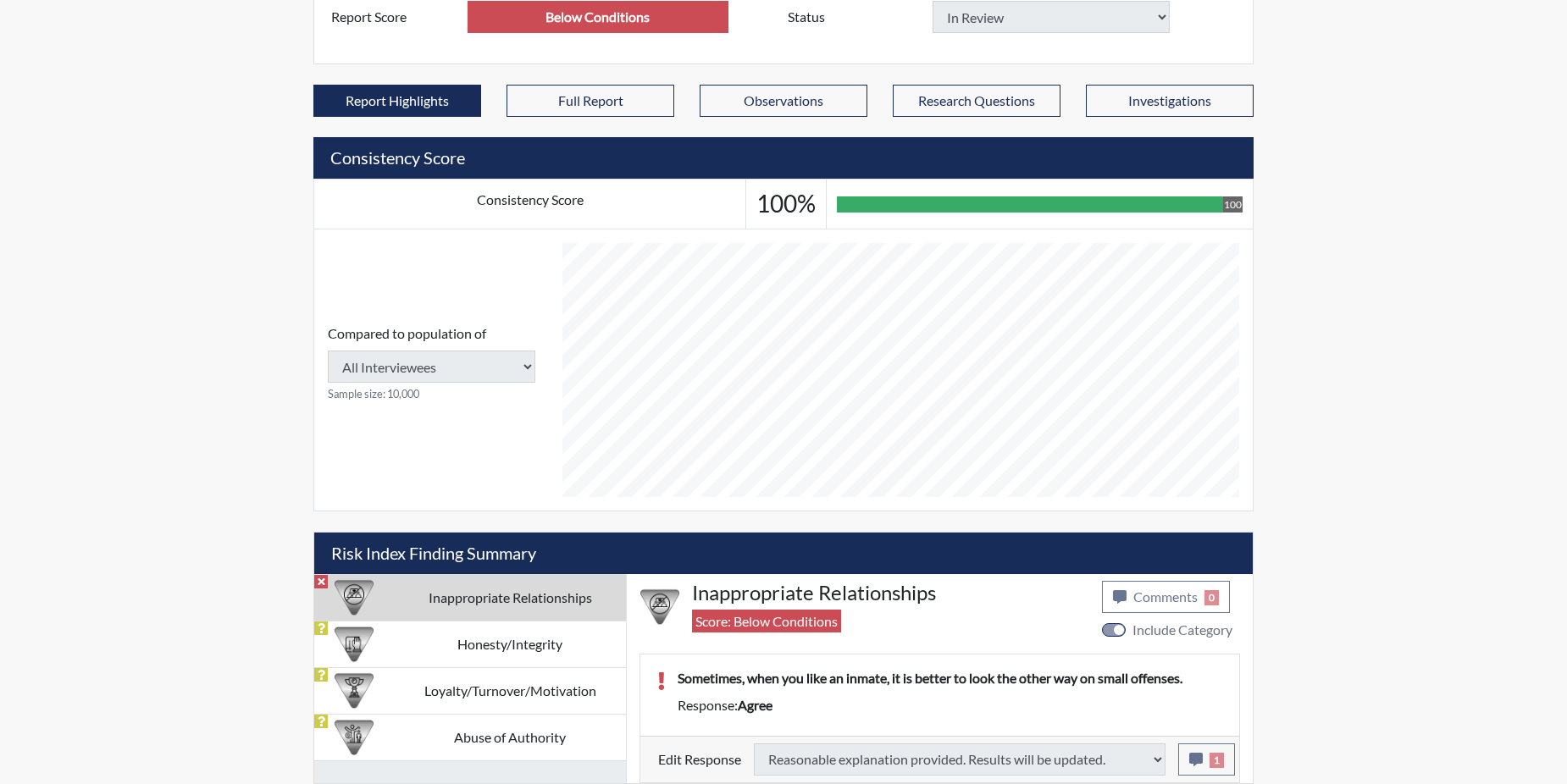
type input "Above Conditions"
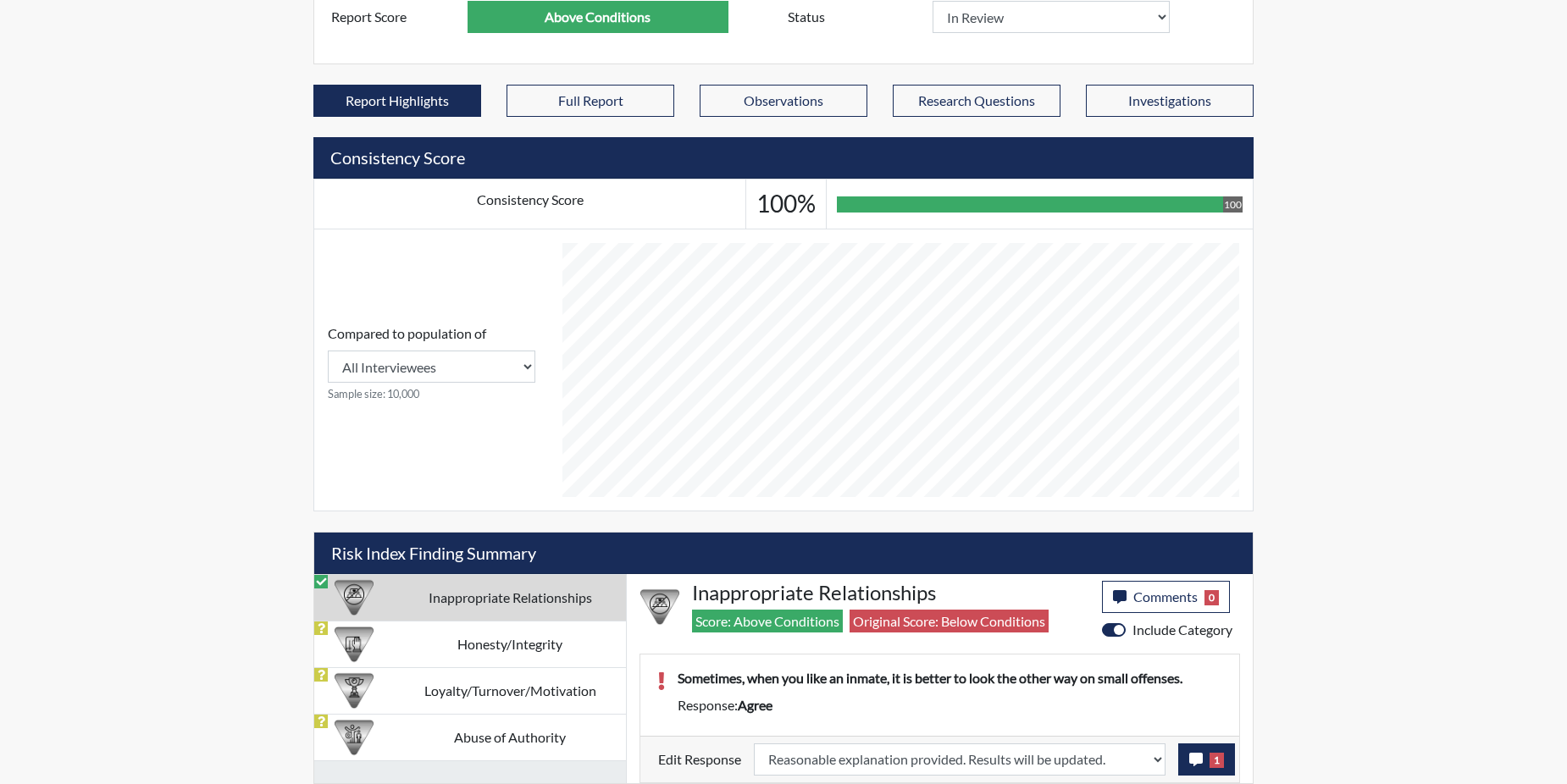
scroll to position [281, 704]
click at [1199, 760] on icon "button" at bounding box center [1195, 759] width 13 height 13
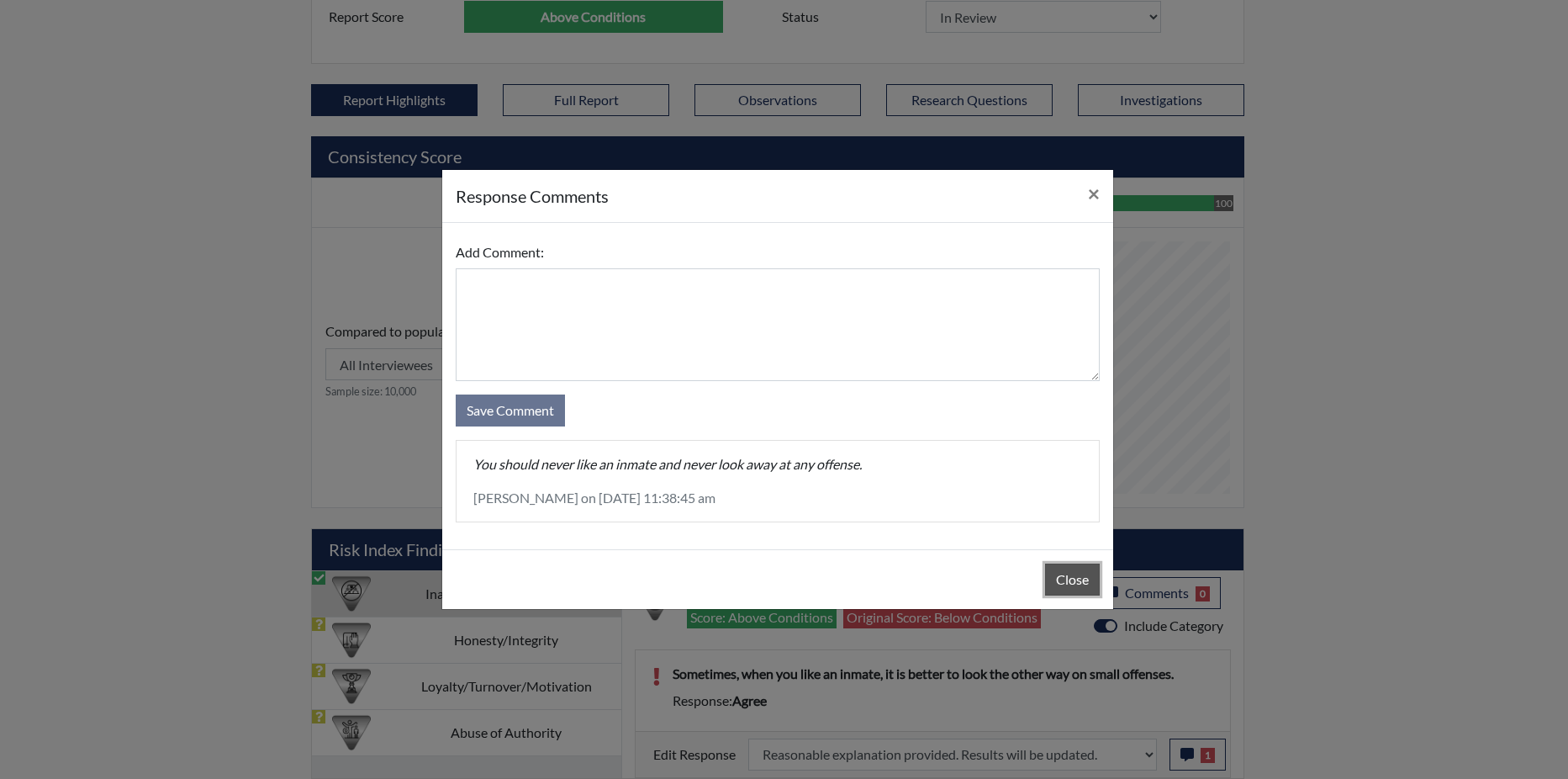
click at [1066, 578] on button "Close" at bounding box center [1072, 579] width 54 height 32
click at [1066, 578] on div "Close" at bounding box center [777, 578] width 671 height 60
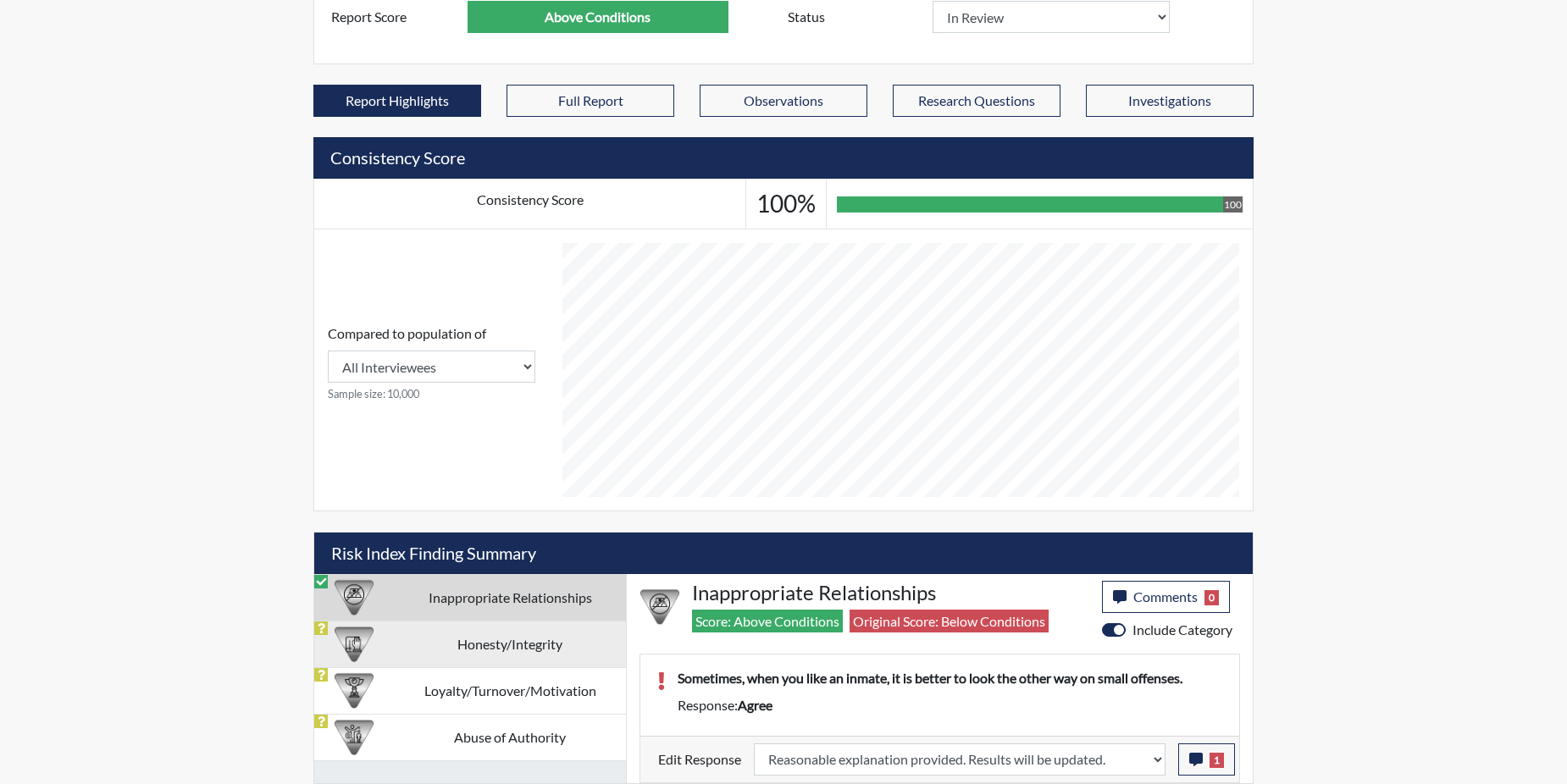
click at [420, 643] on td "Honesty/Integrity" at bounding box center [510, 644] width 232 height 47
select select
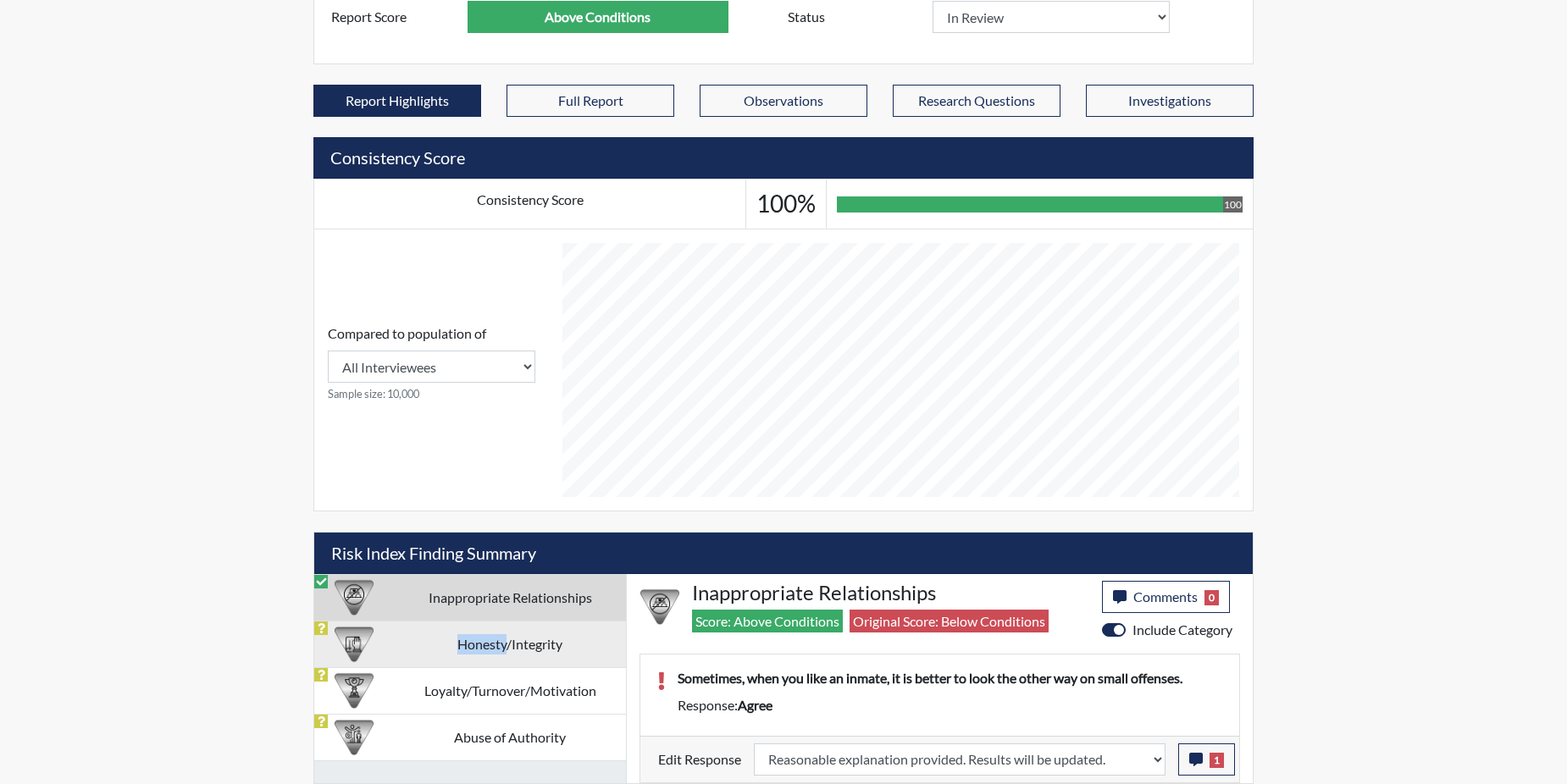
select select
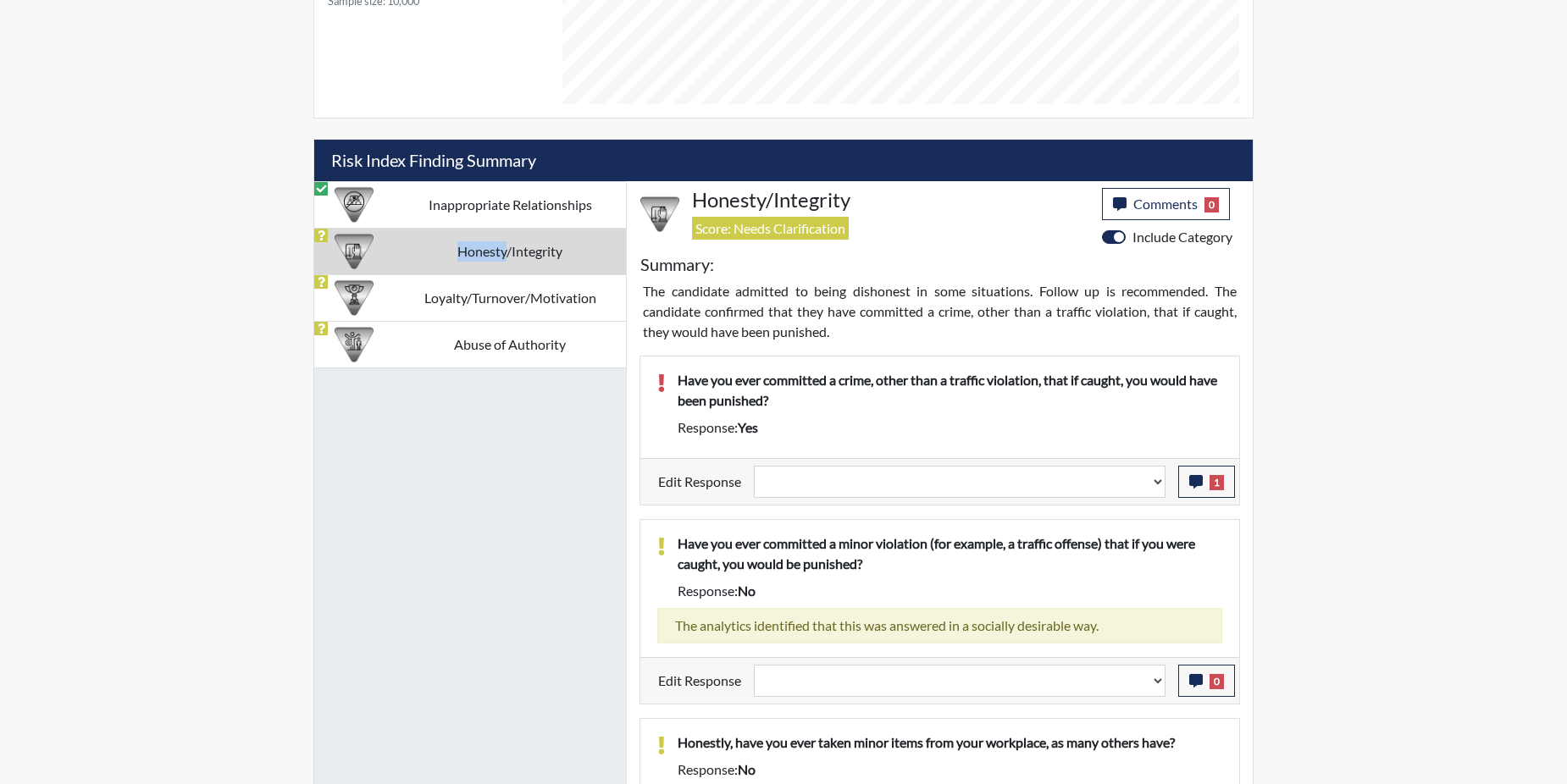
scroll to position [916, 0]
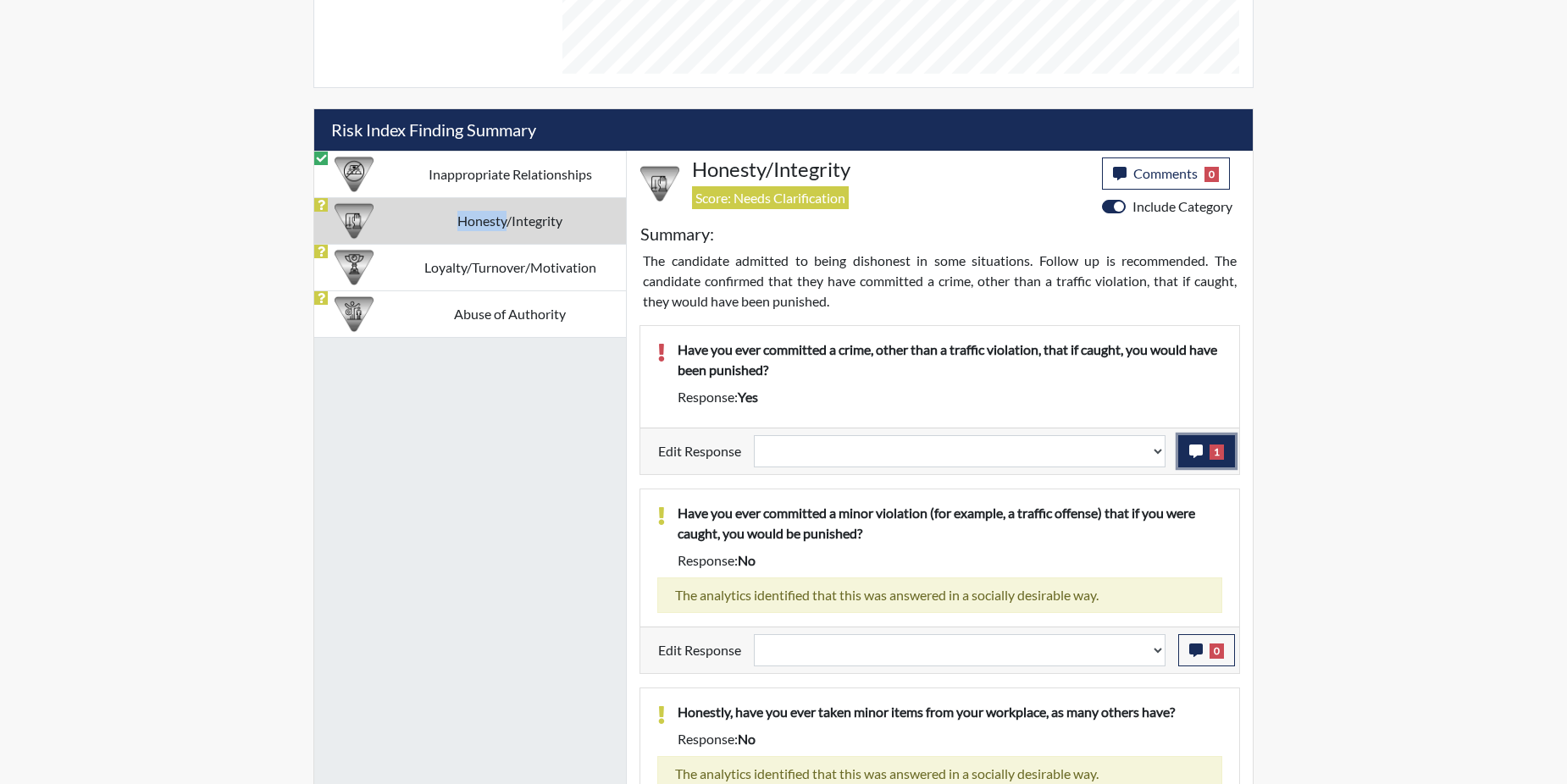
click at [1209, 444] on button "1" at bounding box center [1206, 451] width 57 height 32
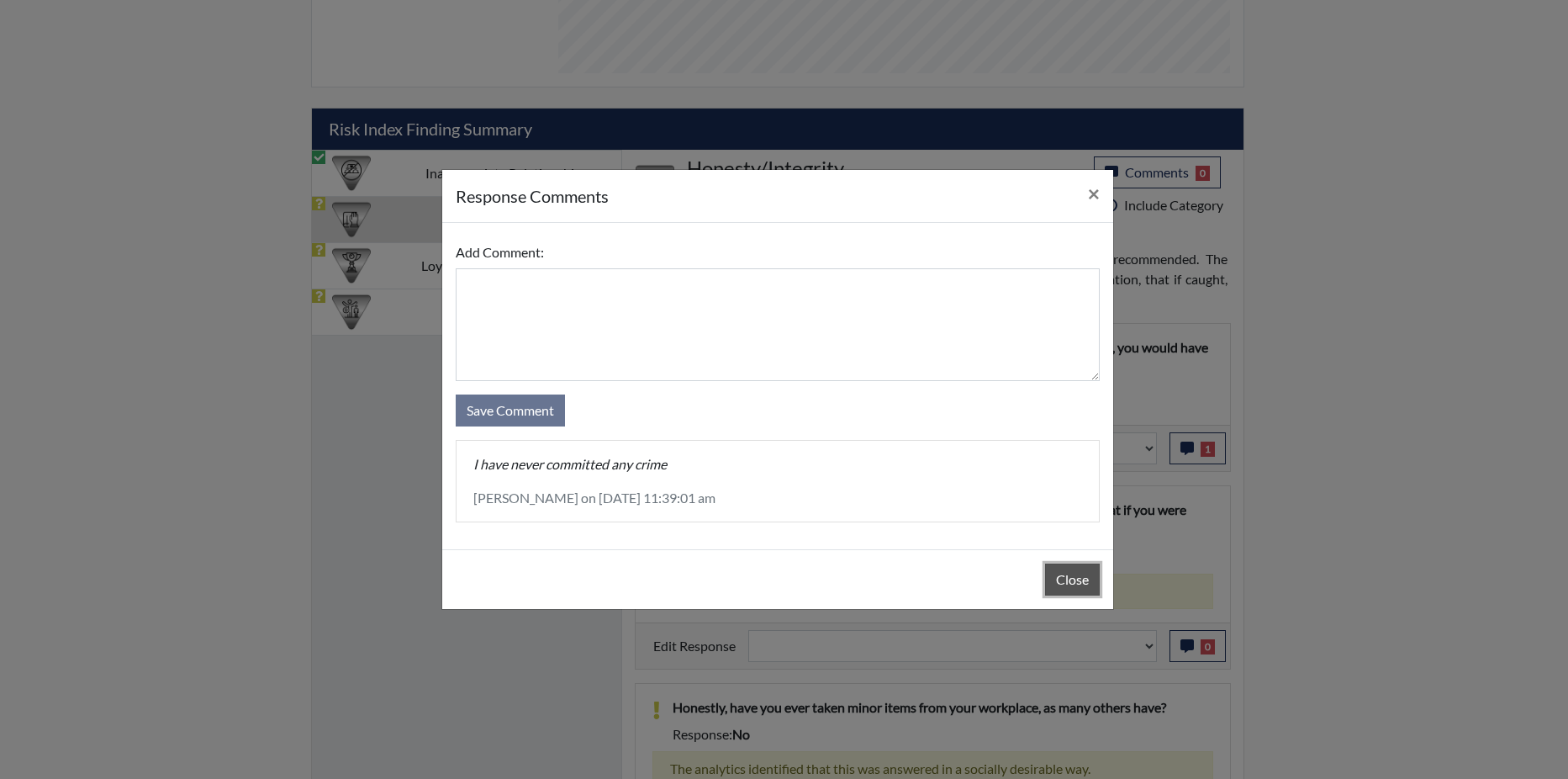
click at [1058, 581] on button "Close" at bounding box center [1072, 579] width 54 height 32
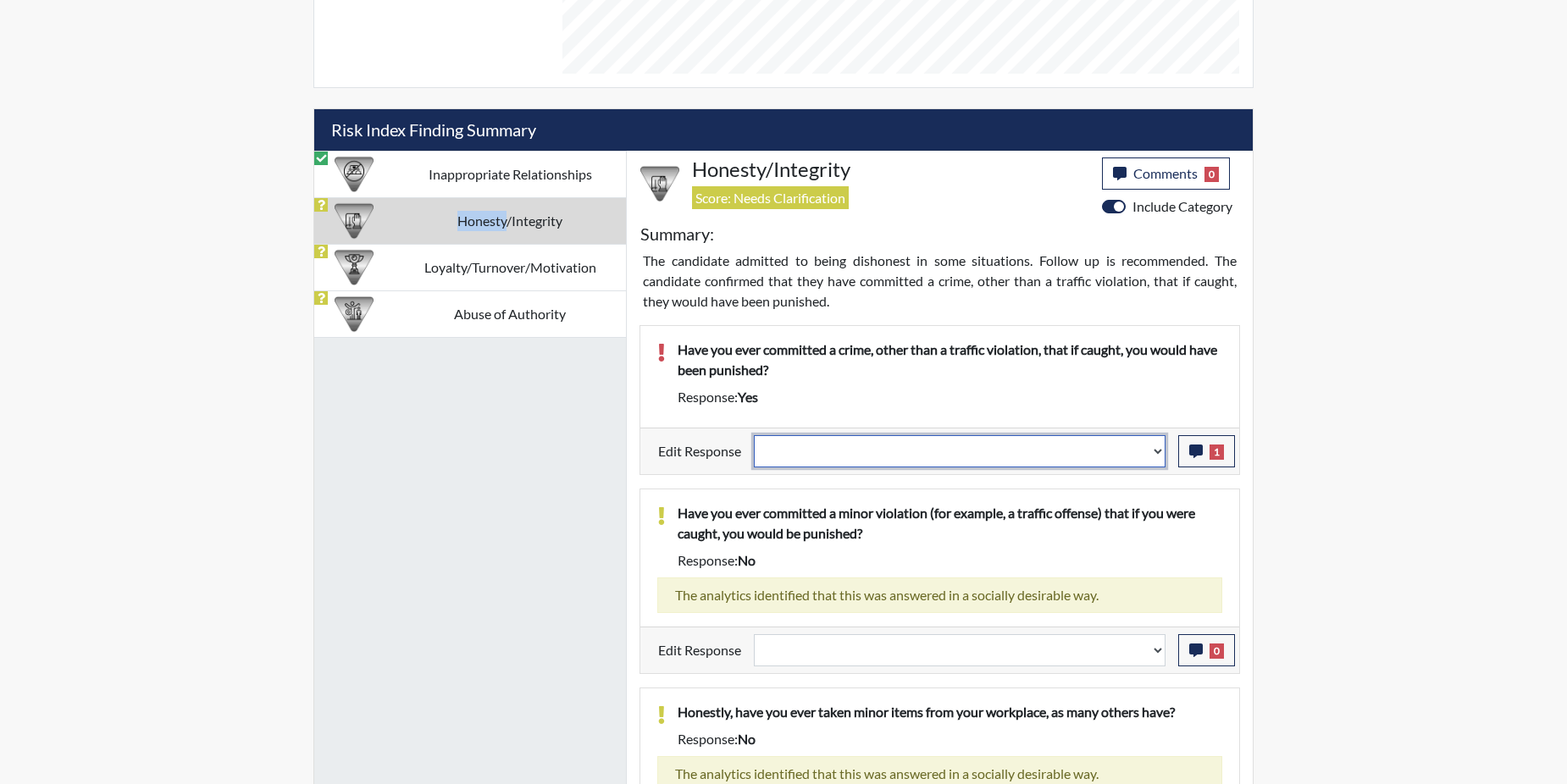
click at [1155, 450] on select "Question is not relevant. Results will be updated. Reasonable explanation provi…" at bounding box center [959, 451] width 412 height 32
select select "reasonable-explanation-provided"
click at [755, 435] on select "Question is not relevant. Results will be updated. Reasonable explanation provi…" at bounding box center [959, 451] width 412 height 32
select select
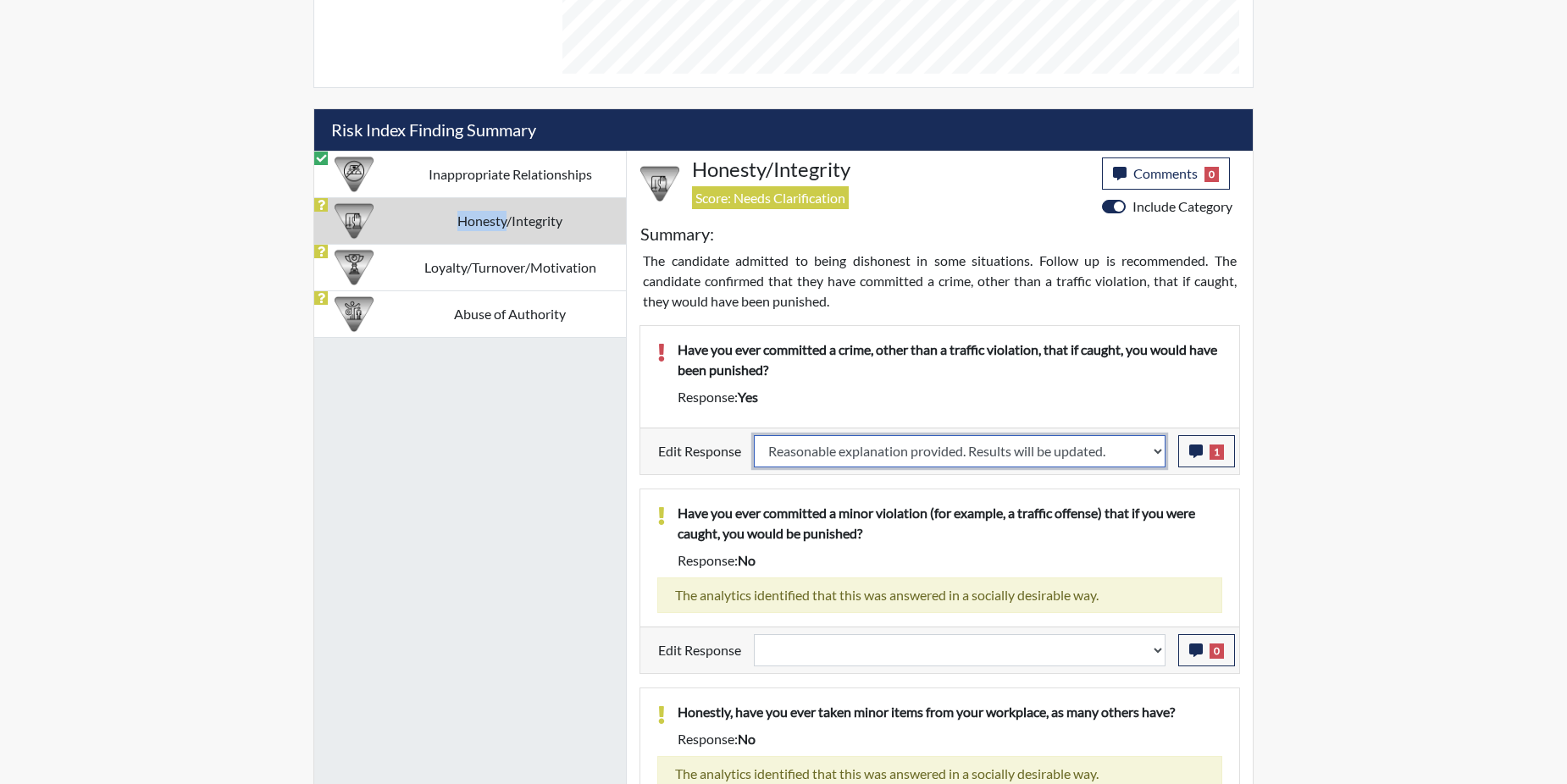
select select
click at [1131, 509] on p "Have you ever committed a minor violation (for example, a traffic offense) that…" at bounding box center [950, 523] width 545 height 40
select select
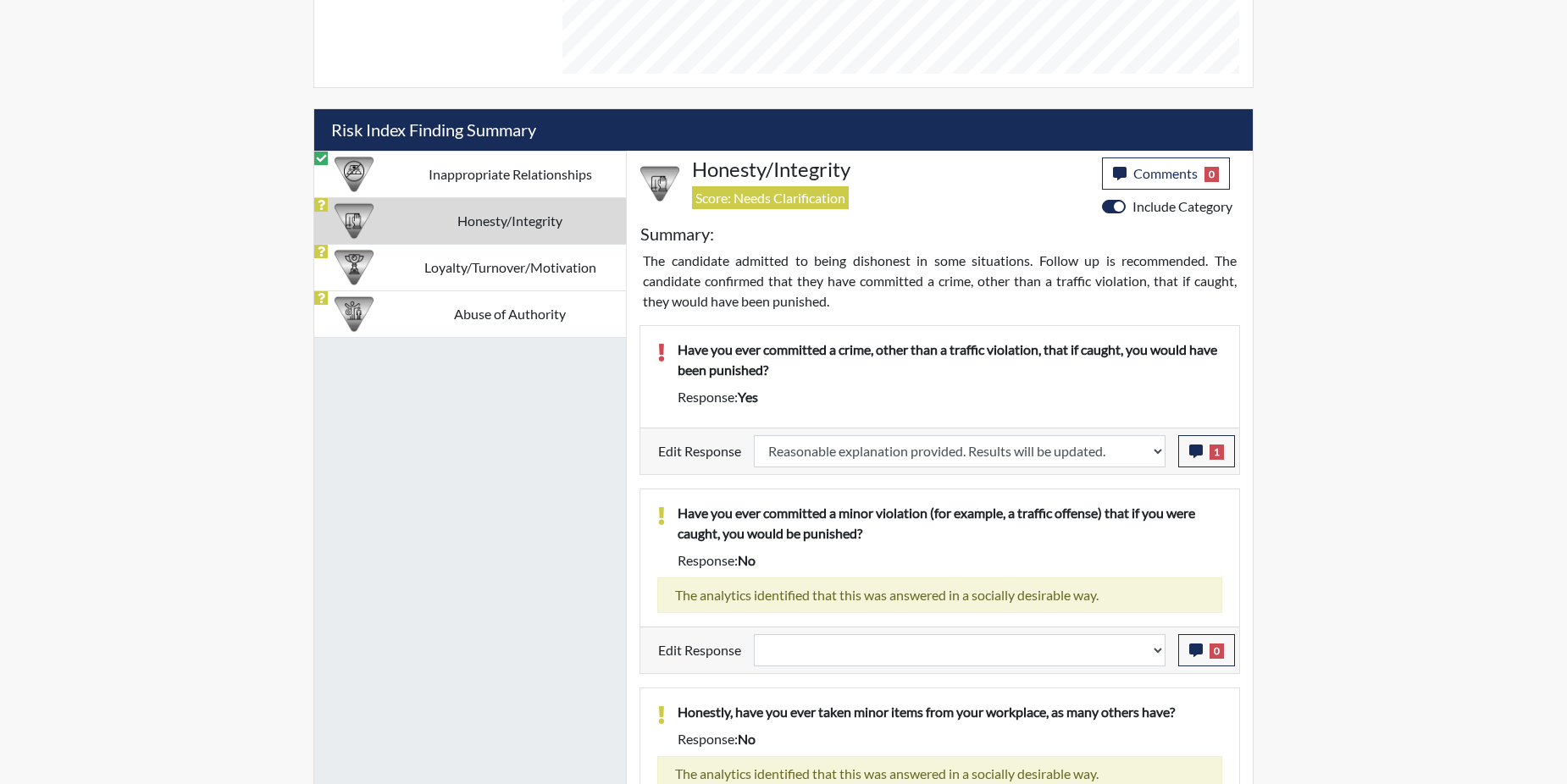
select select
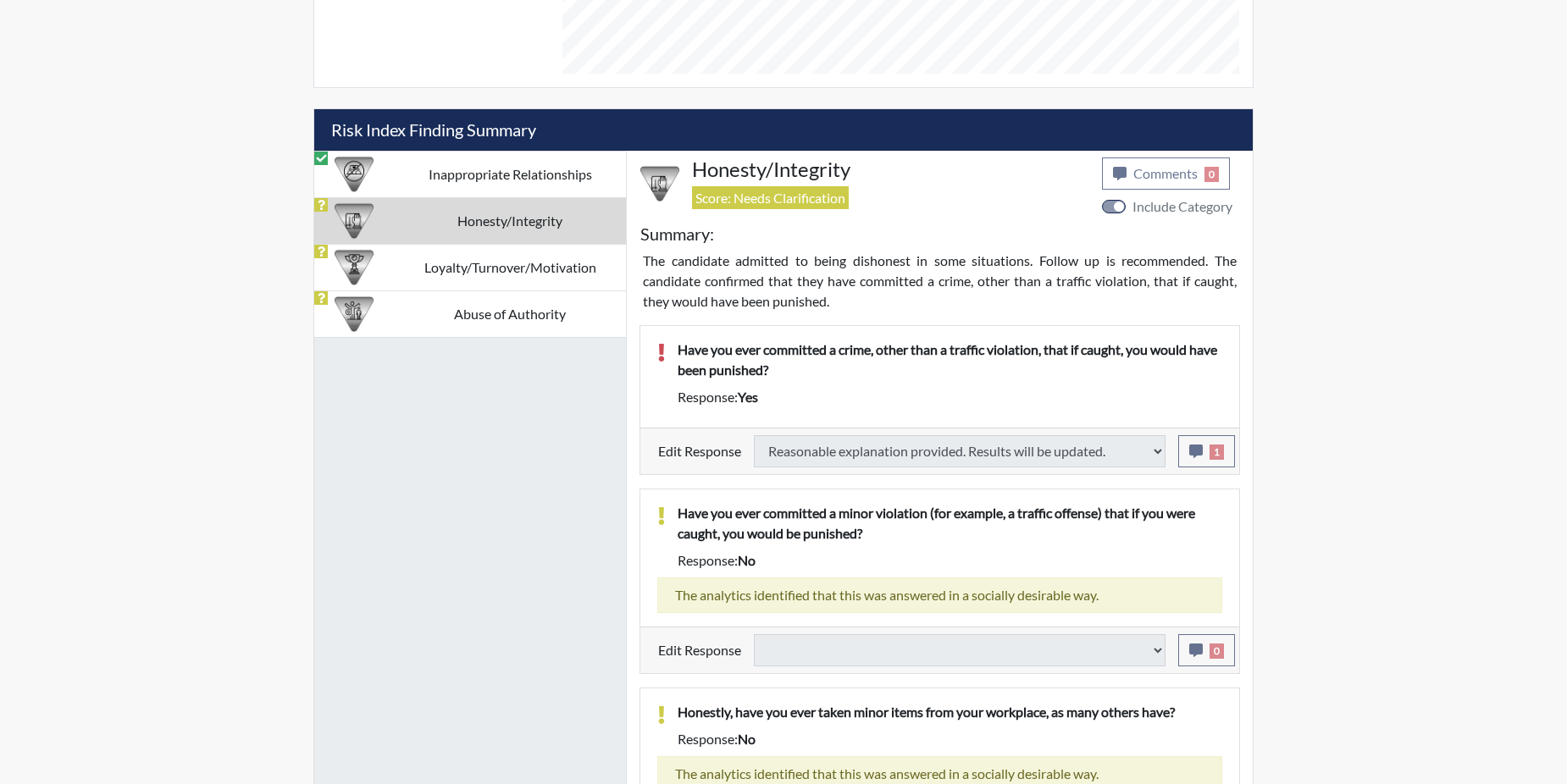
select select
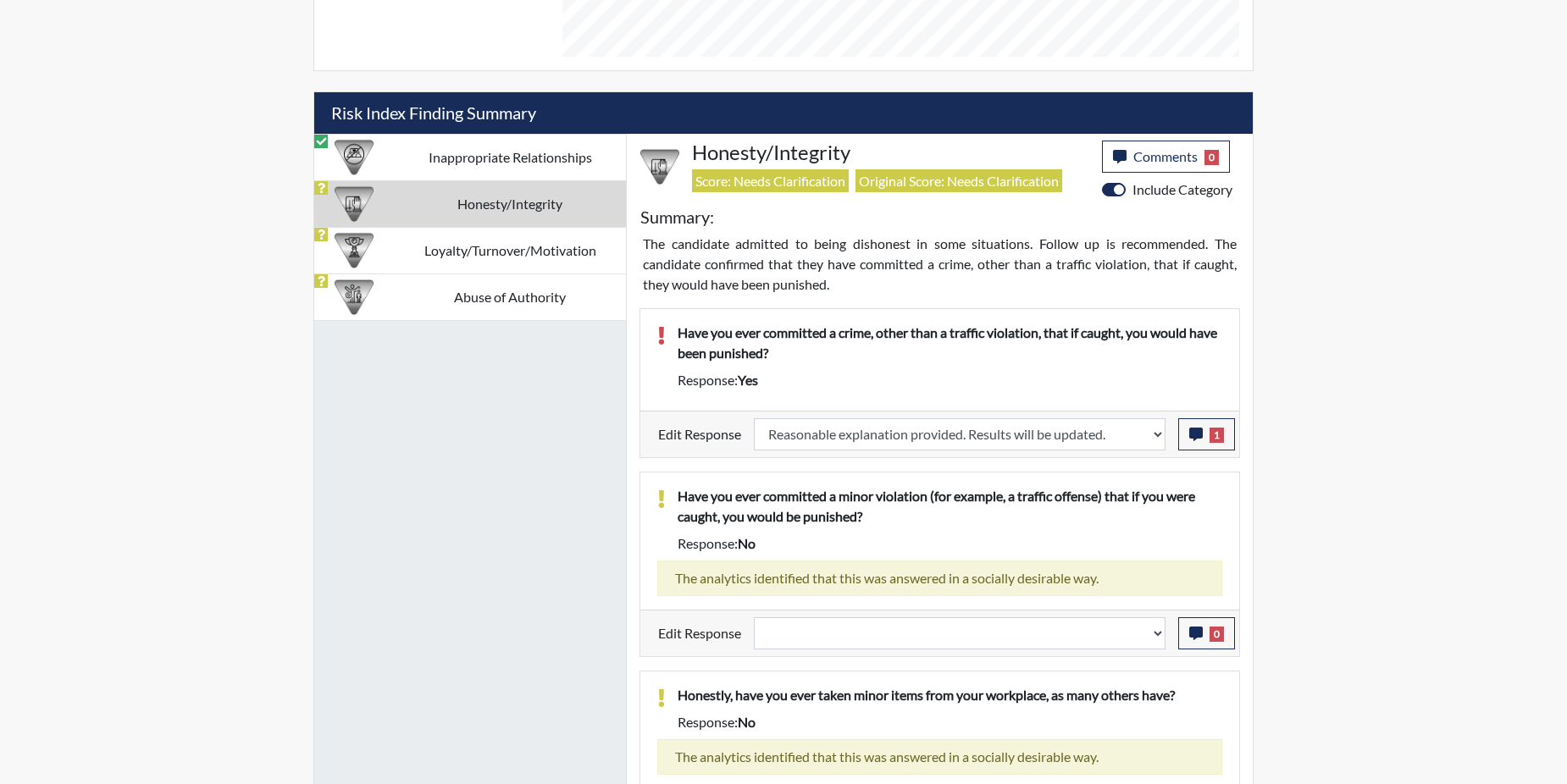
scroll to position [715, 0]
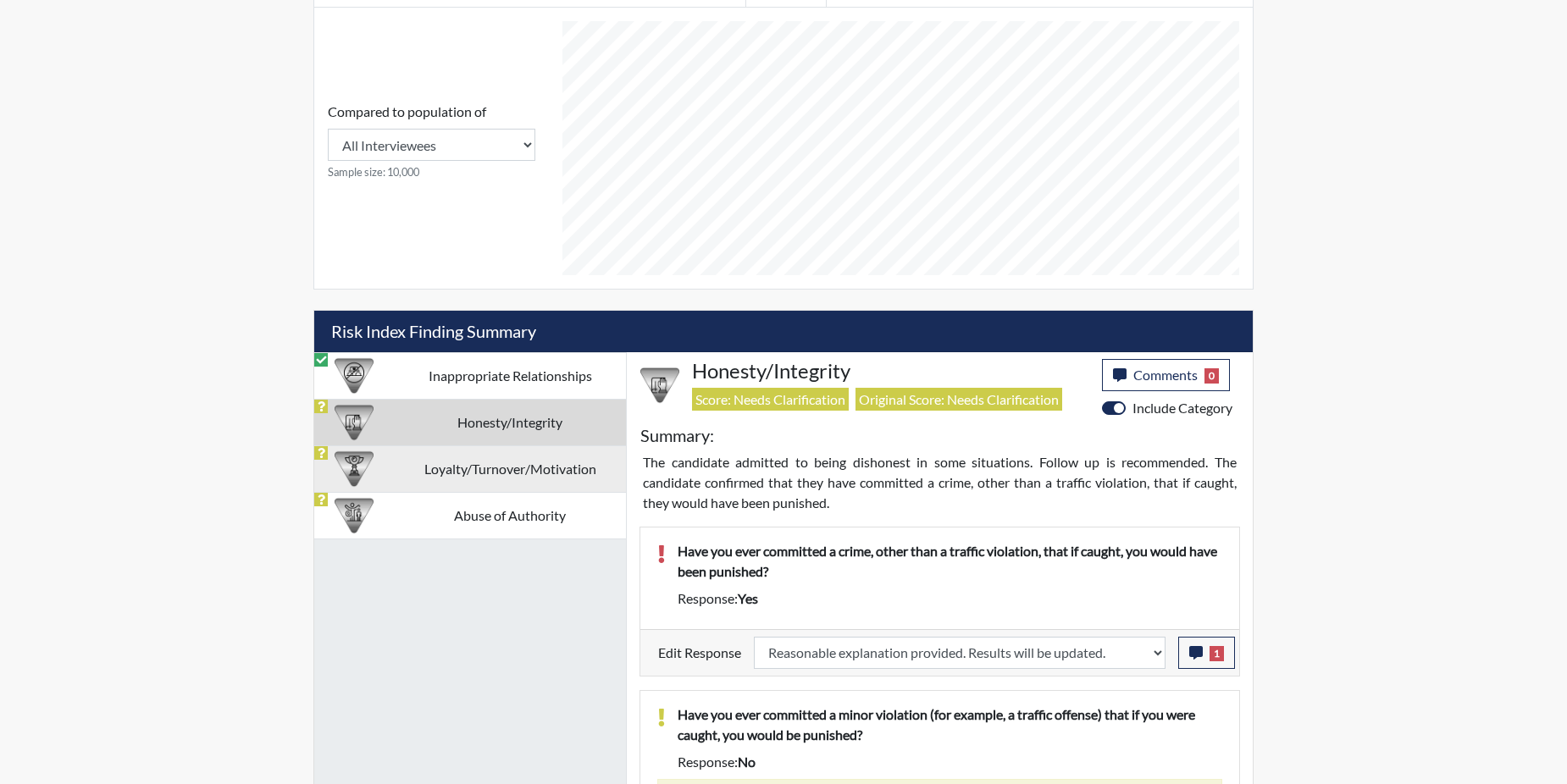
click at [453, 472] on td "Loyalty/Turnover/Motivation" at bounding box center [510, 468] width 232 height 47
select select
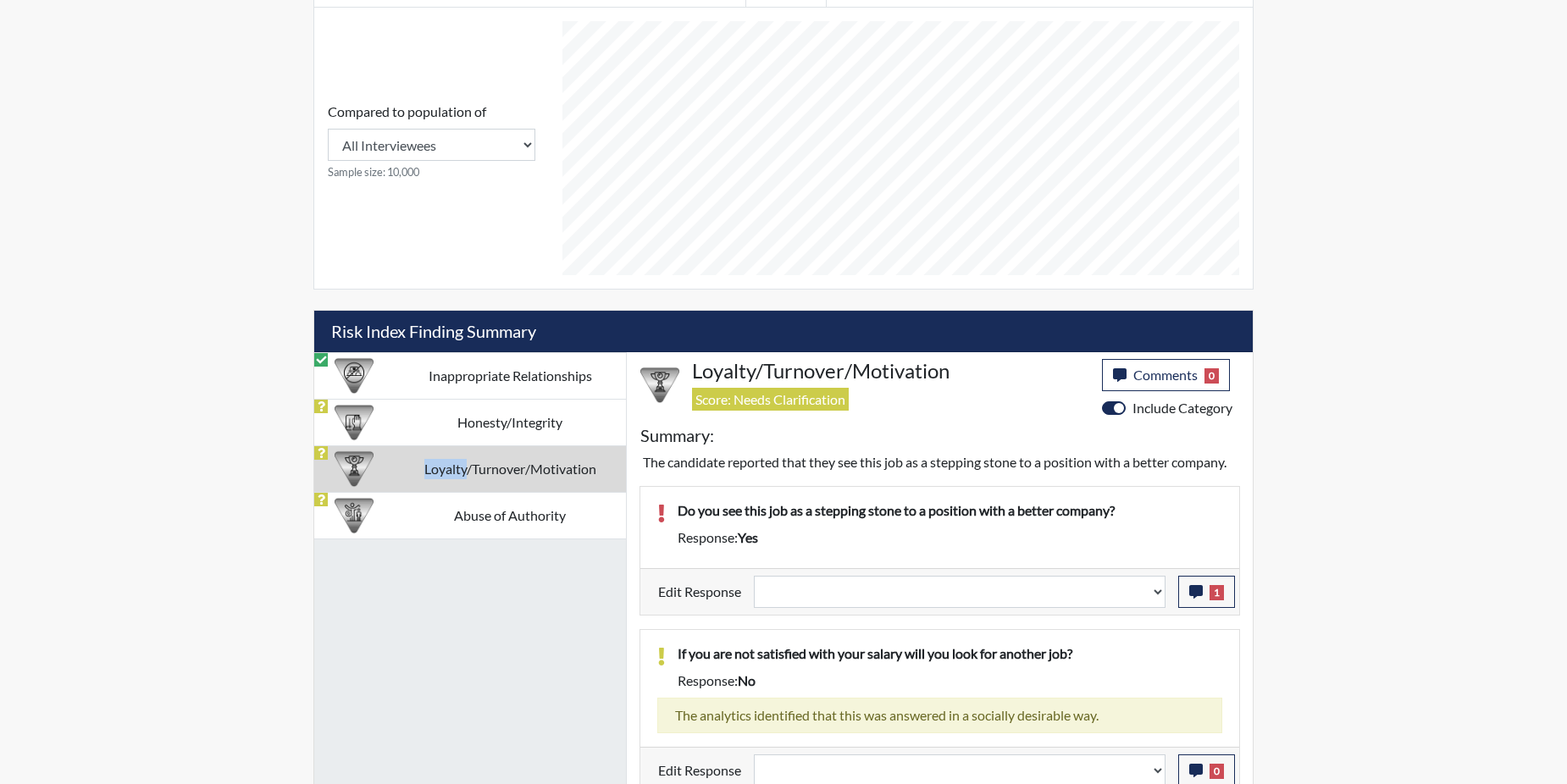
click at [453, 472] on td "Loyalty/Turnover/Motivation" at bounding box center [510, 468] width 232 height 47
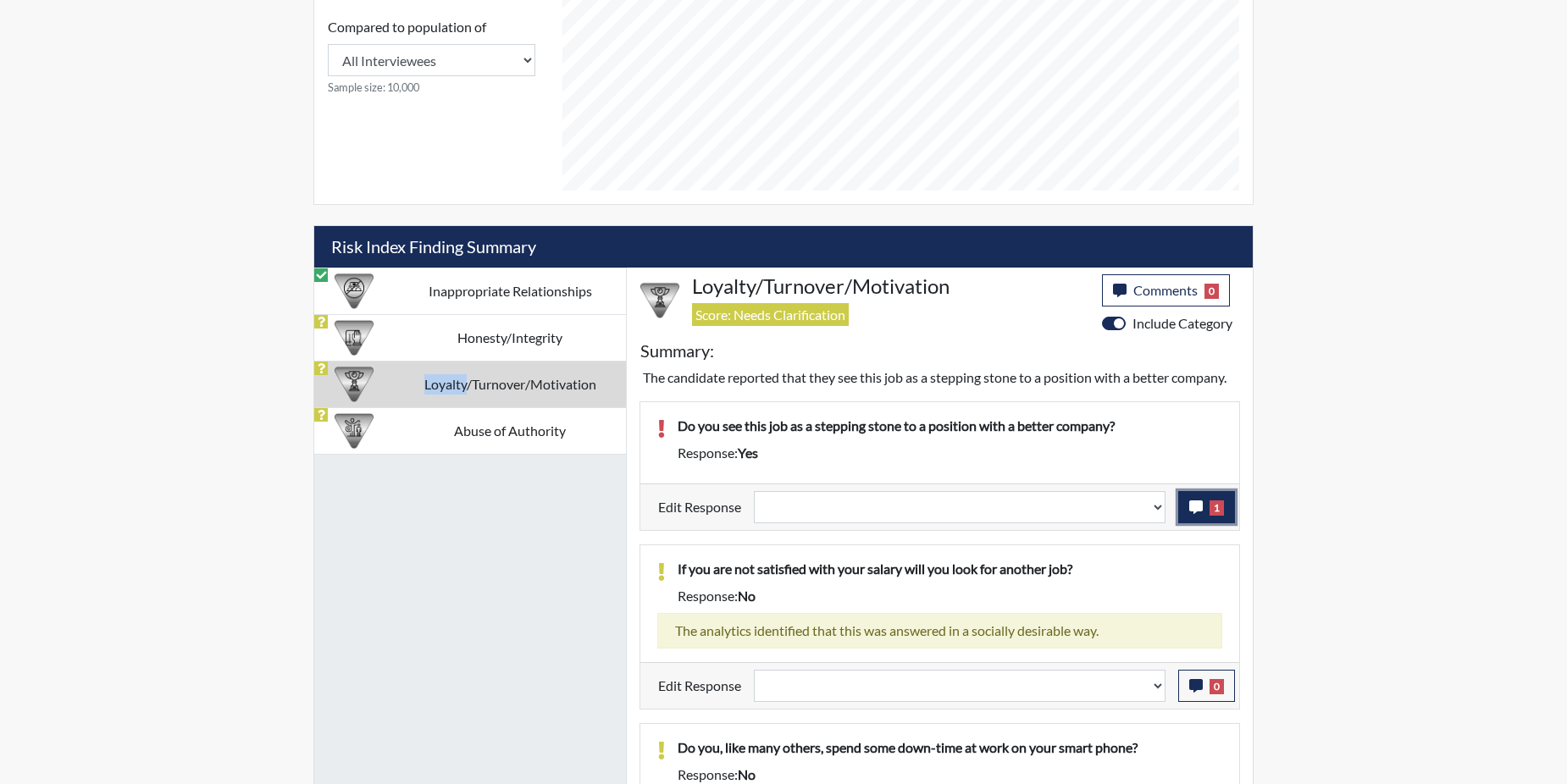
click at [1194, 509] on icon "button" at bounding box center [1195, 507] width 13 height 13
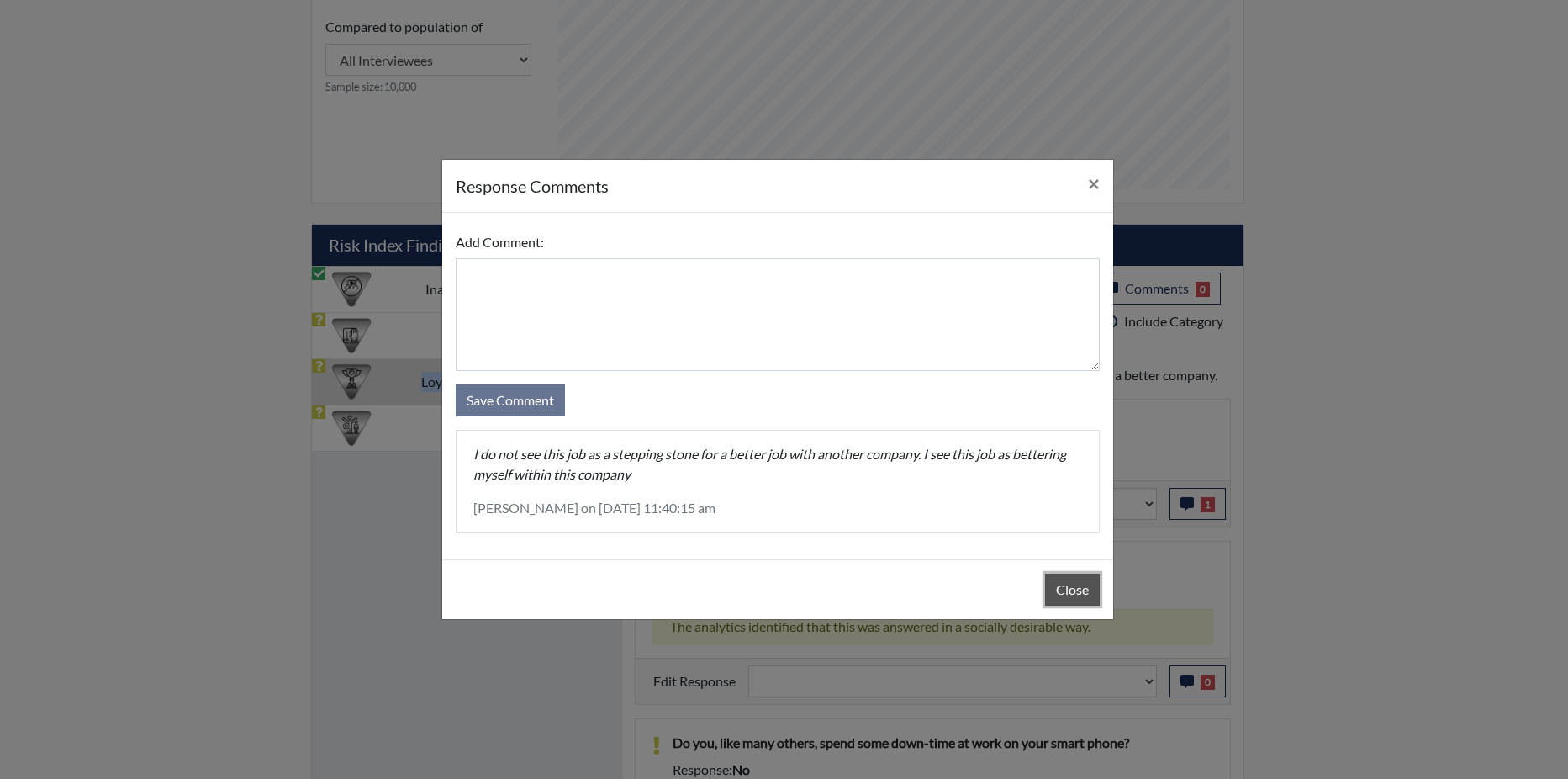
click at [1066, 585] on button "Close" at bounding box center [1072, 590] width 54 height 32
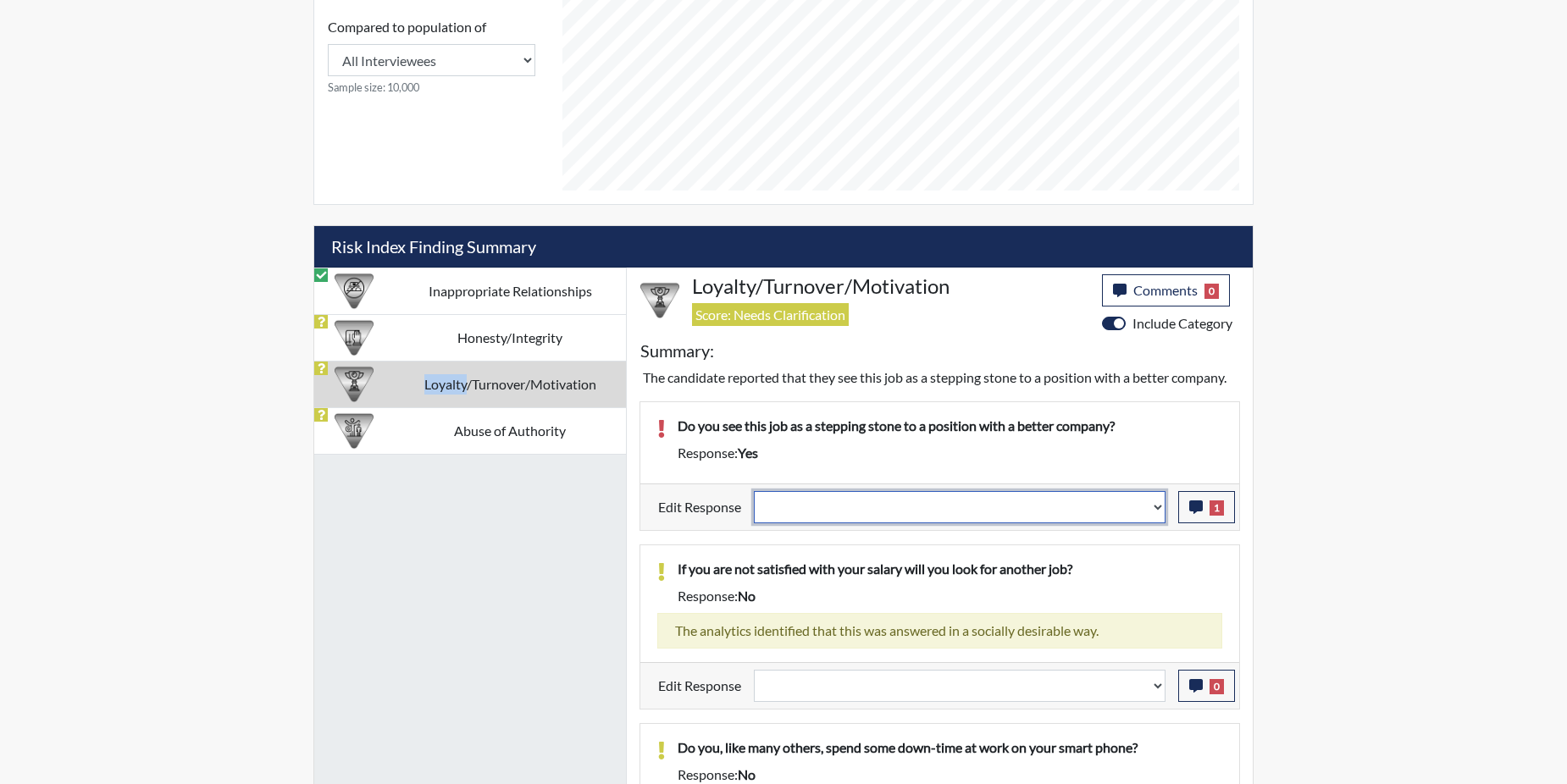
click at [1161, 509] on select "Question is not relevant. Results will be updated. Reasonable explanation provi…" at bounding box center [959, 507] width 412 height 32
select select "reasonable-explanation-provided"
click at [755, 491] on select "Question is not relevant. Results will be updated. Reasonable explanation provi…" at bounding box center [959, 507] width 412 height 32
select select
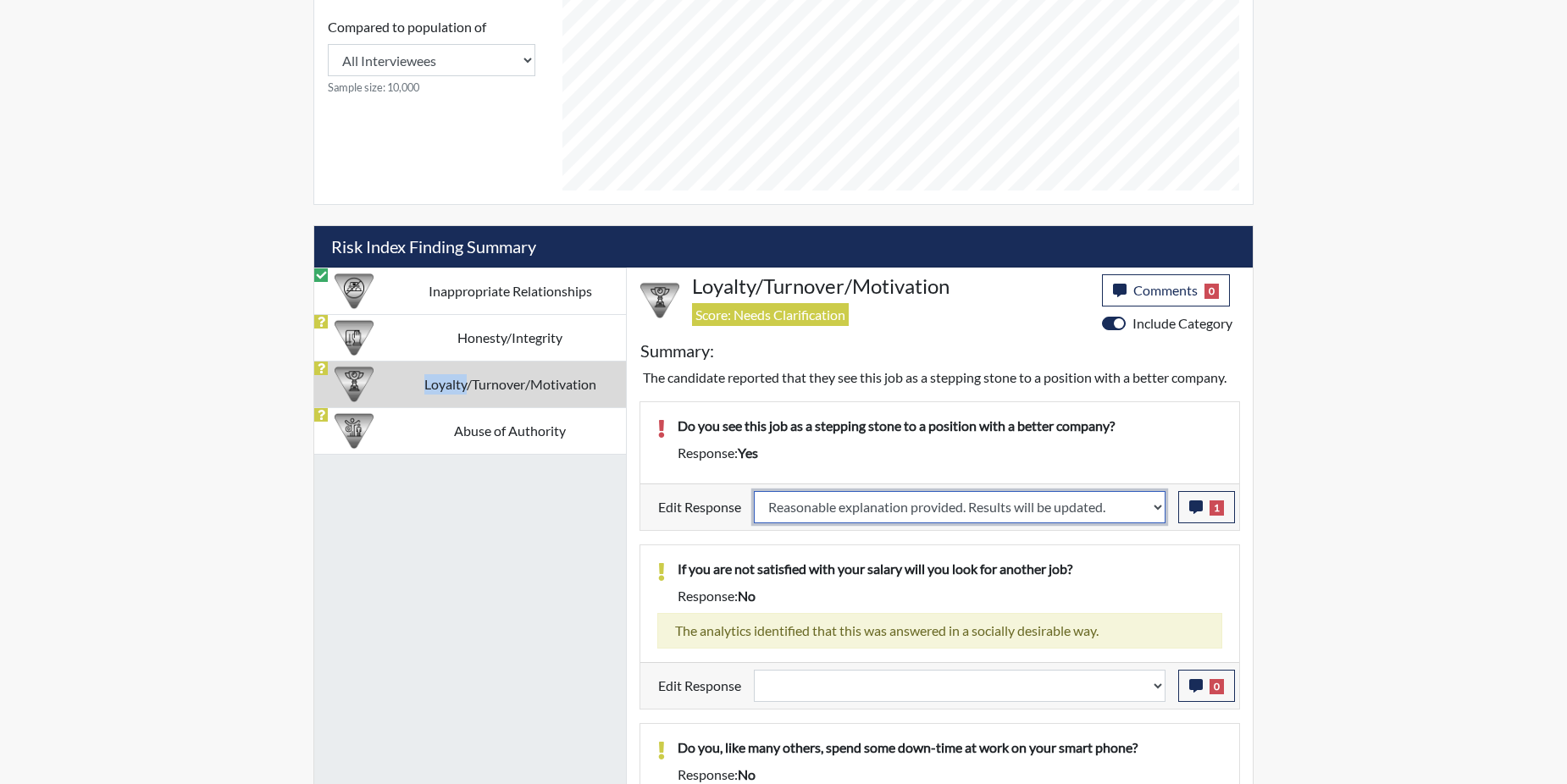
select select
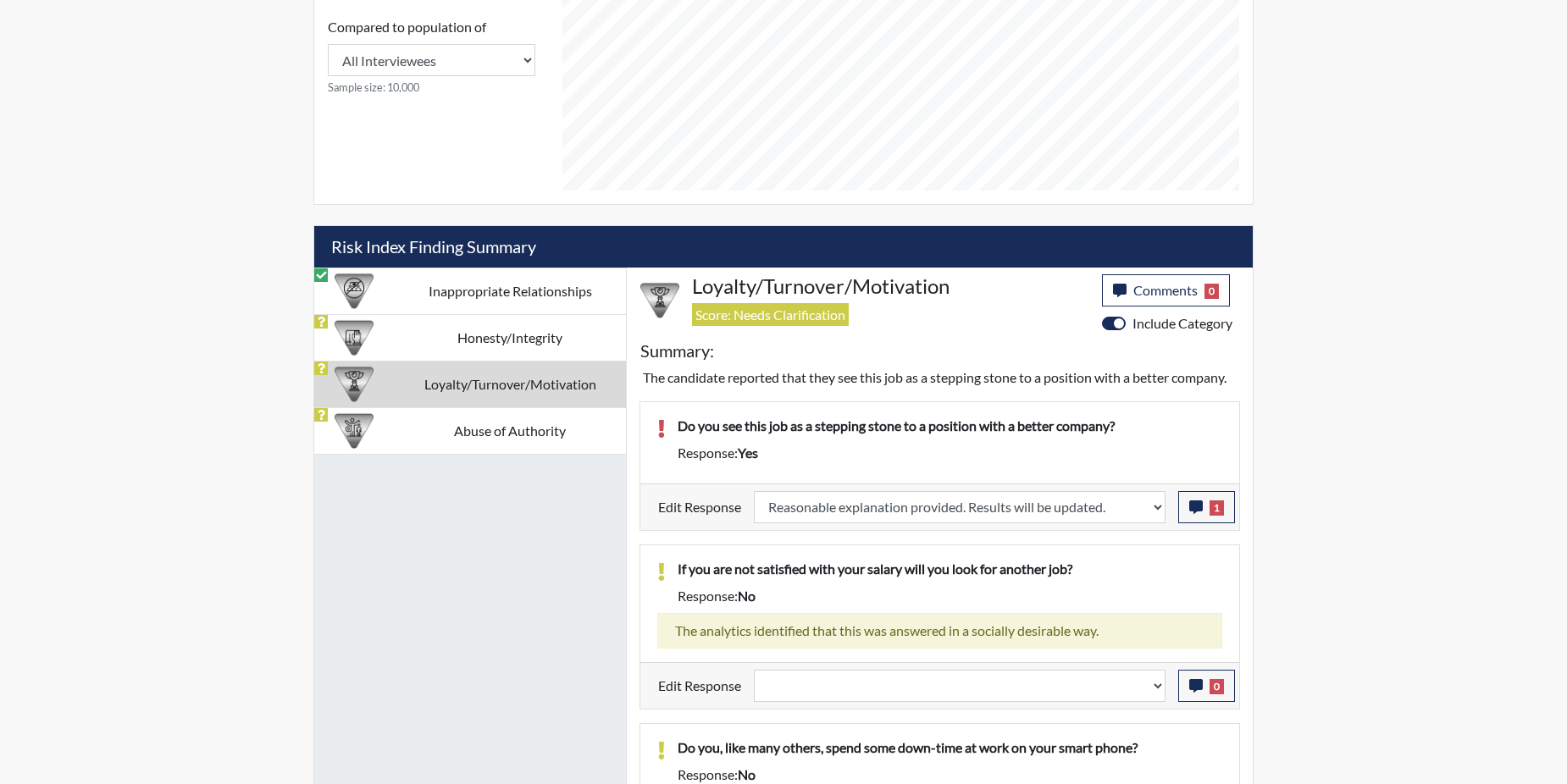
click at [1135, 556] on div "If you are not satisfied with your salary will you look for another job? Respon…" at bounding box center [940, 604] width 599 height 117
select select
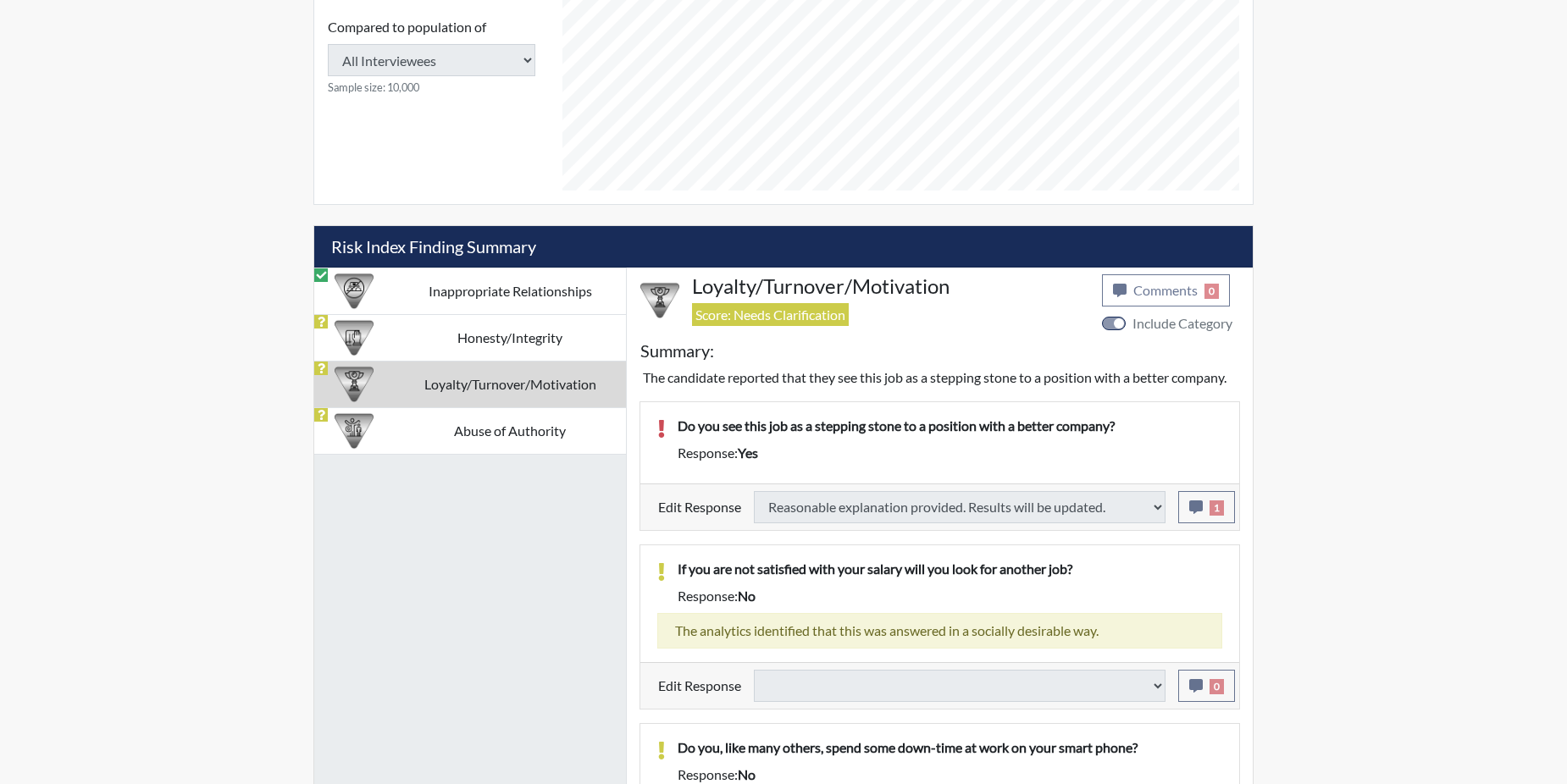
select select
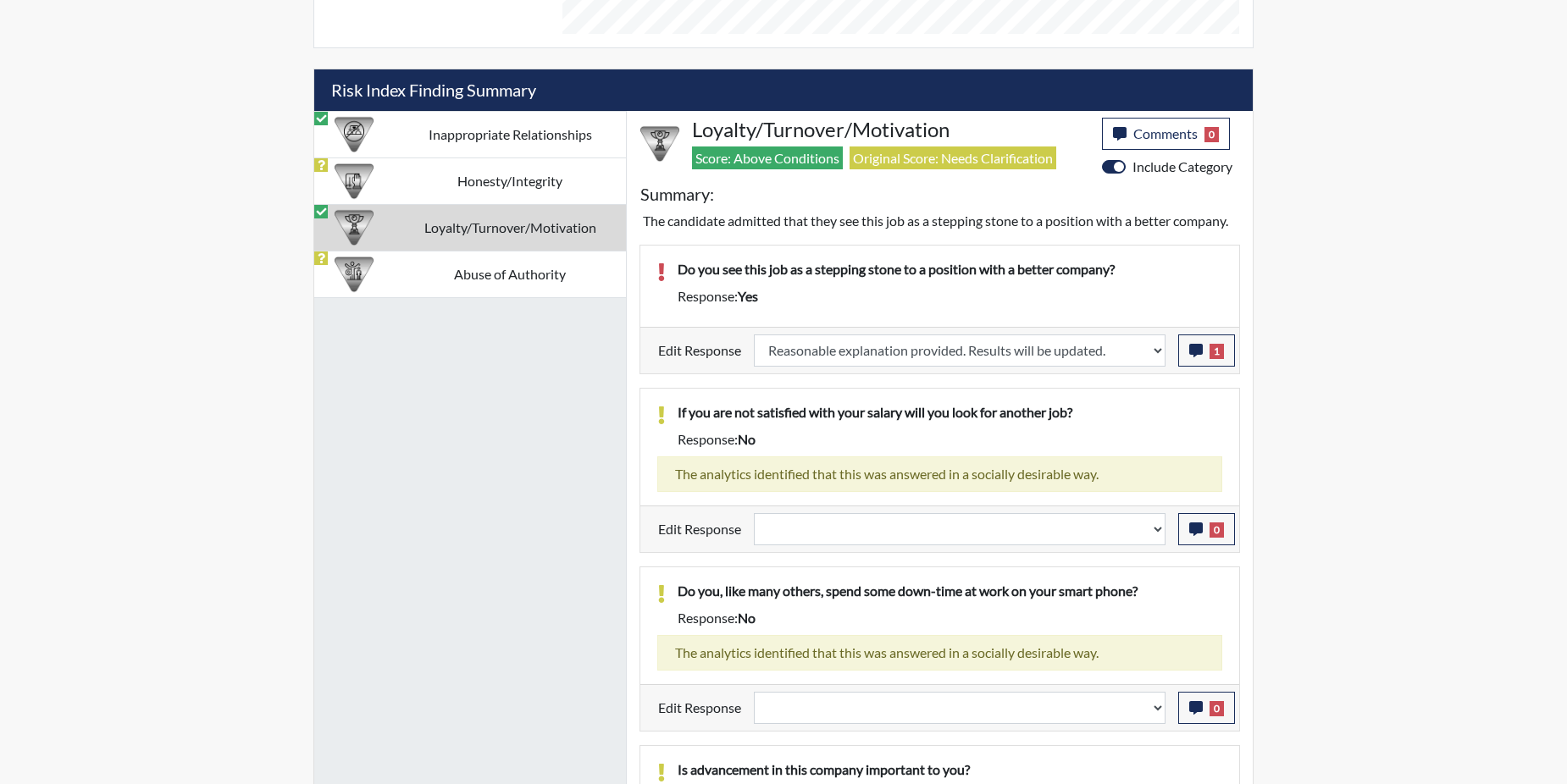
scroll to position [913, 0]
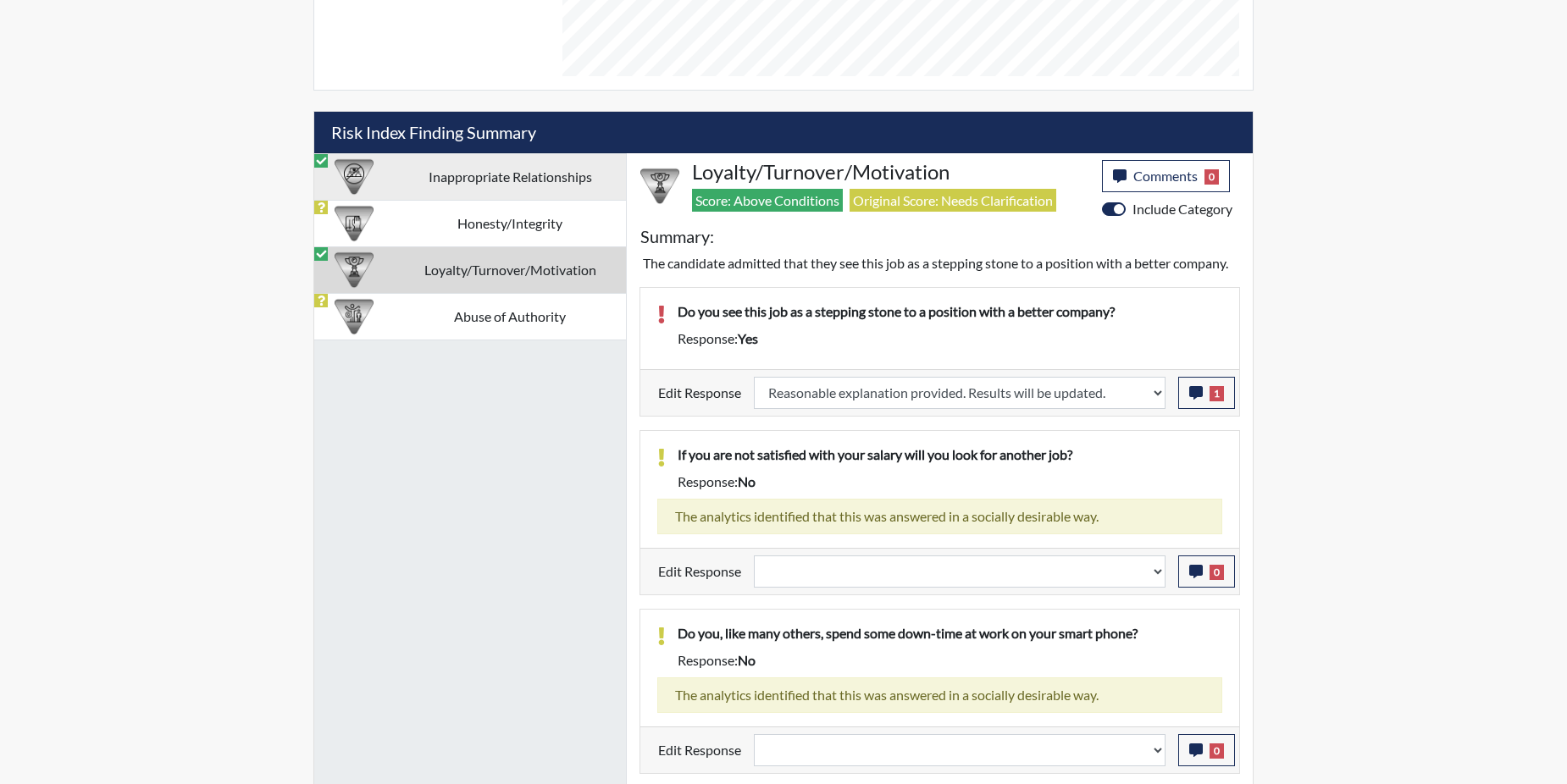
click at [554, 315] on td "Abuse of Authority" at bounding box center [510, 317] width 232 height 47
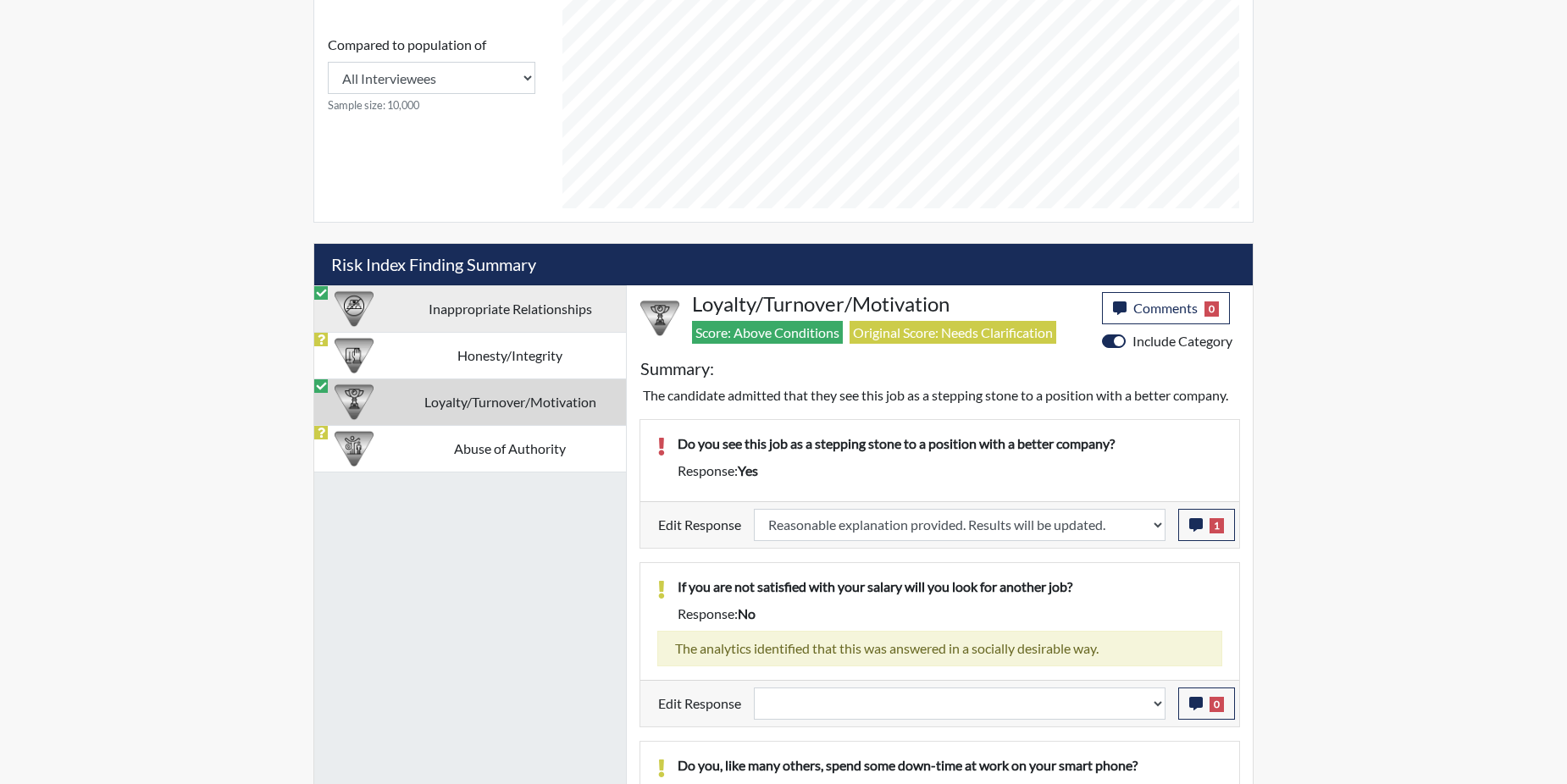
select select
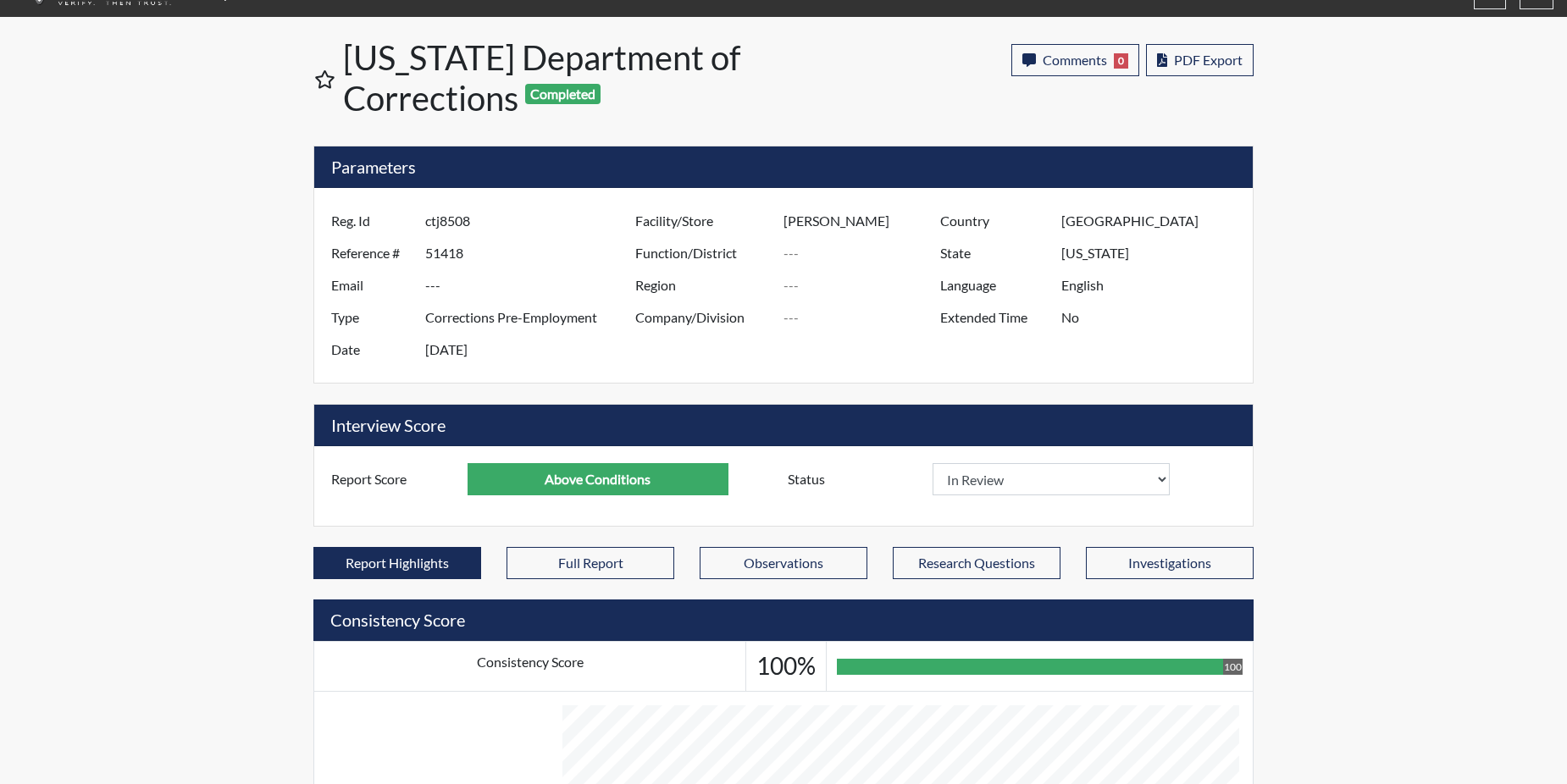
scroll to position [20, 0]
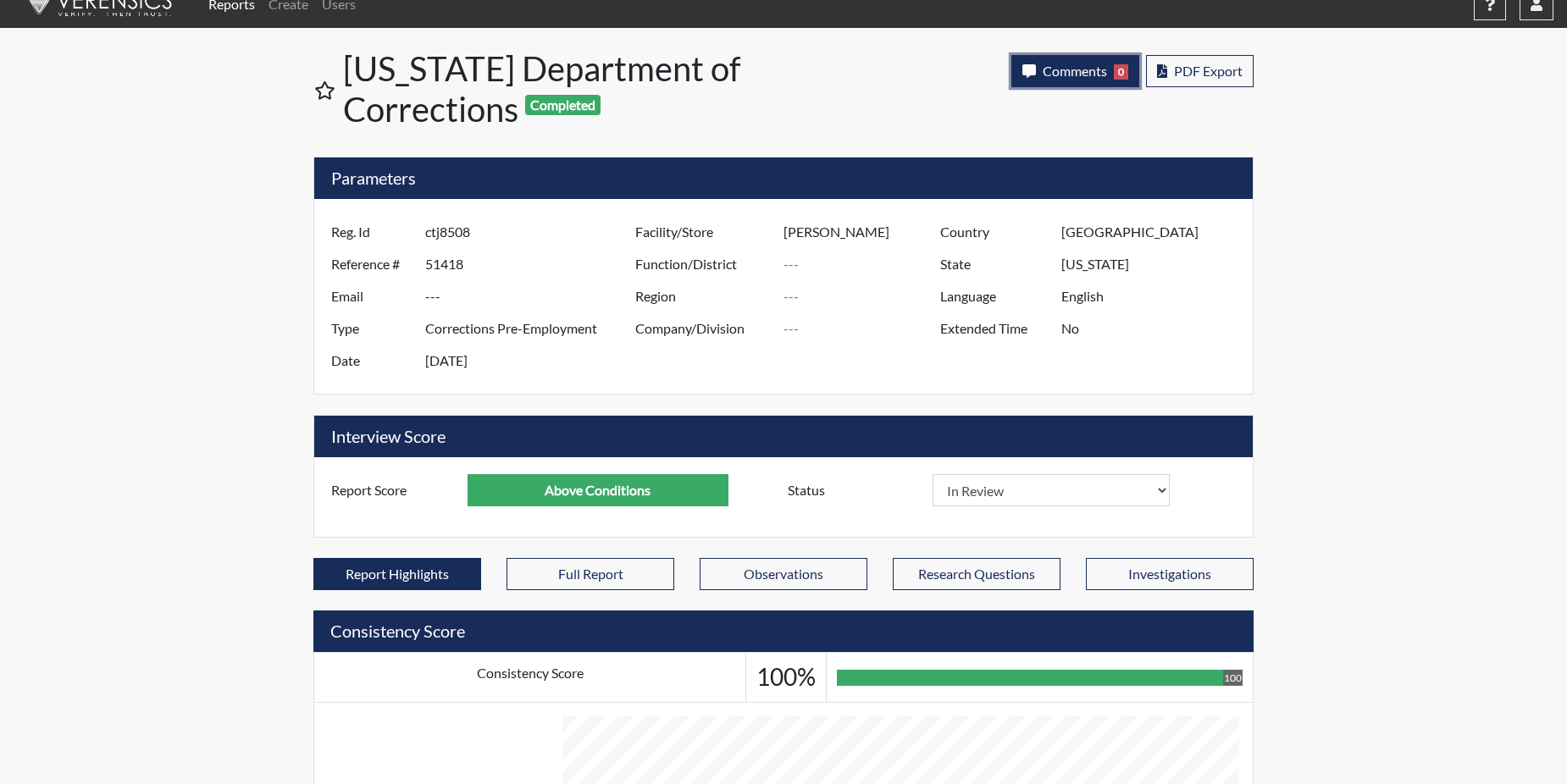
click at [1055, 66] on span "Comments" at bounding box center [1075, 71] width 65 height 16
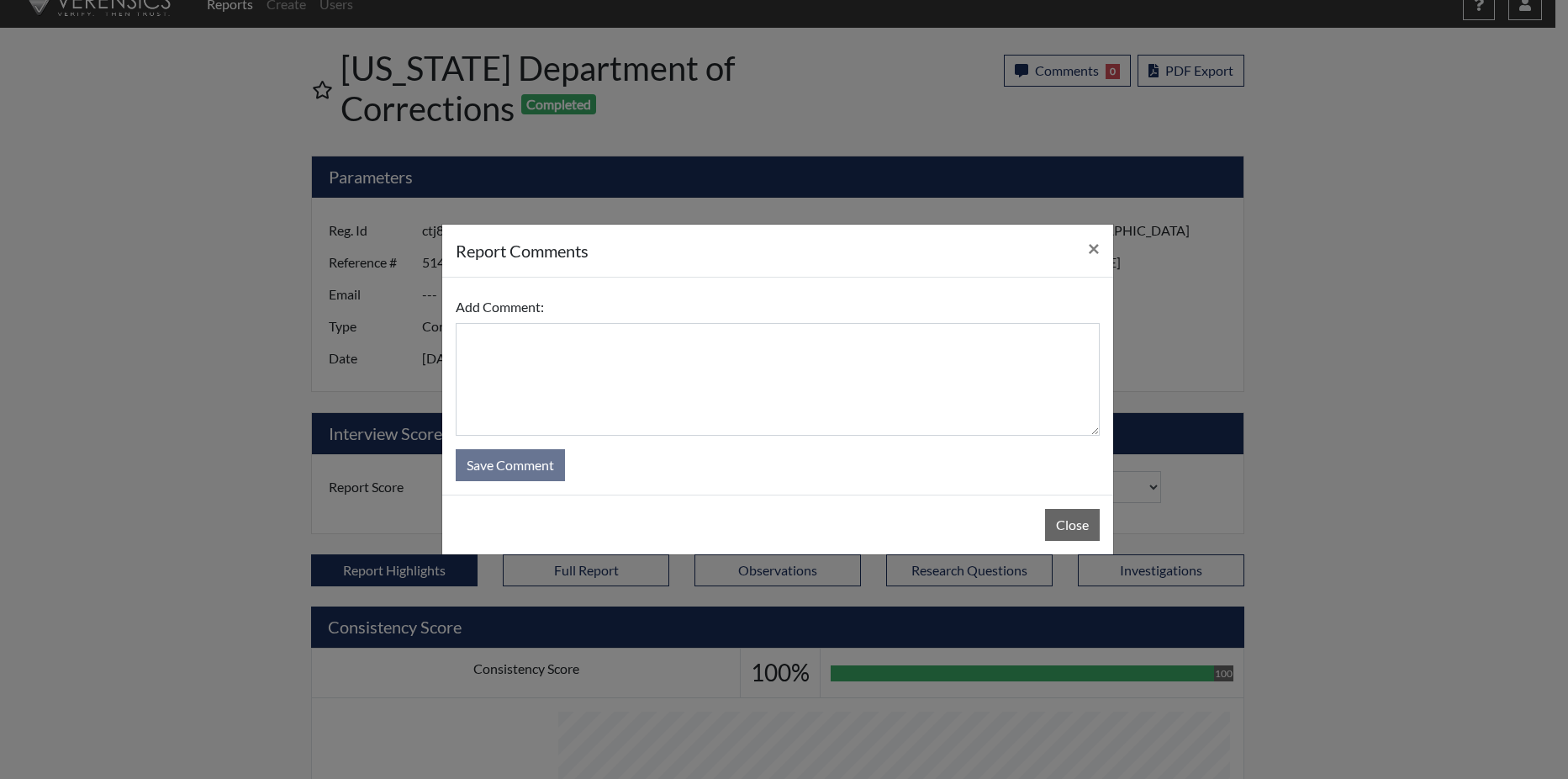
drag, startPoint x: 455, startPoint y: 346, endPoint x: 486, endPoint y: 349, distance: 31.1
click at [471, 349] on div "Add Comment: Save Comment" at bounding box center [777, 385] width 671 height 217
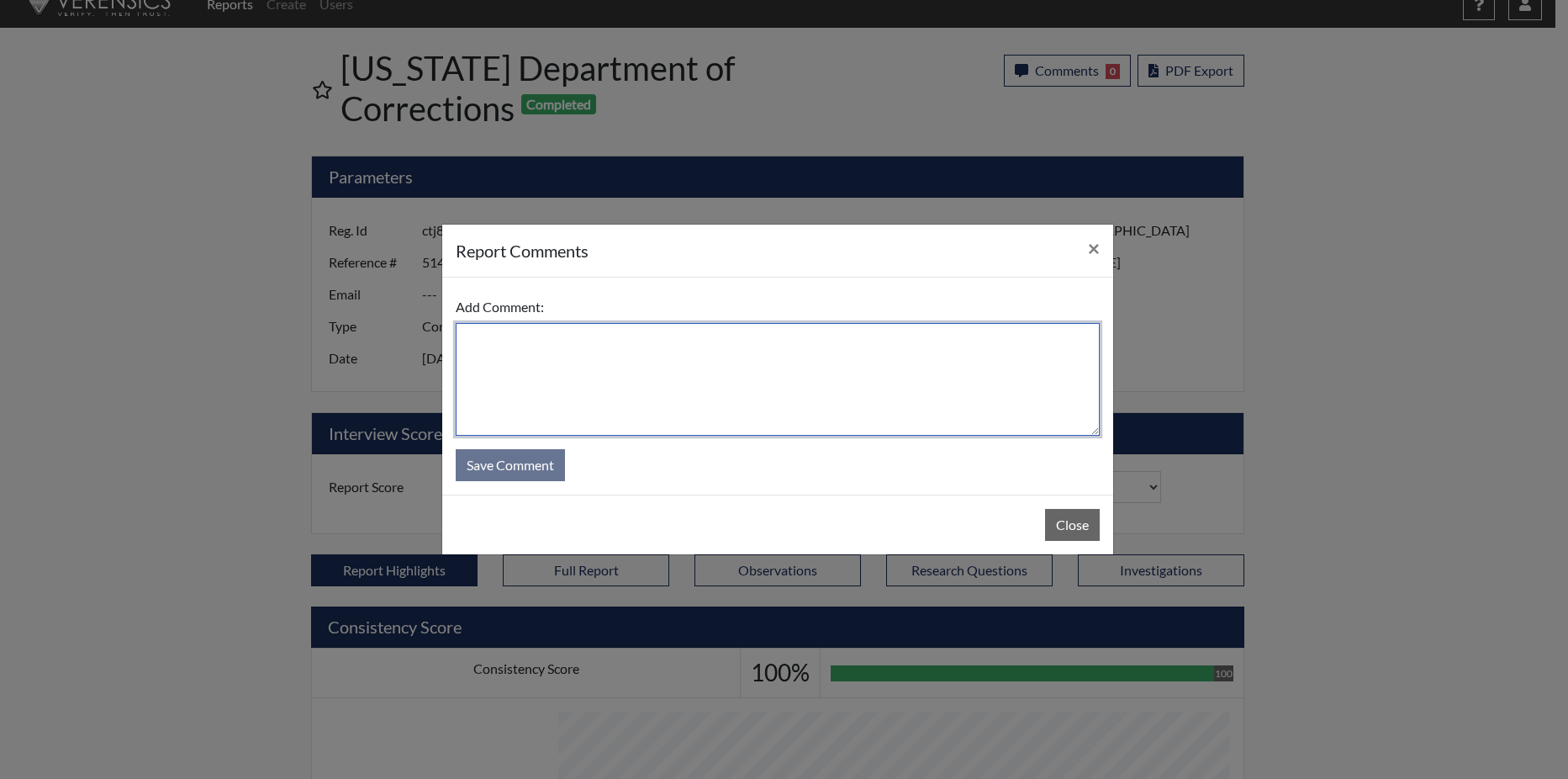
click at [486, 348] on textarea at bounding box center [778, 379] width 644 height 112
click at [486, 348] on textarea at bounding box center [778, 379] width 644 height 112
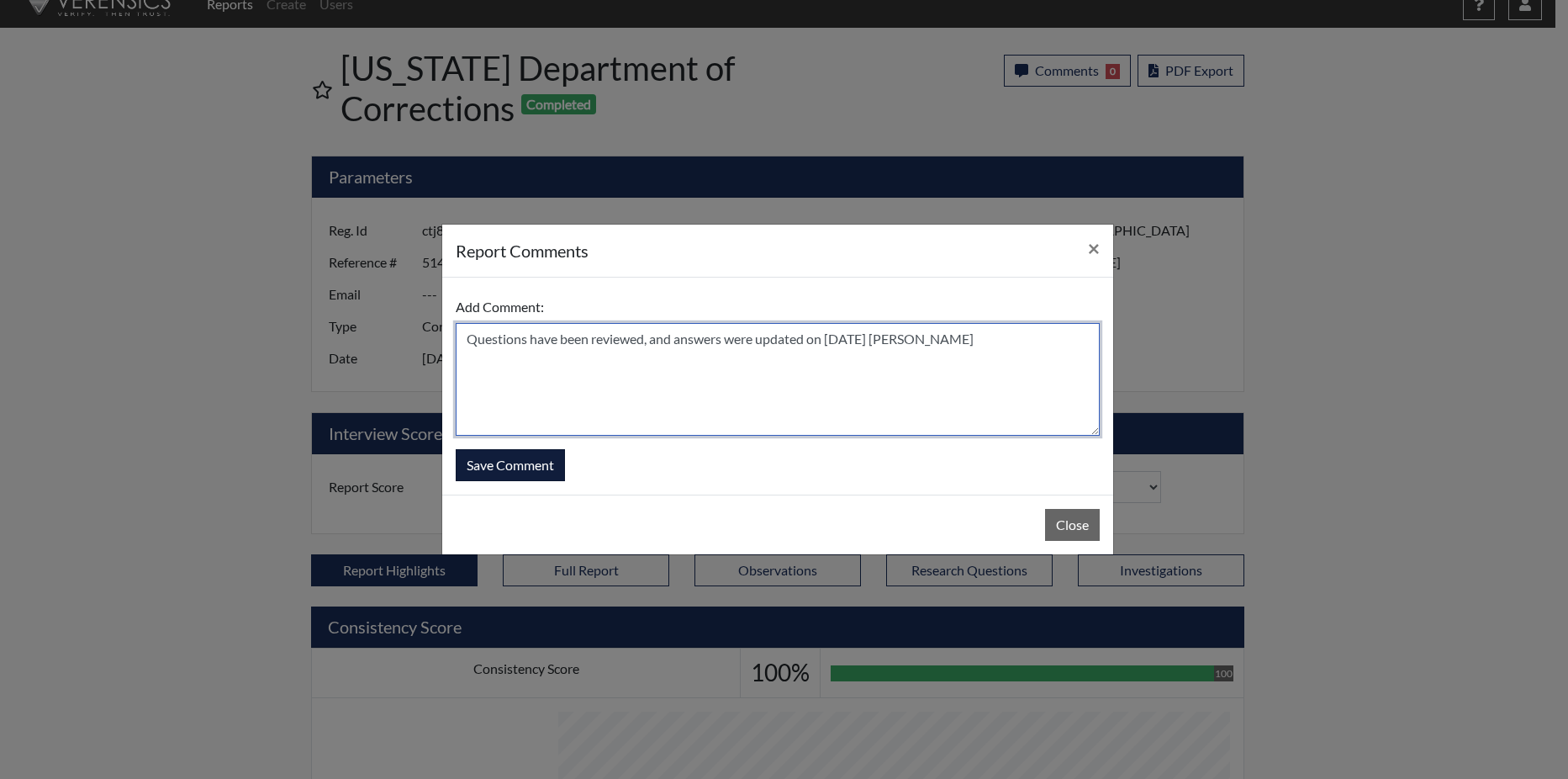
type textarea "Questions have been reviewed, and answers were updated on [DATE] [PERSON_NAME]"
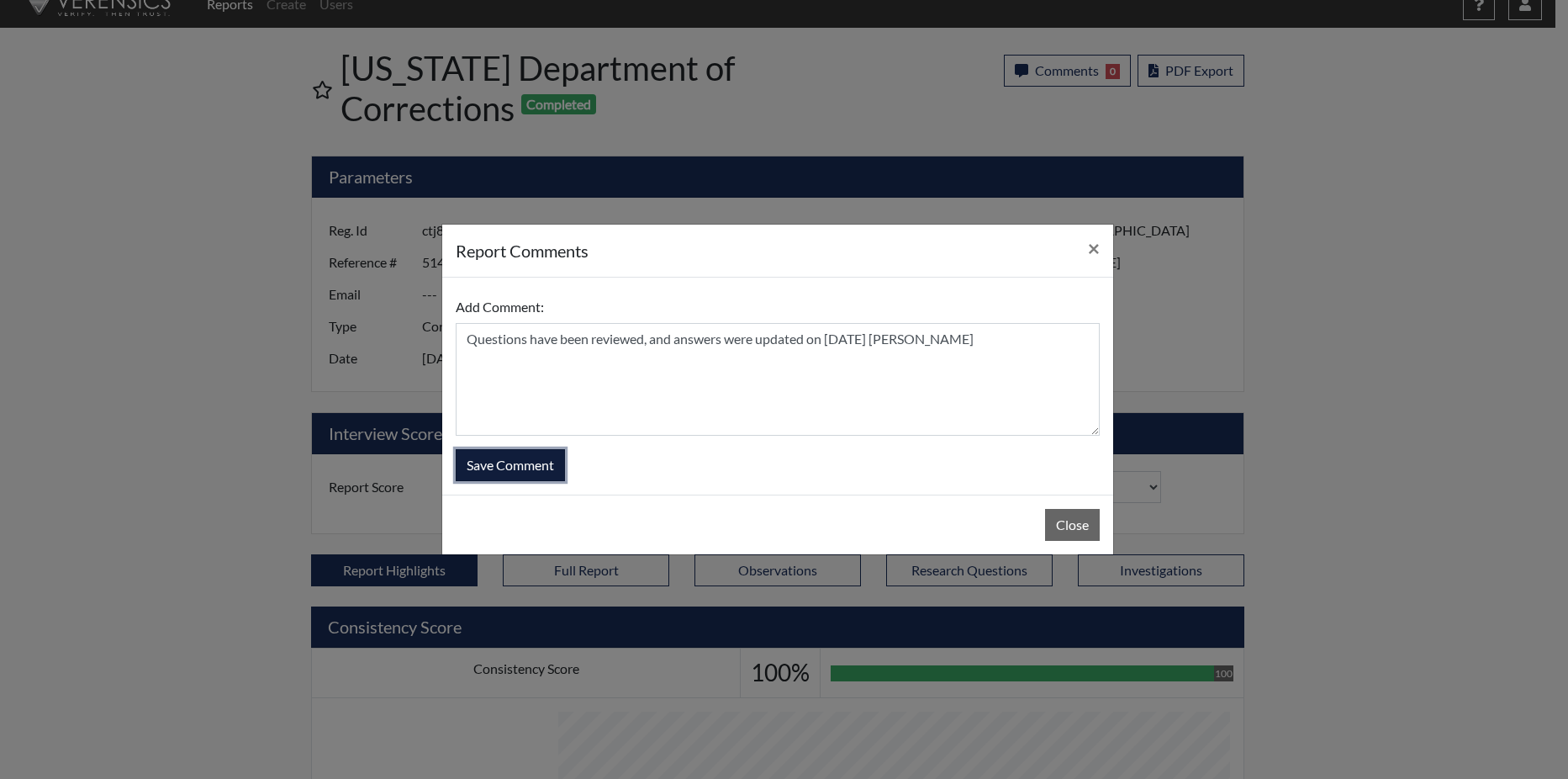
click at [499, 463] on button "Save Comment" at bounding box center [510, 465] width 110 height 32
select select
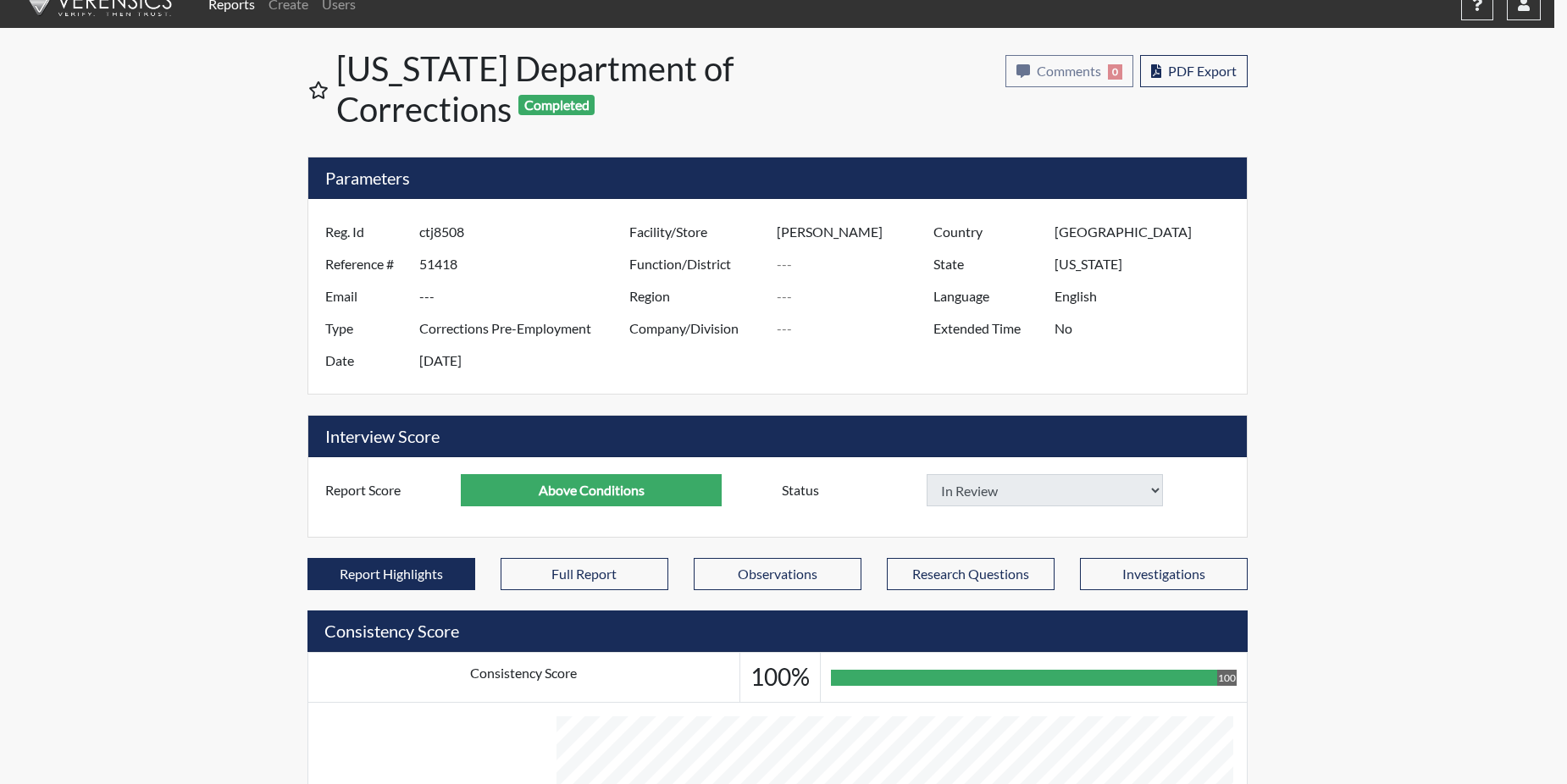
select select
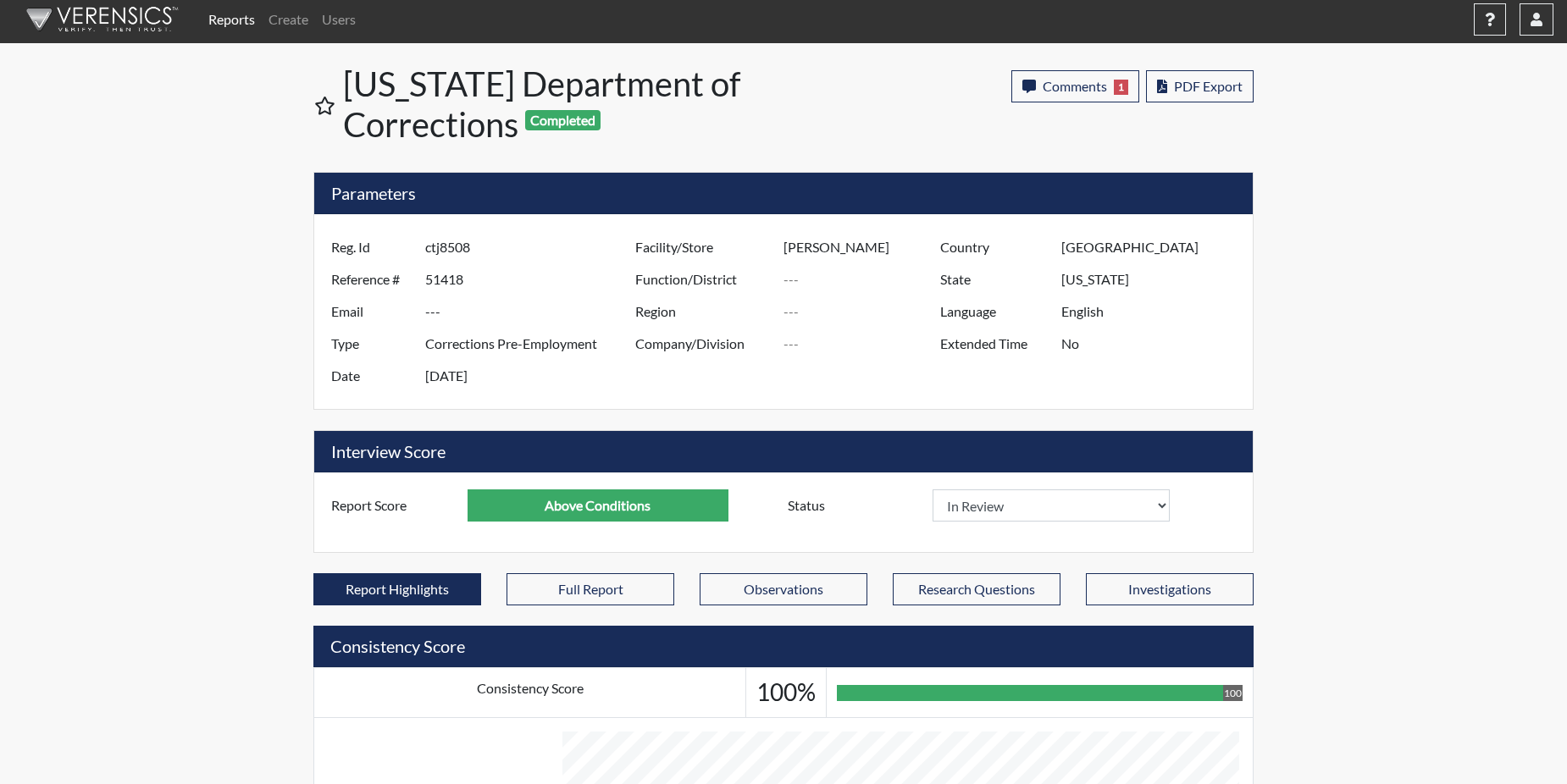
scroll to position [0, 0]
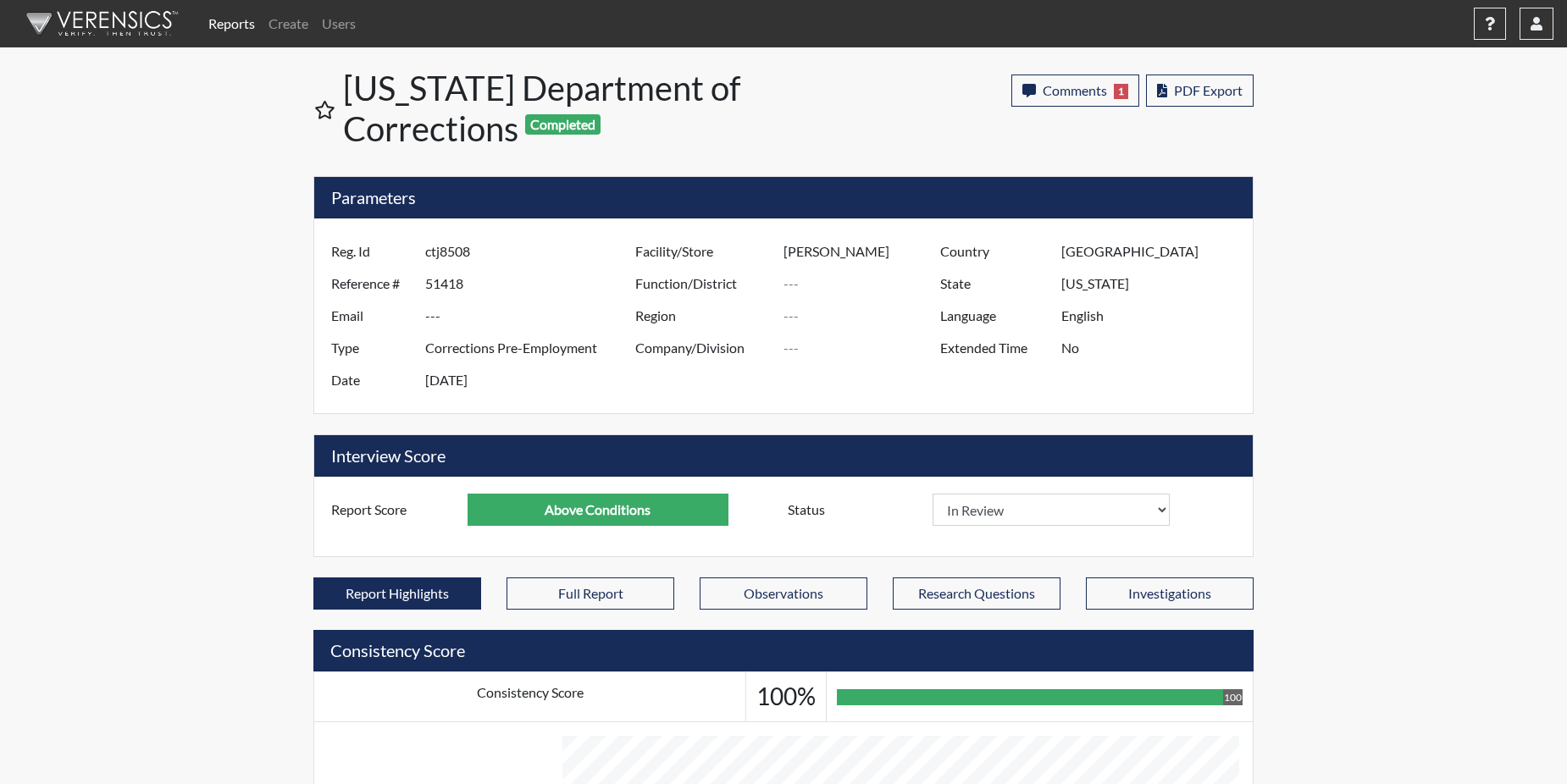
click at [216, 28] on link "Reports" at bounding box center [232, 24] width 60 height 34
